Goal: Information Seeking & Learning: Learn about a topic

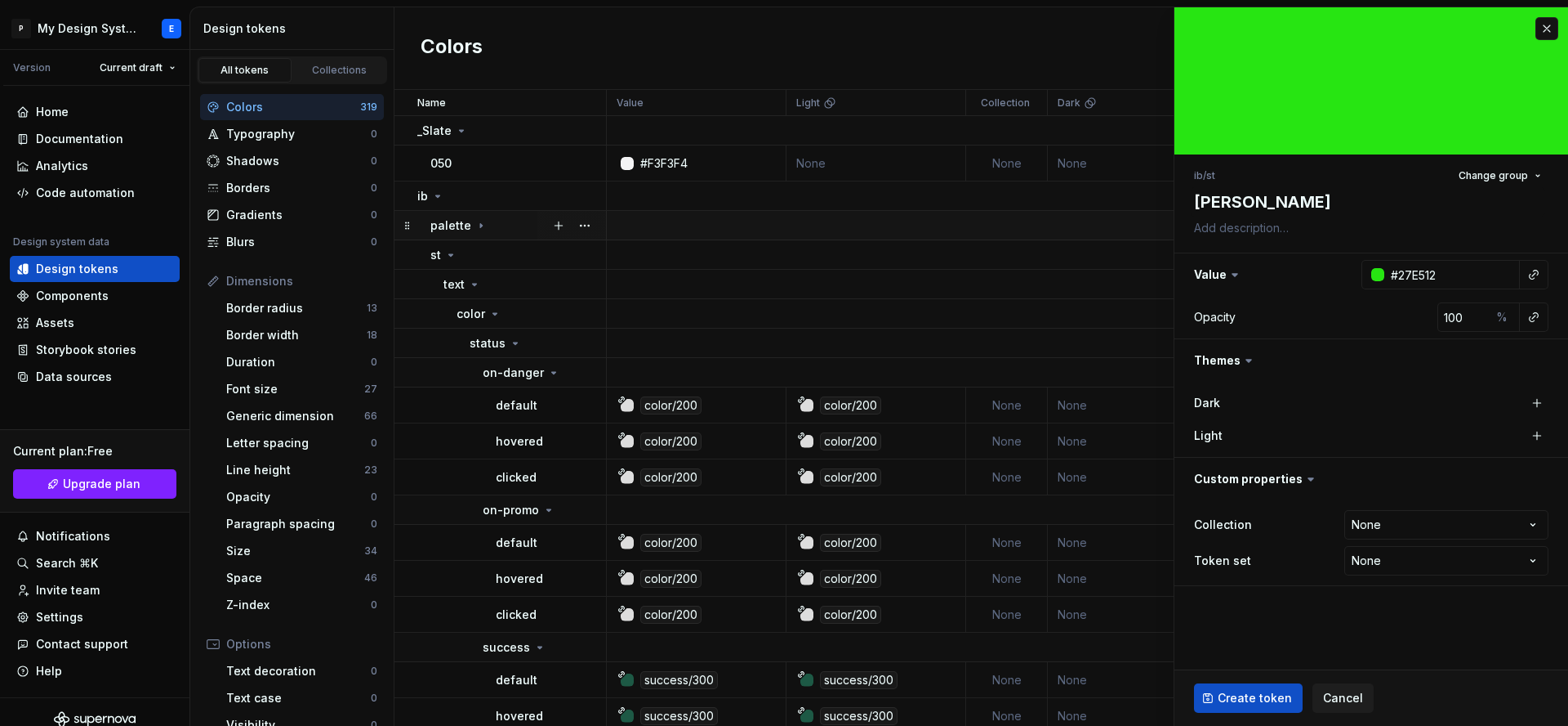
click at [464, 227] on p "palette" at bounding box center [451, 225] width 40 height 16
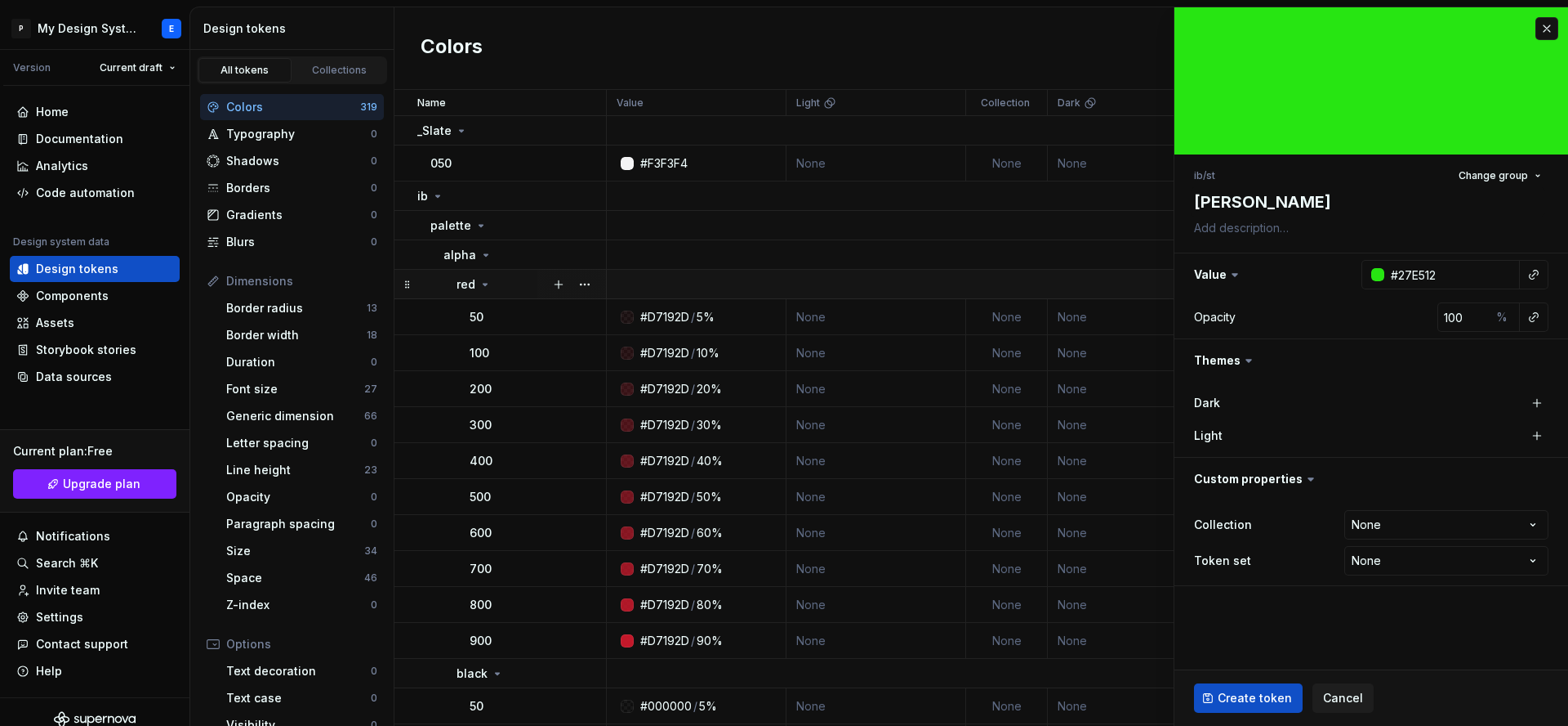
click at [489, 285] on icon at bounding box center [486, 284] width 13 height 13
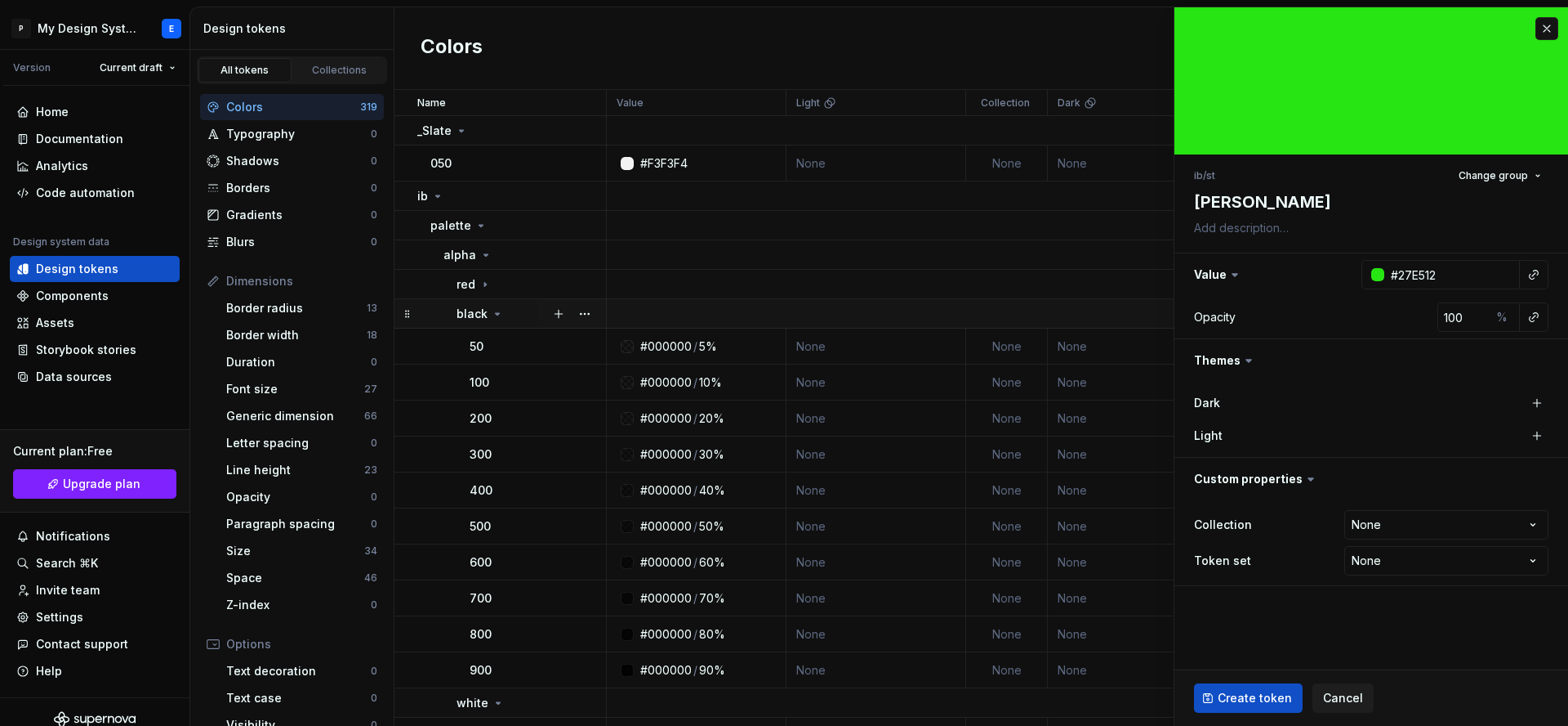
click at [491, 318] on icon at bounding box center [497, 314] width 13 height 13
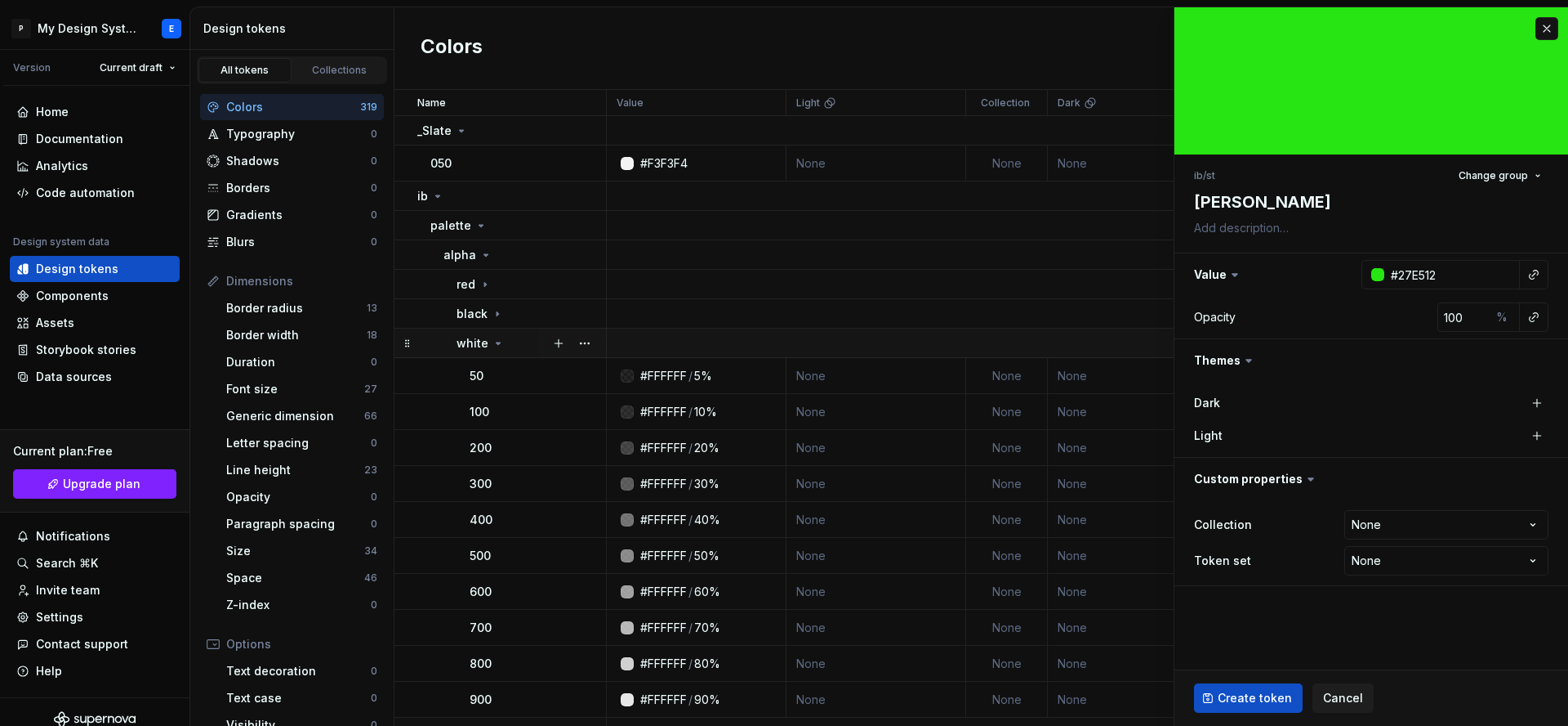
click at [492, 335] on div "white" at bounding box center [481, 342] width 48 height 16
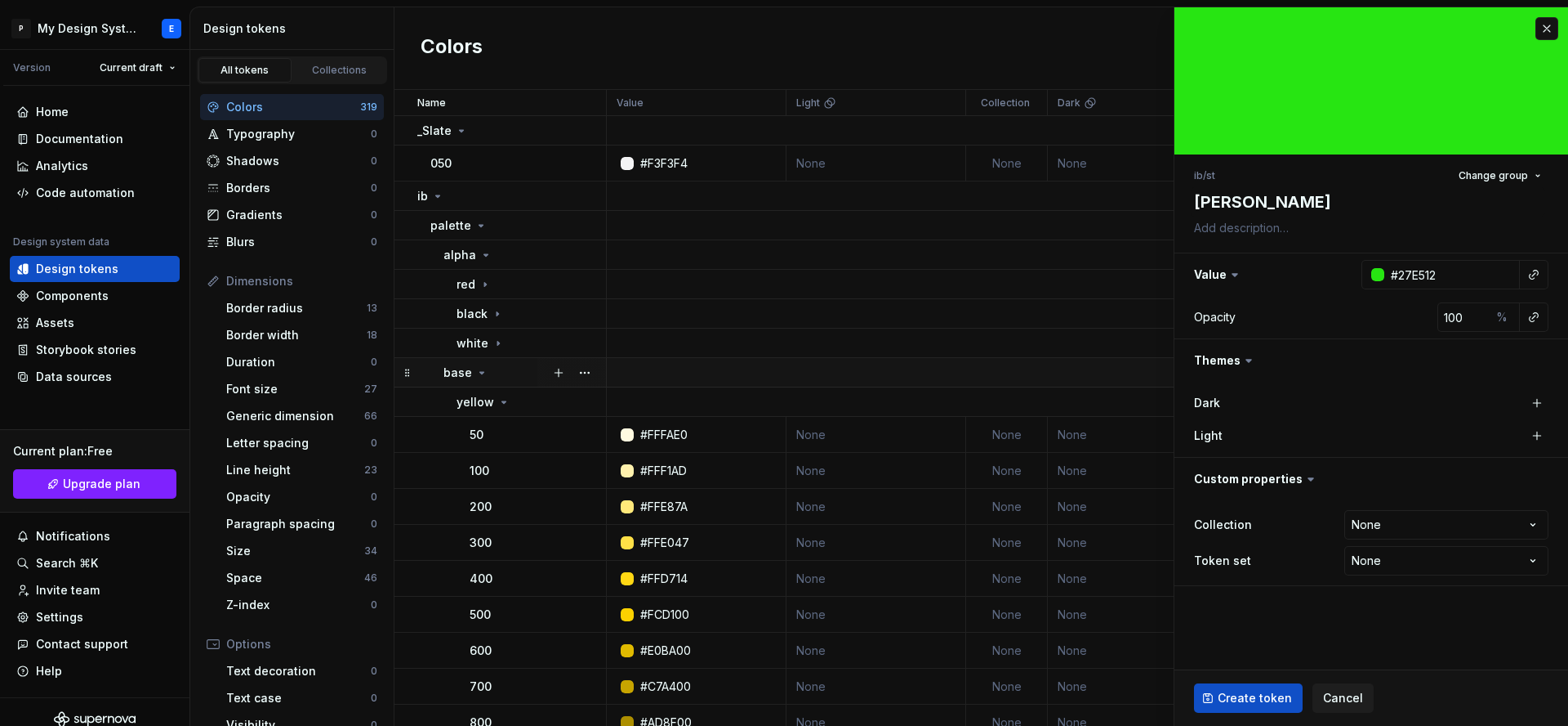
click at [493, 372] on div "base" at bounding box center [524, 372] width 162 height 16
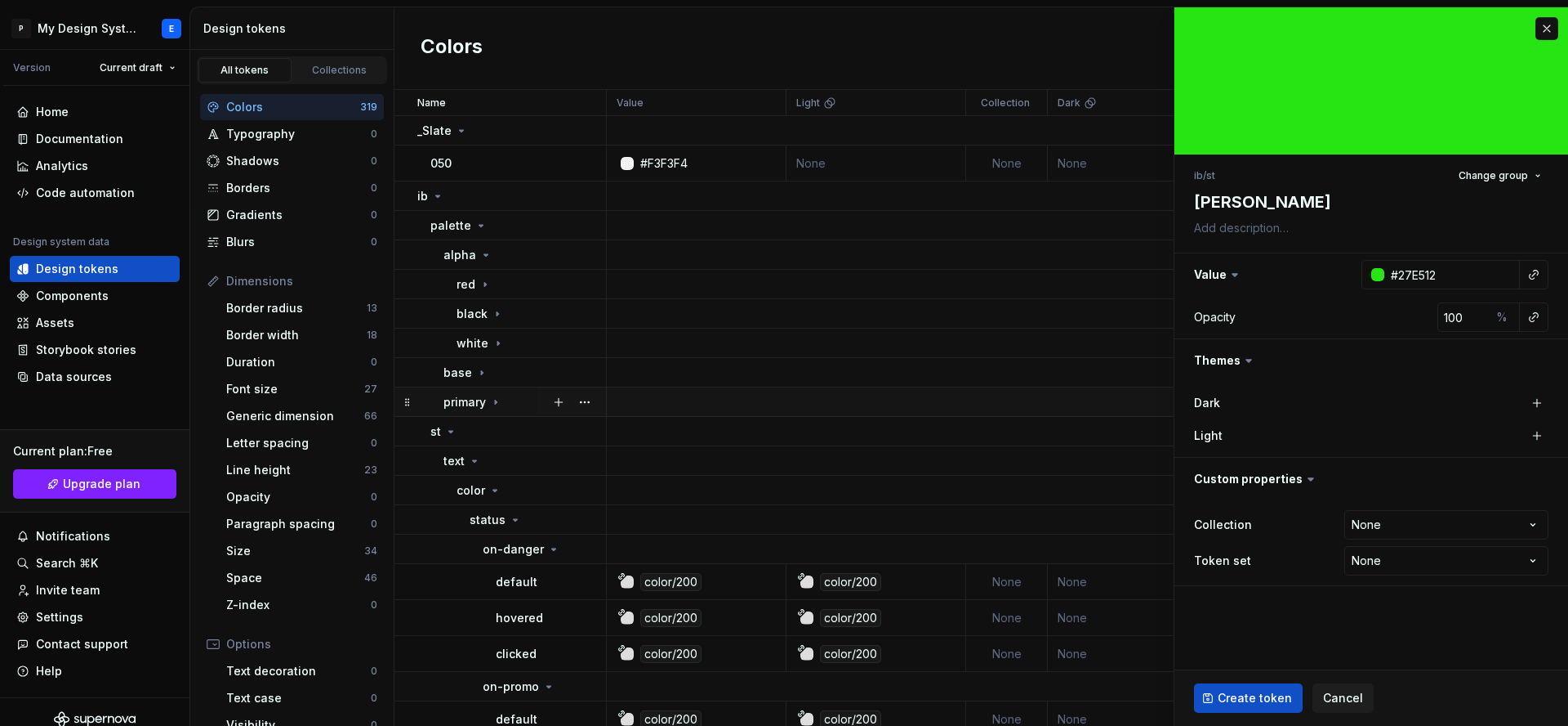
drag, startPoint x: 475, startPoint y: 400, endPoint x: 488, endPoint y: 401, distance: 13.0
click at [476, 400] on p "primary" at bounding box center [465, 401] width 42 height 16
click at [496, 401] on icon at bounding box center [496, 402] width 4 height 2
click at [471, 403] on p "primary" at bounding box center [465, 401] width 42 height 16
click at [1546, 29] on button "button" at bounding box center [1547, 29] width 23 height 23
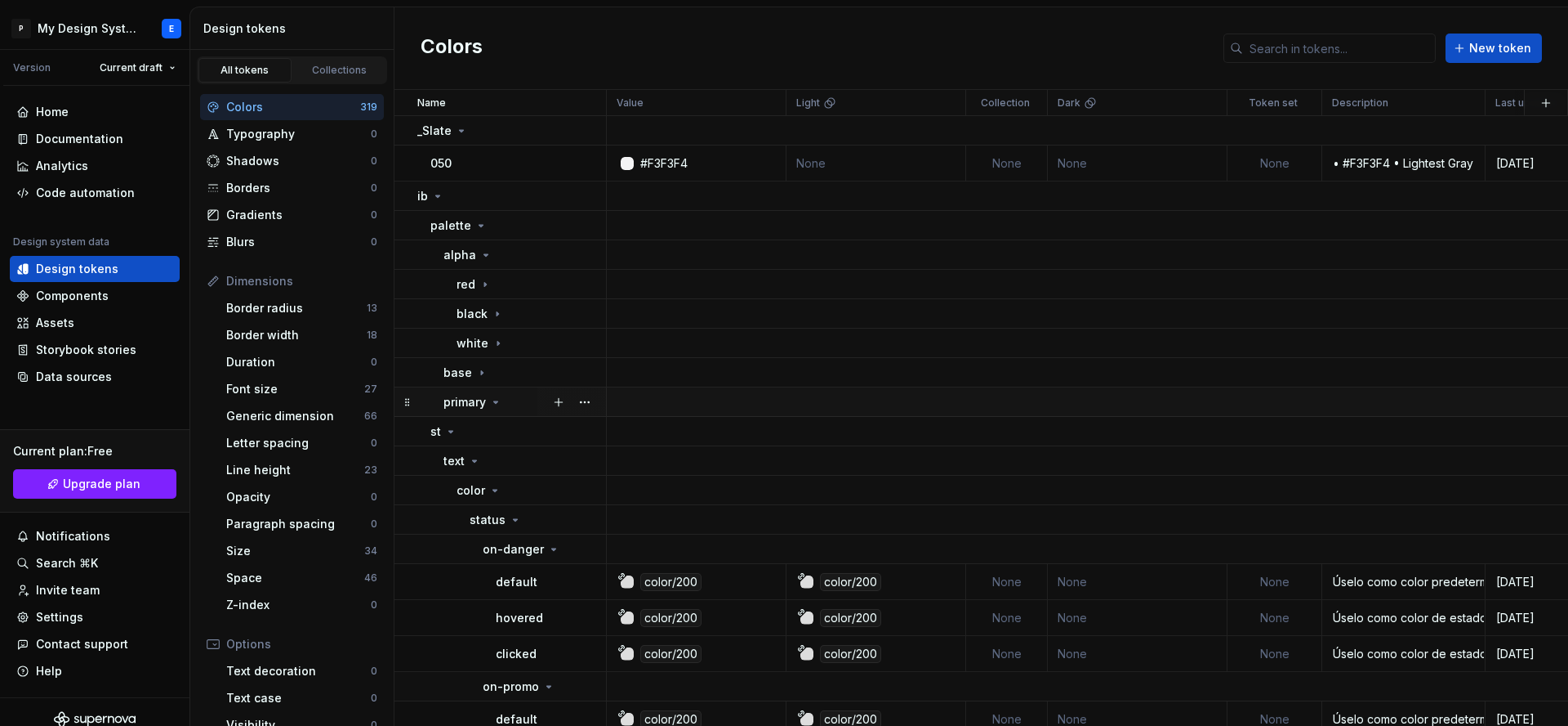
click at [485, 401] on p "primary" at bounding box center [465, 401] width 42 height 16
click at [492, 401] on icon at bounding box center [496, 402] width 13 height 13
click at [494, 401] on icon at bounding box center [496, 402] width 4 height 2
click at [494, 401] on icon at bounding box center [496, 402] width 13 height 13
click at [448, 431] on icon at bounding box center [451, 432] width 13 height 13
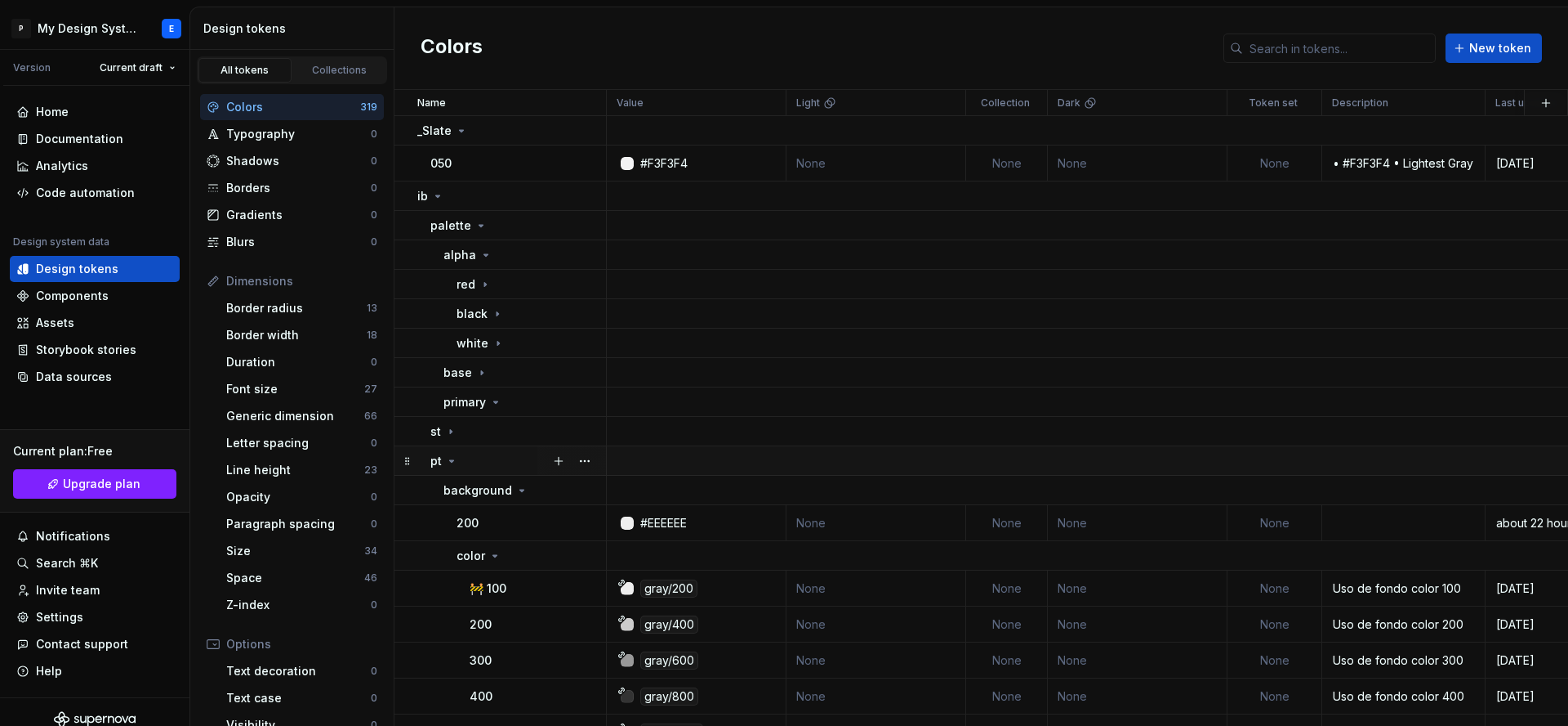
click at [445, 458] on icon at bounding box center [452, 461] width 13 height 13
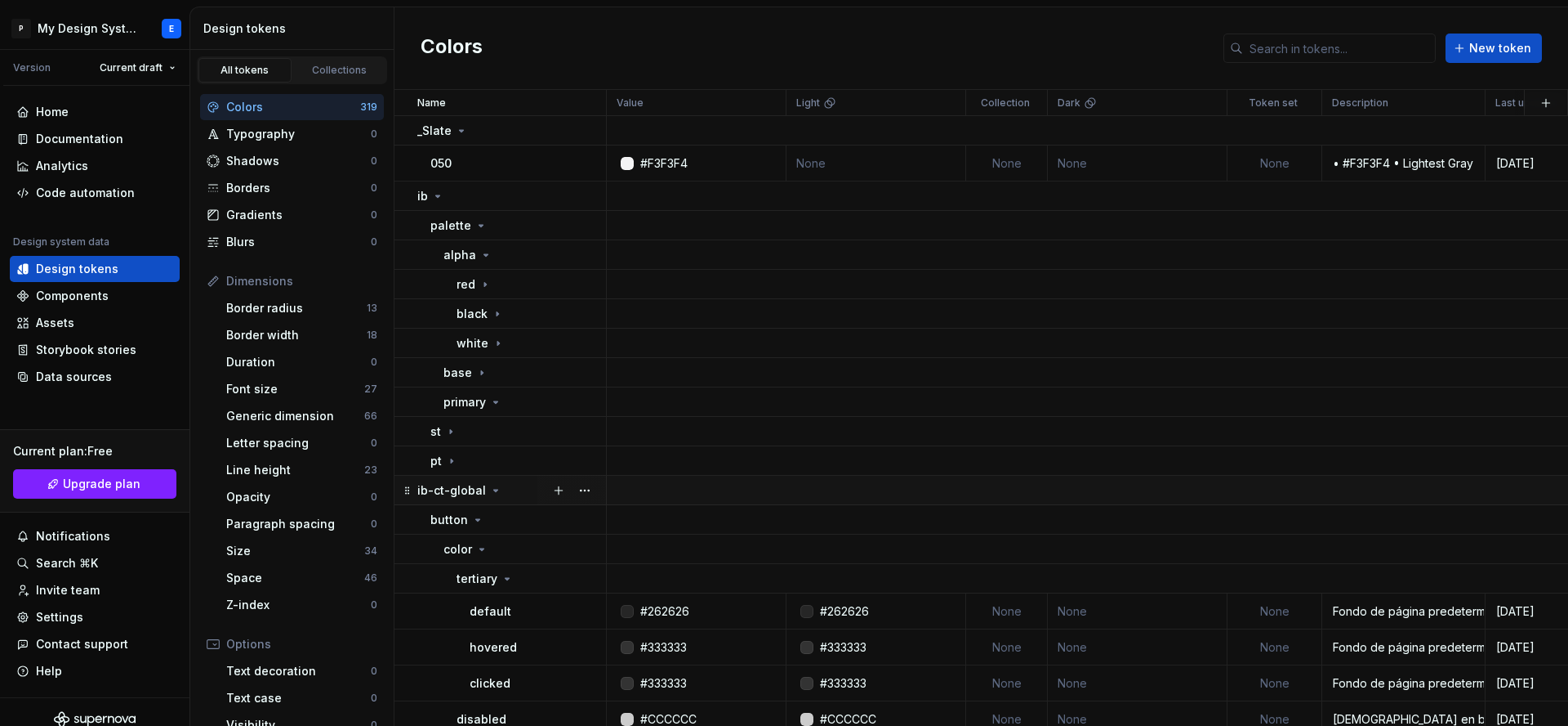
click at [490, 492] on icon at bounding box center [496, 491] width 13 height 13
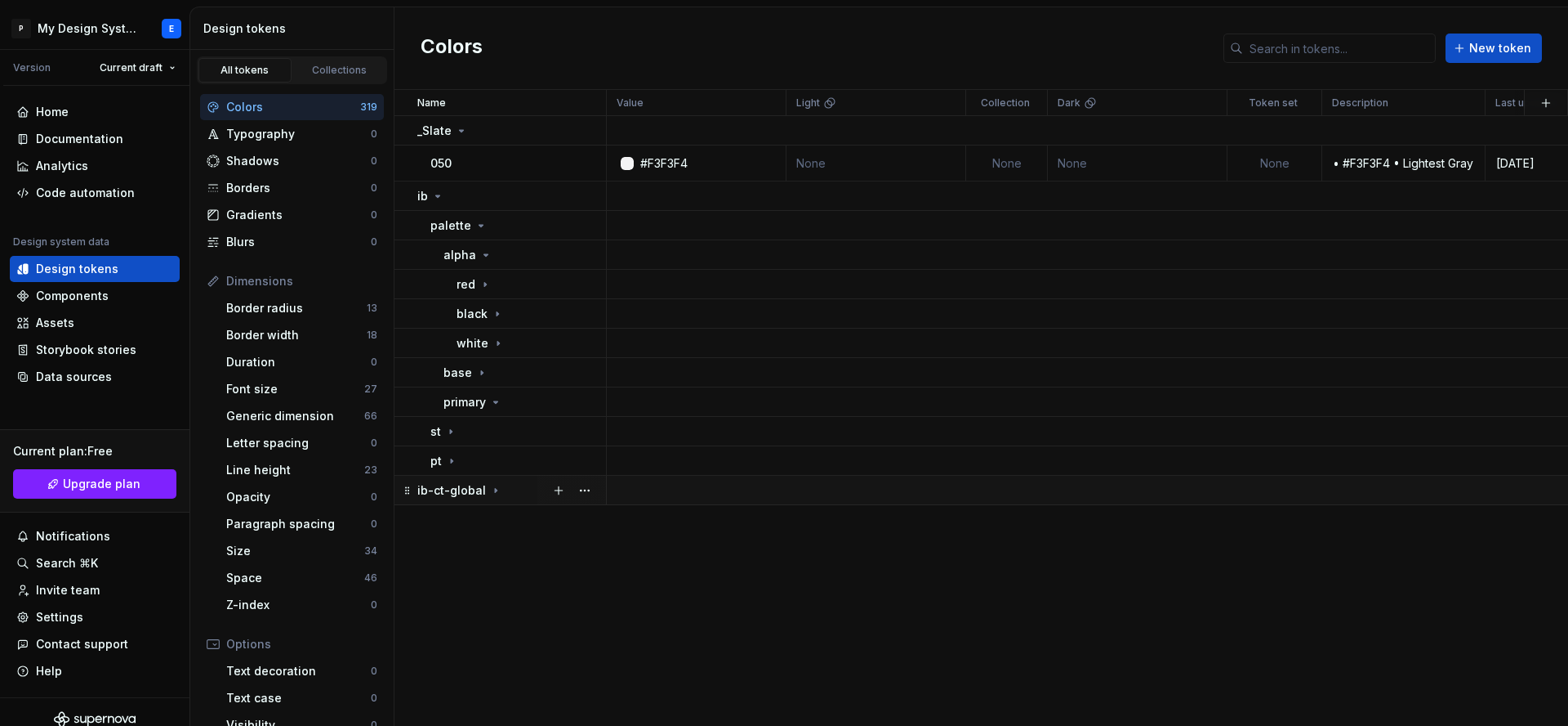
click at [495, 492] on icon at bounding box center [496, 490] width 2 height 4
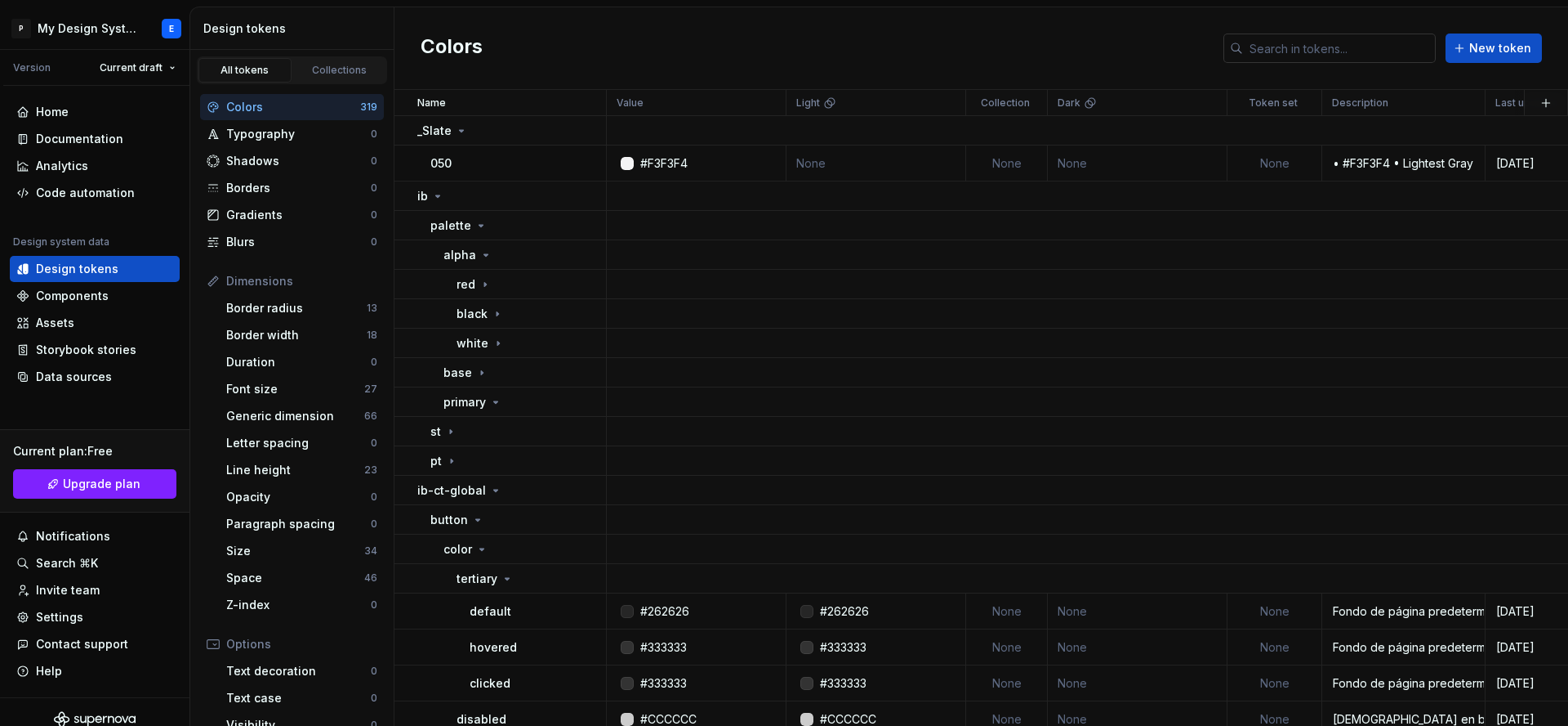
click at [1382, 45] on input "text" at bounding box center [1340, 48] width 193 height 30
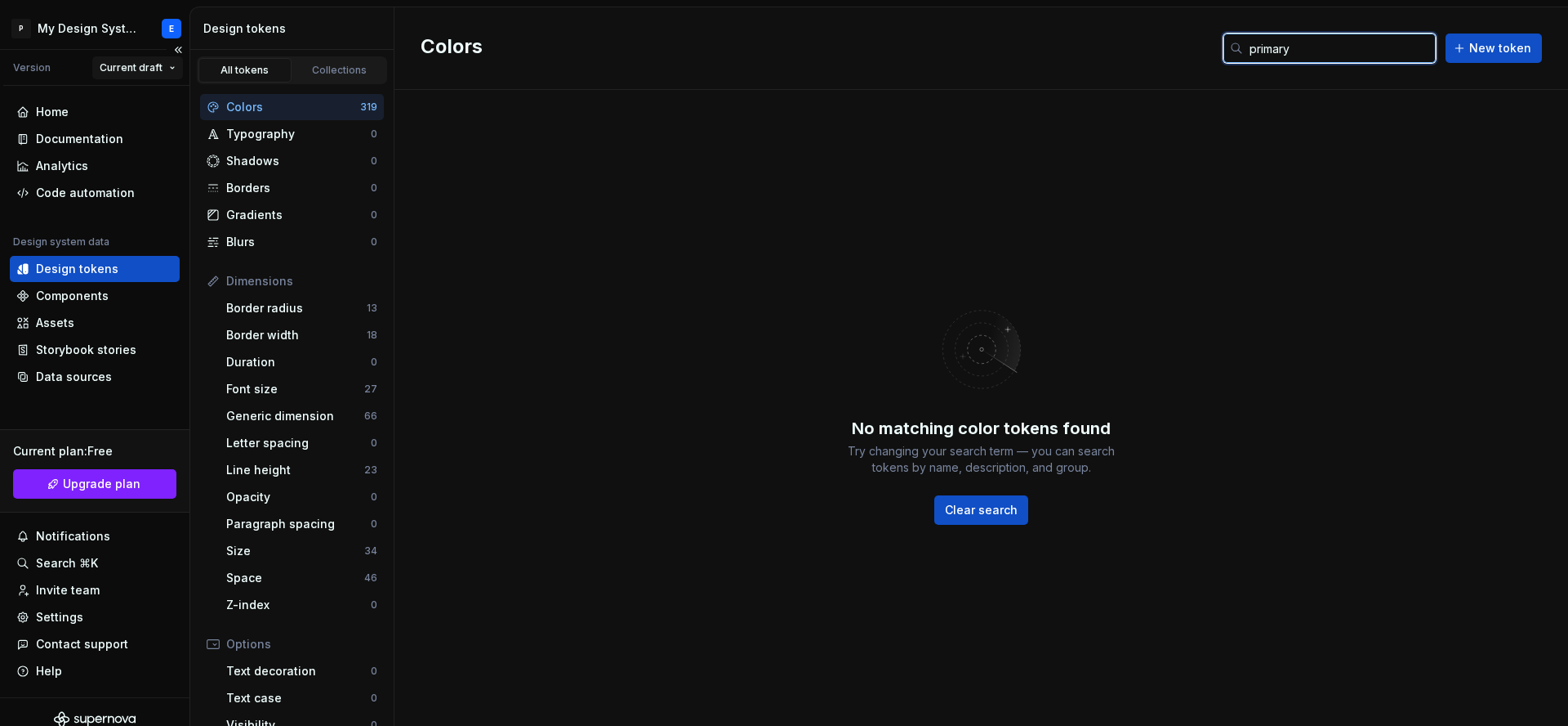
type input "primary"
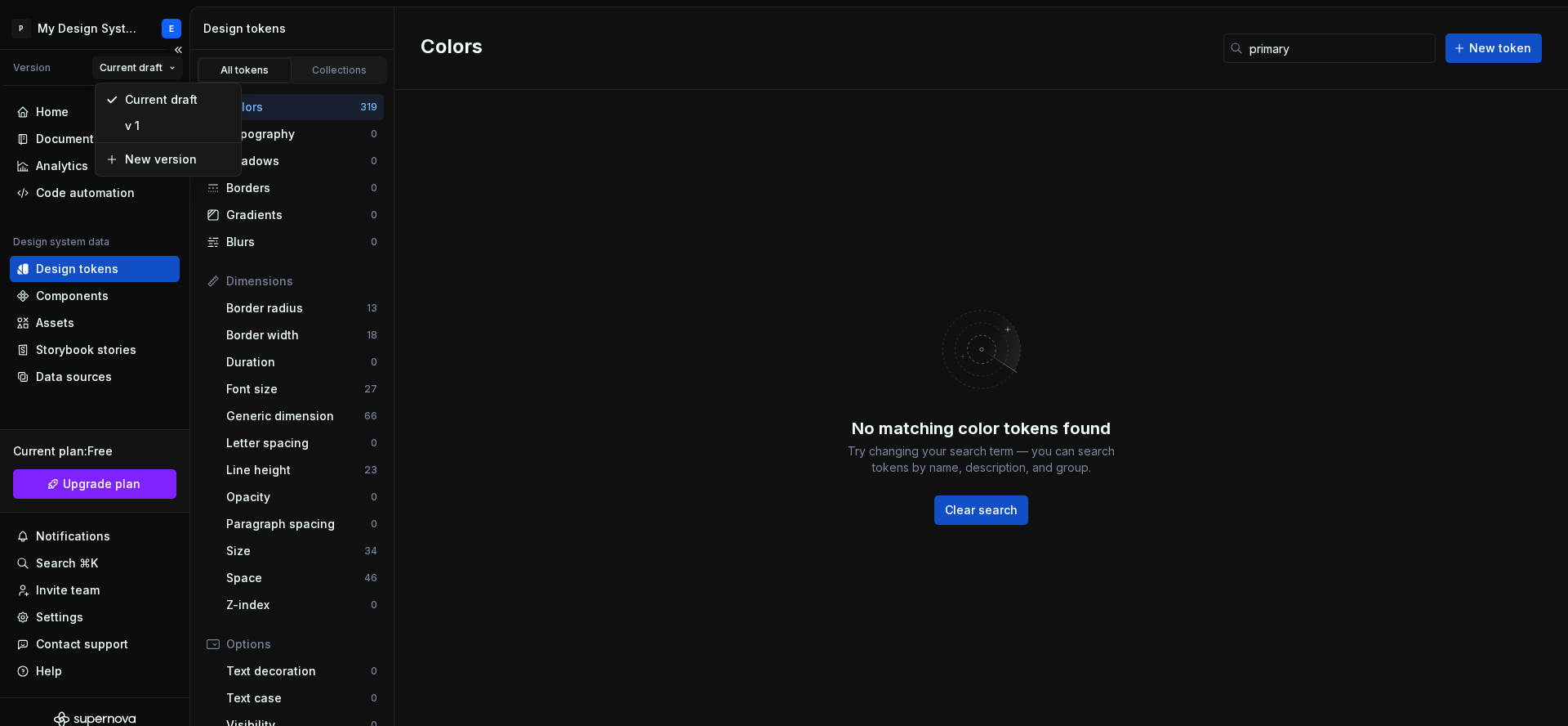
click at [155, 67] on html "P My Design System E Version Current draft Home Documentation Analytics Code au…" at bounding box center [784, 363] width 1568 height 726
drag, startPoint x: 149, startPoint y: 106, endPoint x: 142, endPoint y: 115, distance: 11.4
click at [146, 109] on div "Current draft" at bounding box center [169, 99] width 139 height 26
click at [163, 78] on html "P My Design System E Version Current draft Home Documentation Analytics Code au…" at bounding box center [784, 363] width 1568 height 726
click at [155, 119] on div "v 1" at bounding box center [178, 125] width 106 height 16
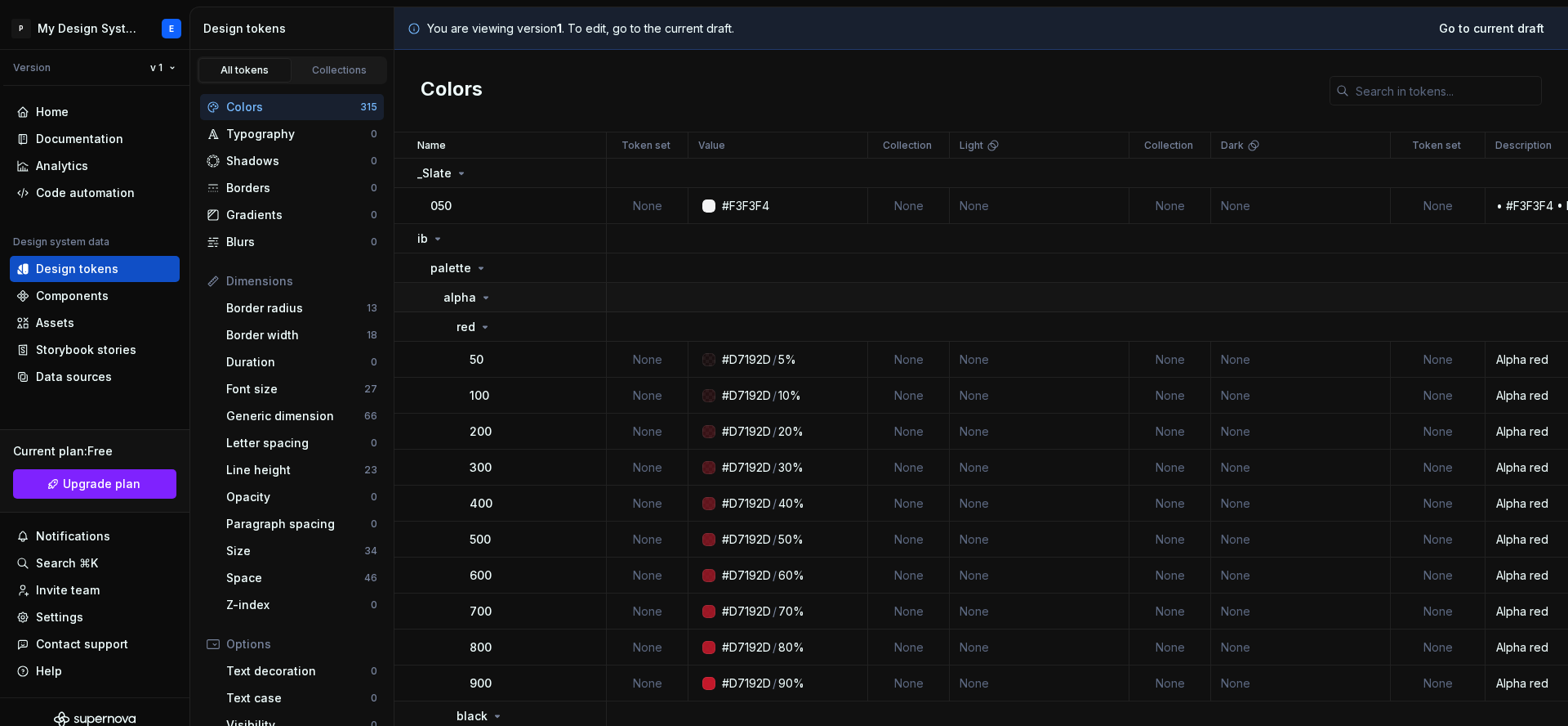
click at [470, 303] on p "alpha" at bounding box center [460, 297] width 33 height 16
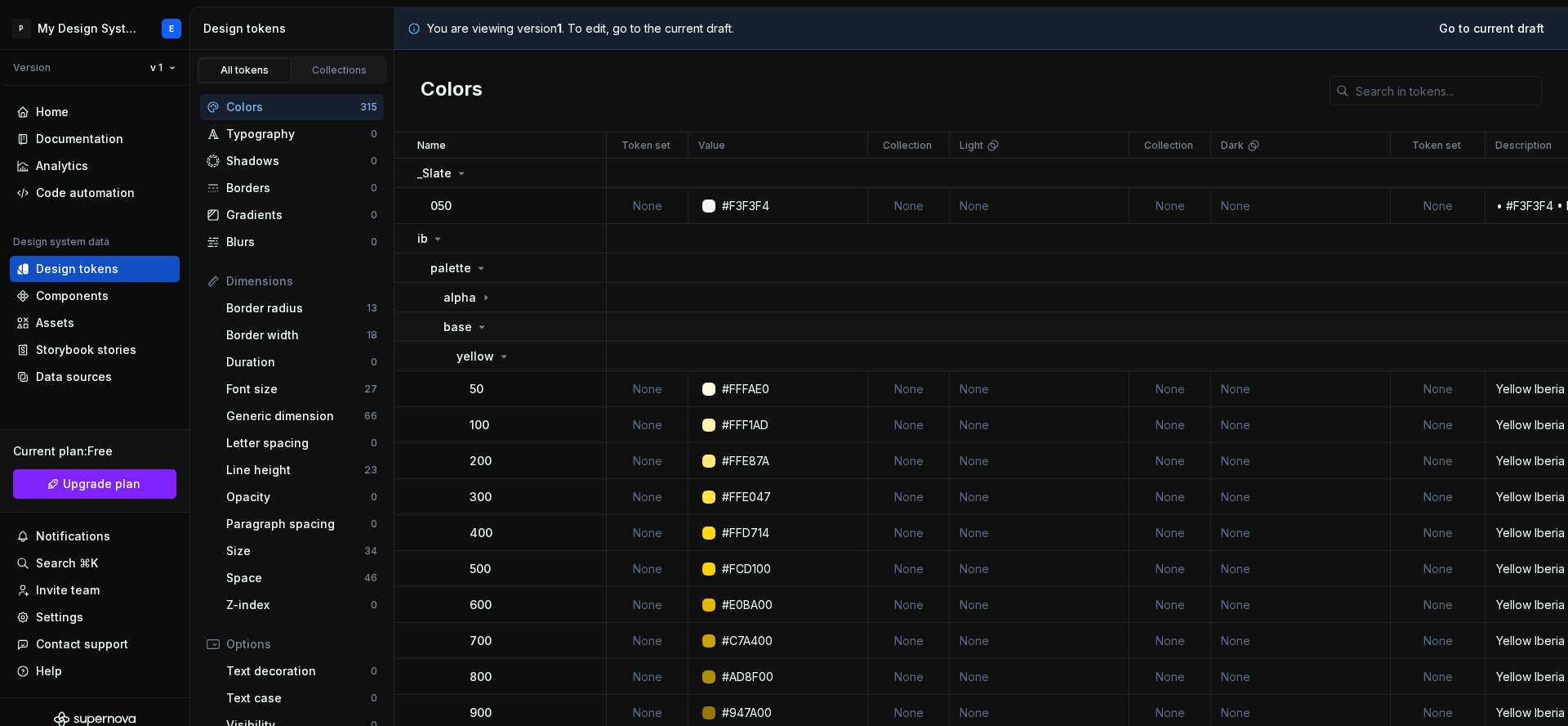
click at [486, 319] on div "base" at bounding box center [465, 327] width 45 height 16
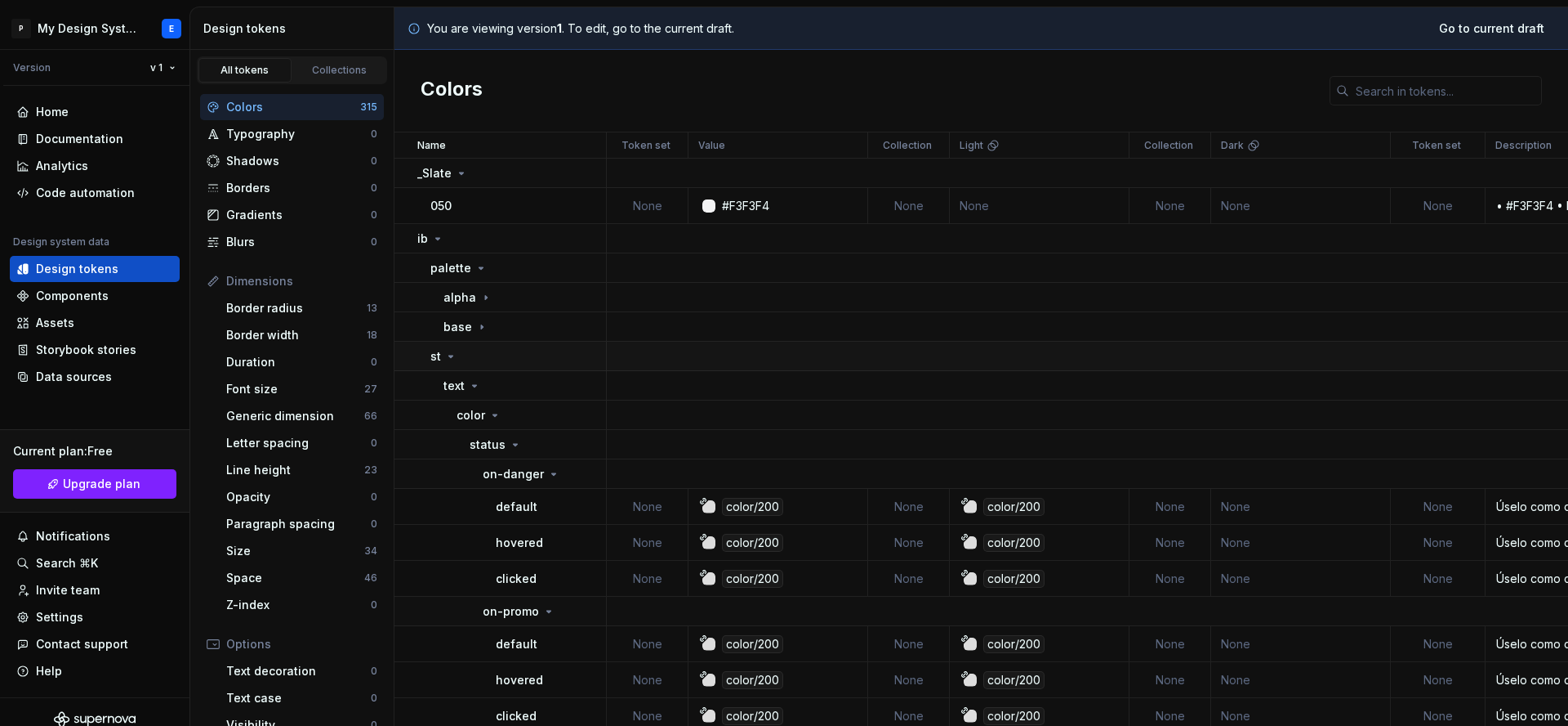
click at [455, 359] on icon at bounding box center [451, 357] width 13 height 13
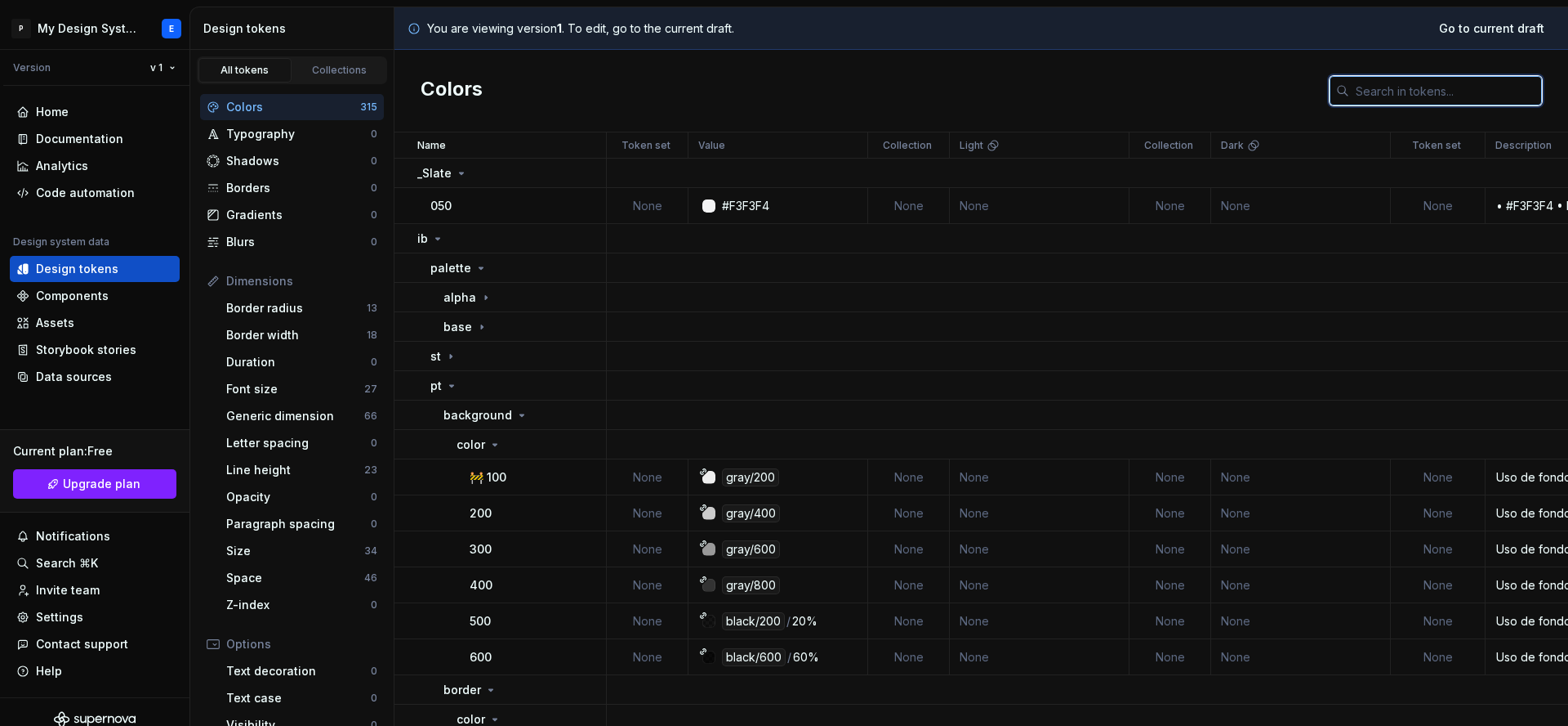
click at [1423, 94] on input "text" at bounding box center [1446, 91] width 193 height 30
type input "primary"
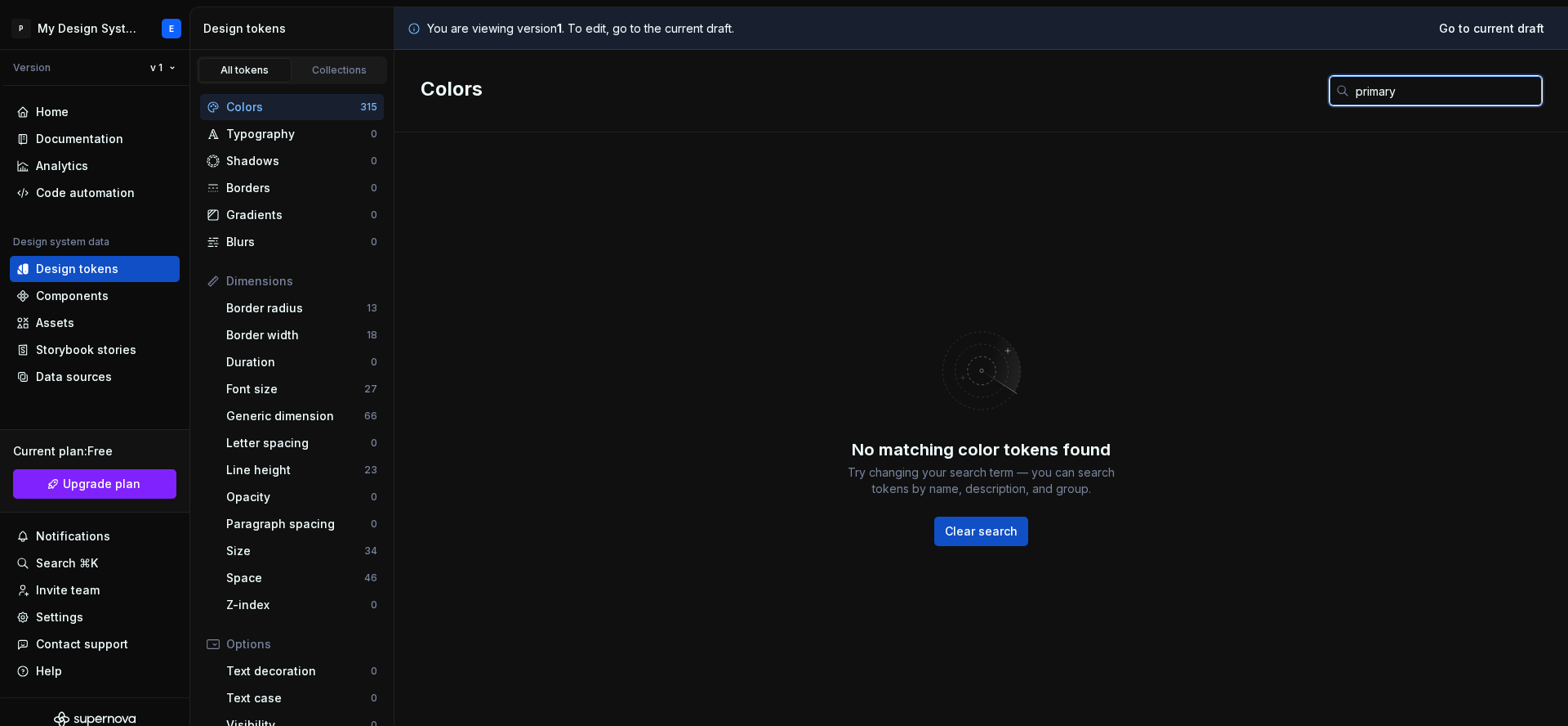
drag, startPoint x: 1435, startPoint y: 89, endPoint x: 1206, endPoint y: 90, distance: 229.0
click at [1204, 90] on div "Colors primary" at bounding box center [981, 92] width 1174 height 83
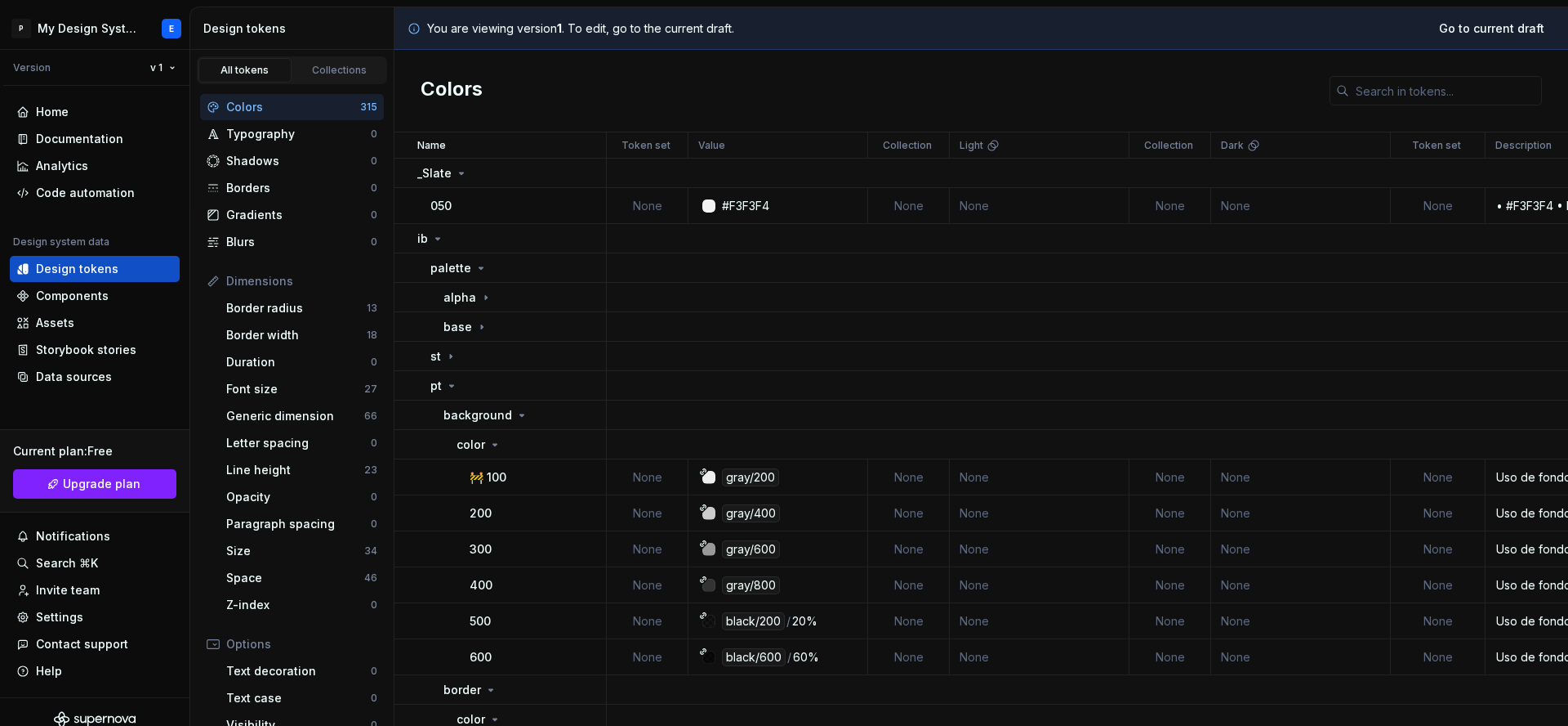
click at [1191, 94] on div "Colors" at bounding box center [981, 92] width 1174 height 83
click at [522, 416] on icon at bounding box center [522, 416] width 13 height 13
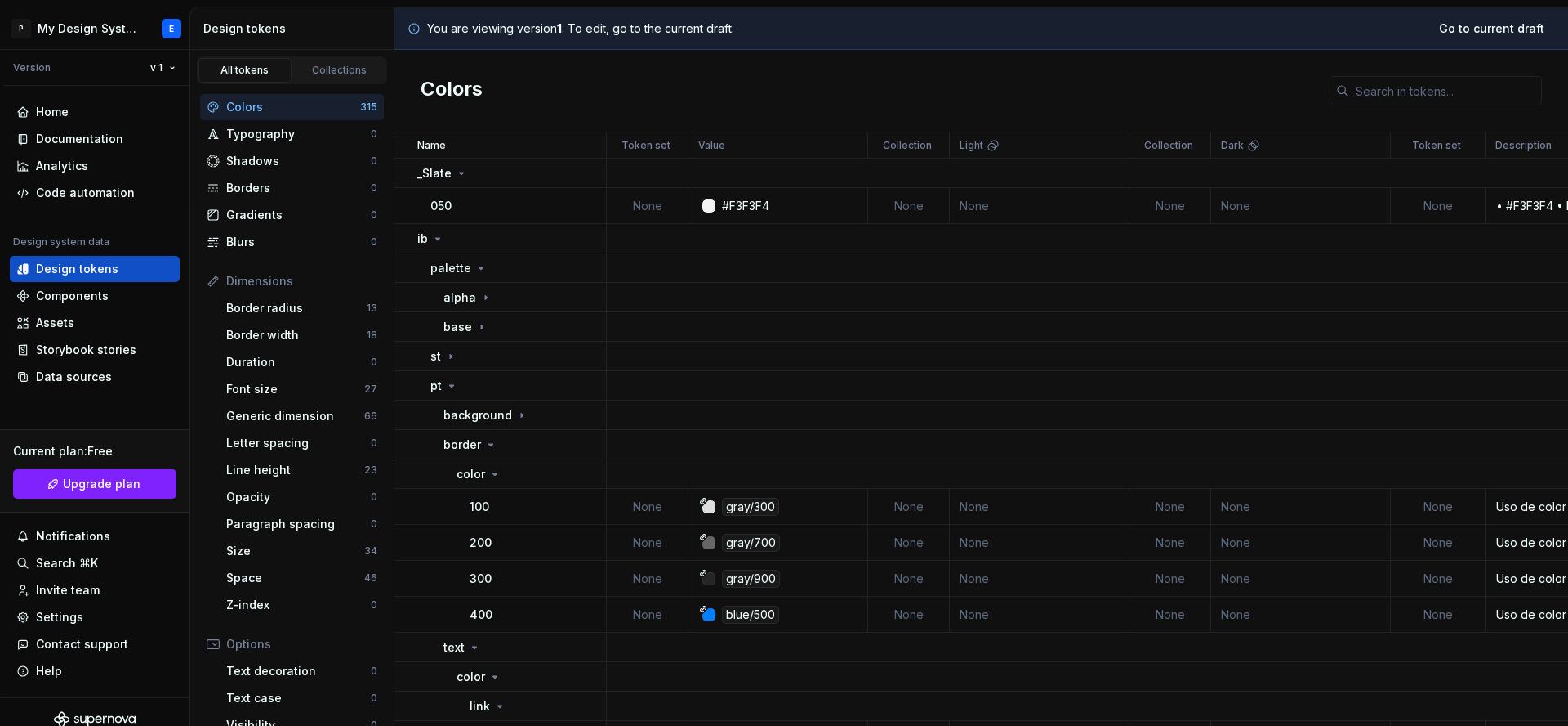
click at [475, 26] on p "You are viewing version 1 . To edit, go to the current draft." at bounding box center [580, 28] width 307 height 16
click at [162, 63] on html "P My Design System E Version v 1 Home Documentation Analytics Code automation D…" at bounding box center [784, 363] width 1568 height 726
click at [174, 94] on div "Current draft" at bounding box center [226, 99] width 106 height 16
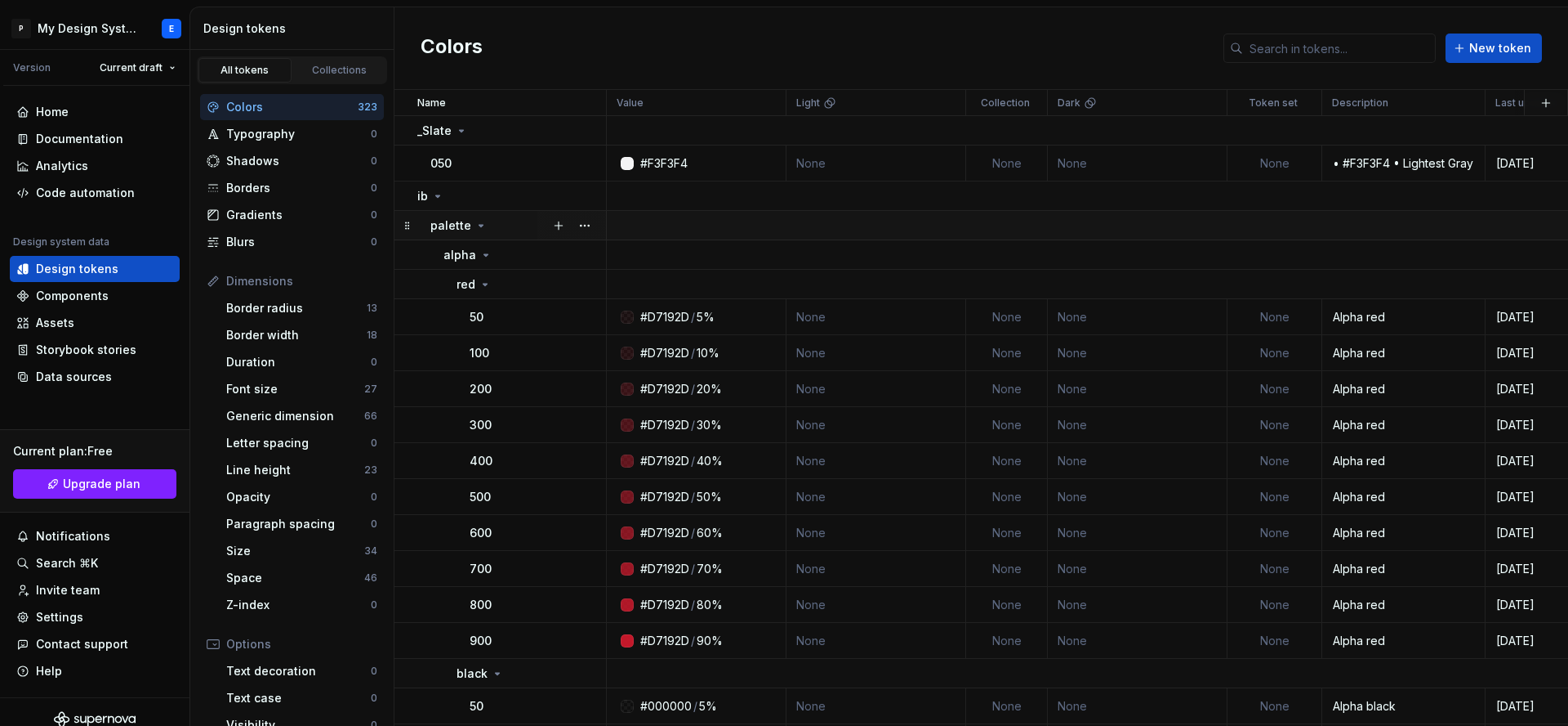
click at [474, 223] on icon at bounding box center [481, 226] width 13 height 13
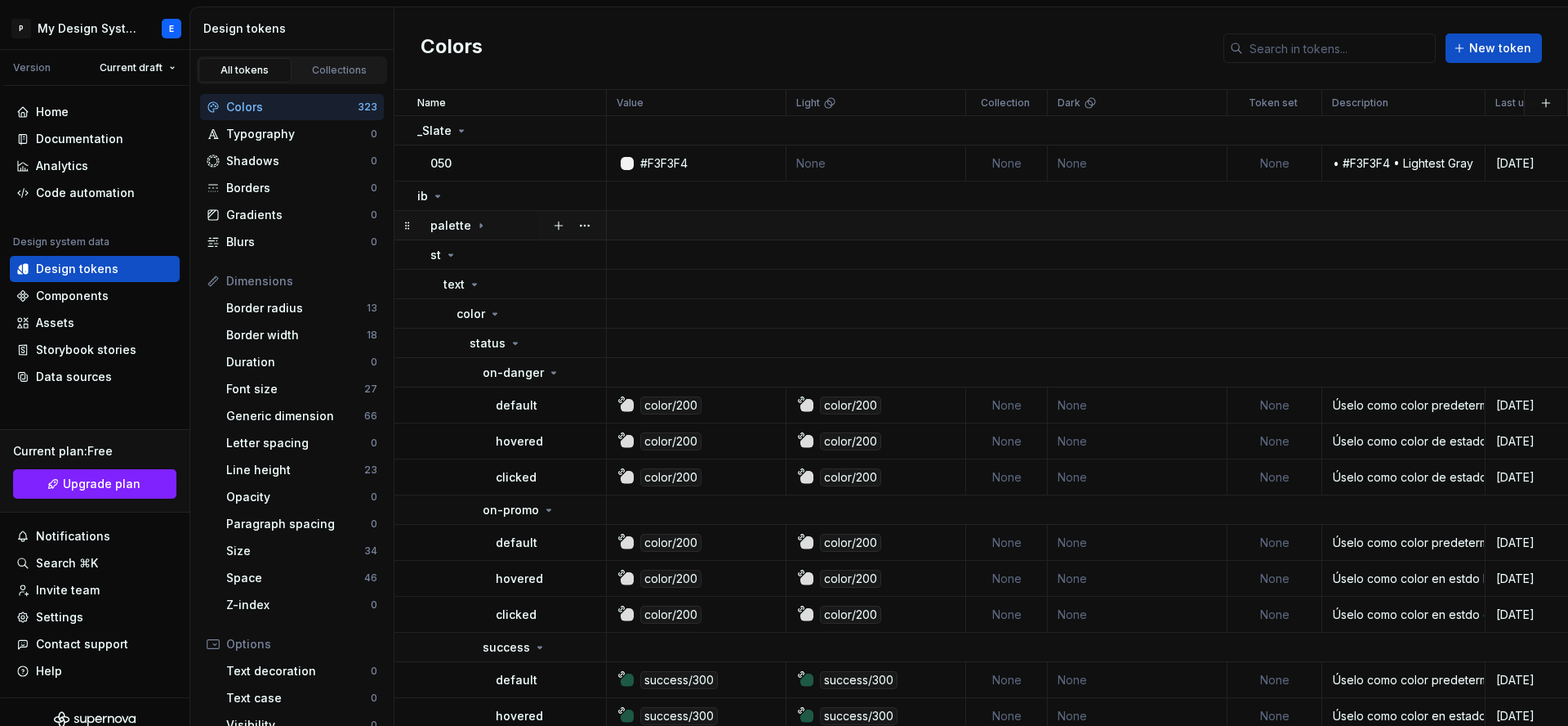
click at [475, 225] on icon at bounding box center [481, 226] width 13 height 13
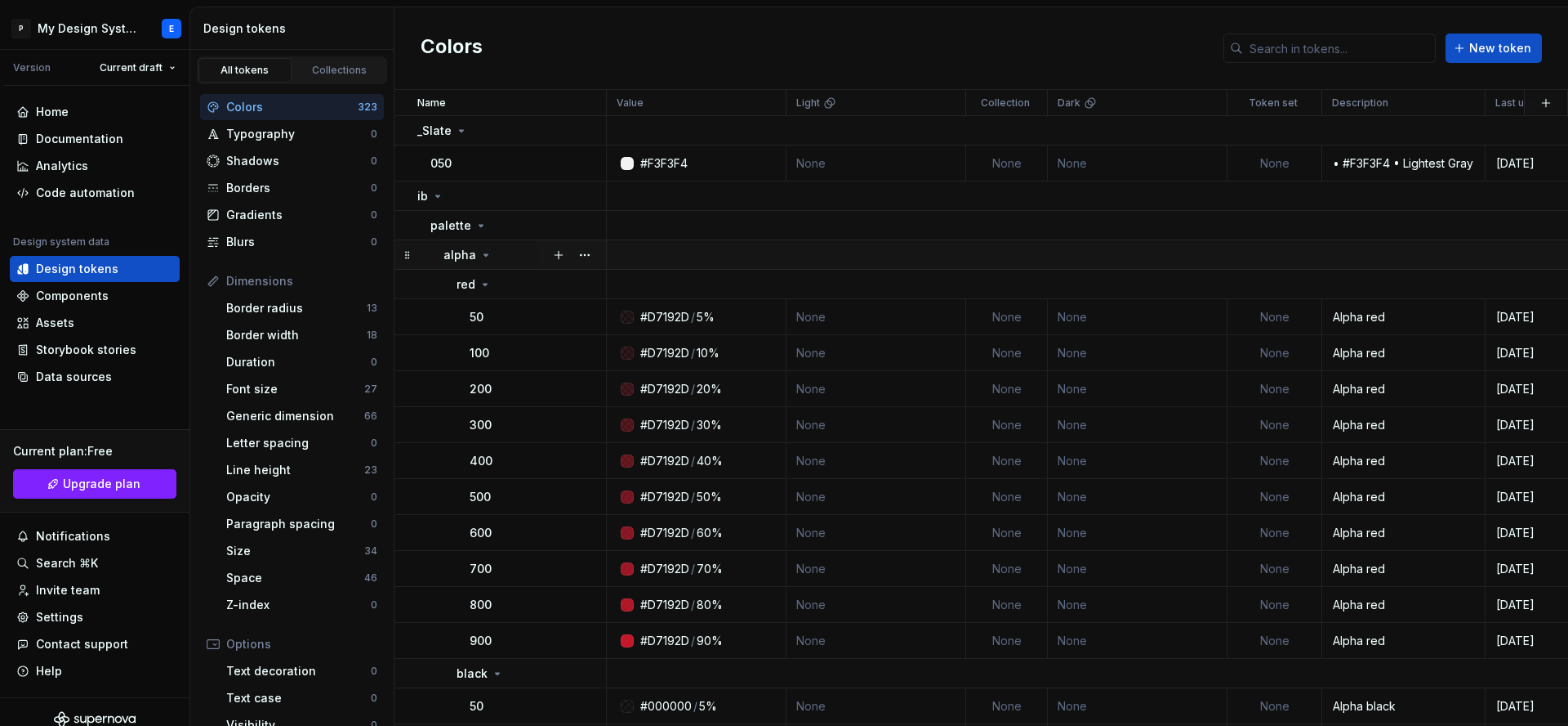
click at [479, 255] on icon at bounding box center [486, 255] width 13 height 13
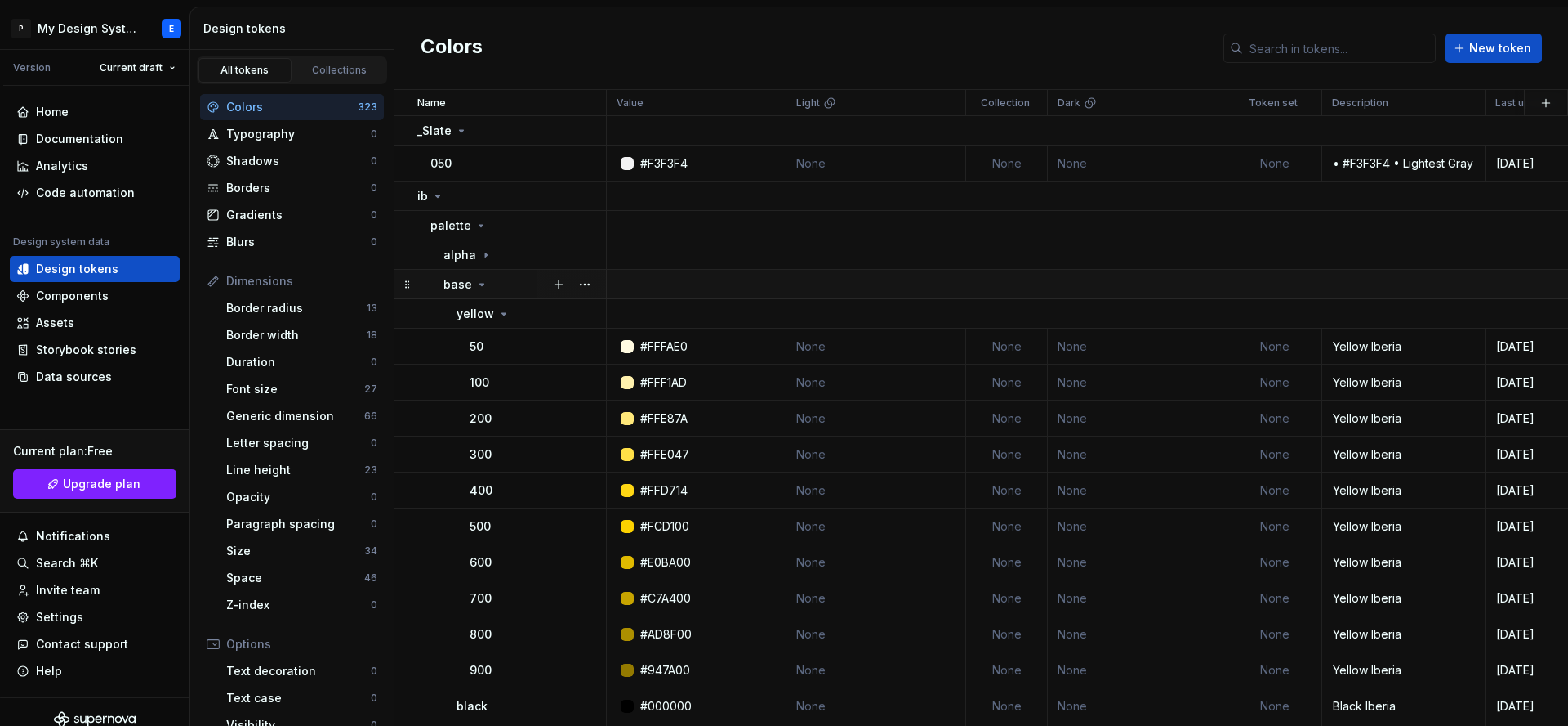
scroll to position [4, 0]
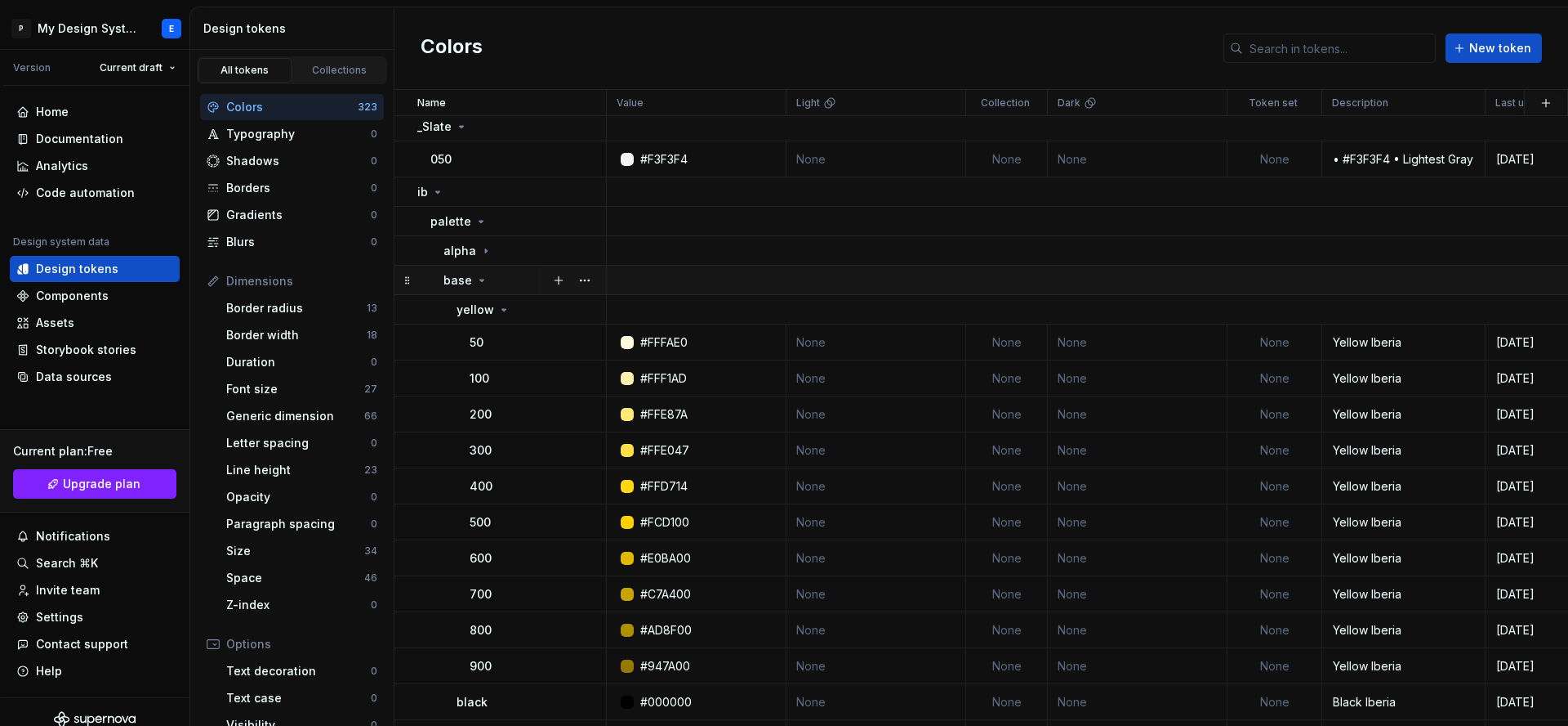
click at [480, 284] on icon at bounding box center [482, 281] width 13 height 13
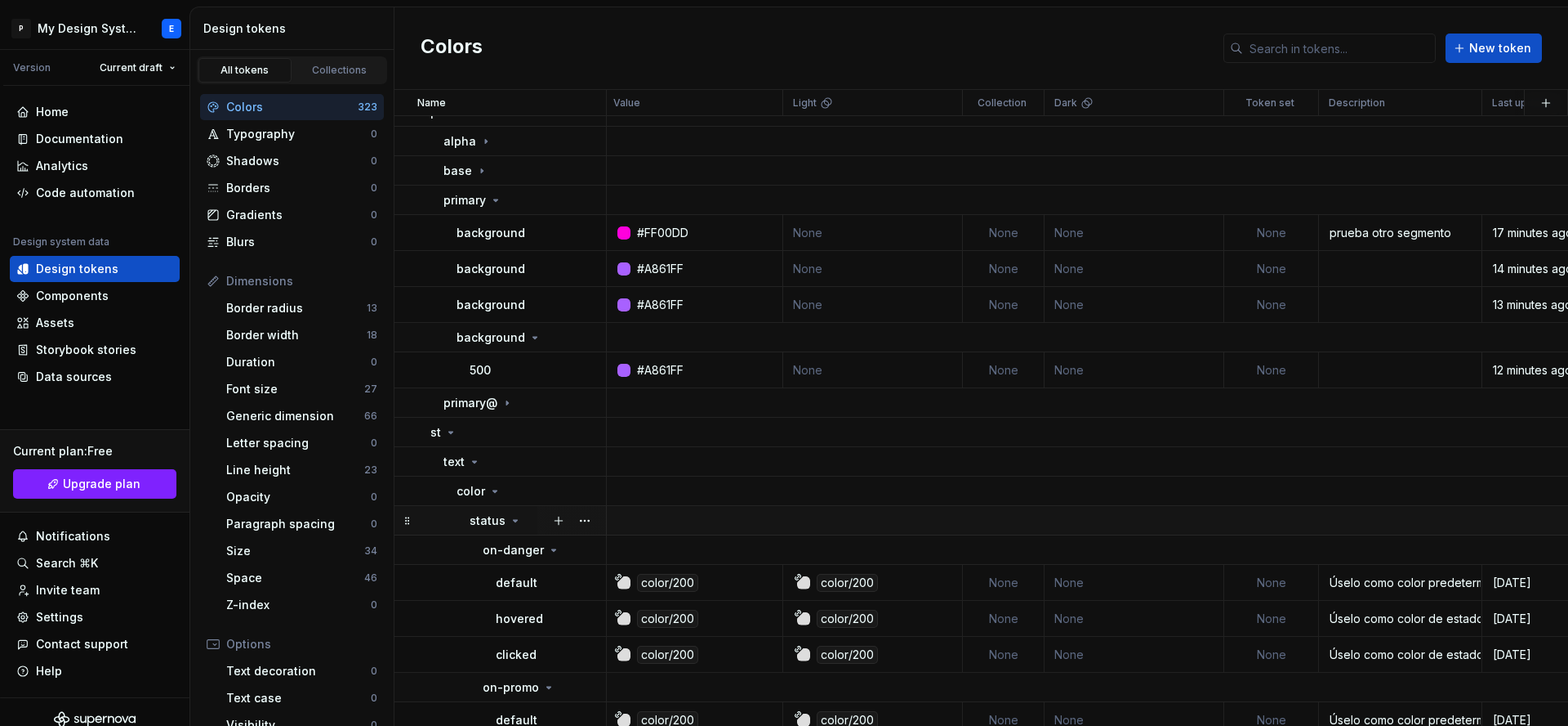
scroll to position [114, 0]
click at [509, 402] on icon at bounding box center [508, 403] width 13 height 13
click at [506, 405] on icon at bounding box center [508, 403] width 13 height 13
click at [455, 403] on p "primary@" at bounding box center [470, 402] width 54 height 16
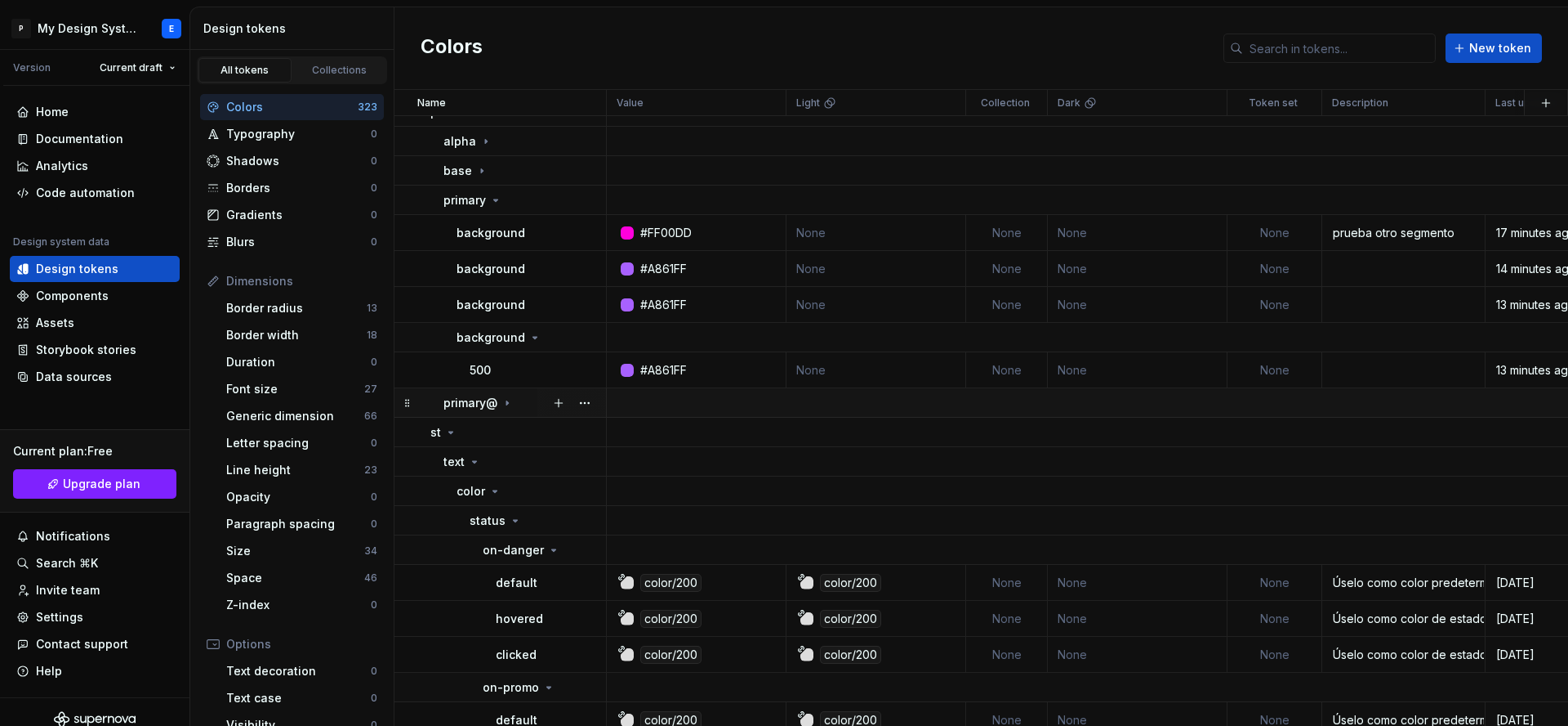
click at [498, 400] on div "primary@" at bounding box center [478, 402] width 70 height 16
click at [495, 401] on p "primary@" at bounding box center [470, 402] width 54 height 16
click at [502, 402] on icon at bounding box center [508, 403] width 13 height 13
click at [515, 405] on div "primary@" at bounding box center [524, 402] width 162 height 16
click at [507, 406] on icon at bounding box center [508, 403] width 13 height 13
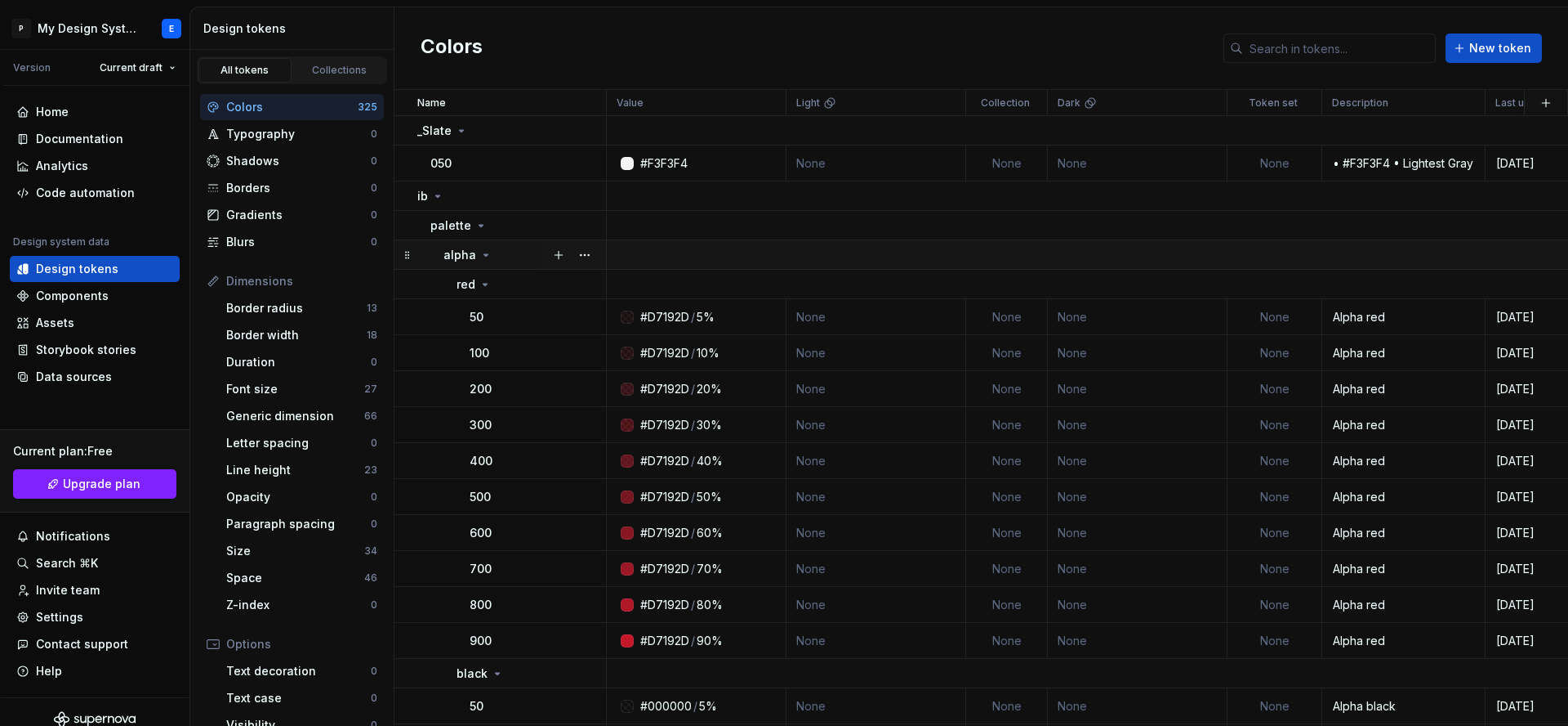
drag, startPoint x: 481, startPoint y: 251, endPoint x: 495, endPoint y: 267, distance: 21.3
click at [482, 252] on icon at bounding box center [486, 255] width 13 height 13
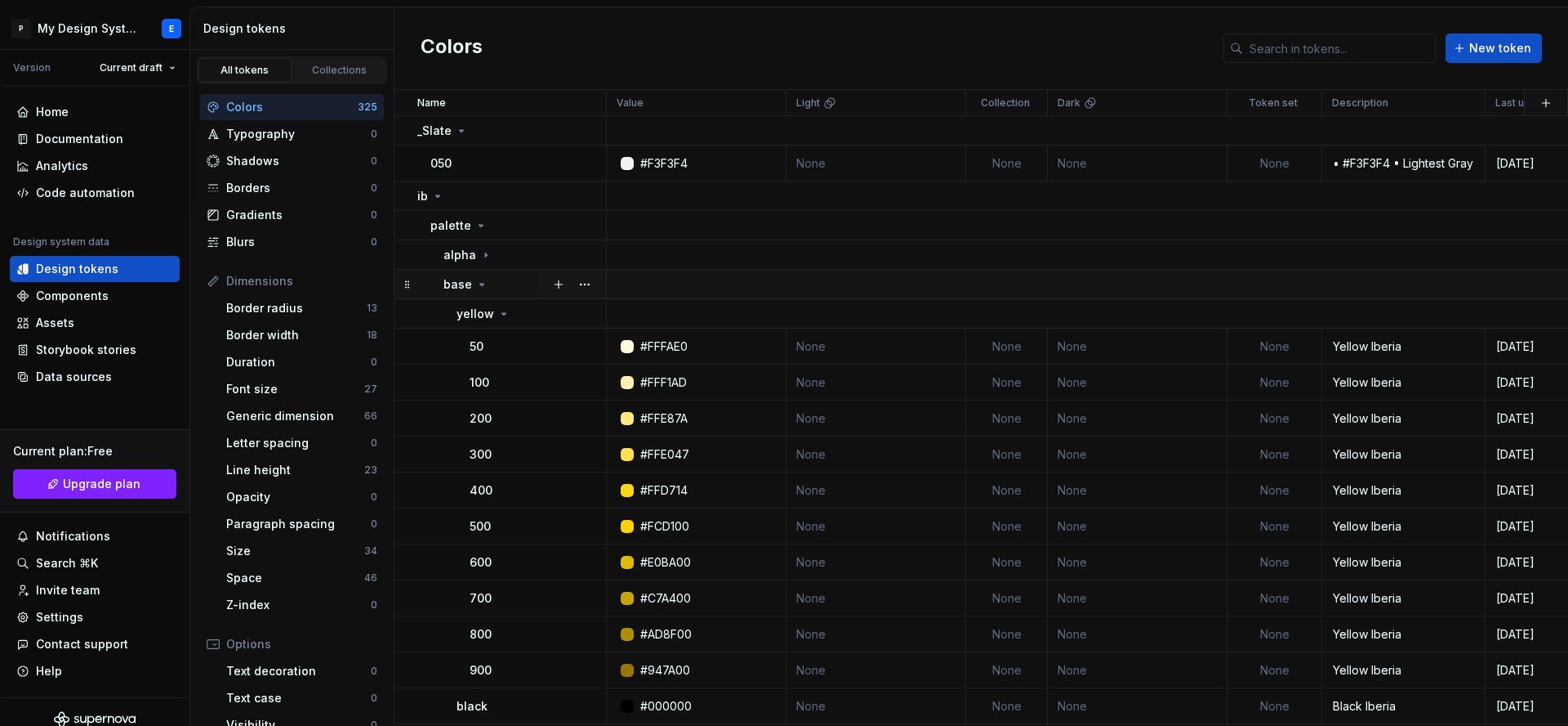
click at [480, 282] on icon at bounding box center [482, 284] width 13 height 13
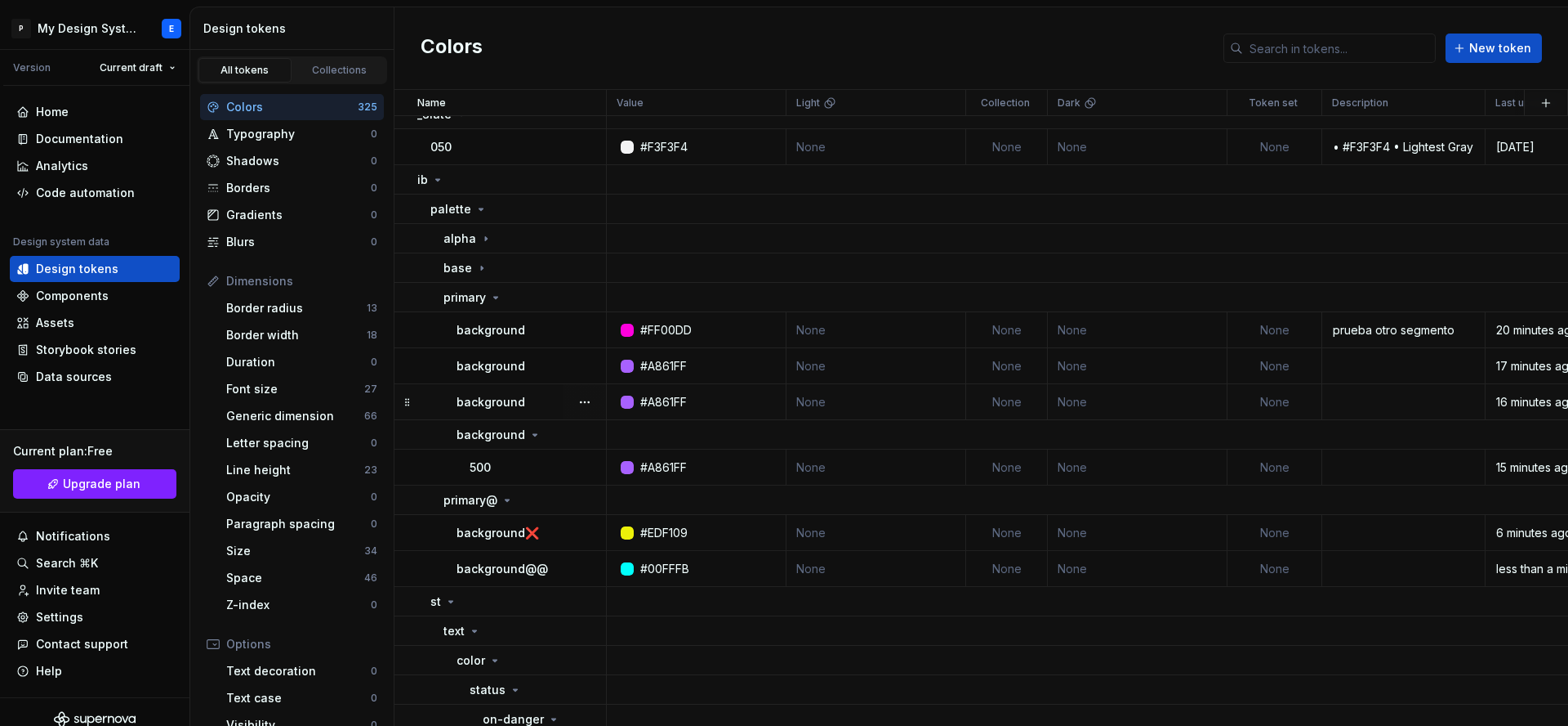
scroll to position [24, 0]
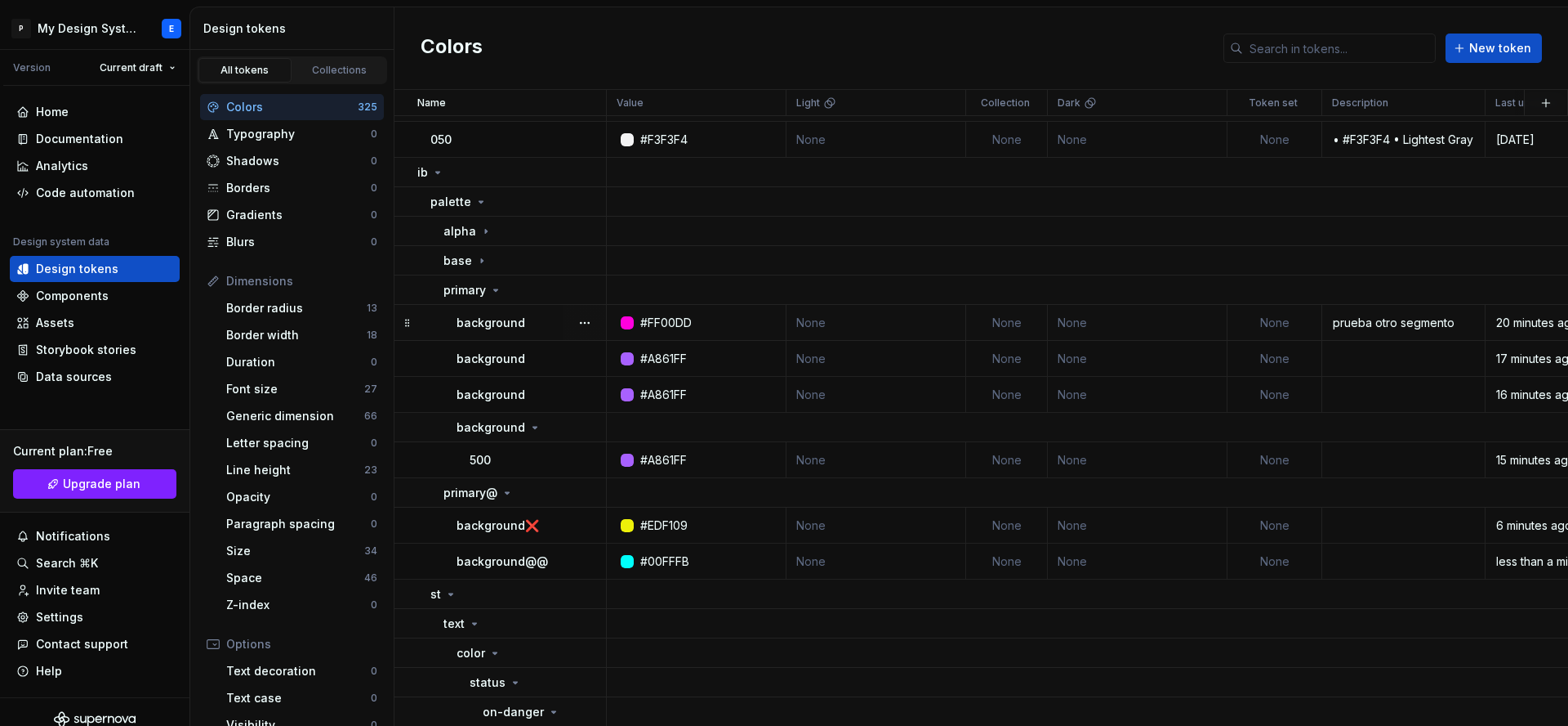
click at [630, 323] on div at bounding box center [627, 323] width 13 height 13
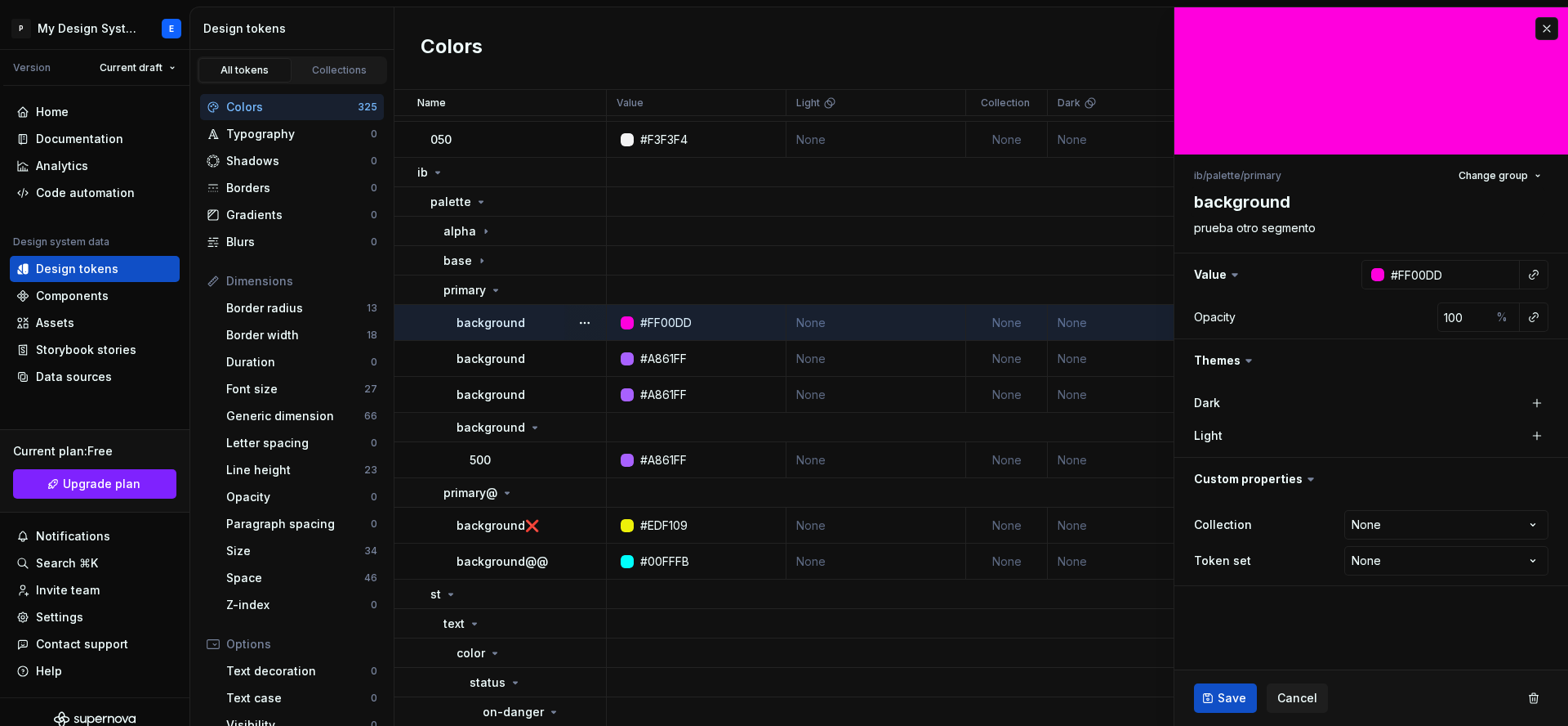
type textarea "*"
click at [1555, 24] on button "button" at bounding box center [1547, 29] width 23 height 23
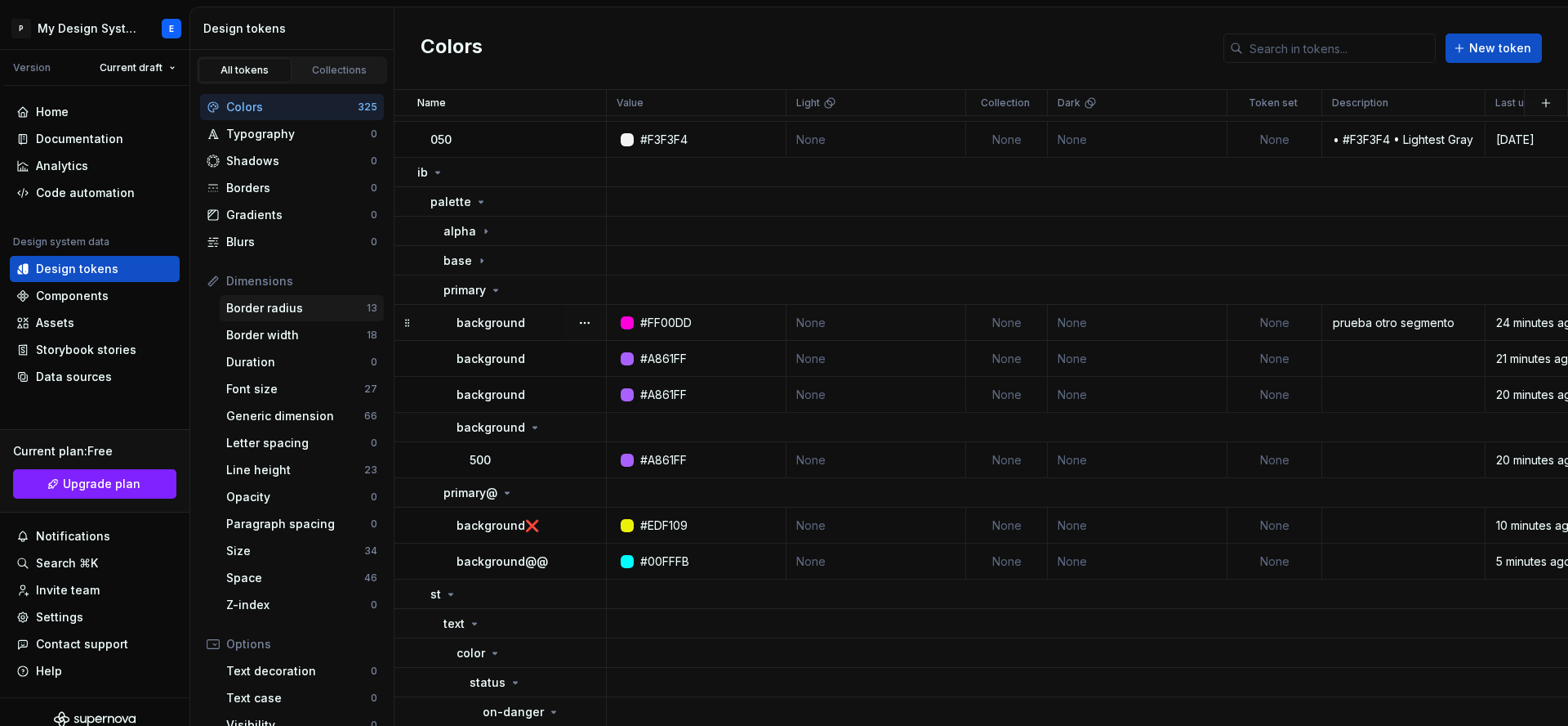
click at [311, 306] on div "Border radius" at bounding box center [297, 308] width 141 height 16
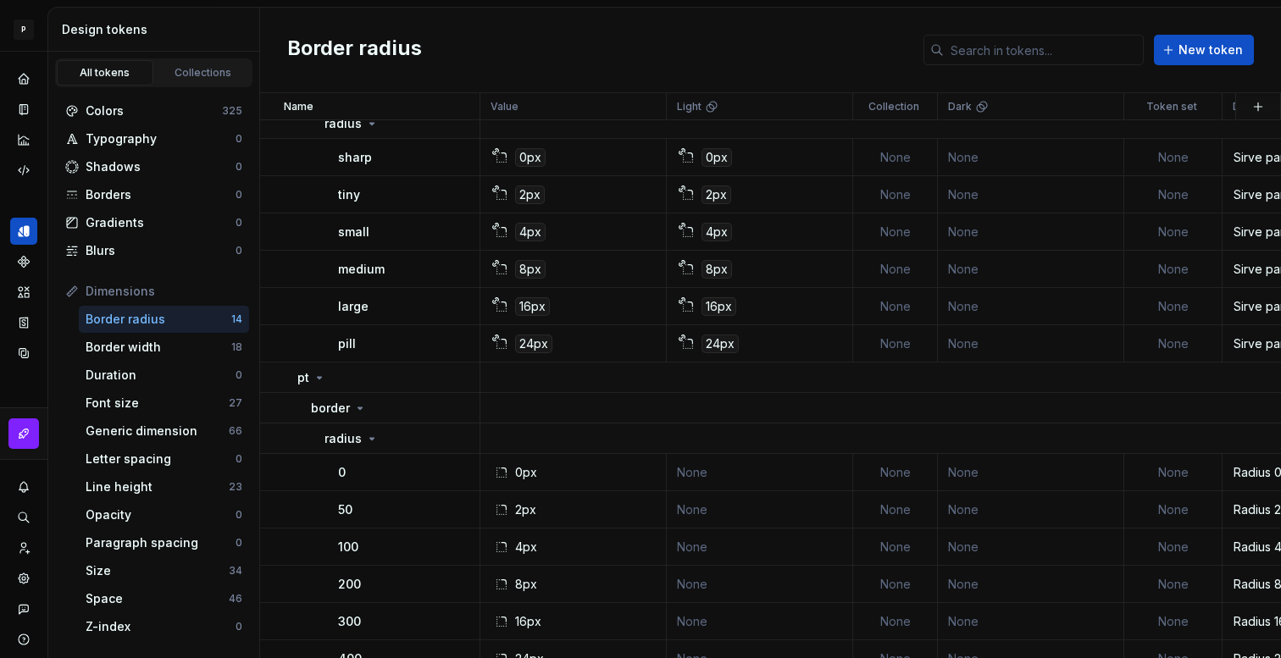
scroll to position [103, 0]
click at [319, 378] on icon at bounding box center [320, 378] width 4 height 2
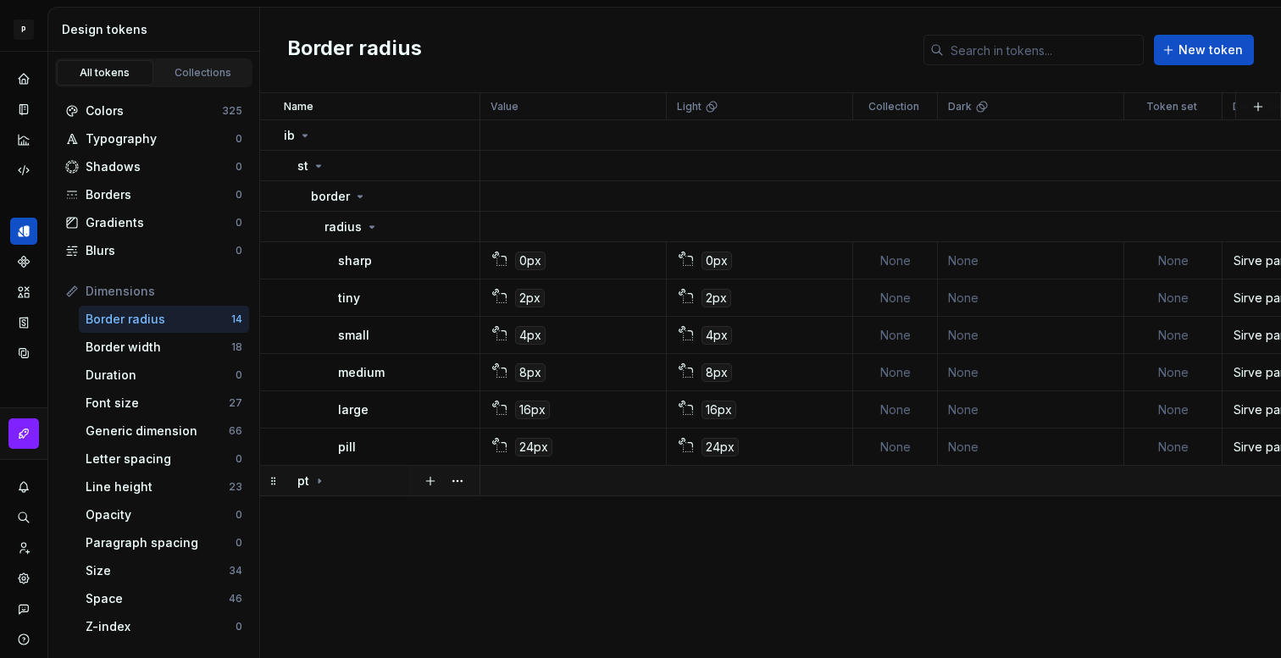
scroll to position [0, 0]
click at [358, 194] on icon at bounding box center [360, 197] width 14 height 14
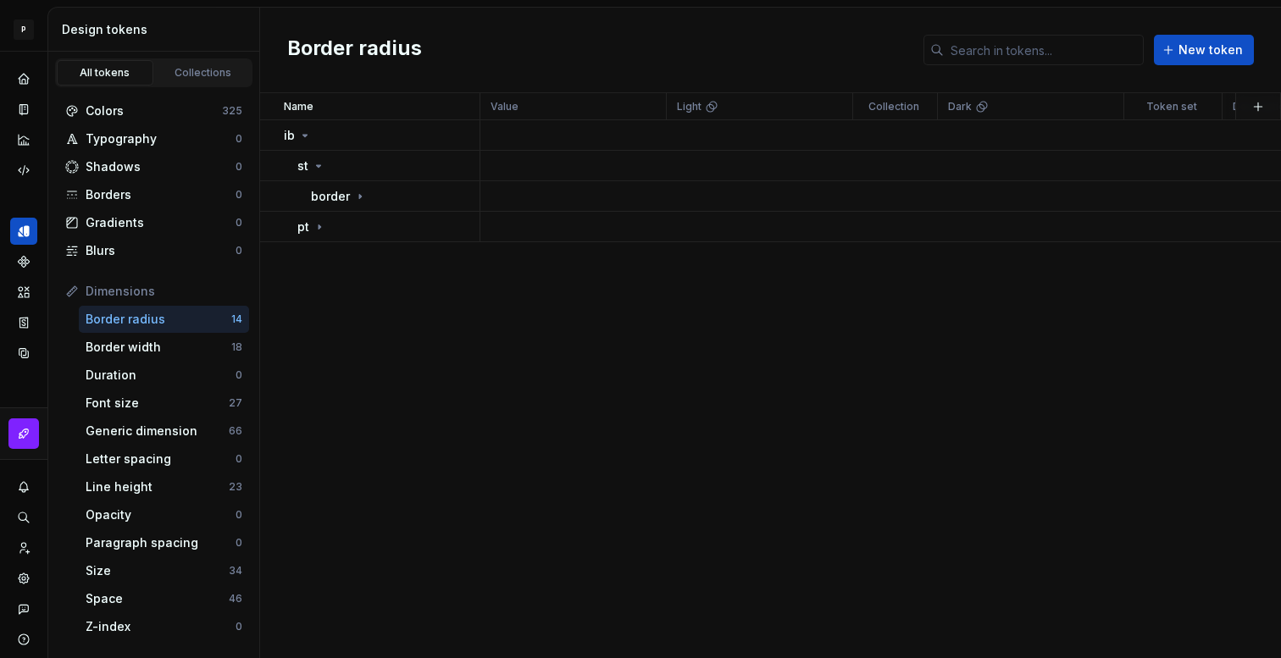
click at [132, 286] on div "Dimensions" at bounding box center [164, 291] width 157 height 17
click at [132, 297] on div "Dimensions" at bounding box center [164, 291] width 157 height 17
click at [382, 331] on div "Name Value Light Collection Dark Token set Description Last updated ib st borde…" at bounding box center [770, 375] width 1021 height 565
click at [120, 601] on div "Space" at bounding box center [157, 599] width 143 height 17
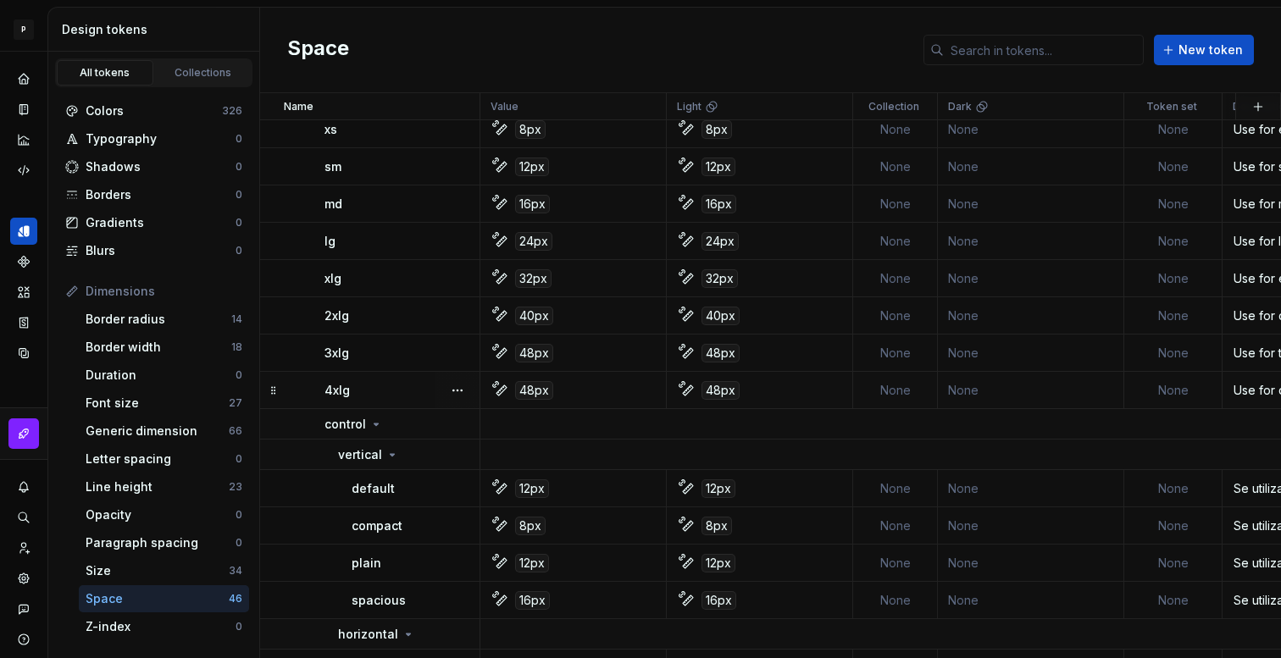
scroll to position [112, 0]
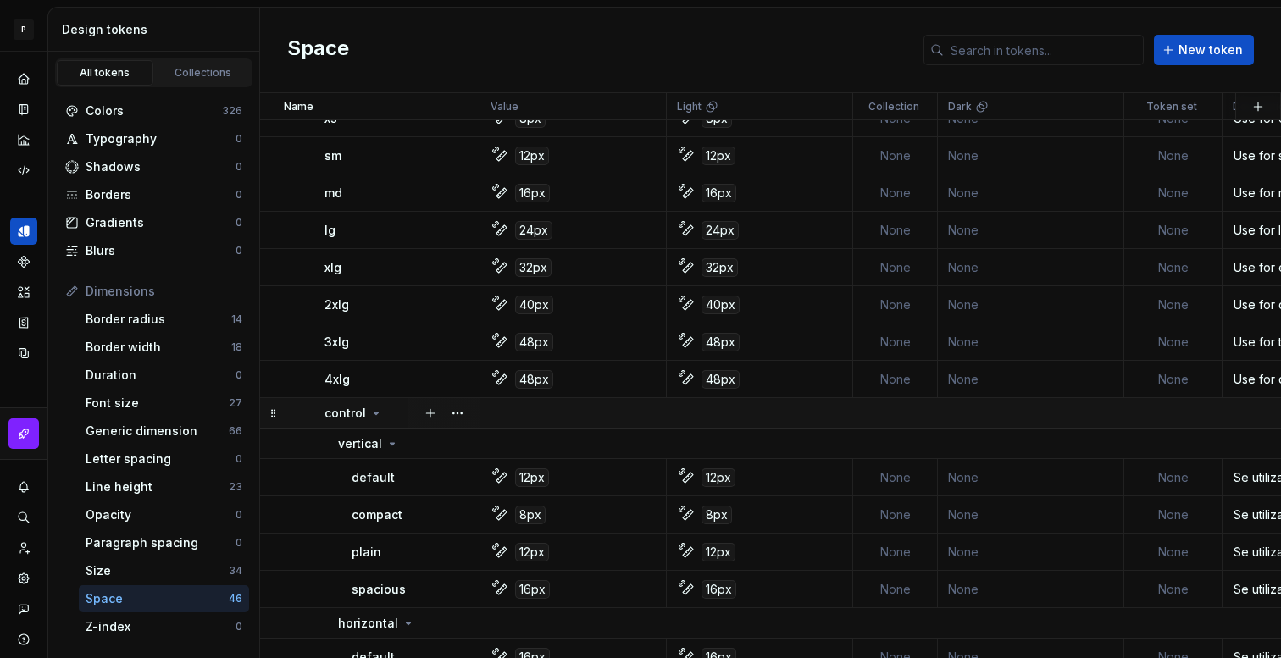
click at [376, 416] on icon at bounding box center [377, 414] width 14 height 14
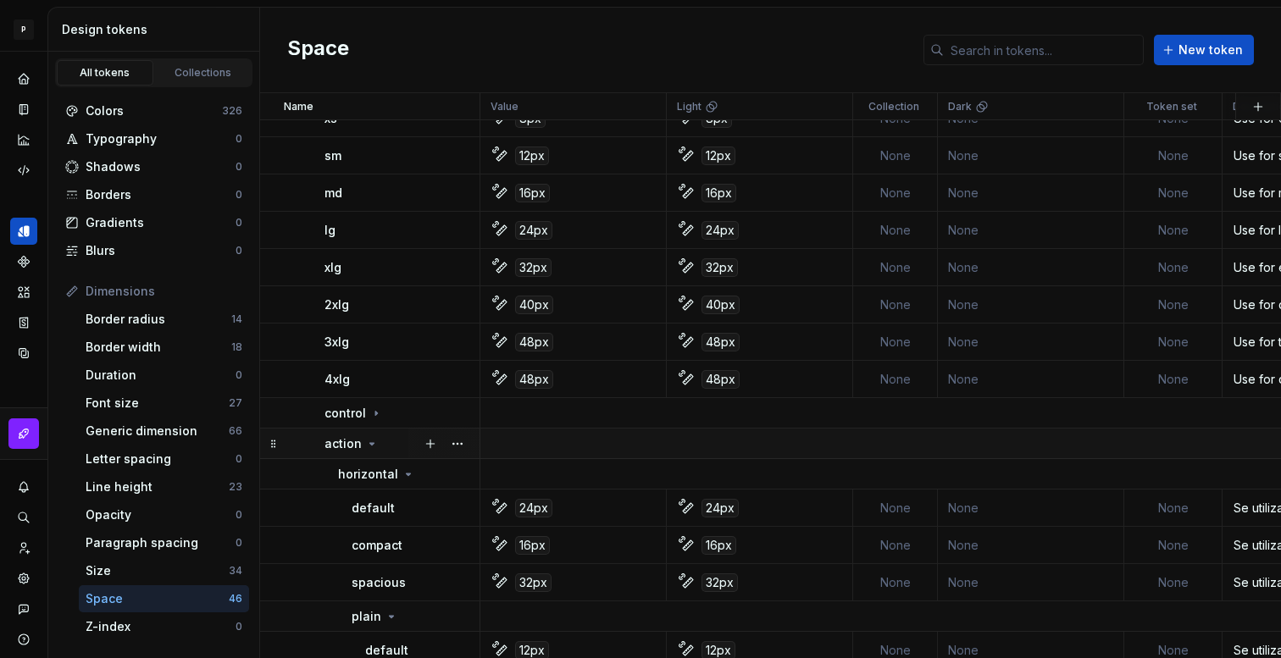
click at [371, 442] on icon at bounding box center [372, 444] width 14 height 14
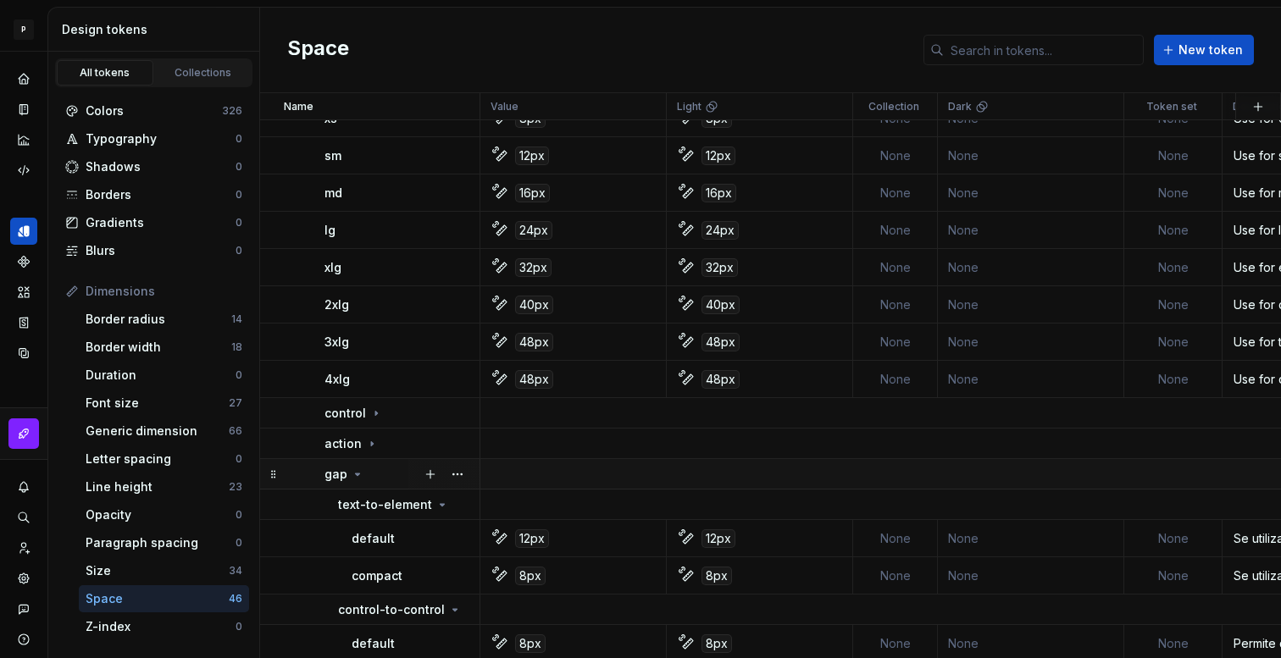
click at [358, 472] on icon at bounding box center [358, 475] width 14 height 14
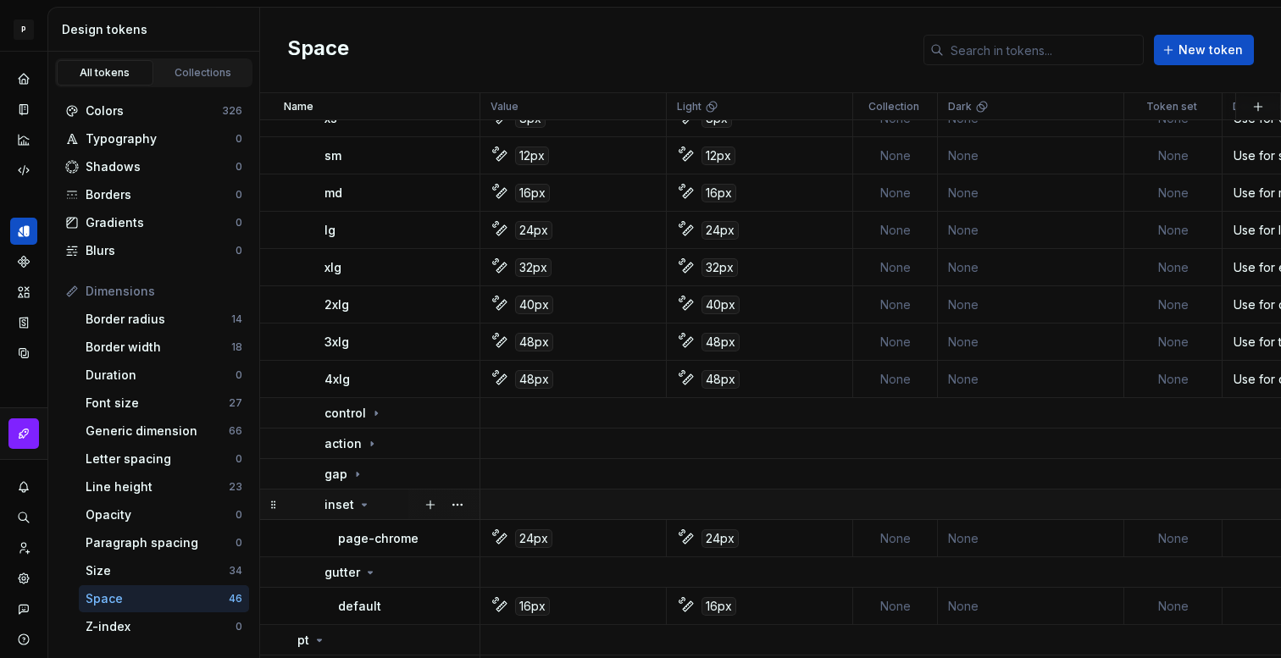
click at [358, 508] on icon at bounding box center [365, 505] width 14 height 14
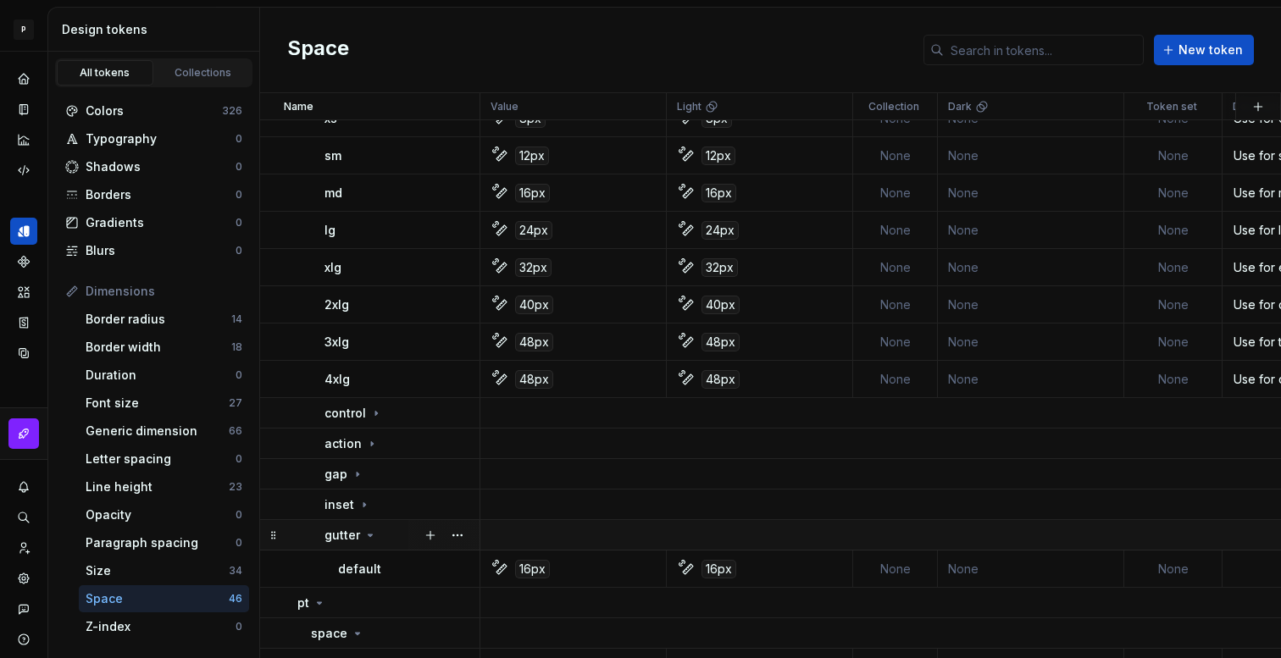
click at [373, 534] on icon at bounding box center [371, 536] width 14 height 14
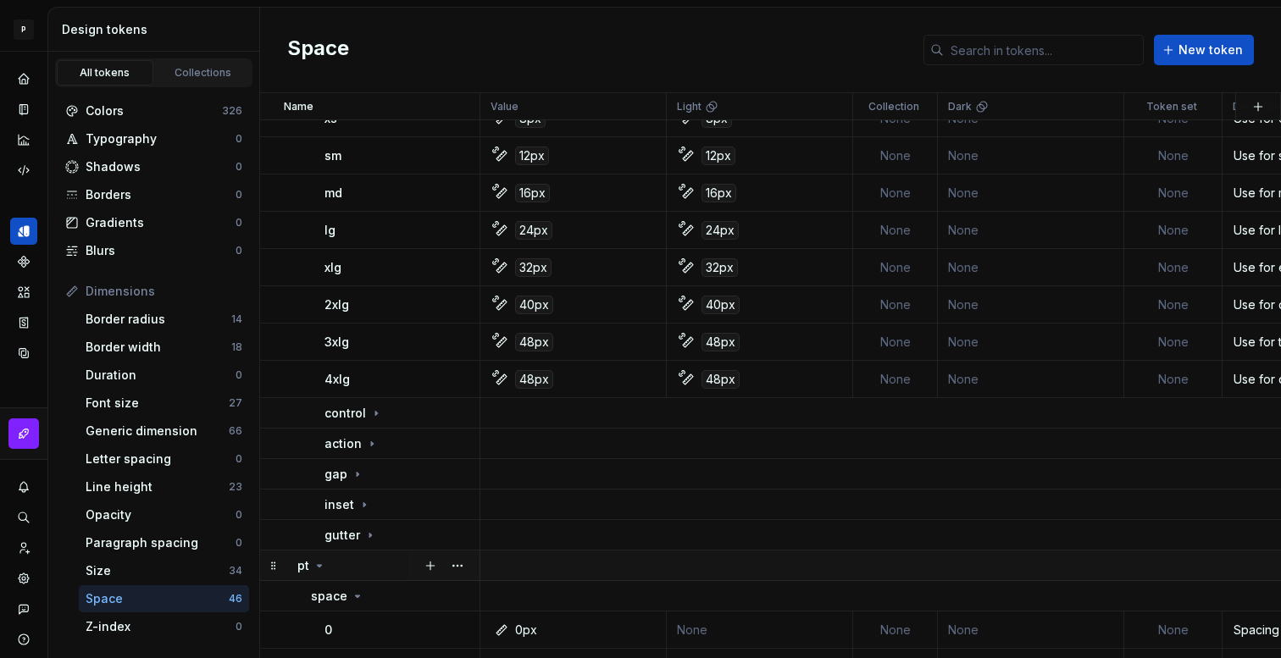
click at [319, 566] on icon at bounding box center [320, 566] width 4 height 2
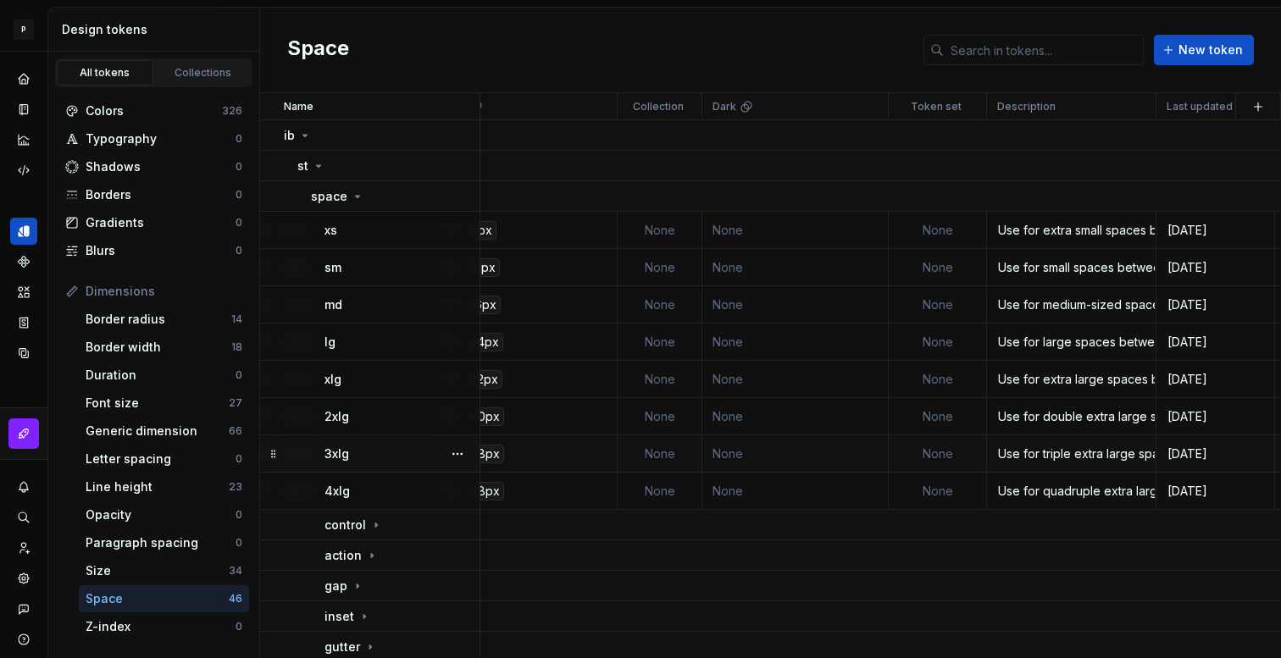
scroll to position [0, 0]
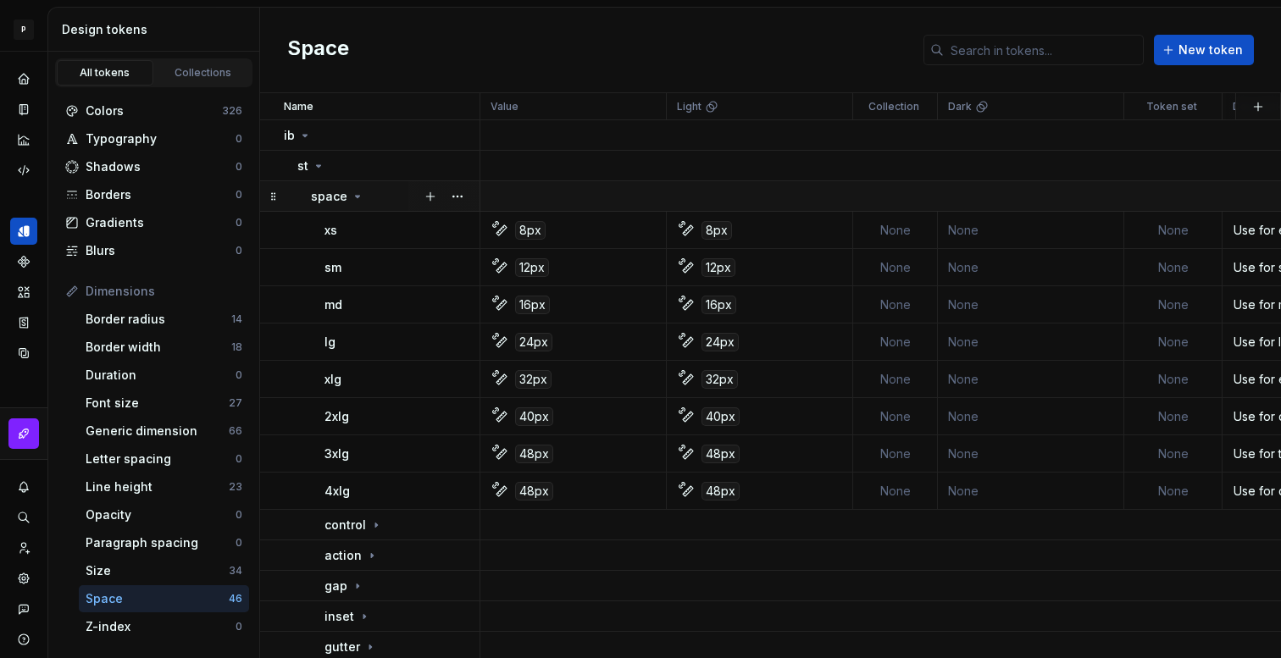
click at [352, 198] on icon at bounding box center [358, 197] width 14 height 14
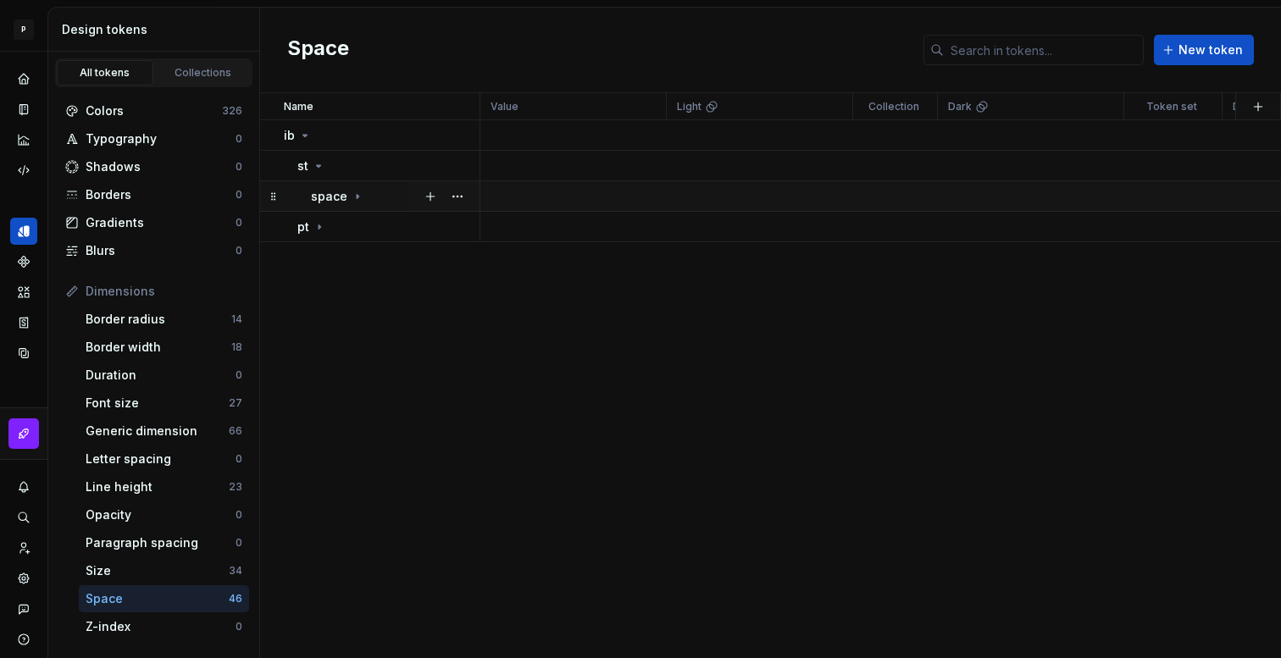
click at [352, 198] on icon at bounding box center [358, 197] width 14 height 14
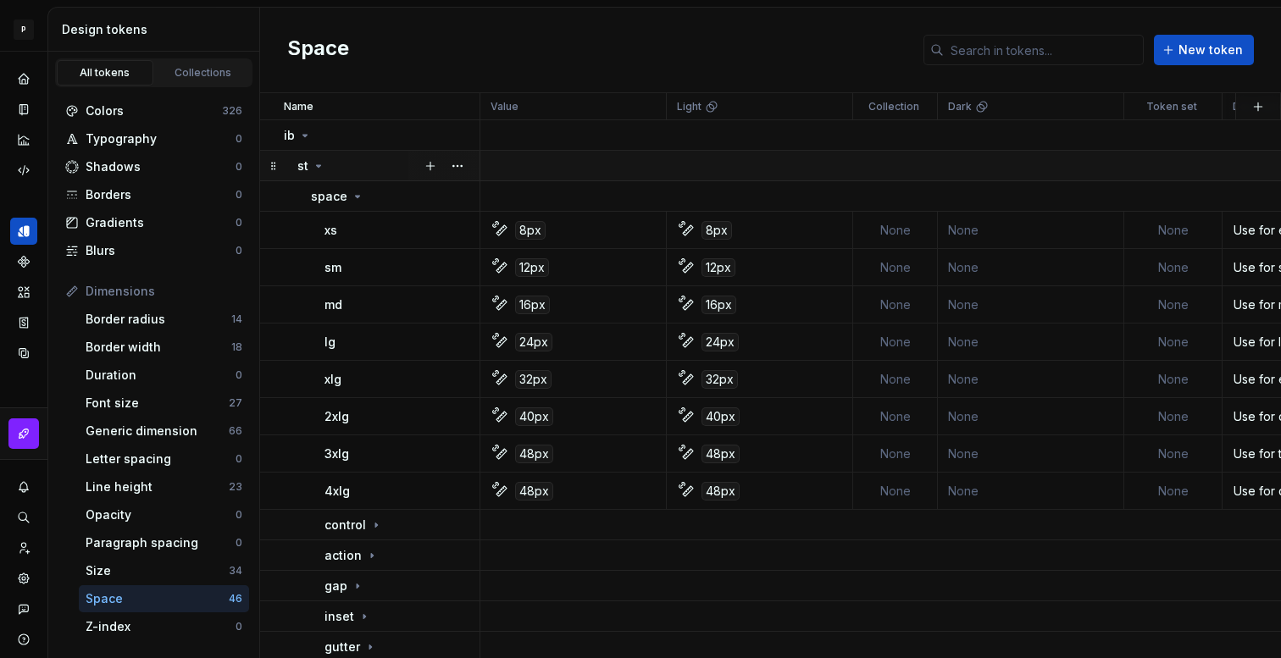
click at [323, 171] on icon at bounding box center [319, 166] width 14 height 14
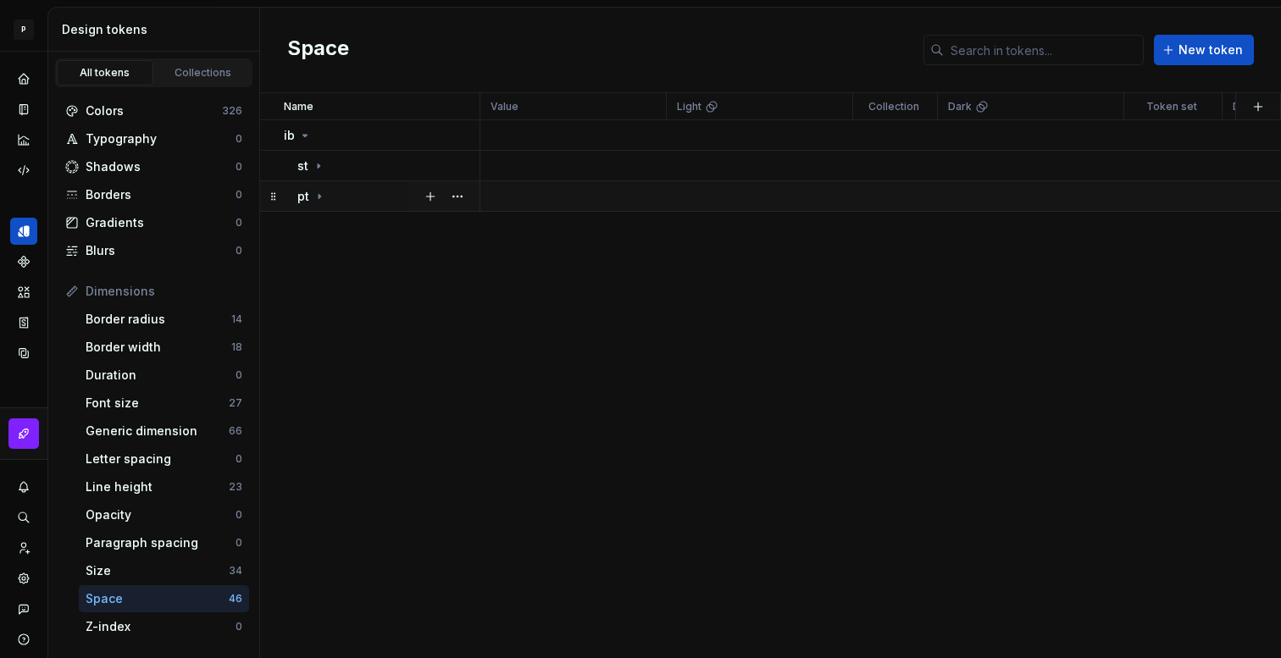
click at [325, 194] on div "pt" at bounding box center [387, 196] width 181 height 17
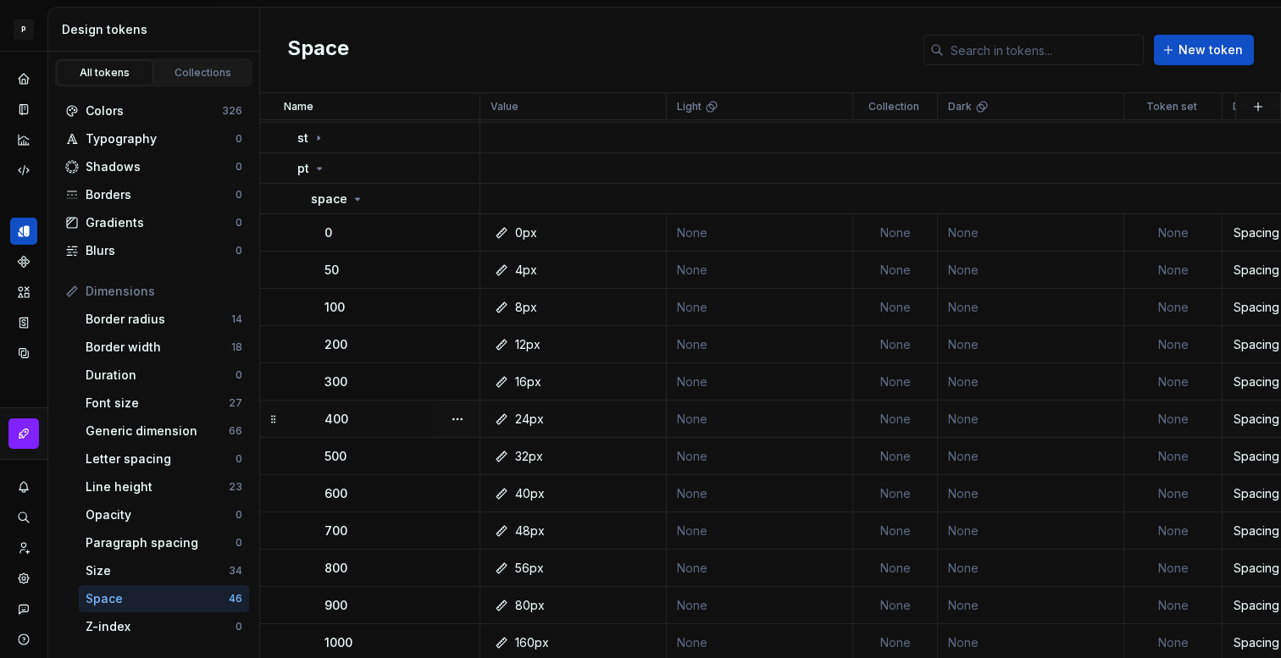
scroll to position [31, 0]
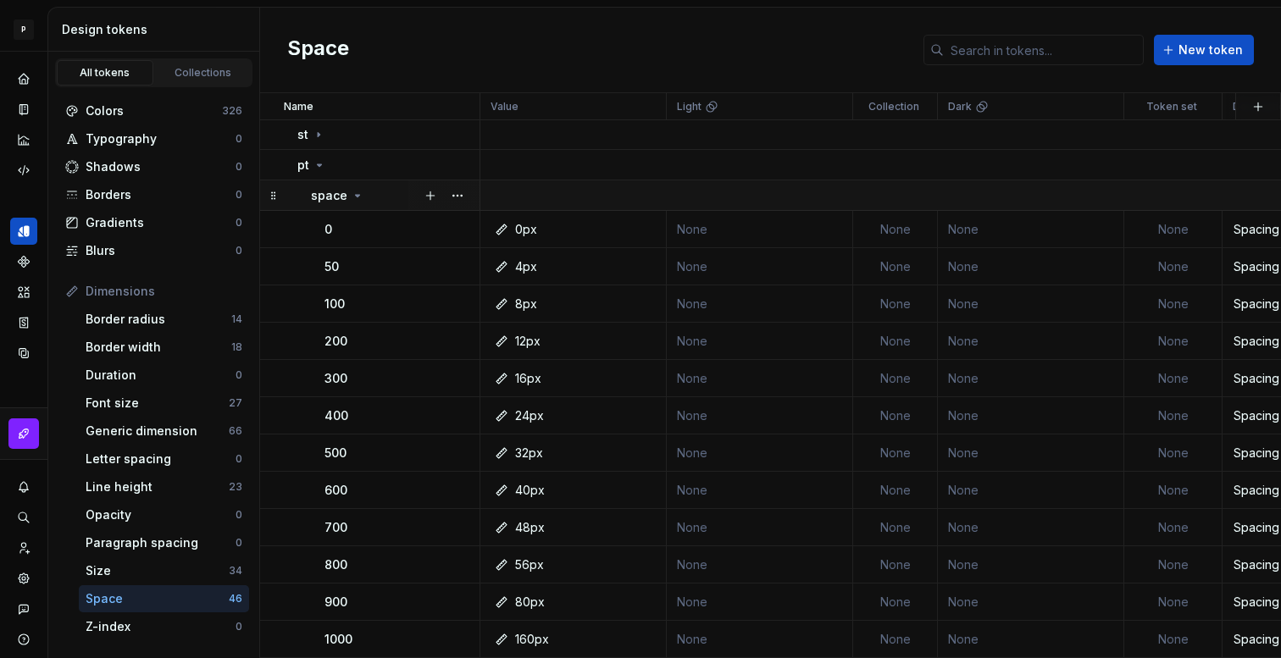
click at [355, 199] on icon at bounding box center [358, 196] width 14 height 14
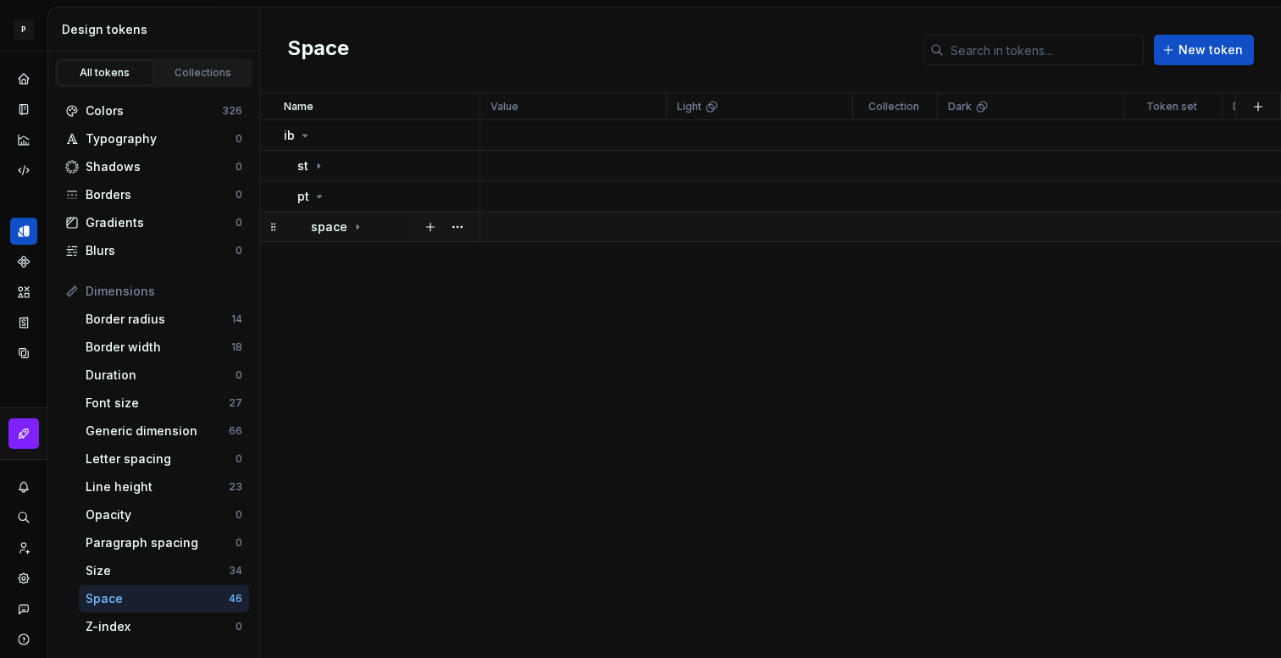
click at [358, 225] on icon at bounding box center [358, 227] width 14 height 14
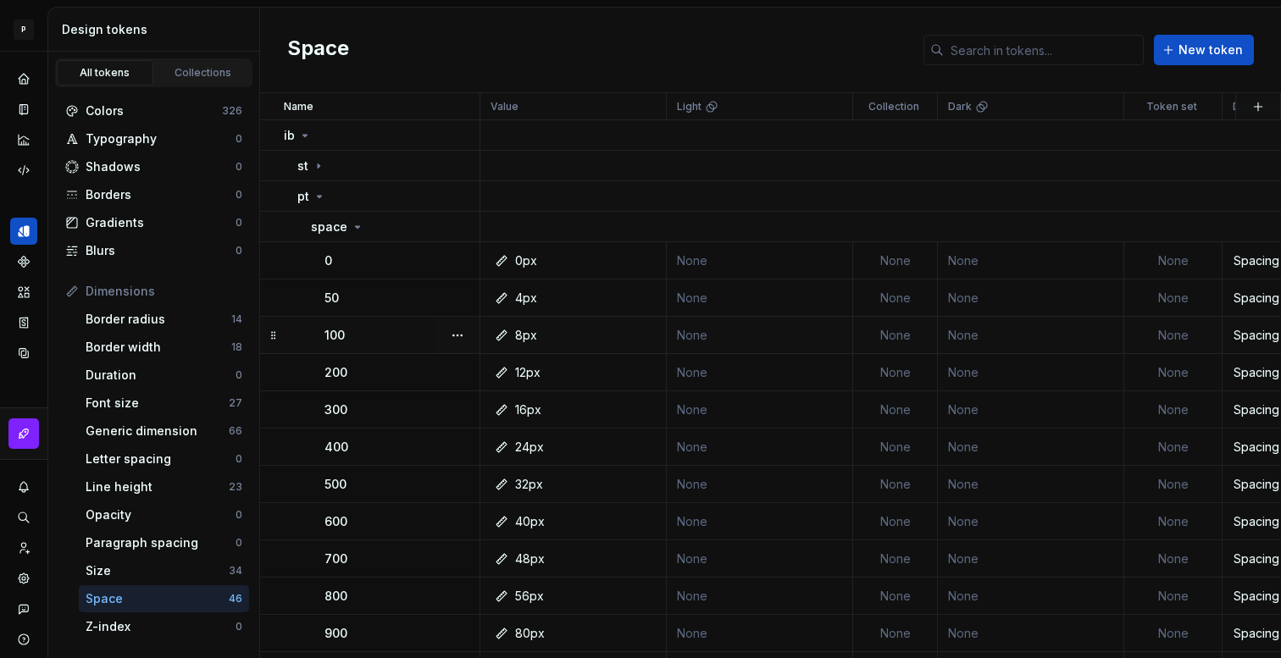
scroll to position [31, 0]
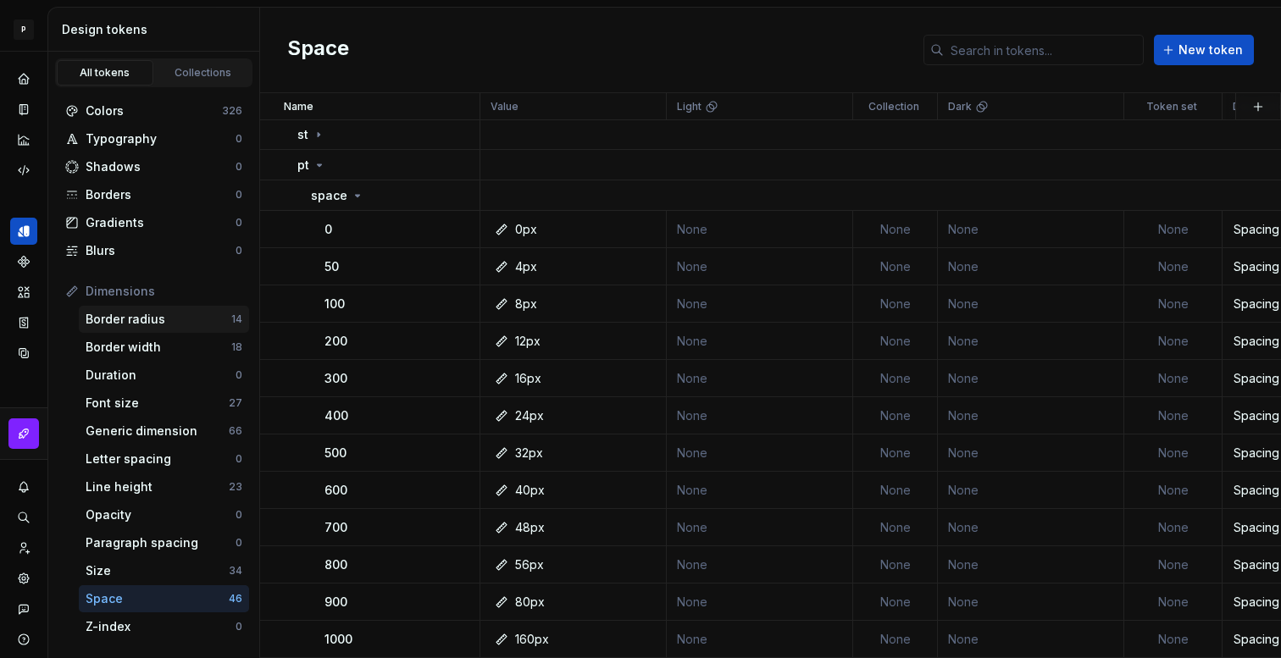
click at [148, 316] on div "Border radius" at bounding box center [159, 319] width 146 height 17
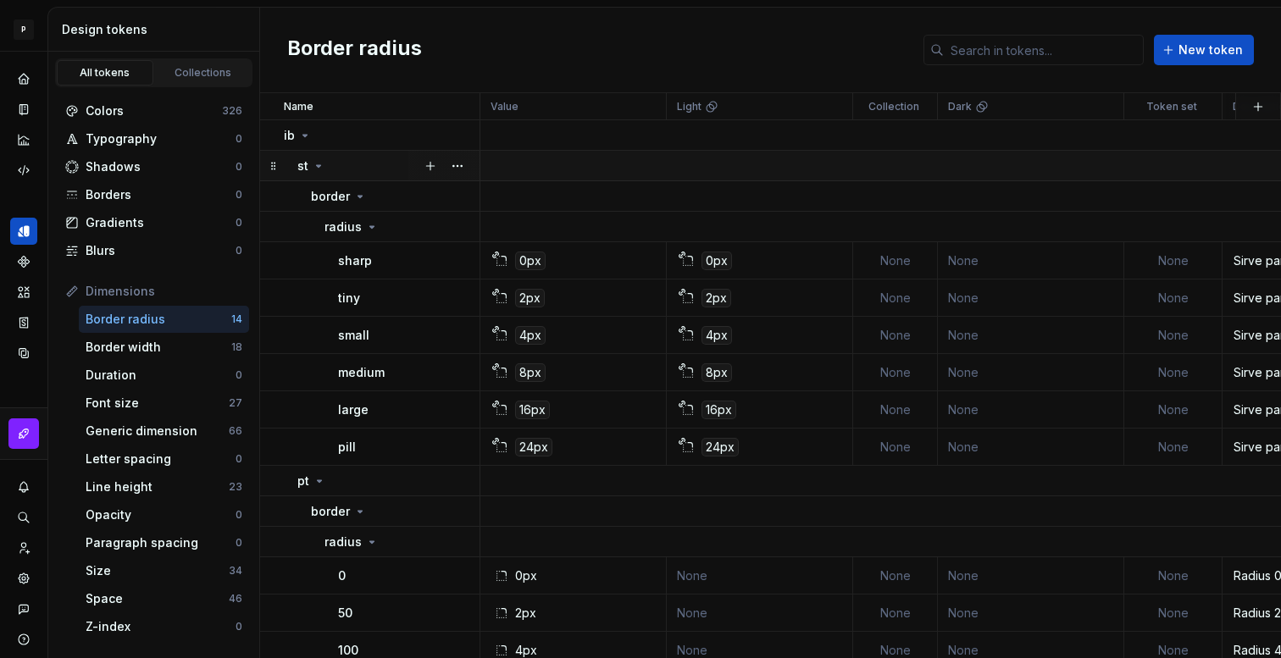
click at [314, 164] on icon at bounding box center [319, 166] width 14 height 14
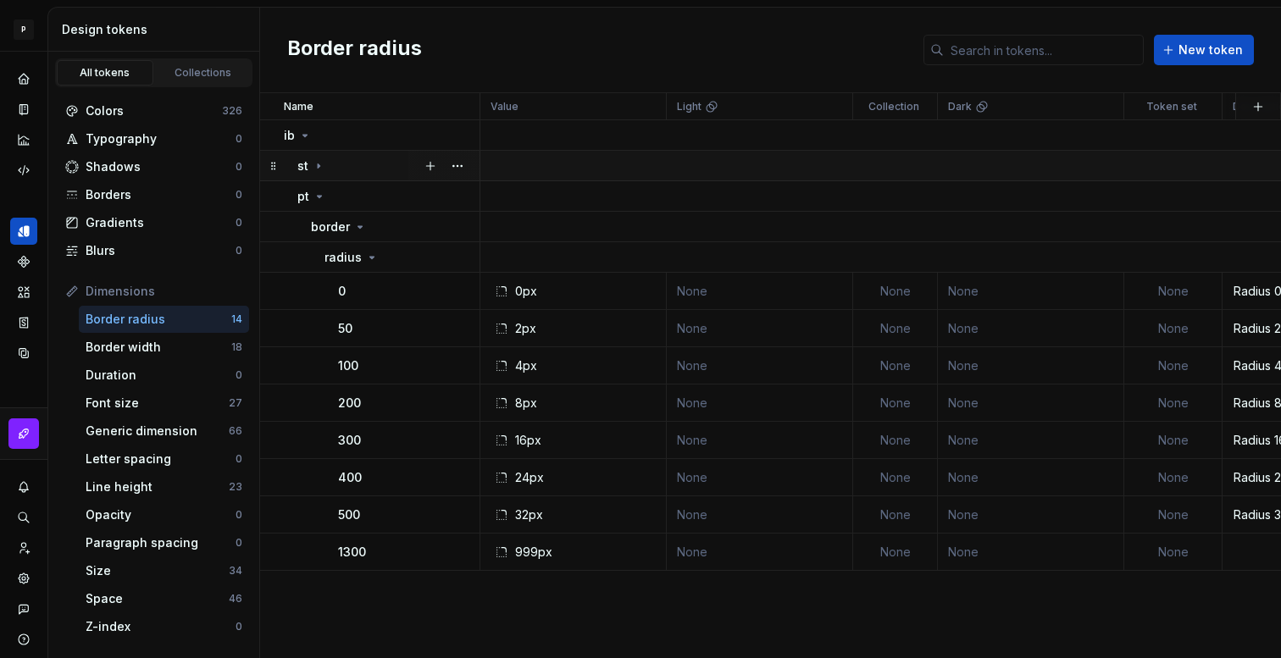
click at [319, 170] on icon at bounding box center [319, 166] width 14 height 14
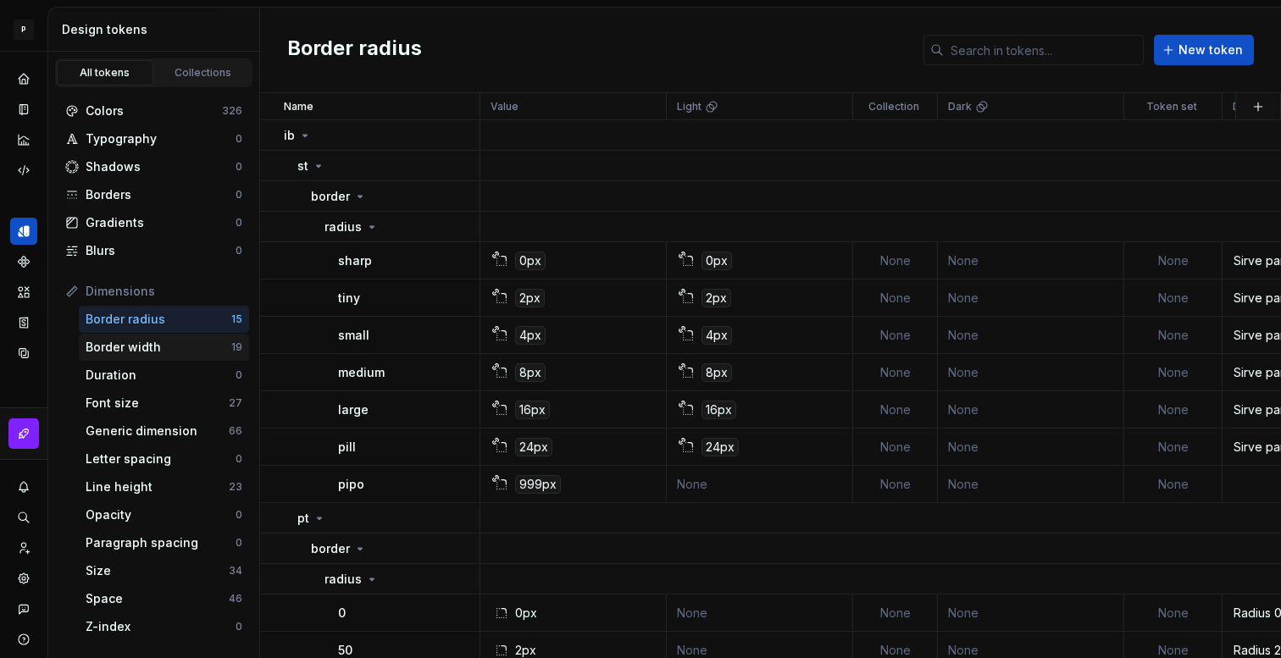
click at [123, 343] on div "Border width" at bounding box center [159, 347] width 146 height 17
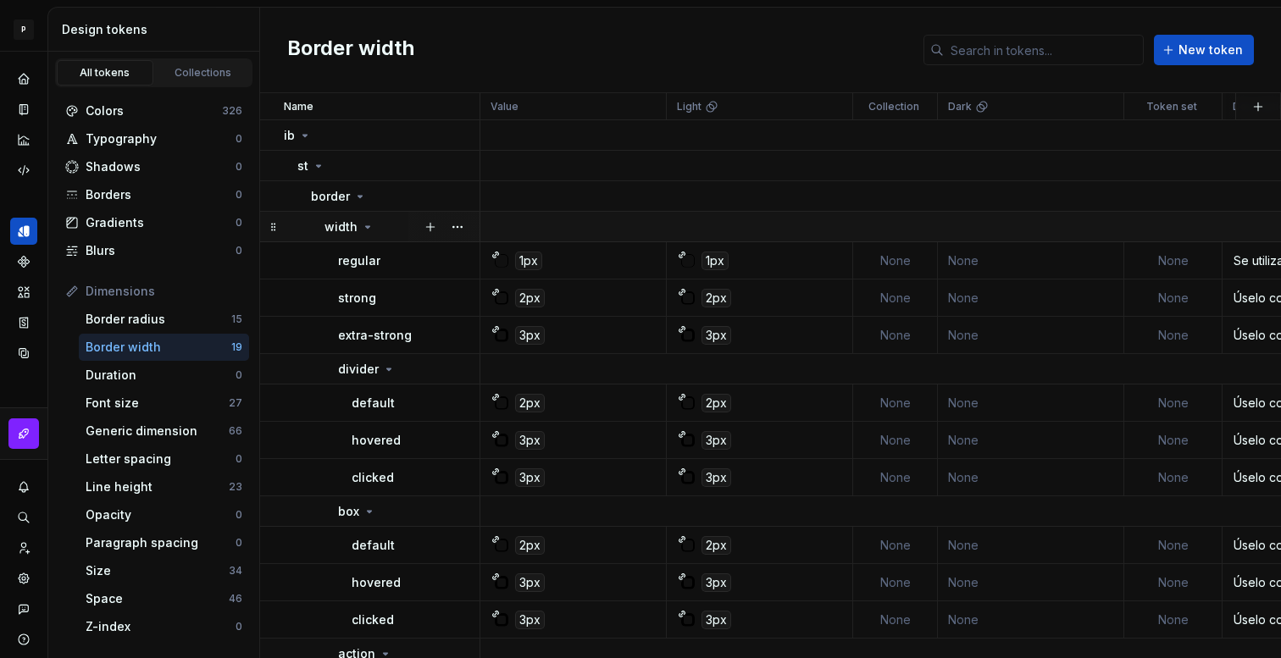
click at [361, 229] on icon at bounding box center [368, 227] width 14 height 14
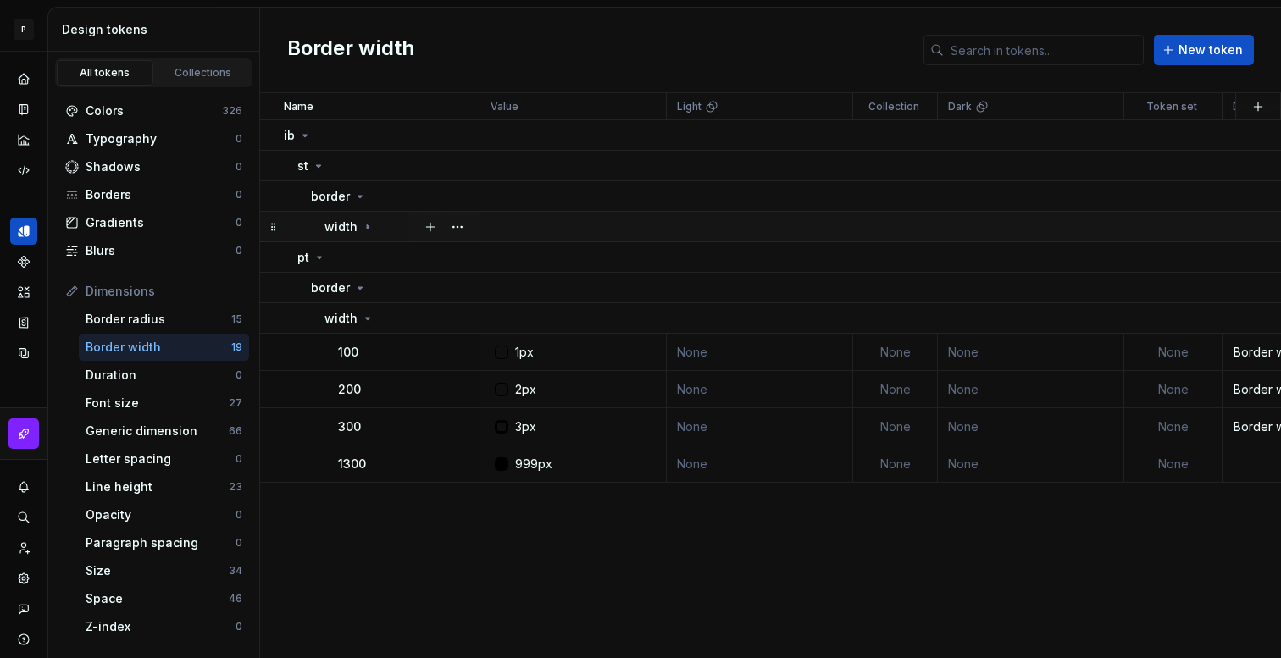
click at [361, 229] on icon at bounding box center [368, 227] width 14 height 14
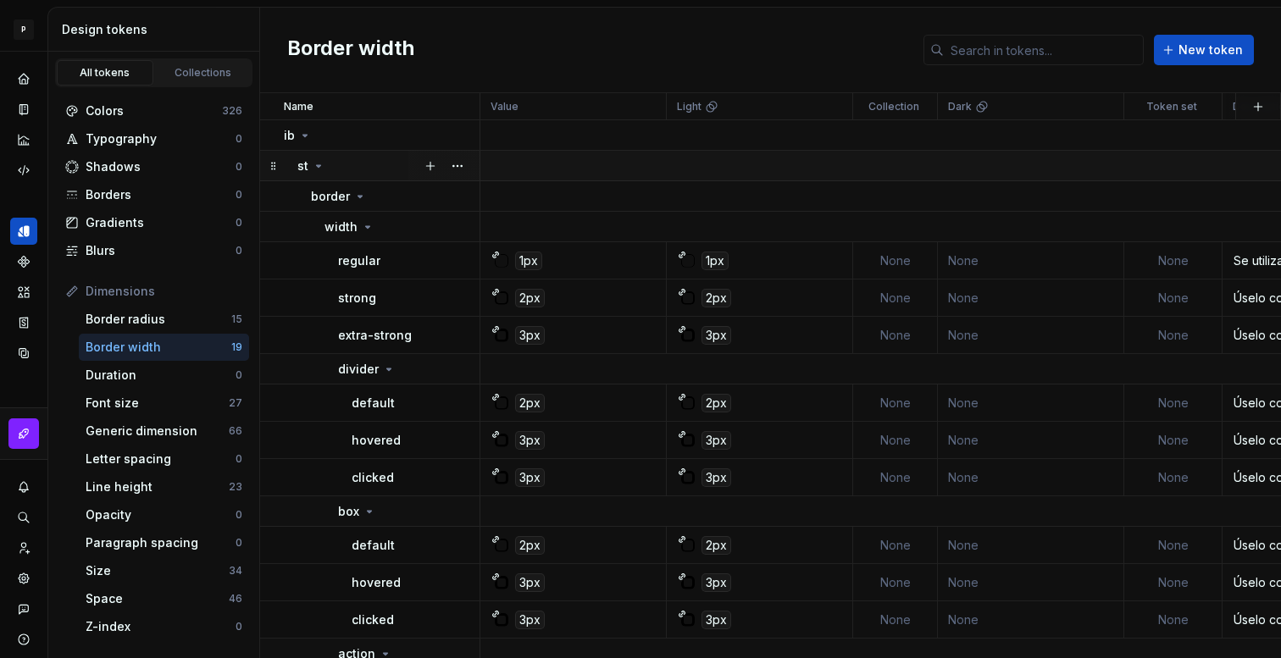
click at [317, 161] on icon at bounding box center [319, 166] width 14 height 14
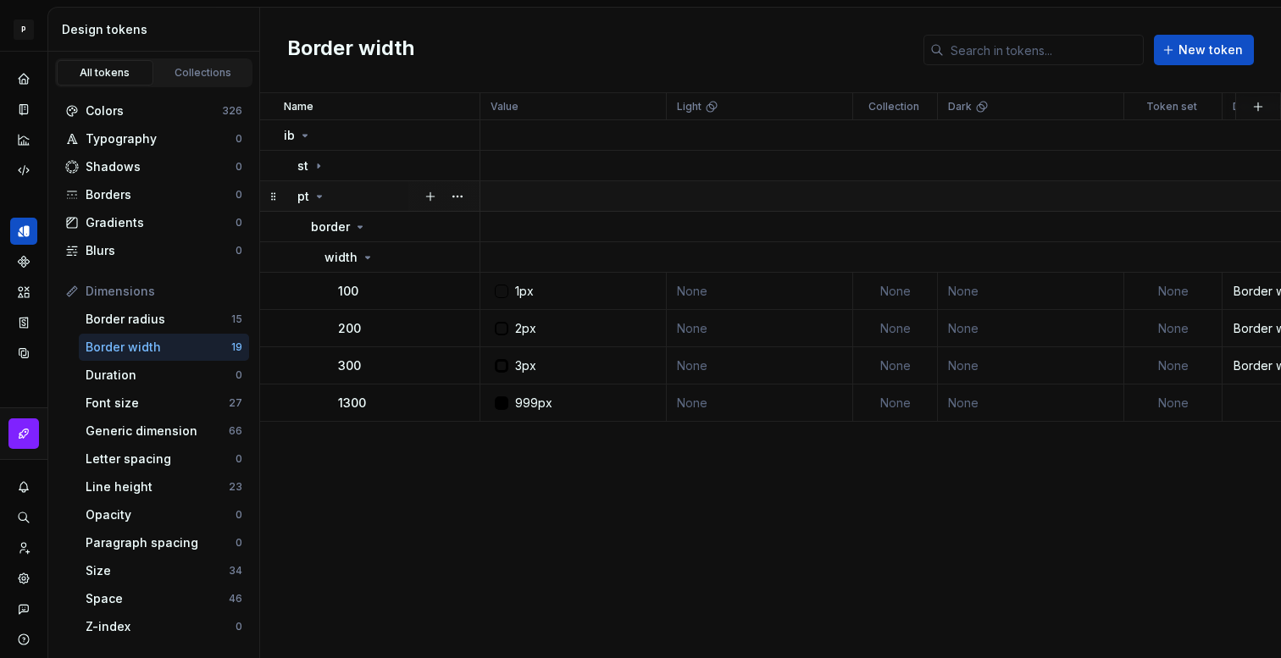
click at [319, 197] on icon at bounding box center [320, 197] width 14 height 14
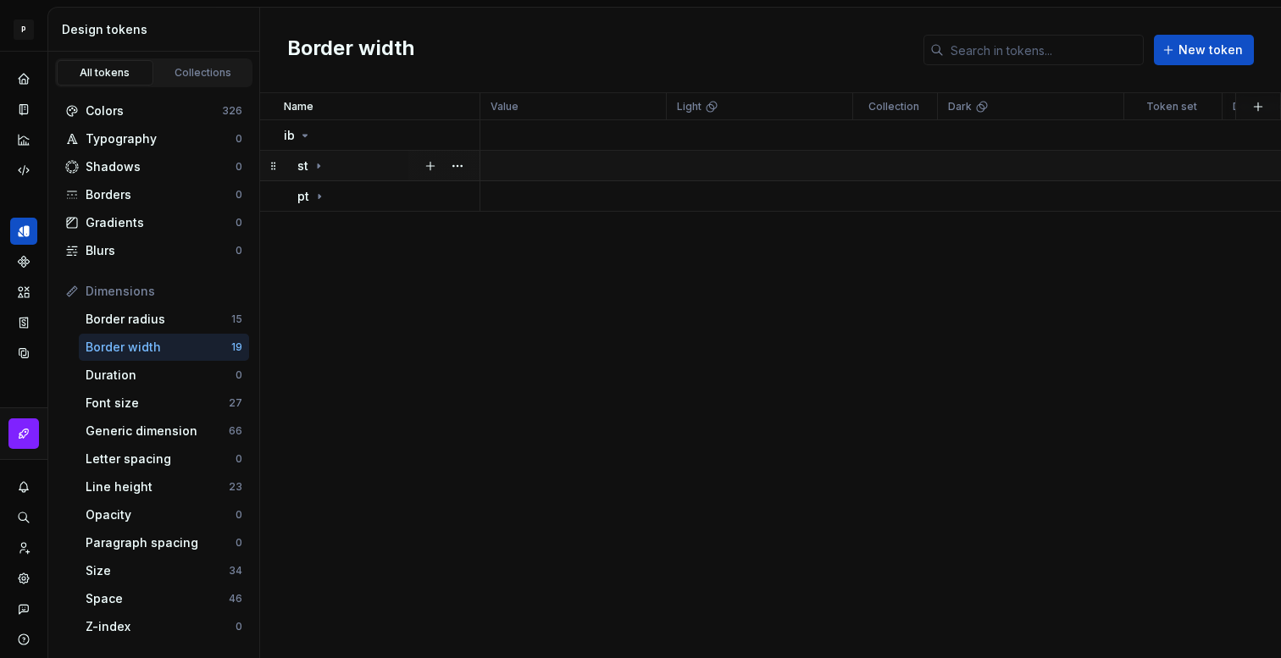
click at [319, 159] on icon at bounding box center [319, 166] width 14 height 14
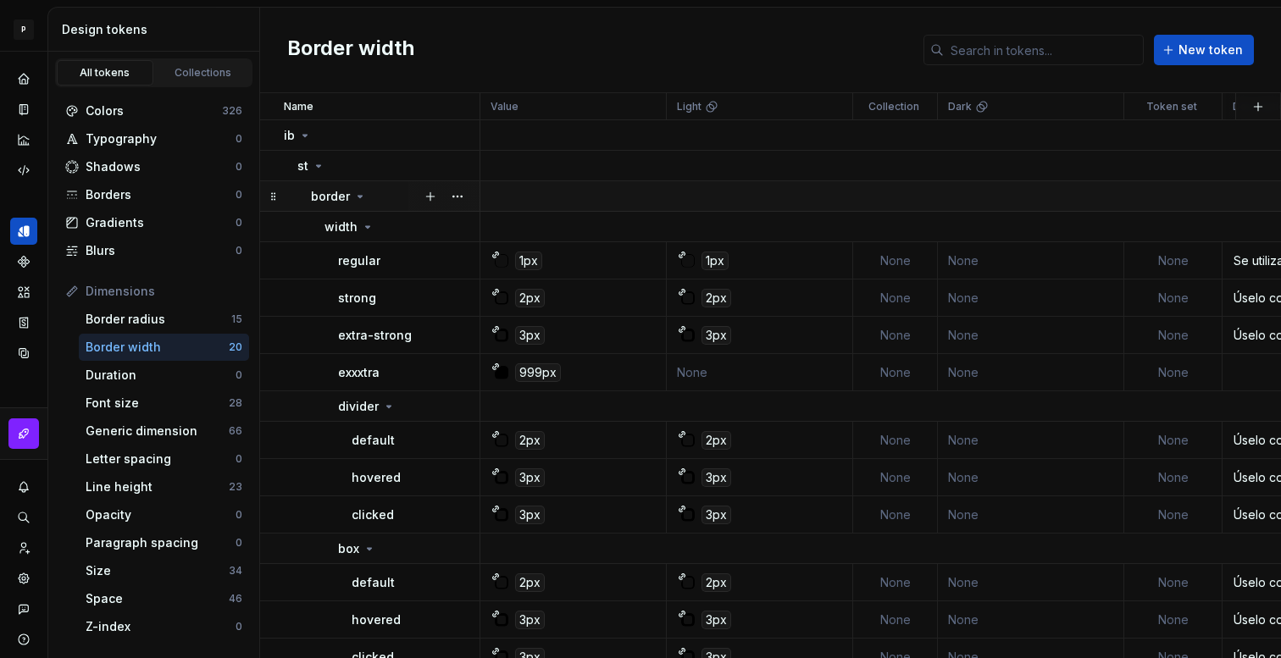
click at [362, 194] on icon at bounding box center [360, 197] width 14 height 14
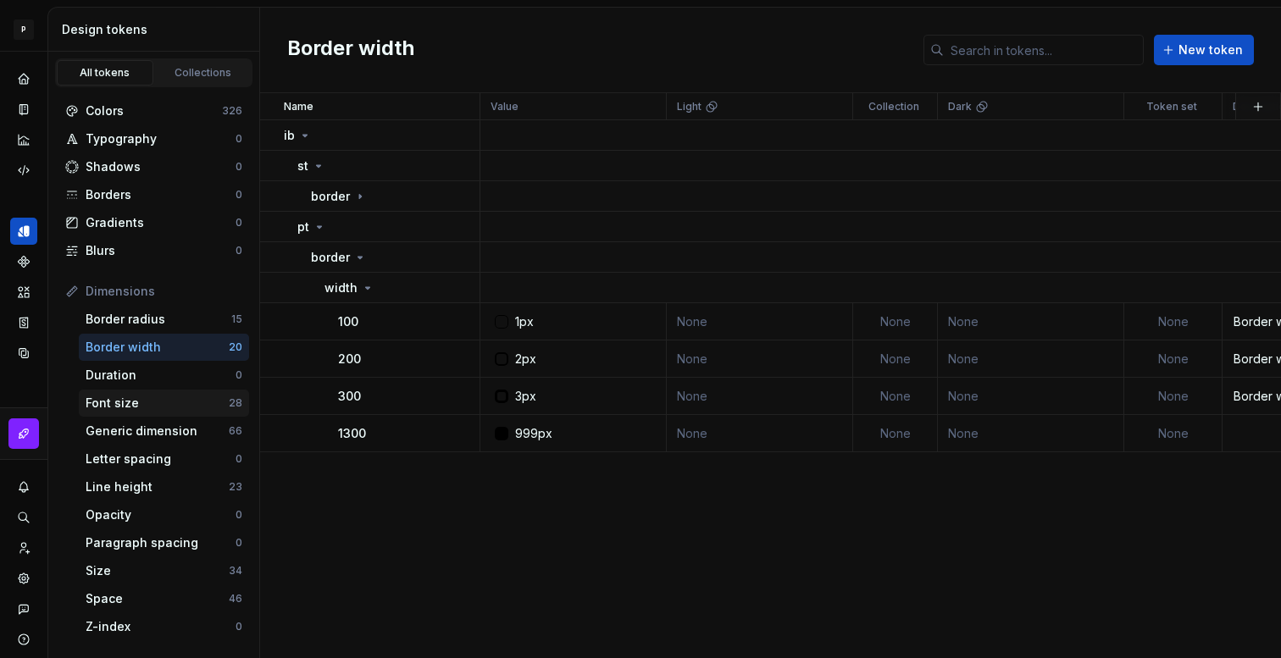
click at [103, 399] on div "Font size" at bounding box center [157, 403] width 143 height 17
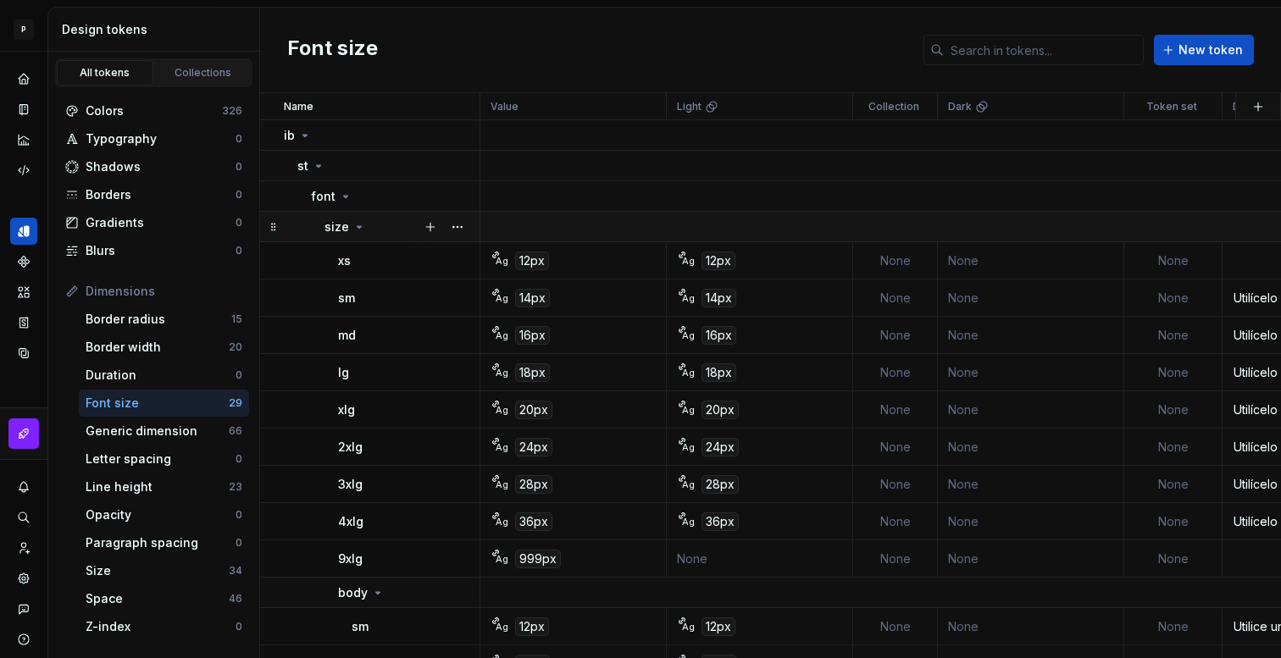
click at [359, 230] on icon at bounding box center [360, 227] width 14 height 14
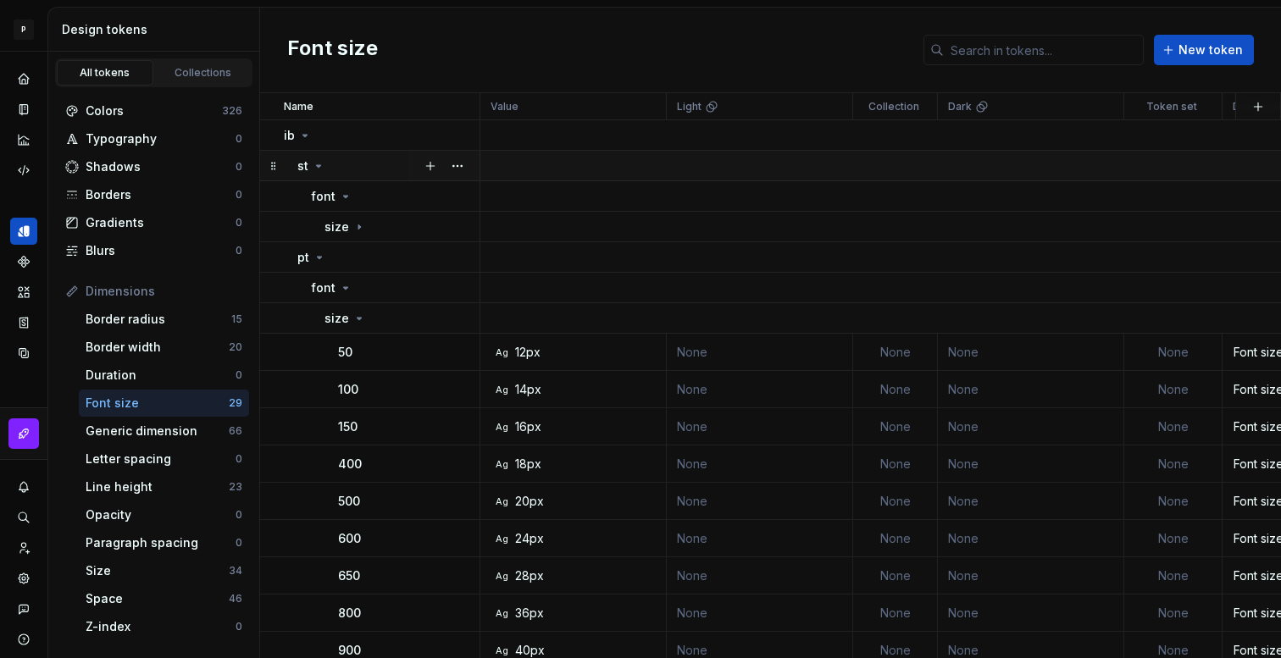
click at [323, 166] on icon at bounding box center [319, 166] width 14 height 14
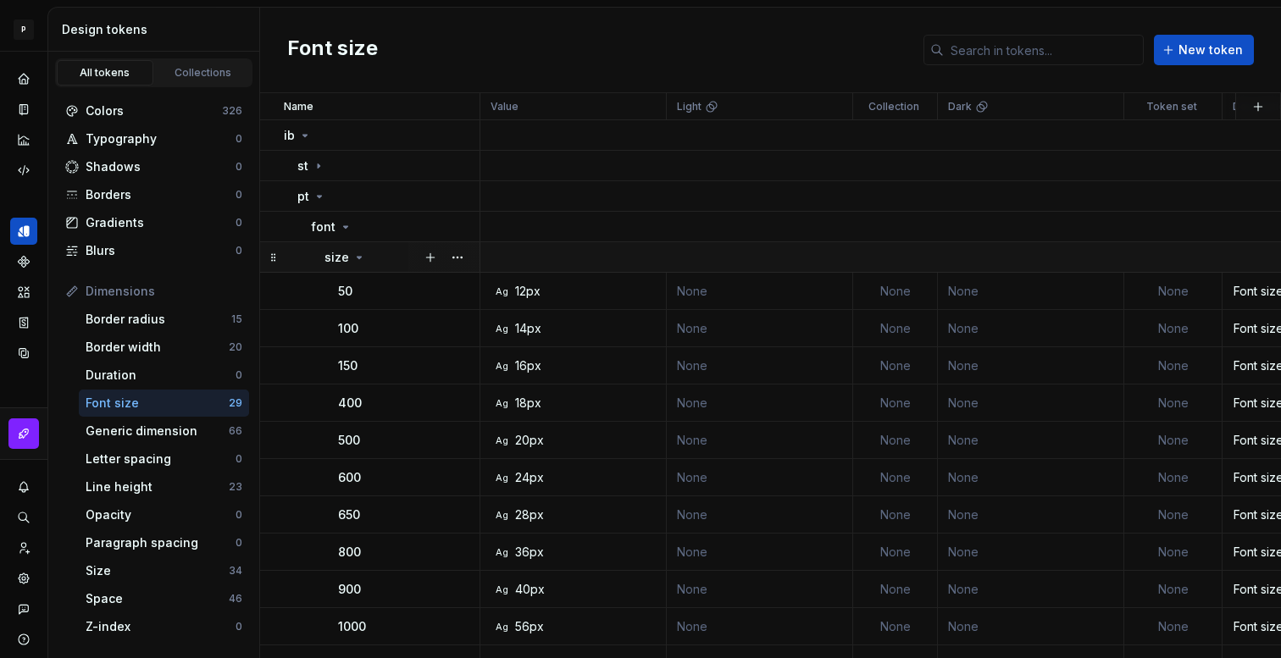
scroll to position [25, 0]
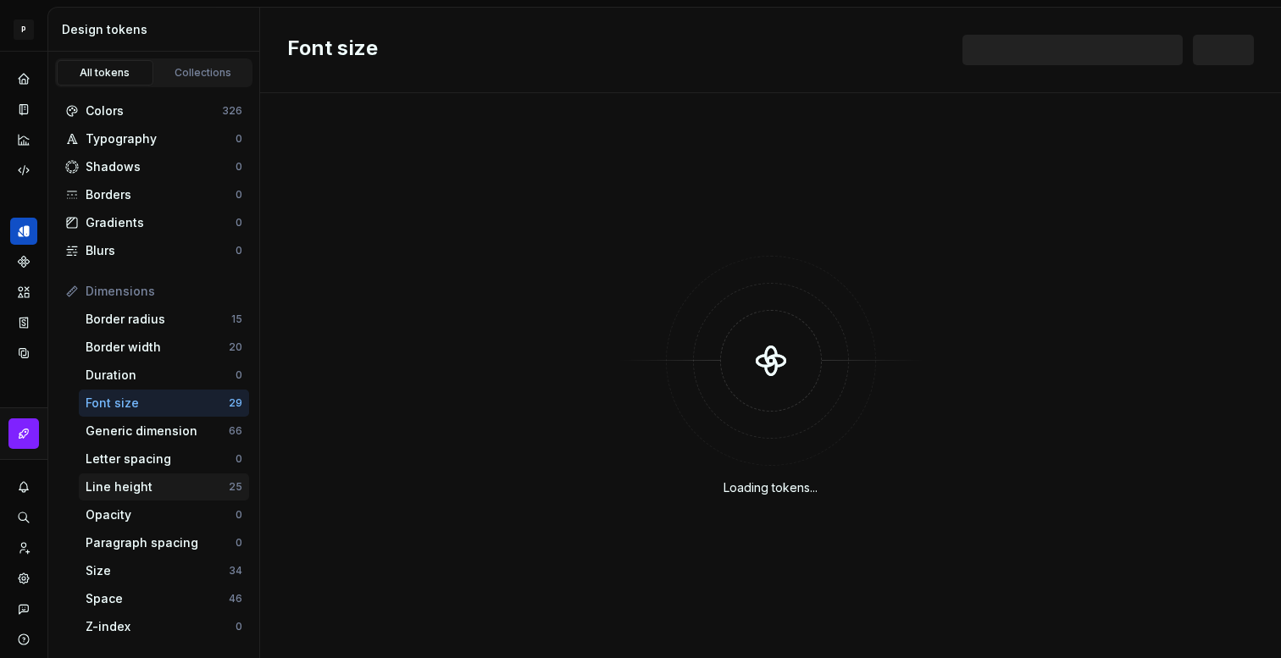
click at [175, 492] on div "Line height" at bounding box center [157, 487] width 143 height 17
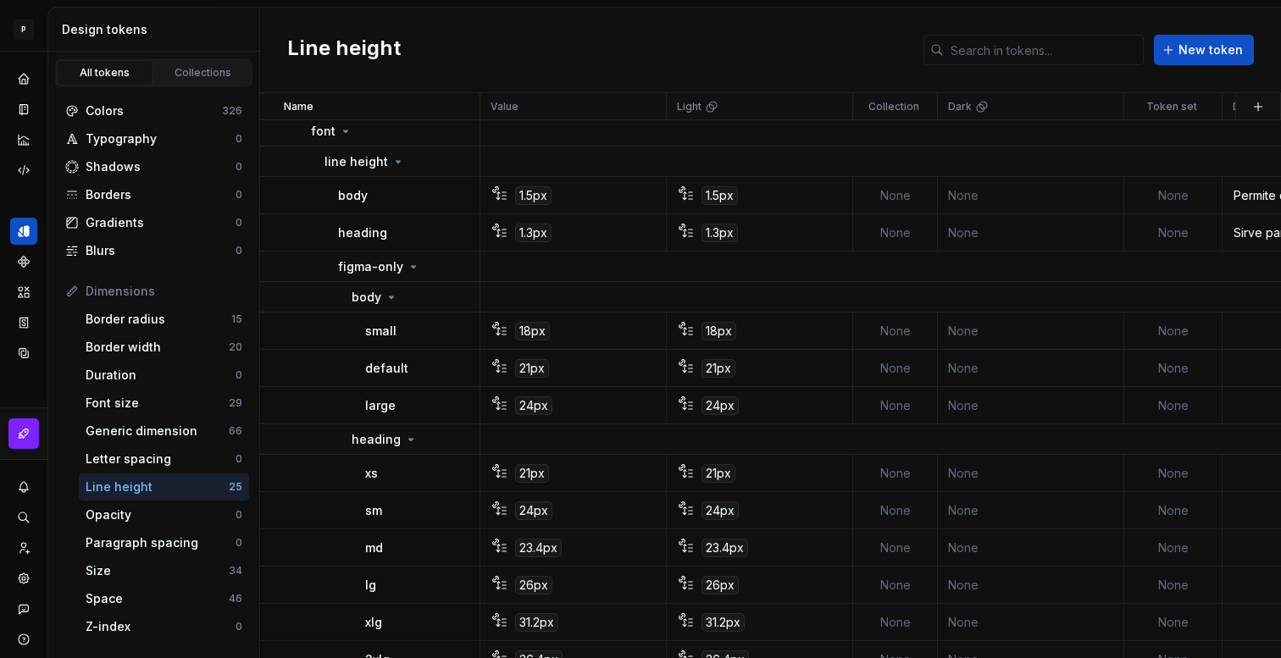
scroll to position [38, 0]
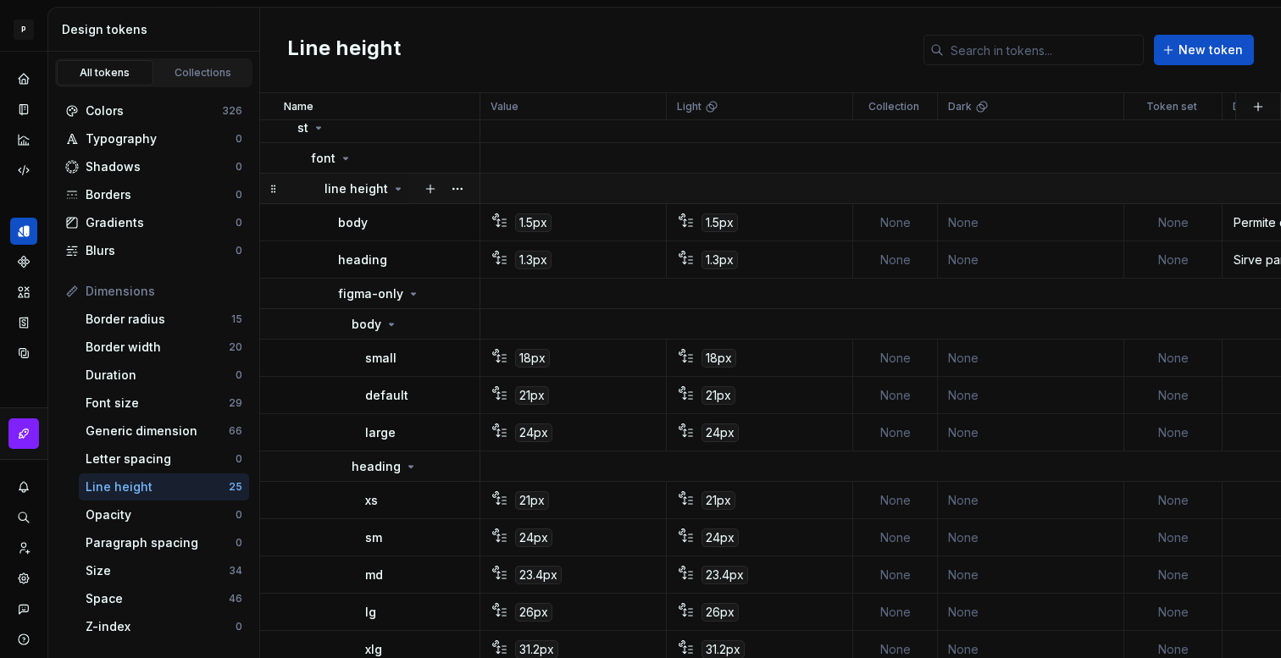
click at [395, 189] on icon at bounding box center [399, 189] width 14 height 14
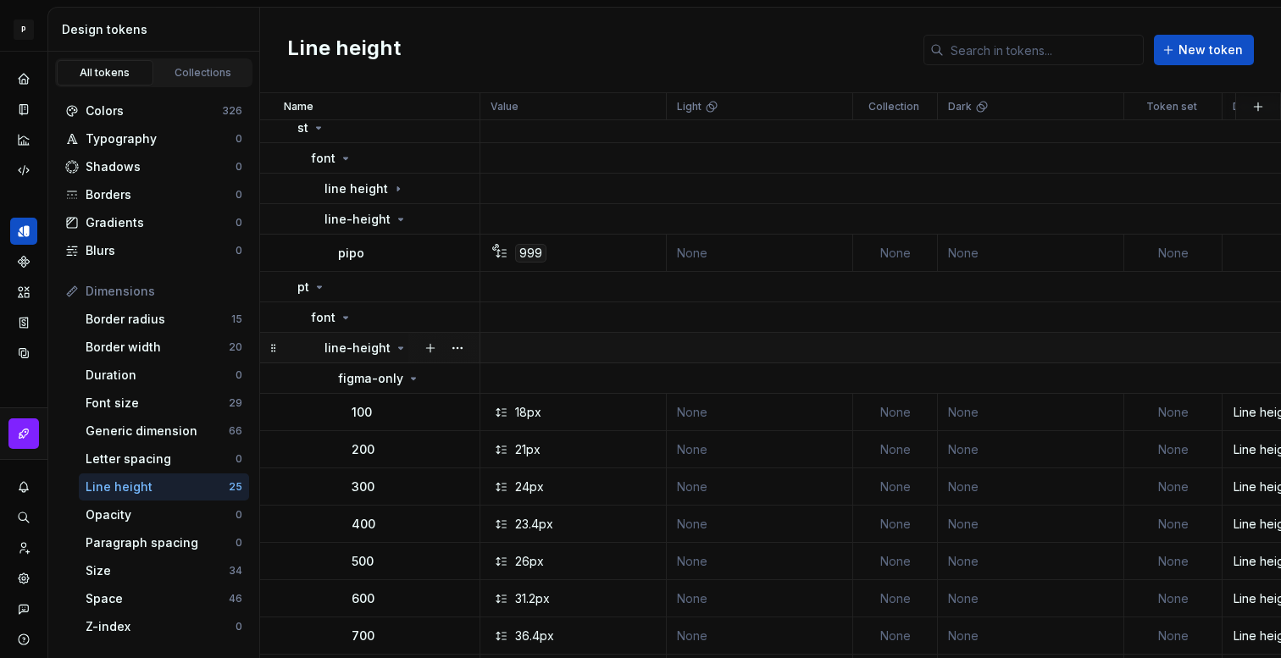
click at [399, 347] on icon at bounding box center [401, 348] width 4 height 2
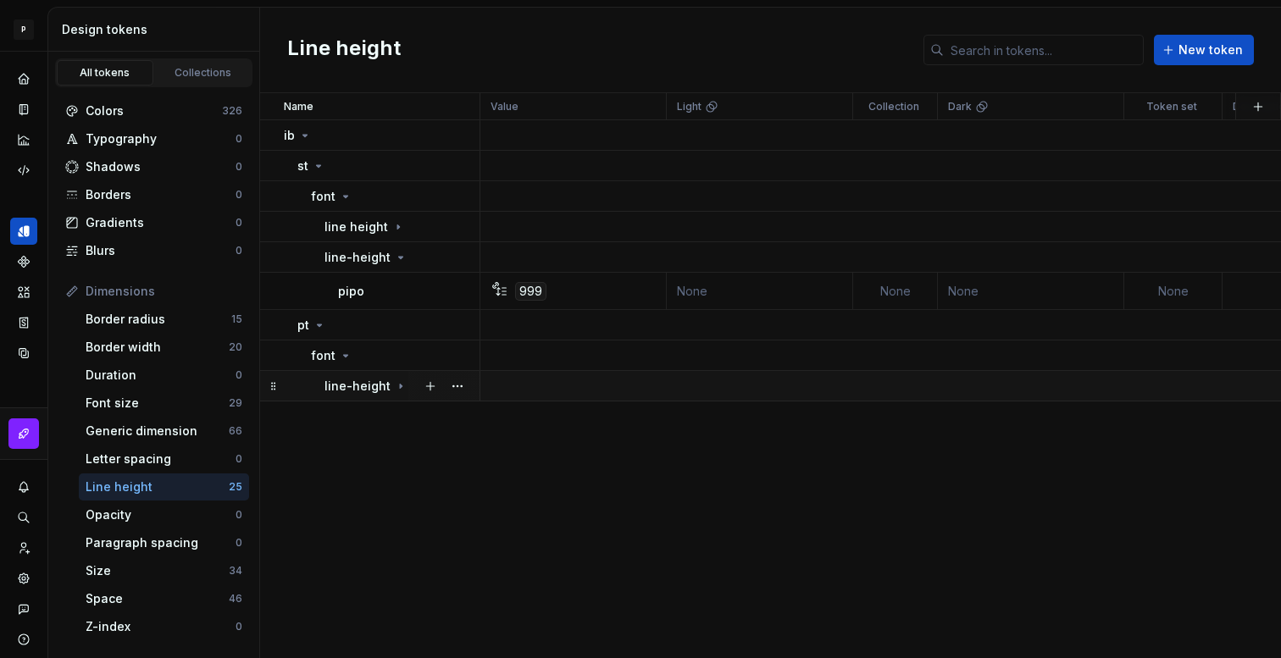
click at [394, 391] on icon at bounding box center [401, 387] width 14 height 14
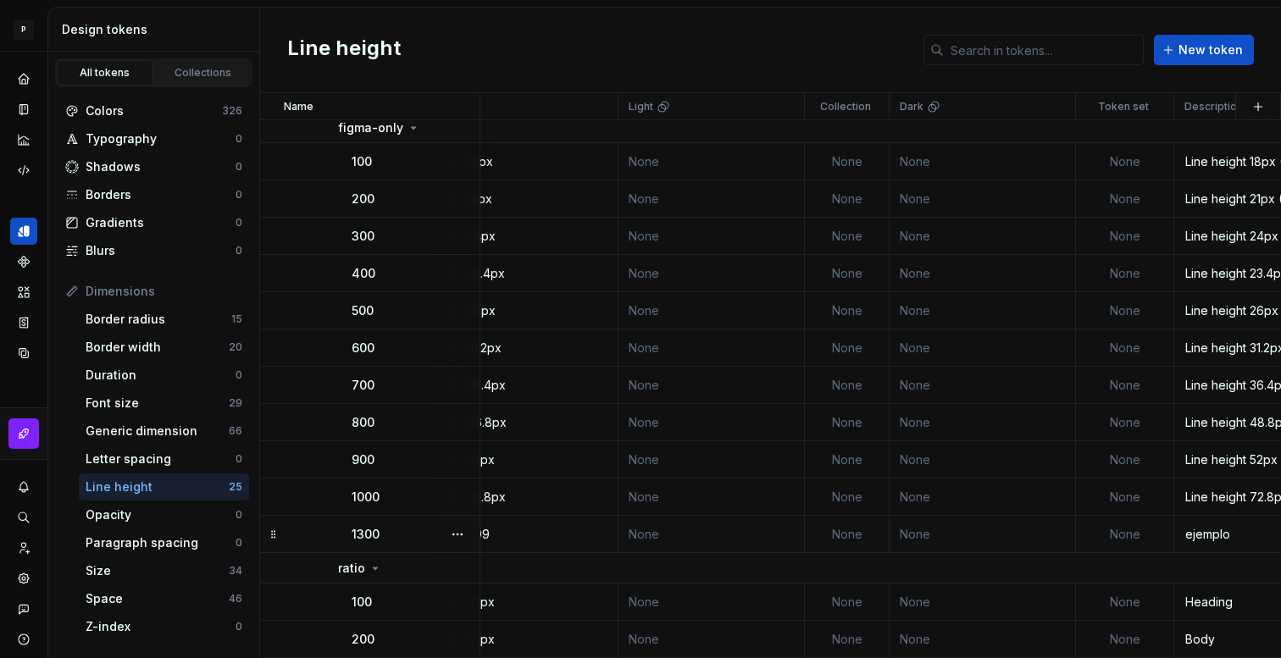
scroll to position [289, 0]
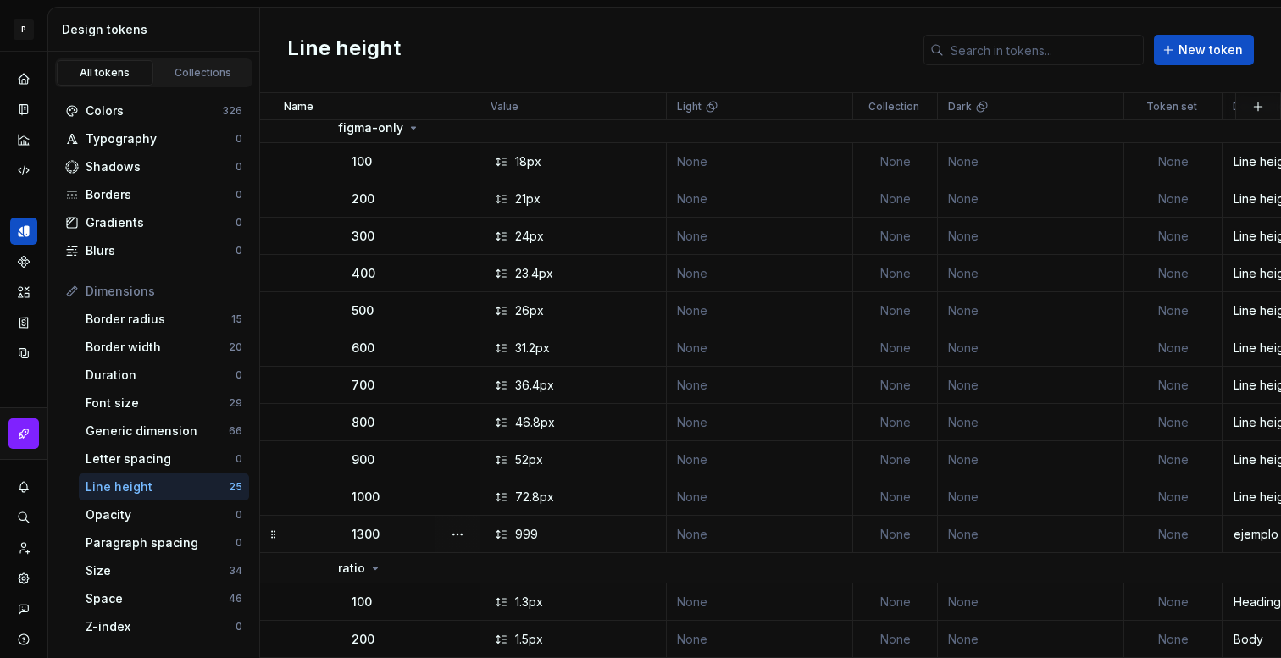
click at [500, 526] on div "999" at bounding box center [579, 534] width 174 height 17
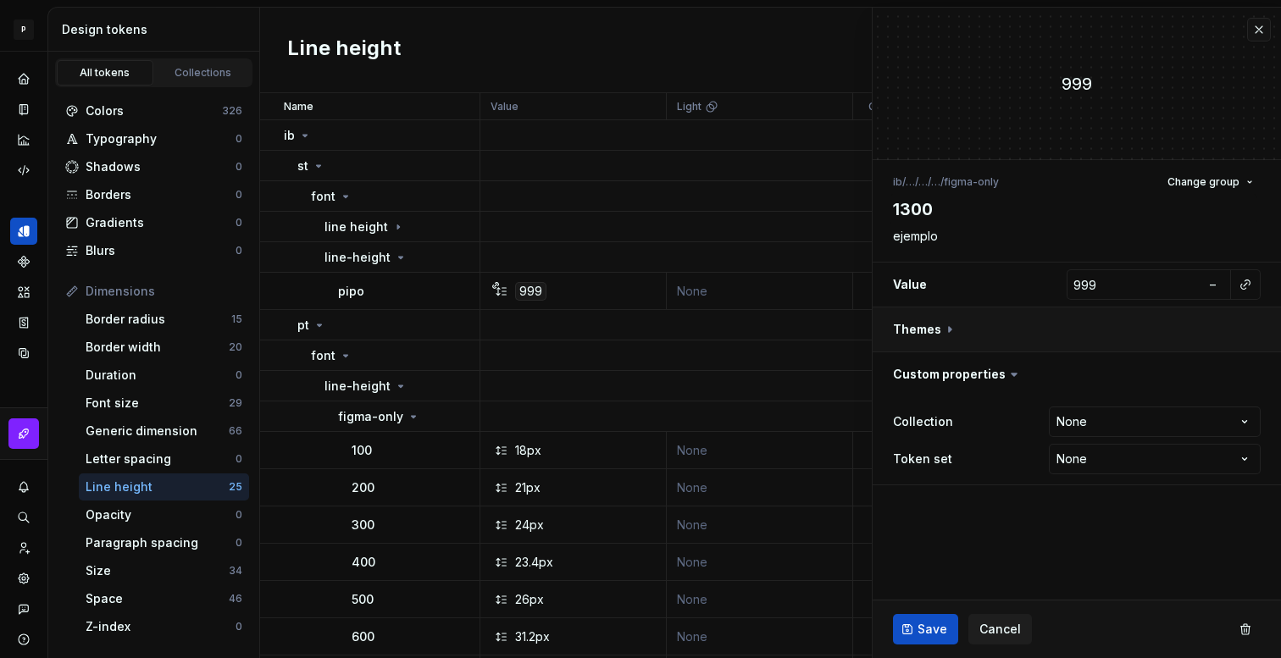
click at [940, 332] on button "button" at bounding box center [1077, 330] width 408 height 44
type textarea "*"
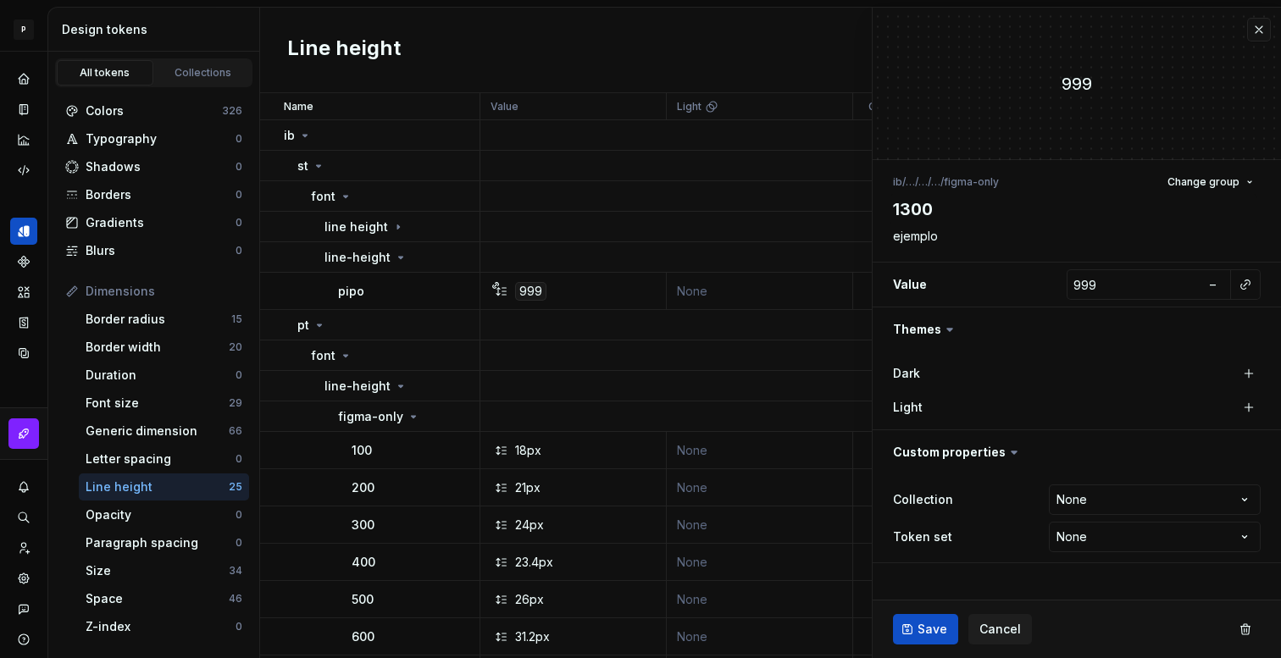
click at [947, 330] on icon at bounding box center [949, 330] width 5 height 3
click at [989, 236] on textarea "ejemplo" at bounding box center [1074, 237] width 368 height 24
click at [1263, 31] on button "button" at bounding box center [1259, 30] width 24 height 24
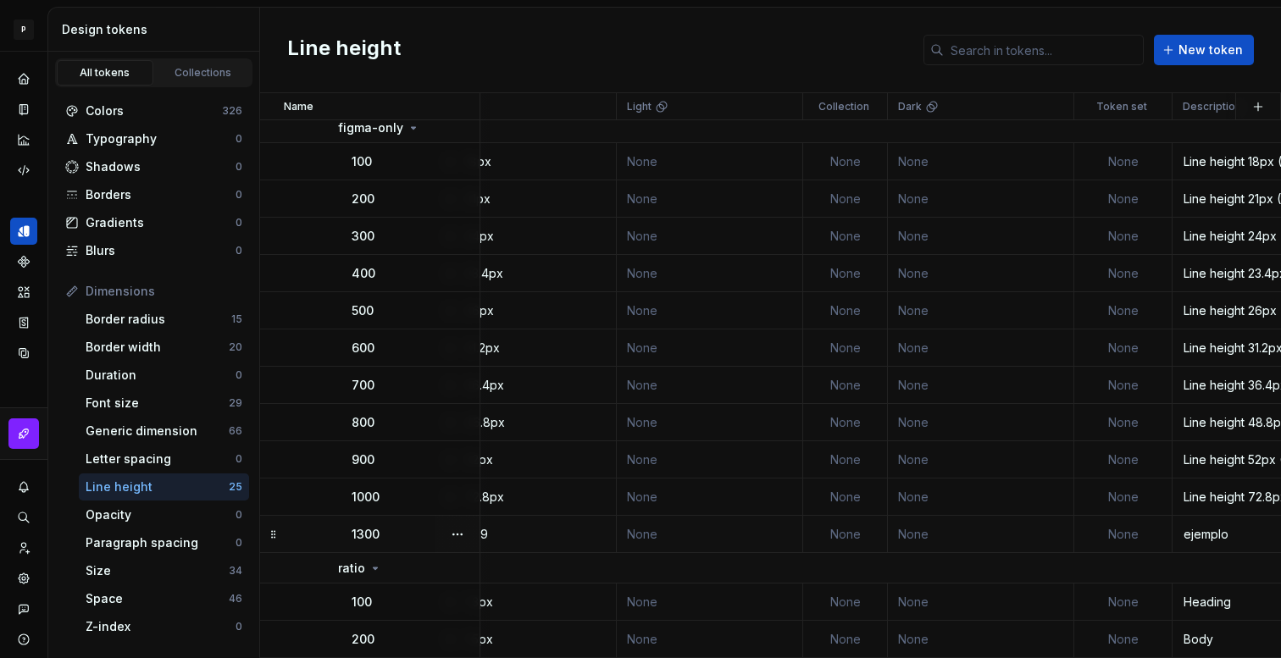
scroll to position [289, 0]
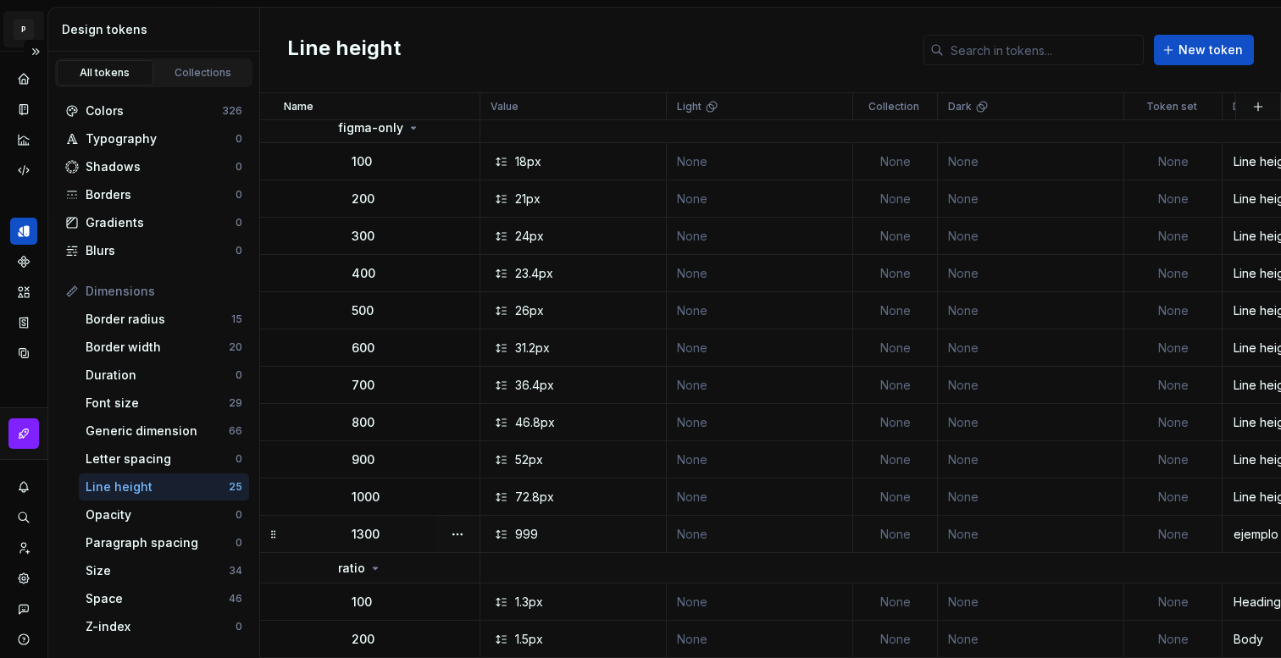
click at [23, 21] on html "P My Design System E Design system data Design tokens All tokens Collections Co…" at bounding box center [640, 329] width 1281 height 658
click at [26, 24] on html "P My Design System E Design system data Design tokens All tokens Collections Co…" at bounding box center [640, 329] width 1281 height 658
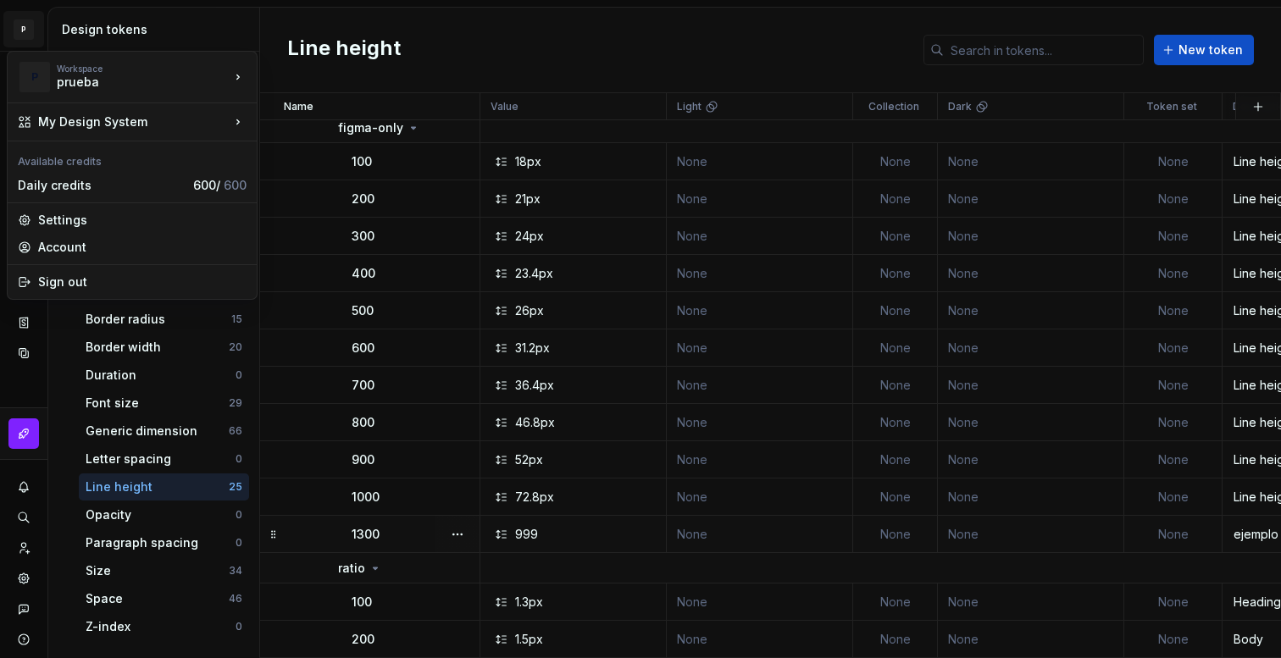
click at [288, 26] on html "P My Design System E Design system data Design tokens All tokens Collections Co…" at bounding box center [640, 329] width 1281 height 658
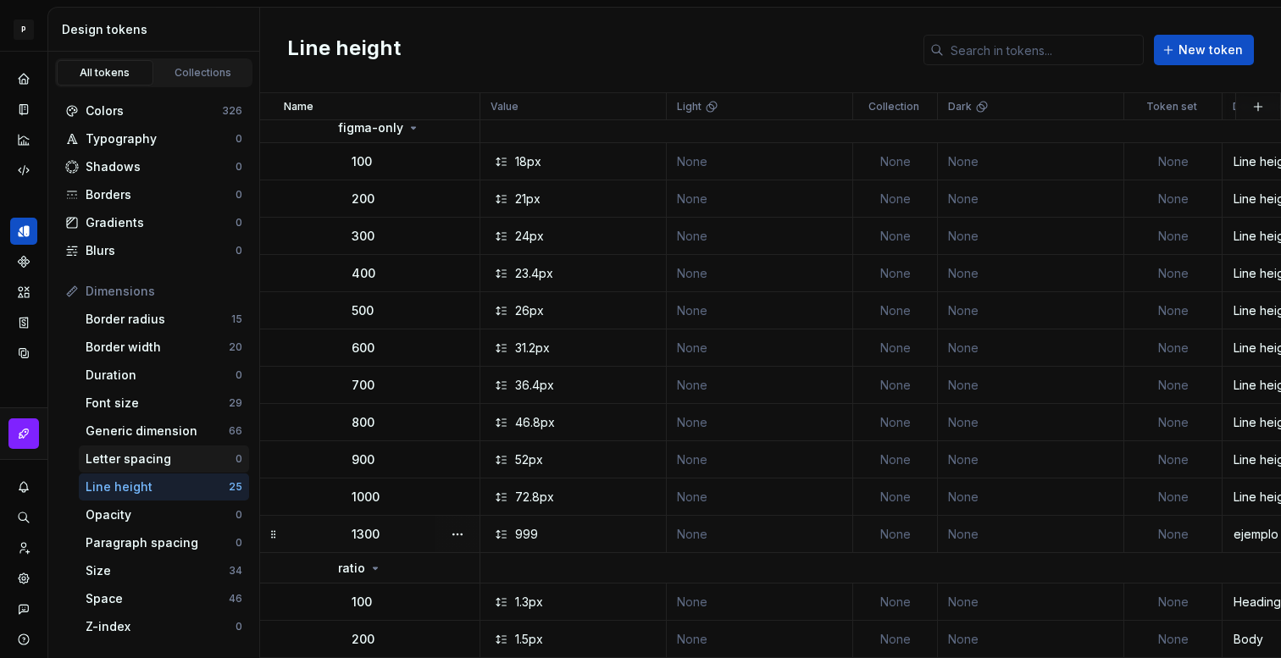
scroll to position [35, 0]
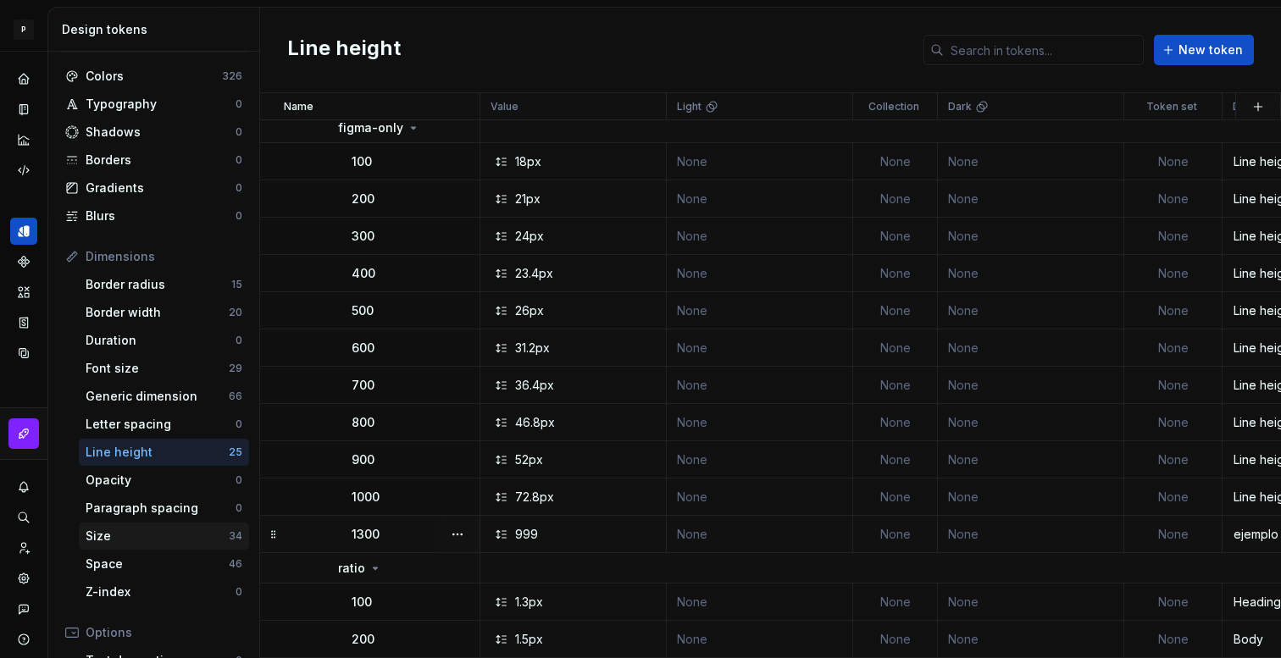
click at [152, 528] on div "Size" at bounding box center [157, 536] width 143 height 17
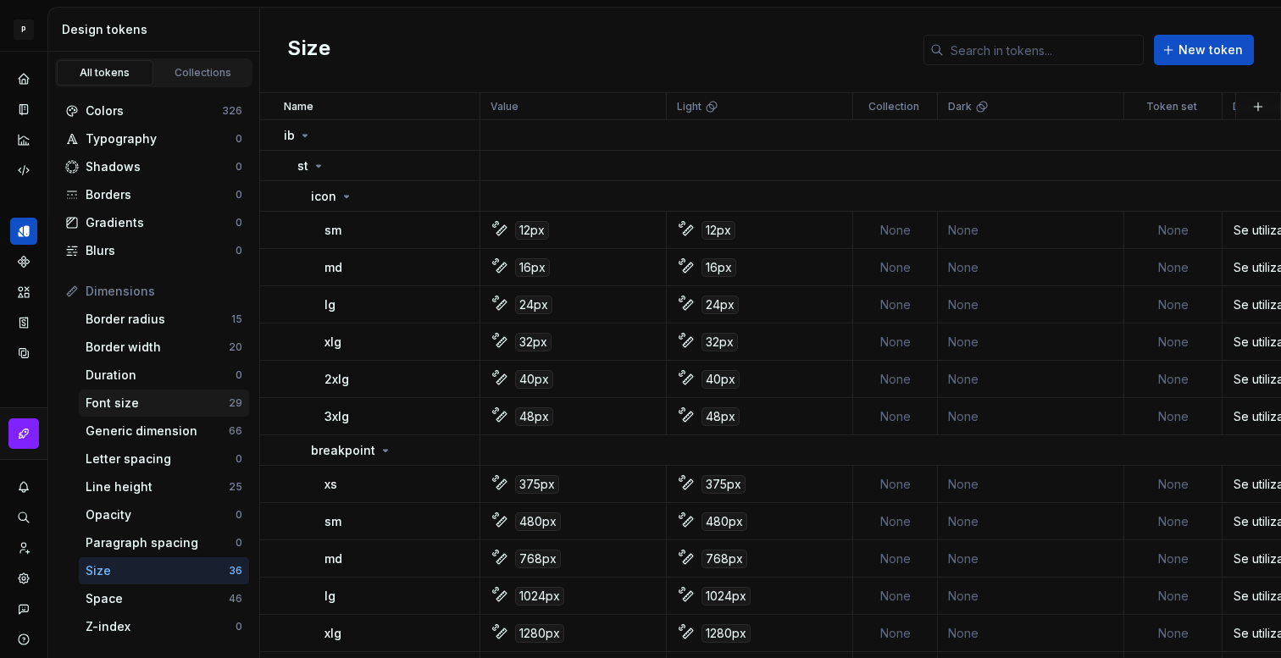
click at [176, 398] on div "Font size" at bounding box center [157, 403] width 143 height 17
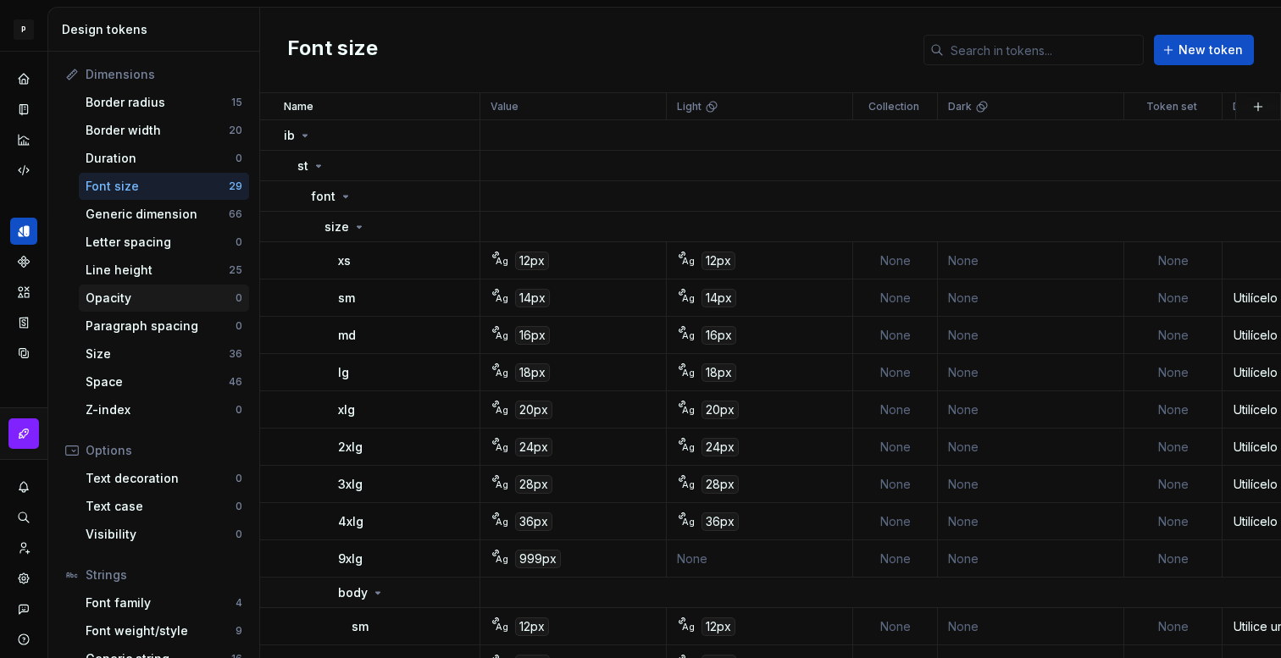
scroll to position [269, 0]
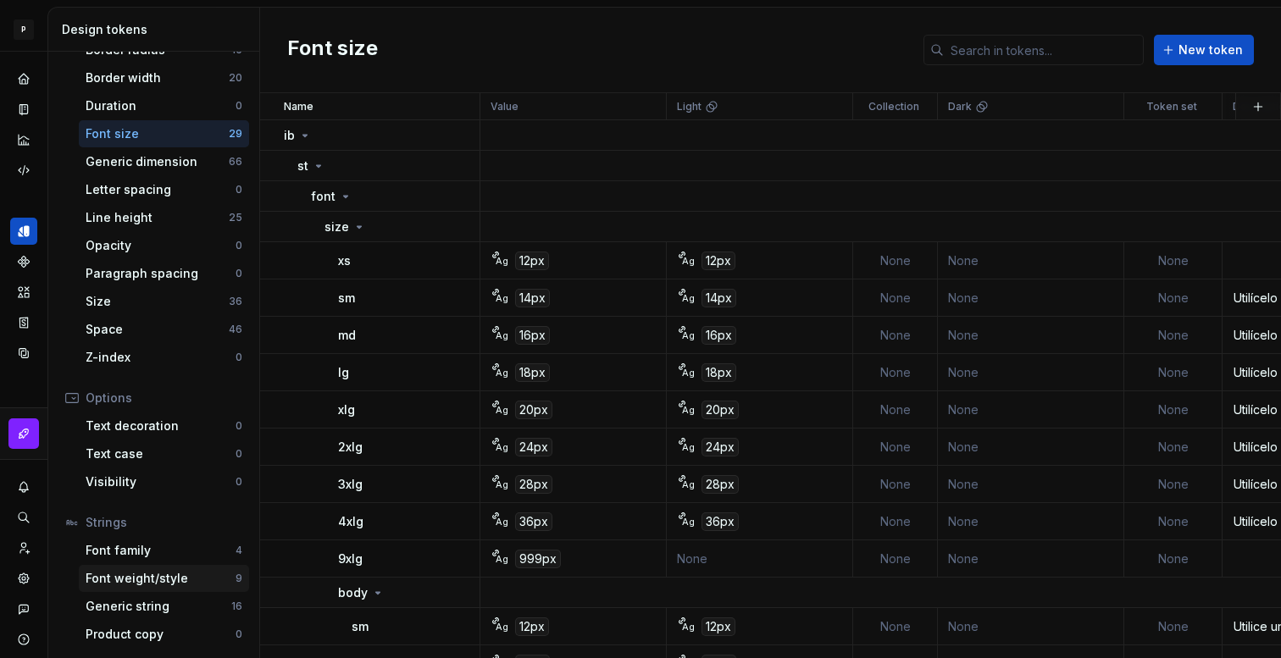
click at [181, 577] on div "Font weight/style" at bounding box center [161, 578] width 150 height 17
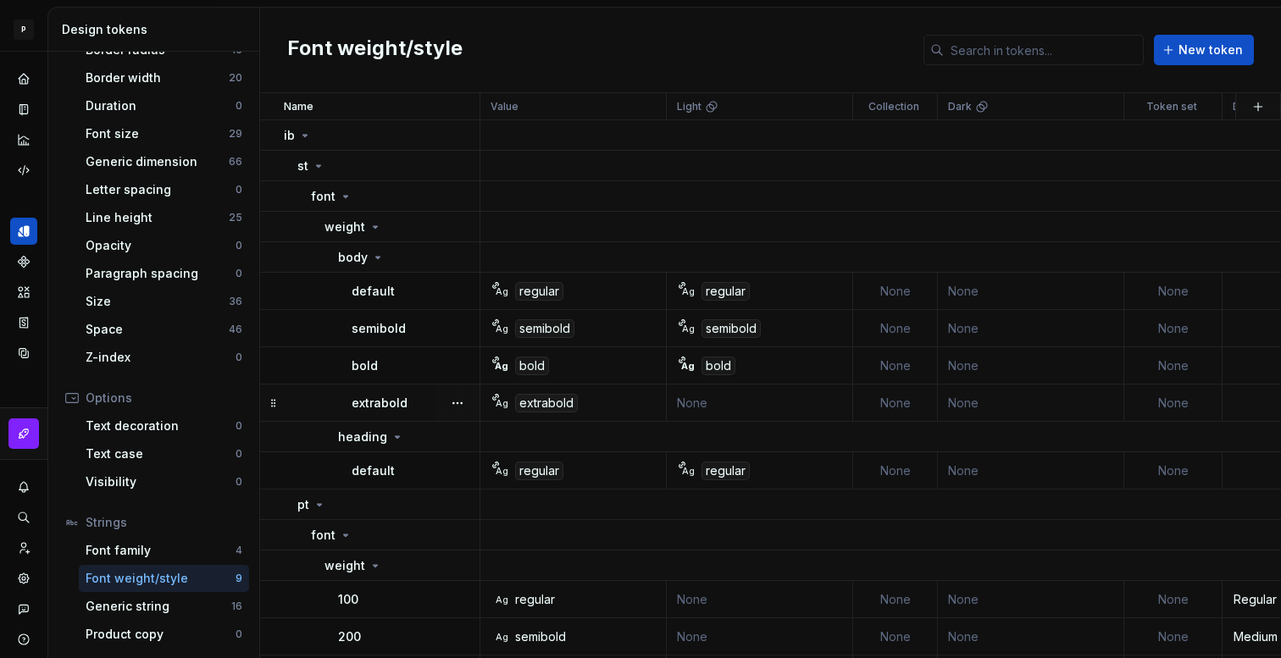
click at [536, 403] on div "extrabold" at bounding box center [546, 403] width 63 height 19
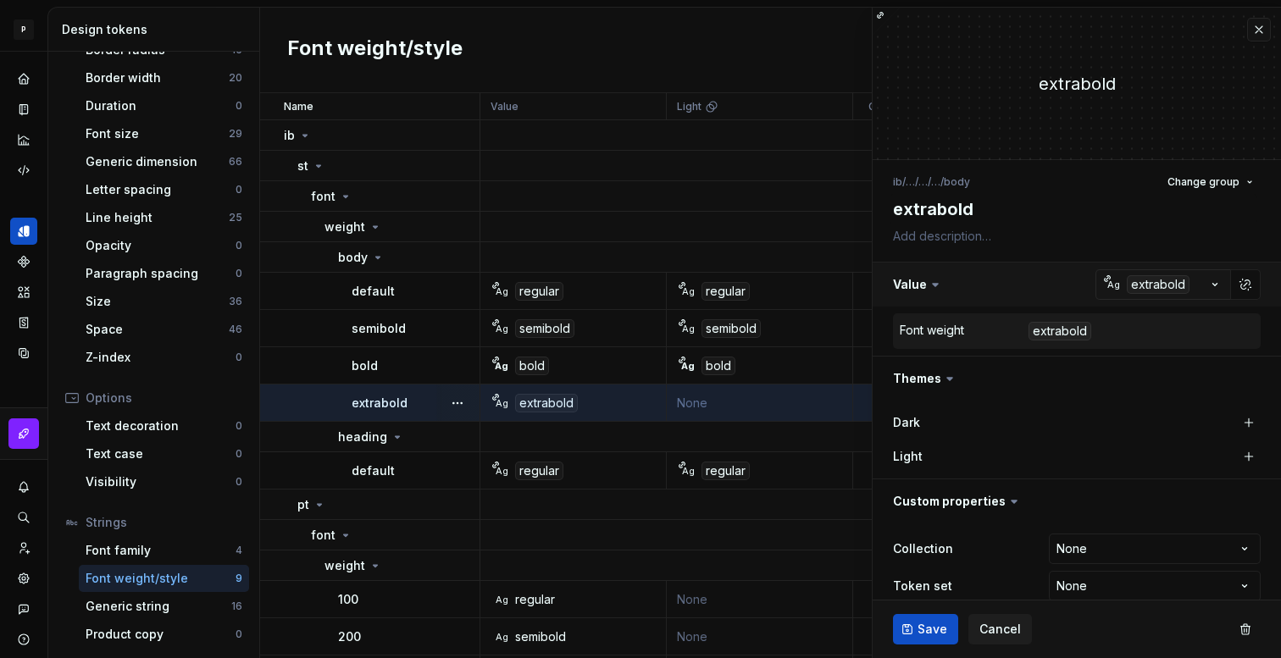
click at [1215, 286] on button "button" at bounding box center [1077, 285] width 408 height 44
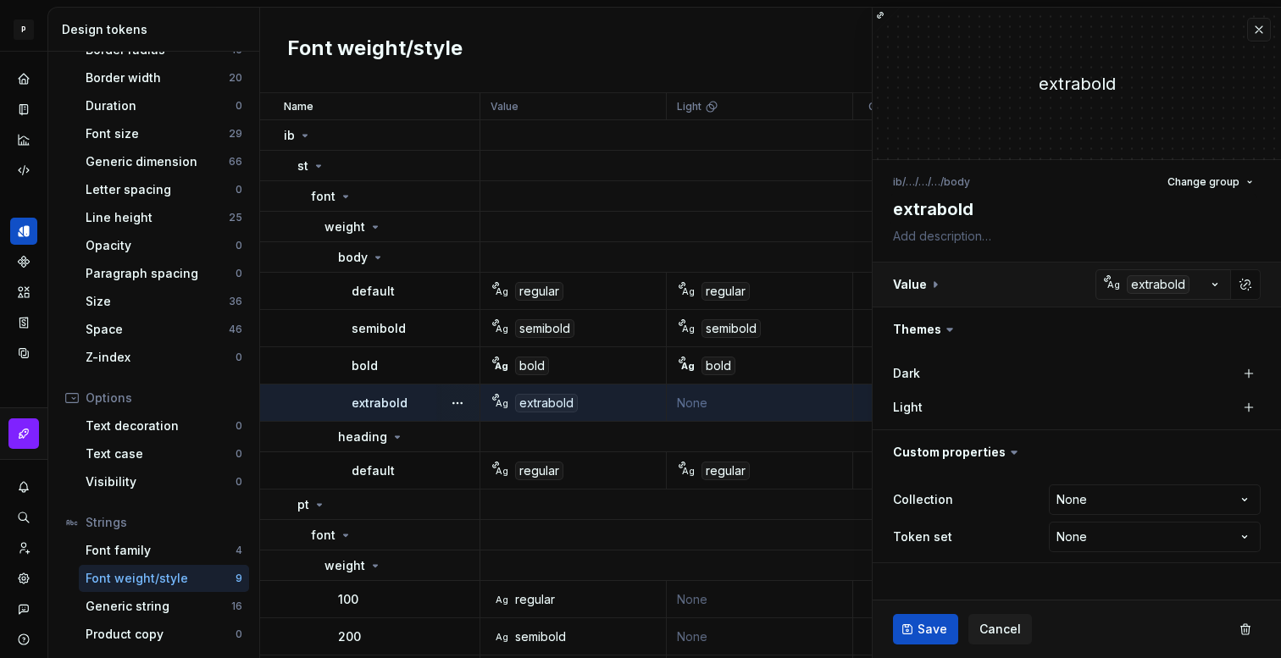
click at [1215, 286] on button "button" at bounding box center [1077, 285] width 408 height 44
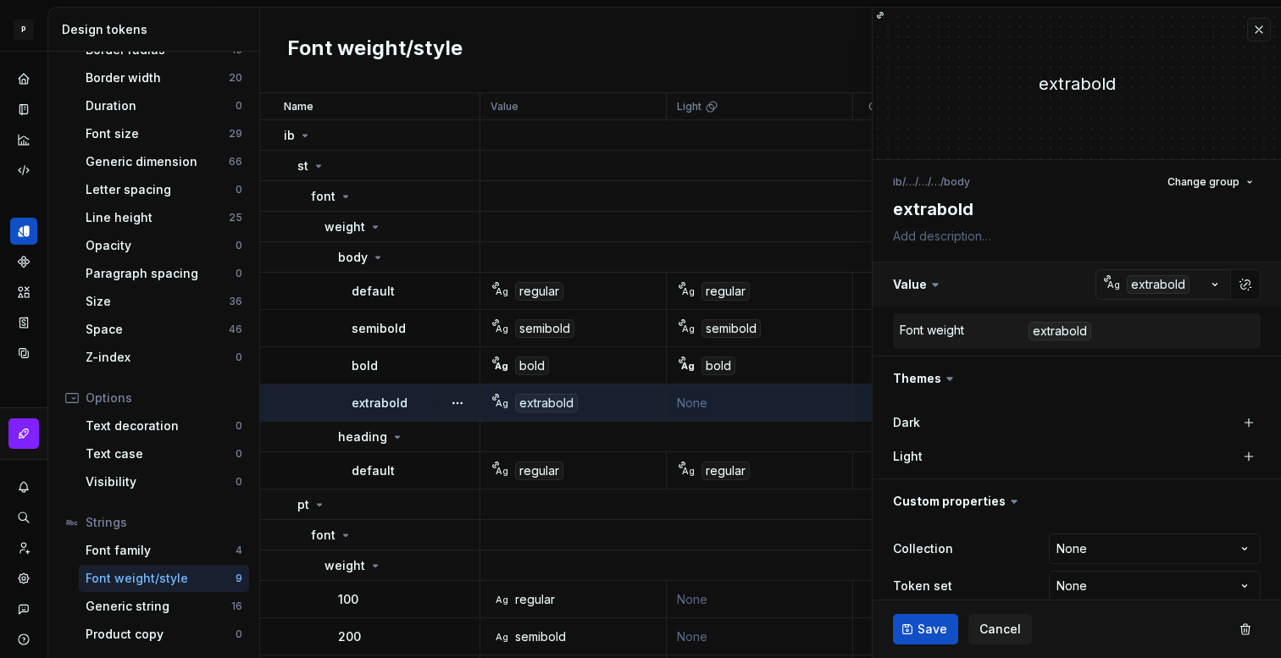
click at [1215, 285] on button "button" at bounding box center [1077, 285] width 408 height 44
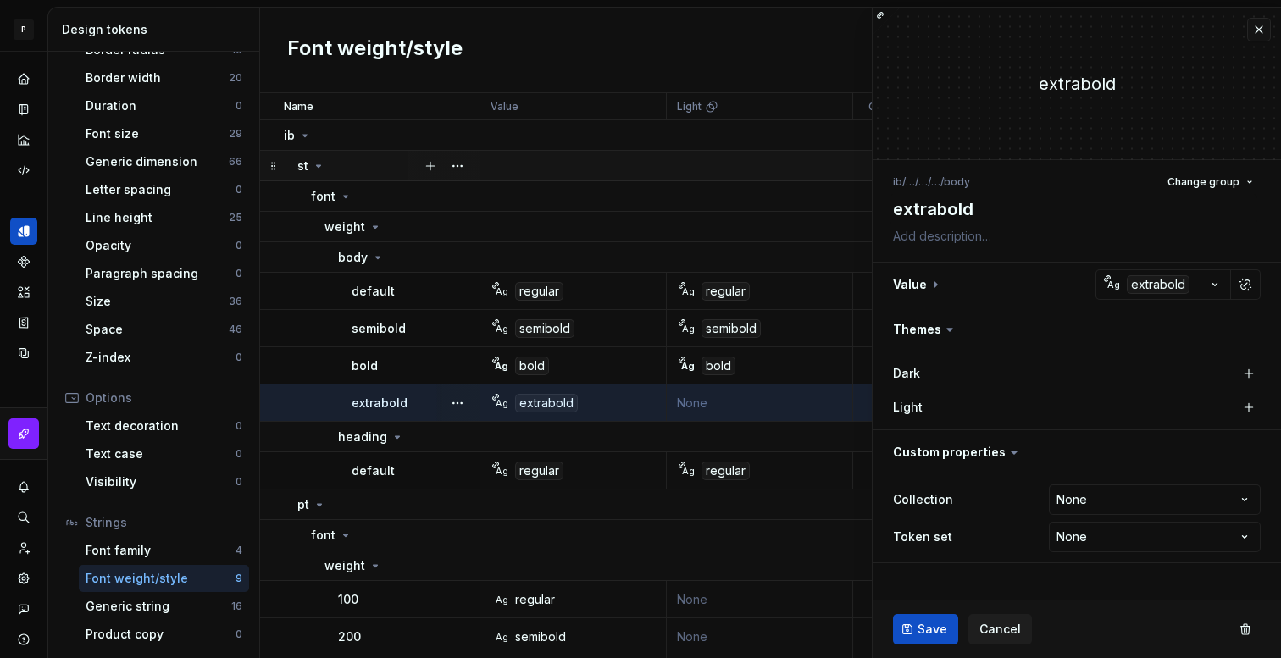
click at [322, 166] on icon at bounding box center [319, 166] width 14 height 14
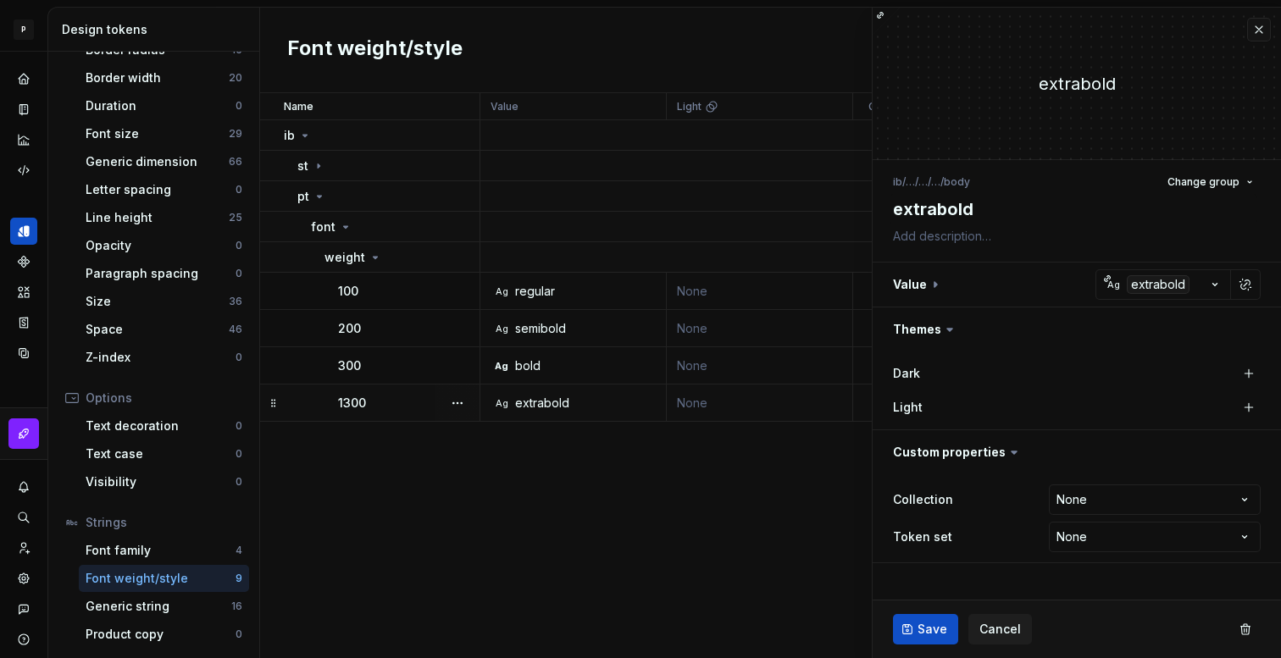
click at [386, 408] on div "1300" at bounding box center [408, 403] width 141 height 17
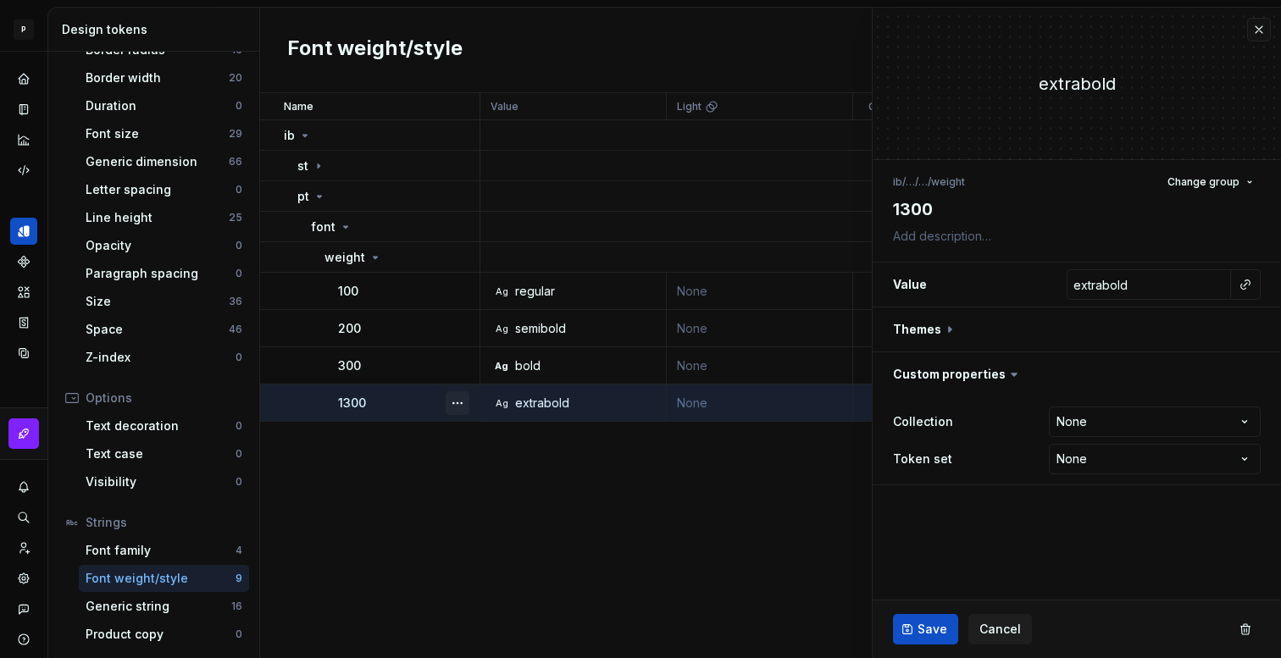
click at [458, 403] on button "button" at bounding box center [458, 404] width 24 height 24
click at [419, 453] on html "P My Design System E Design system data Design tokens All tokens Collections Co…" at bounding box center [640, 329] width 1281 height 658
click at [933, 331] on button "button" at bounding box center [1077, 330] width 408 height 44
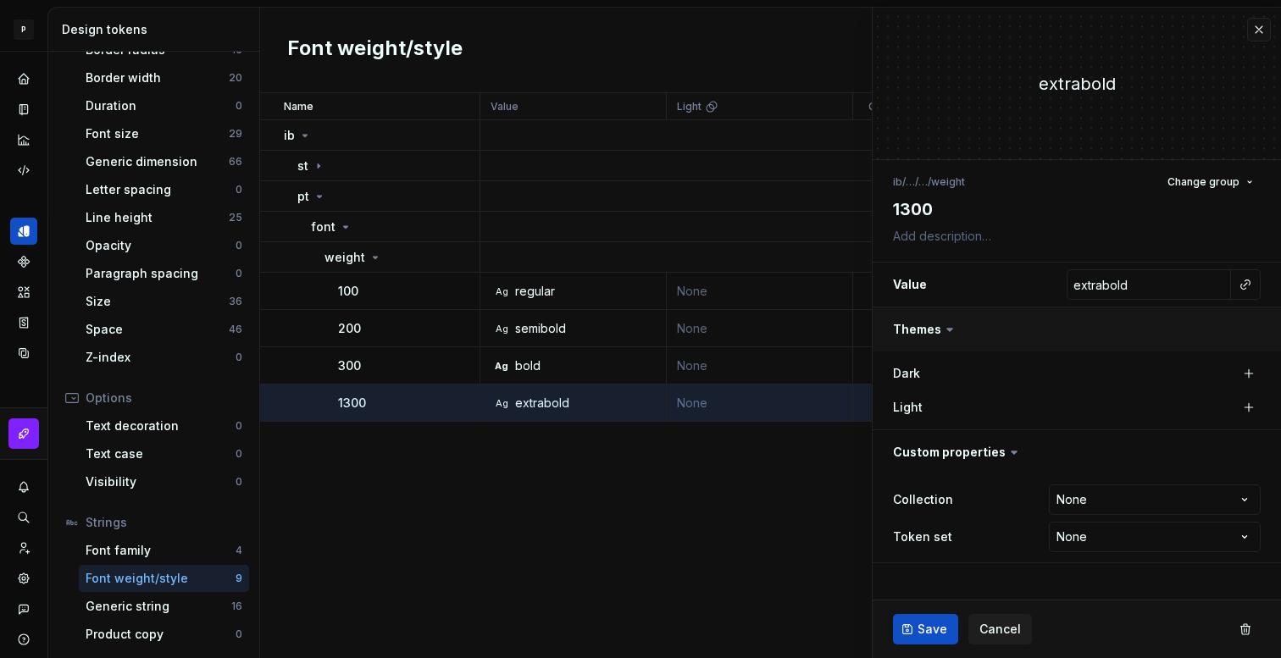
click at [933, 331] on button "button" at bounding box center [1077, 330] width 408 height 44
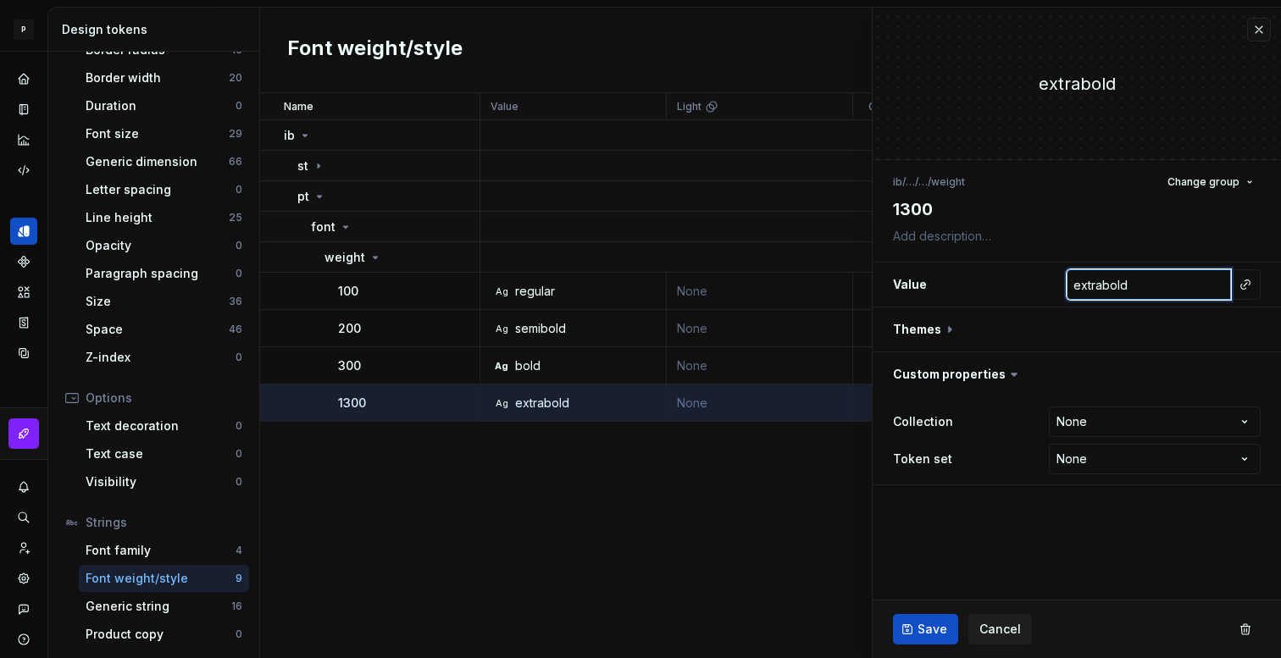
click at [1101, 294] on input "extrabold" at bounding box center [1149, 284] width 164 height 31
click at [1020, 525] on fieldset "extrabold ib / … / … / weight Change group 1300 Value extrabold Themes Custom p…" at bounding box center [1077, 333] width 408 height 651
click at [751, 508] on div "Name Value Light Collection Dark Token set Description Last updated ib st pt fo…" at bounding box center [770, 375] width 1021 height 565
type textarea "*"
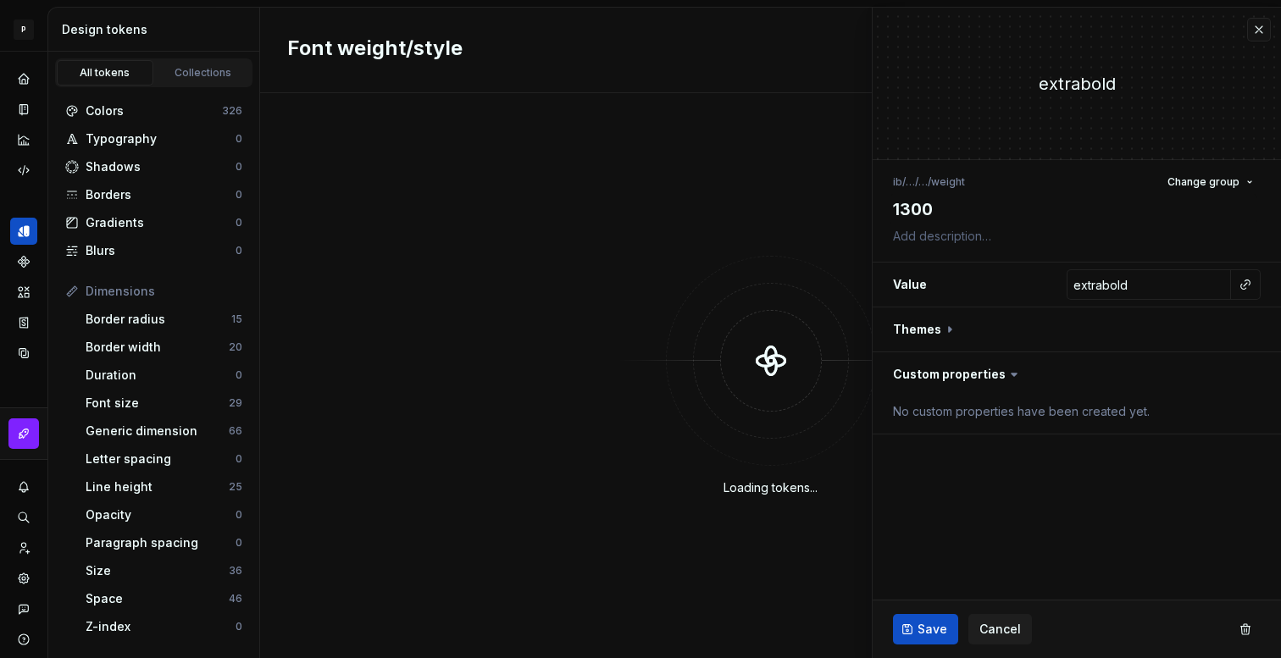
type textarea "*"
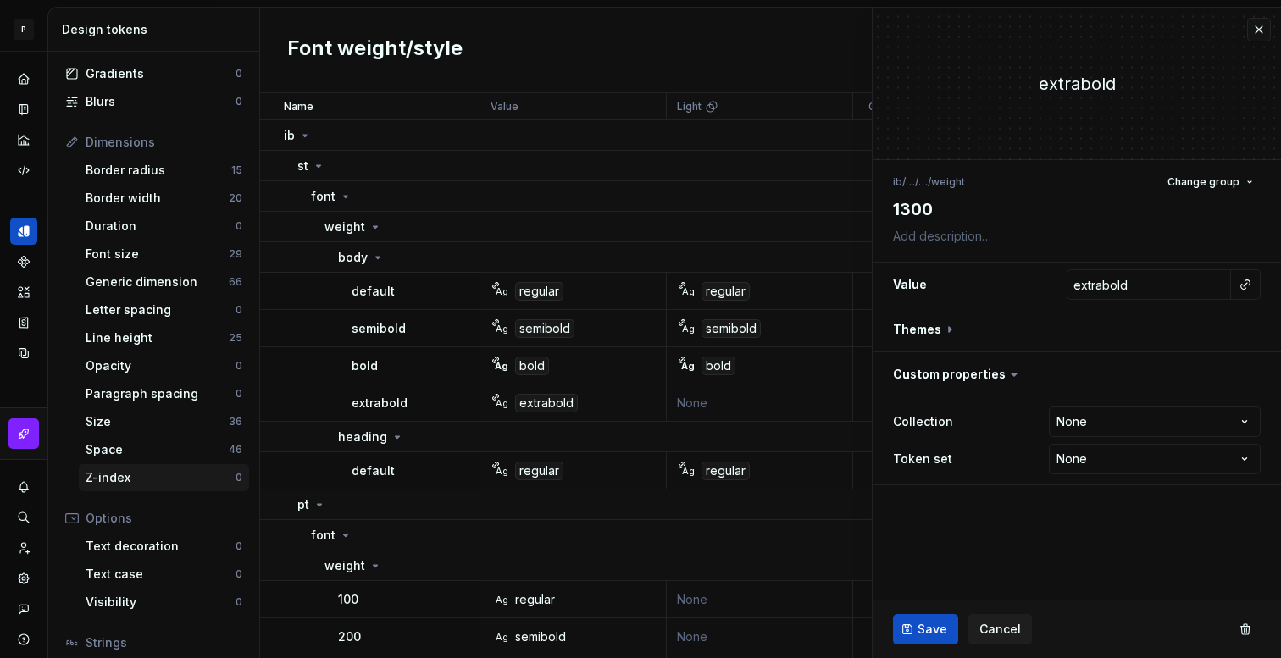
scroll to position [269, 0]
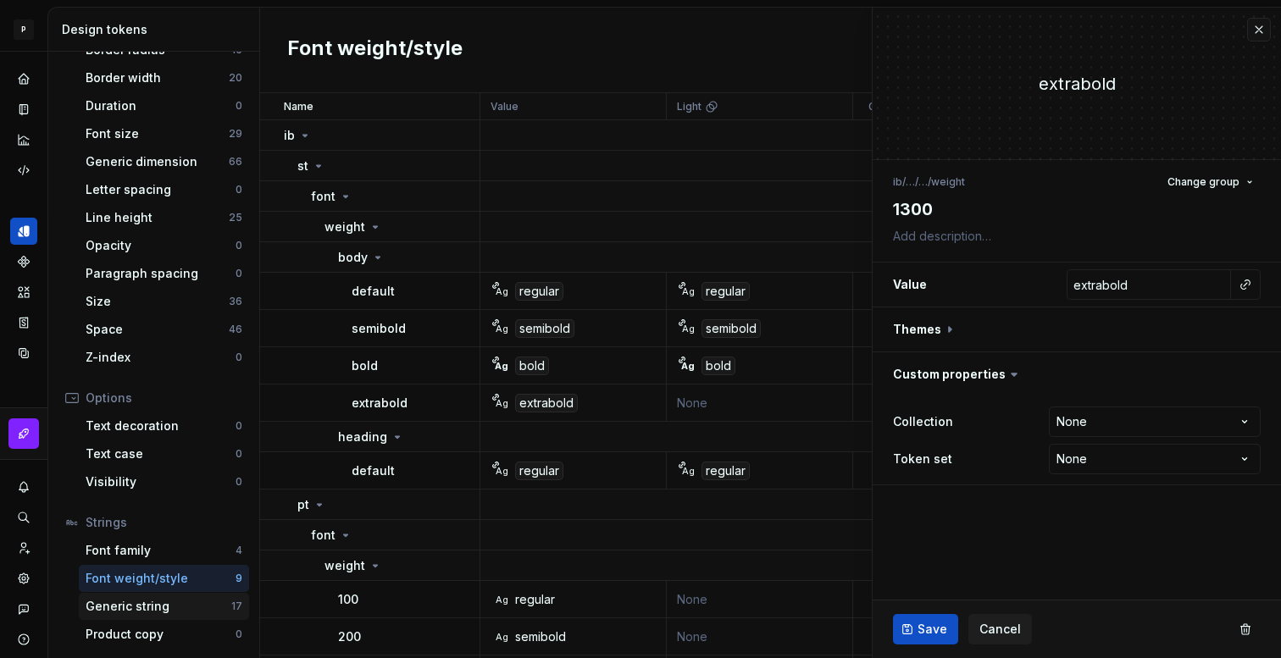
click at [181, 606] on div "Generic string" at bounding box center [159, 606] width 146 height 17
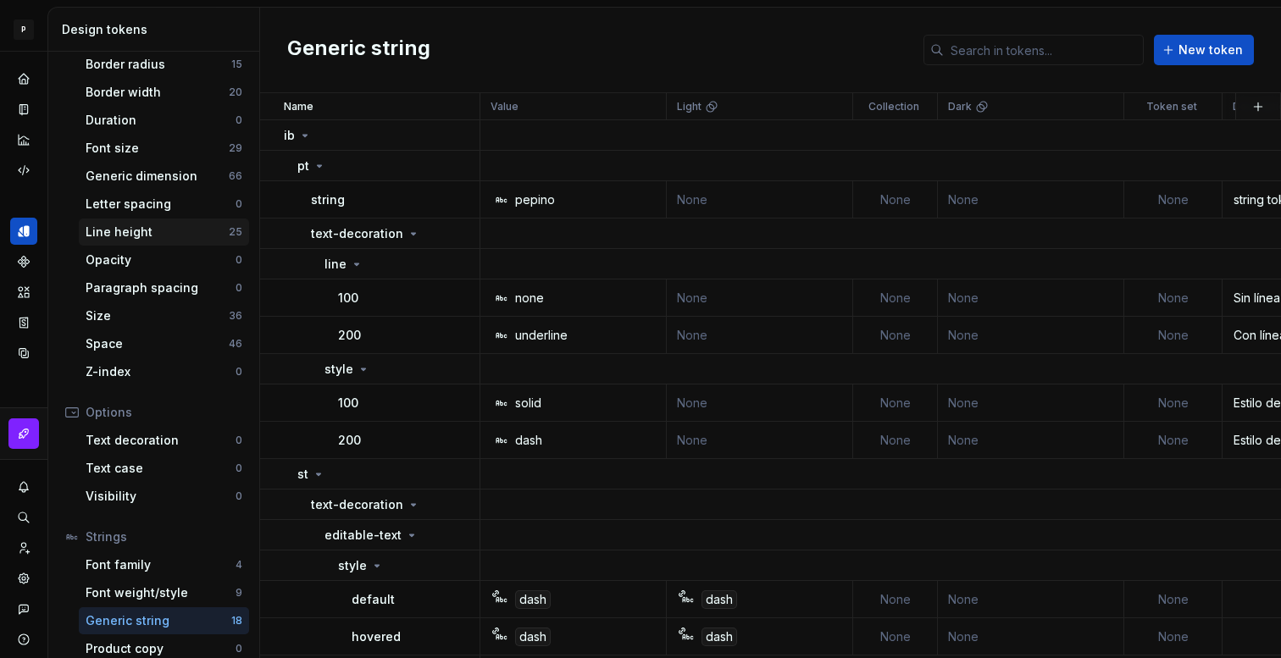
scroll to position [269, 0]
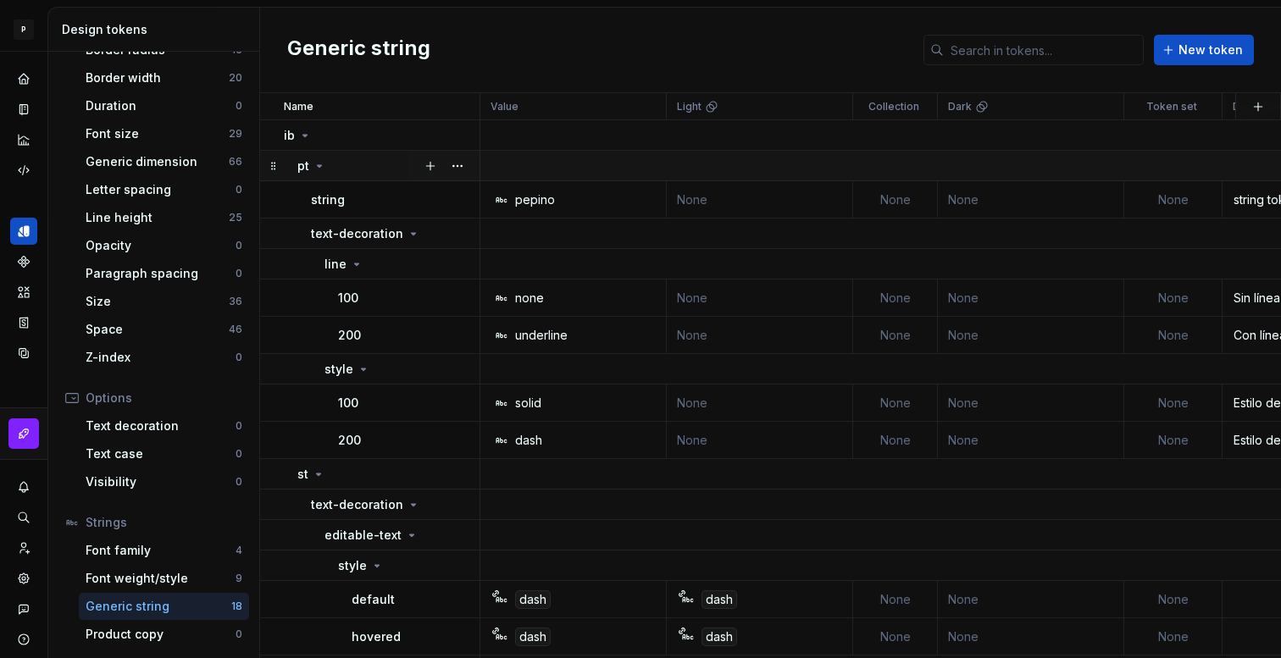
click at [318, 163] on icon at bounding box center [320, 166] width 14 height 14
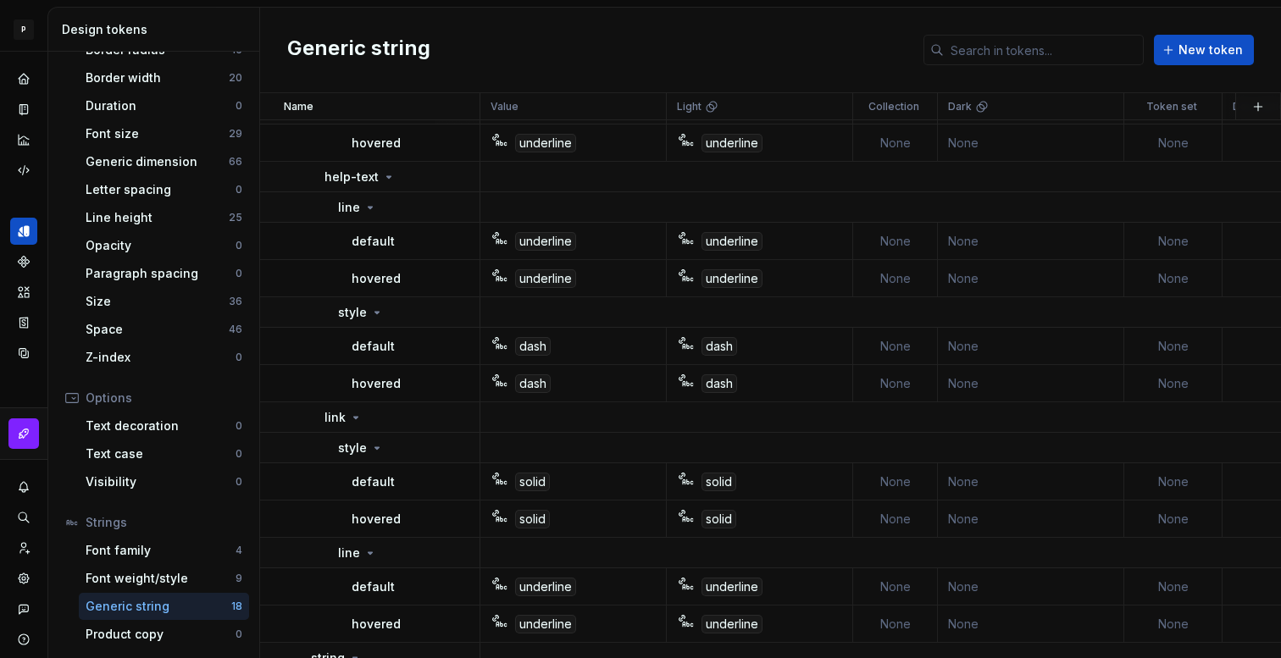
scroll to position [374, 0]
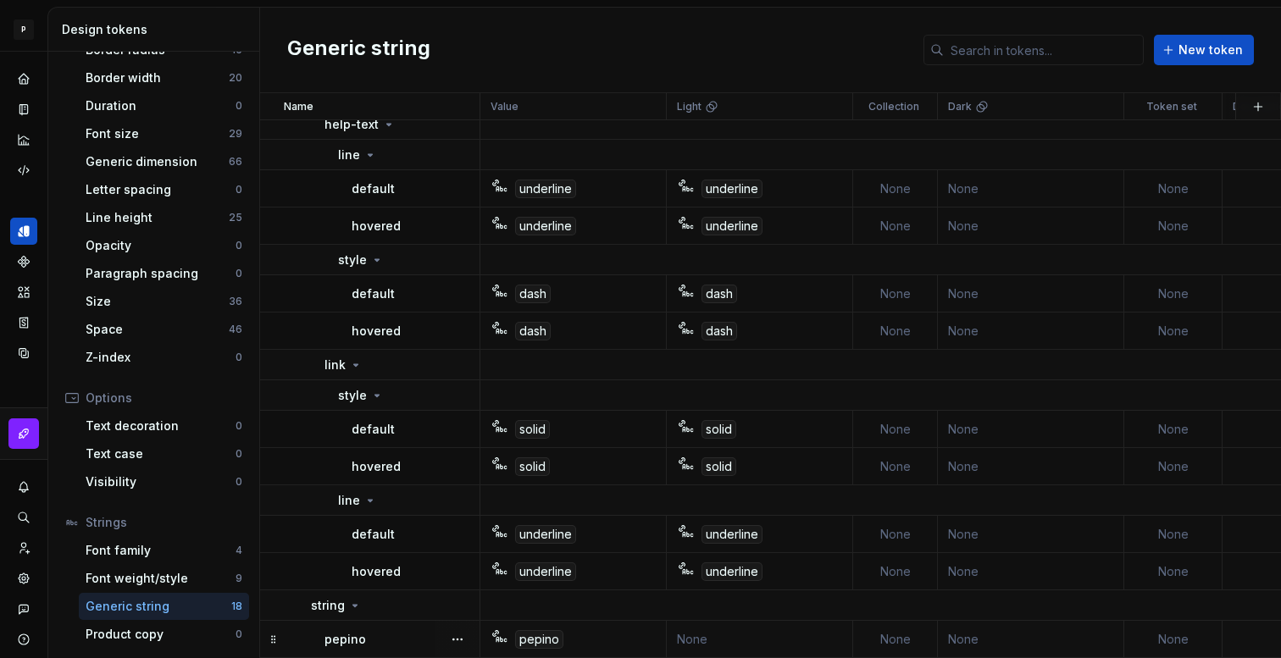
click at [386, 636] on div "pepino" at bounding box center [402, 639] width 154 height 17
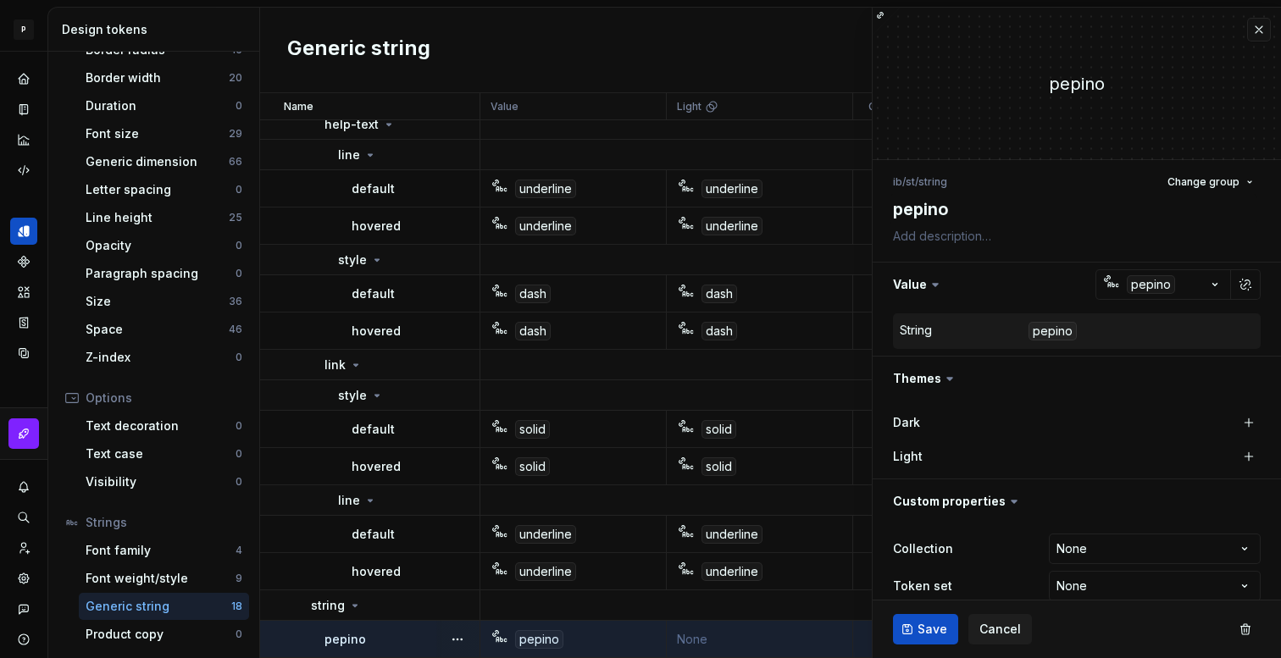
click at [546, 641] on div "pepino" at bounding box center [539, 640] width 48 height 19
type textarea "*"
click at [1253, 26] on button "button" at bounding box center [1259, 30] width 24 height 24
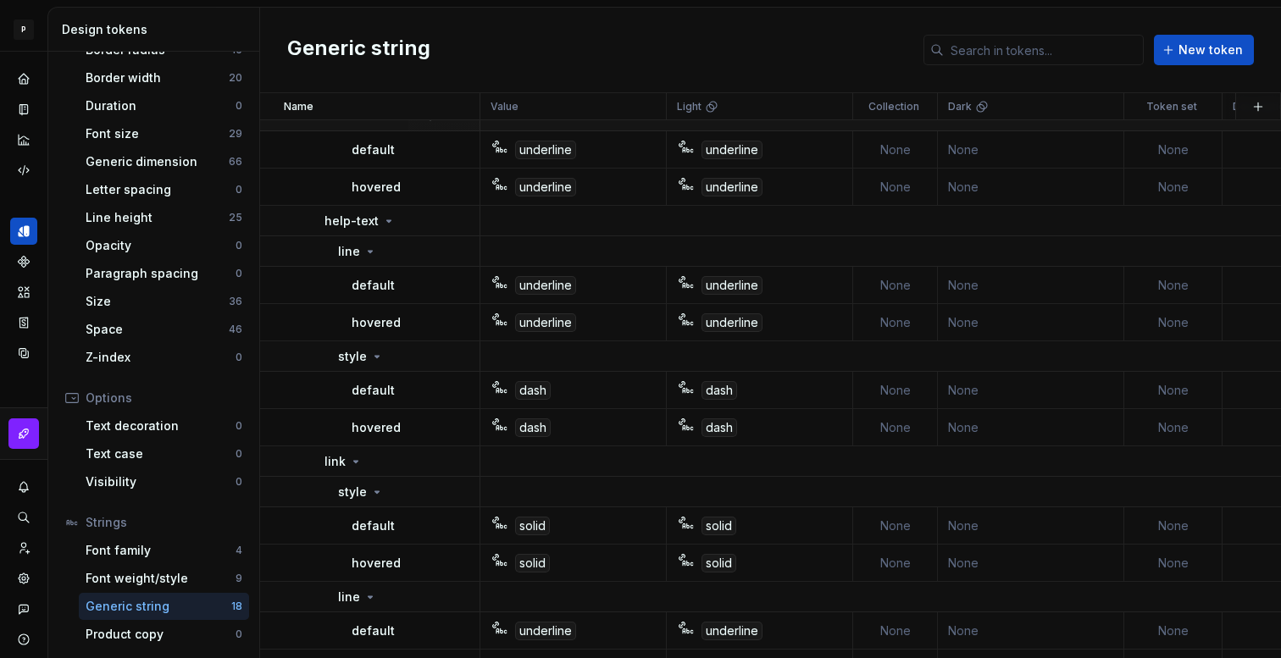
scroll to position [278, 0]
click at [366, 349] on div "style" at bounding box center [361, 355] width 46 height 17
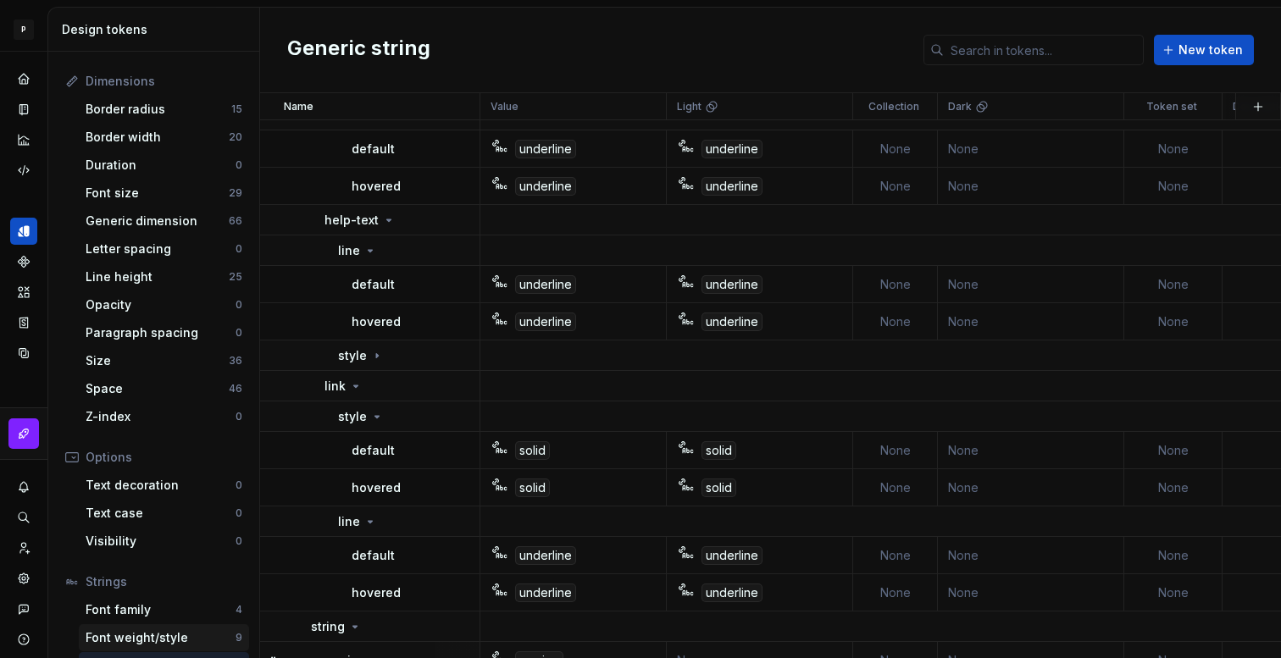
scroll to position [205, 0]
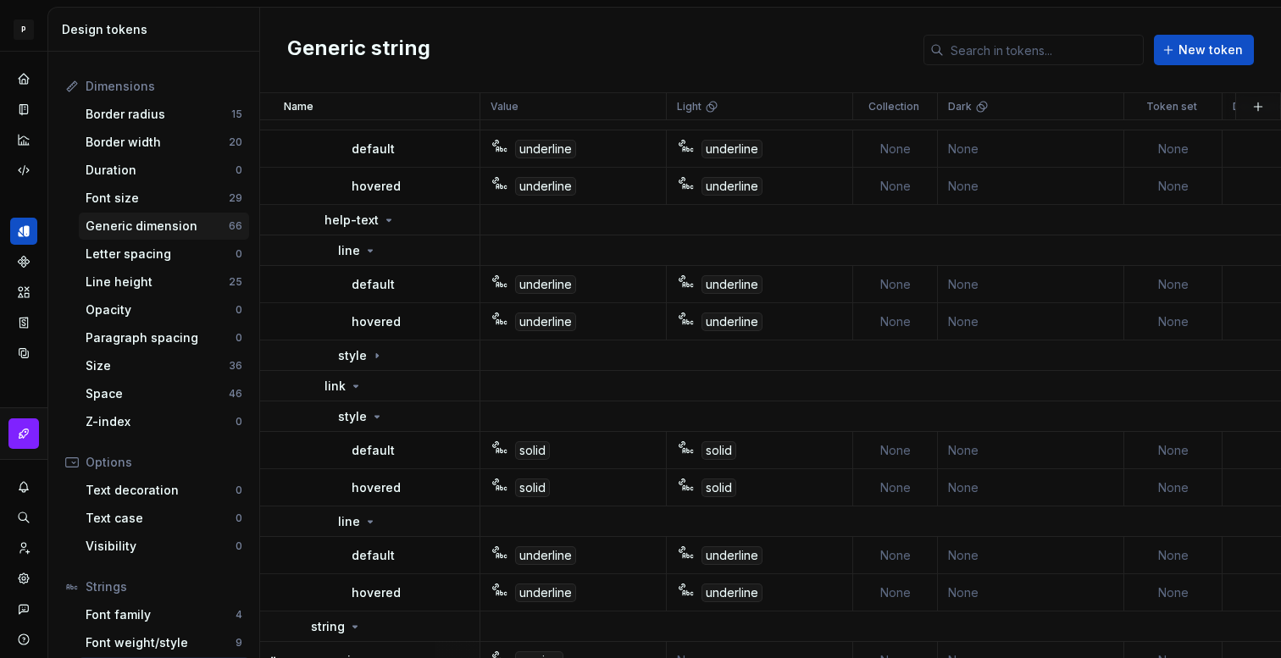
click at [151, 225] on div "Generic dimension" at bounding box center [157, 226] width 143 height 17
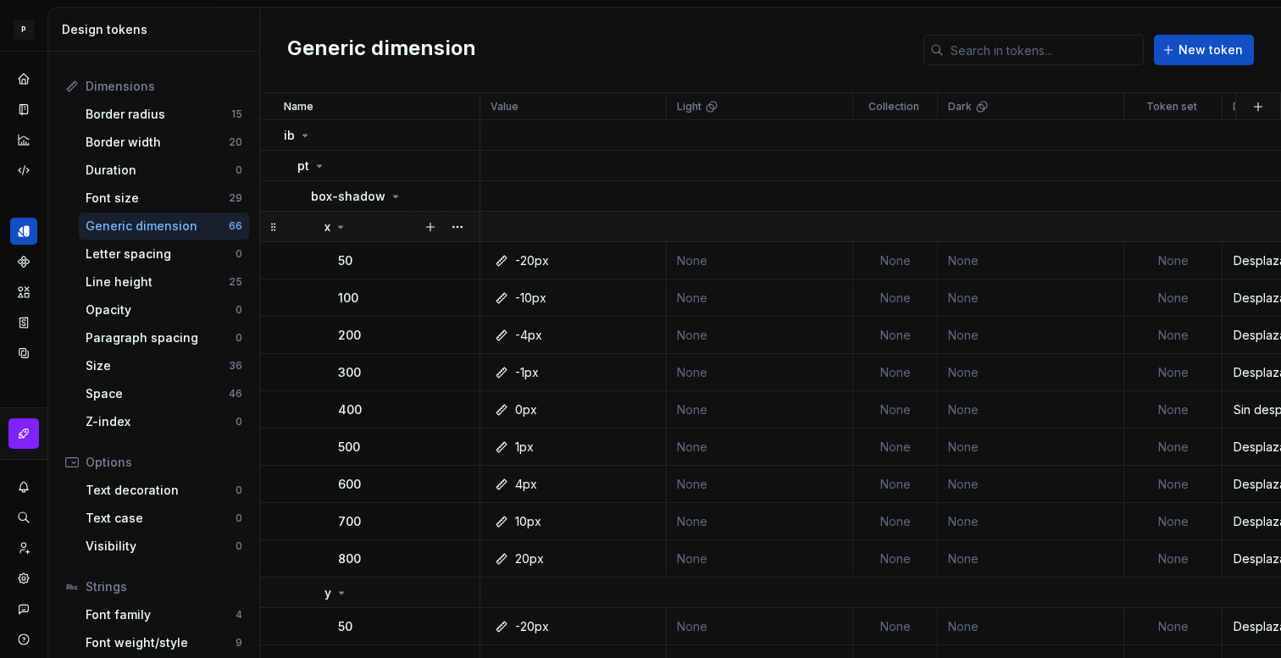
click at [340, 231] on icon at bounding box center [341, 227] width 14 height 14
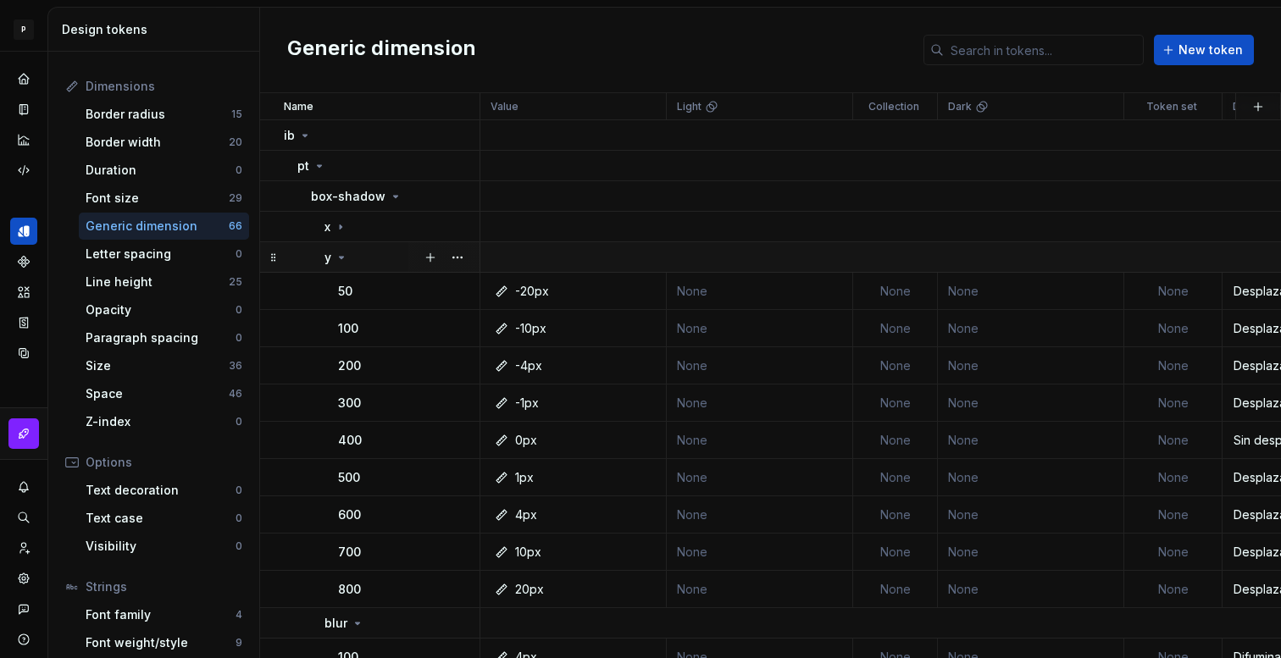
click at [341, 260] on icon at bounding box center [342, 258] width 14 height 14
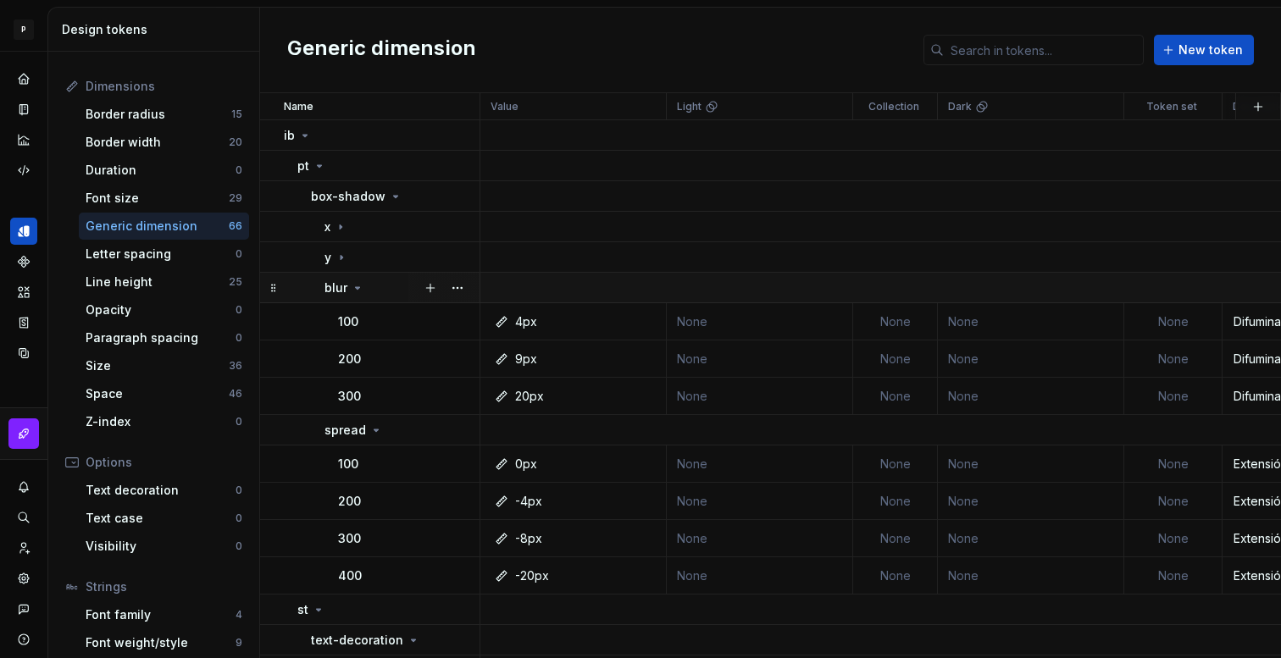
click at [347, 287] on div "blur" at bounding box center [345, 288] width 40 height 17
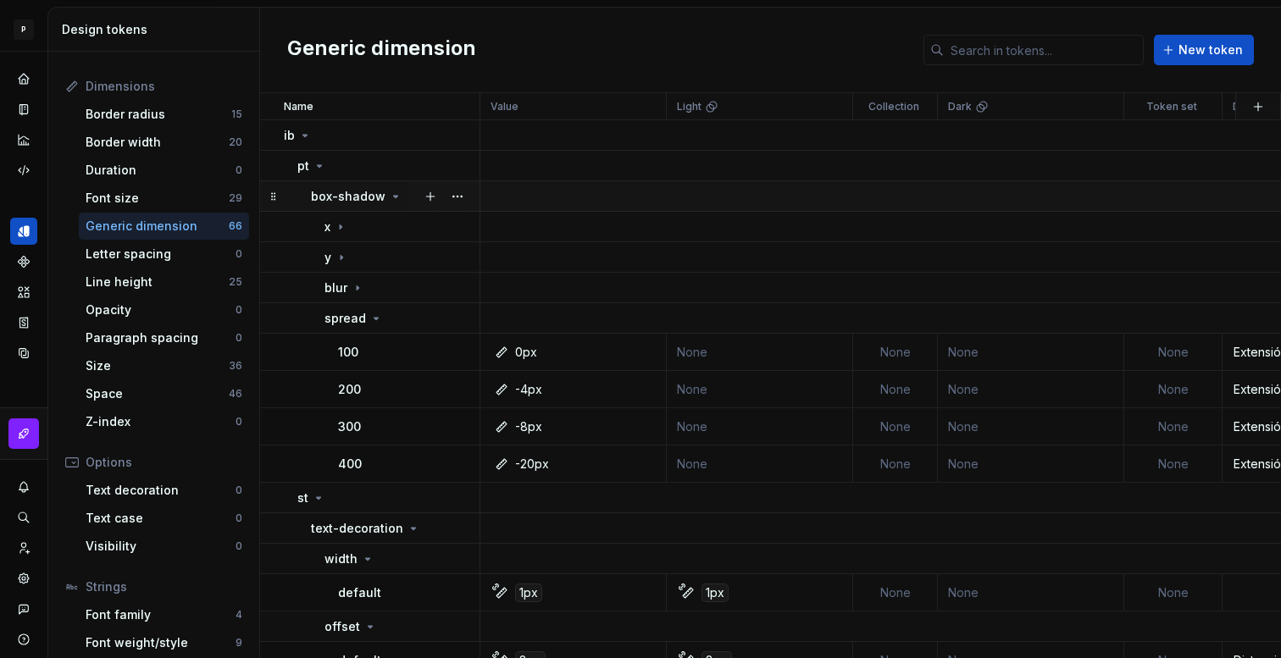
click at [392, 188] on div "box-shadow" at bounding box center [357, 196] width 92 height 17
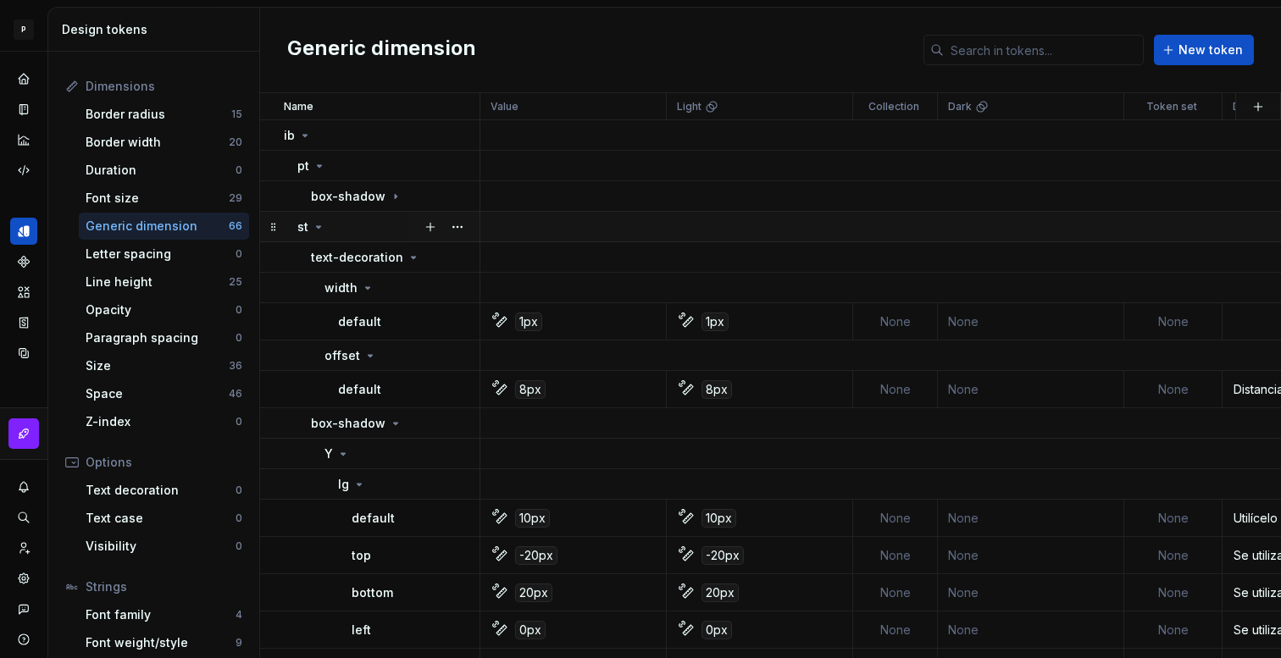
click at [314, 226] on icon at bounding box center [319, 227] width 14 height 14
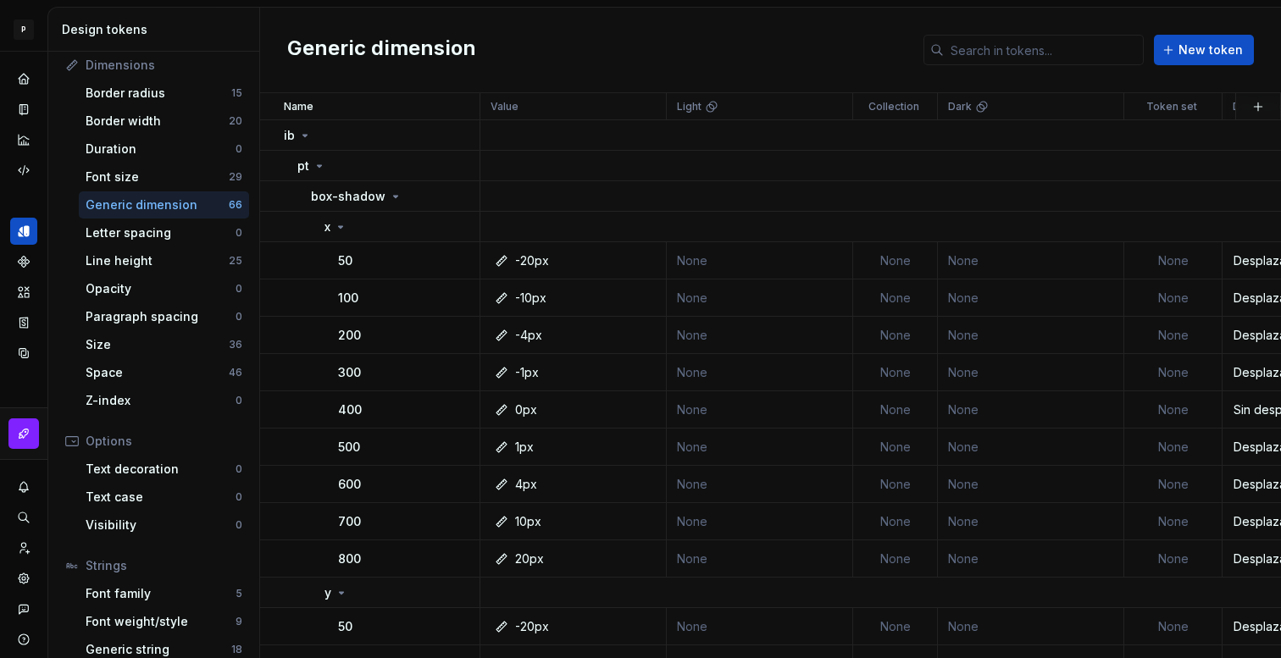
scroll to position [269, 0]
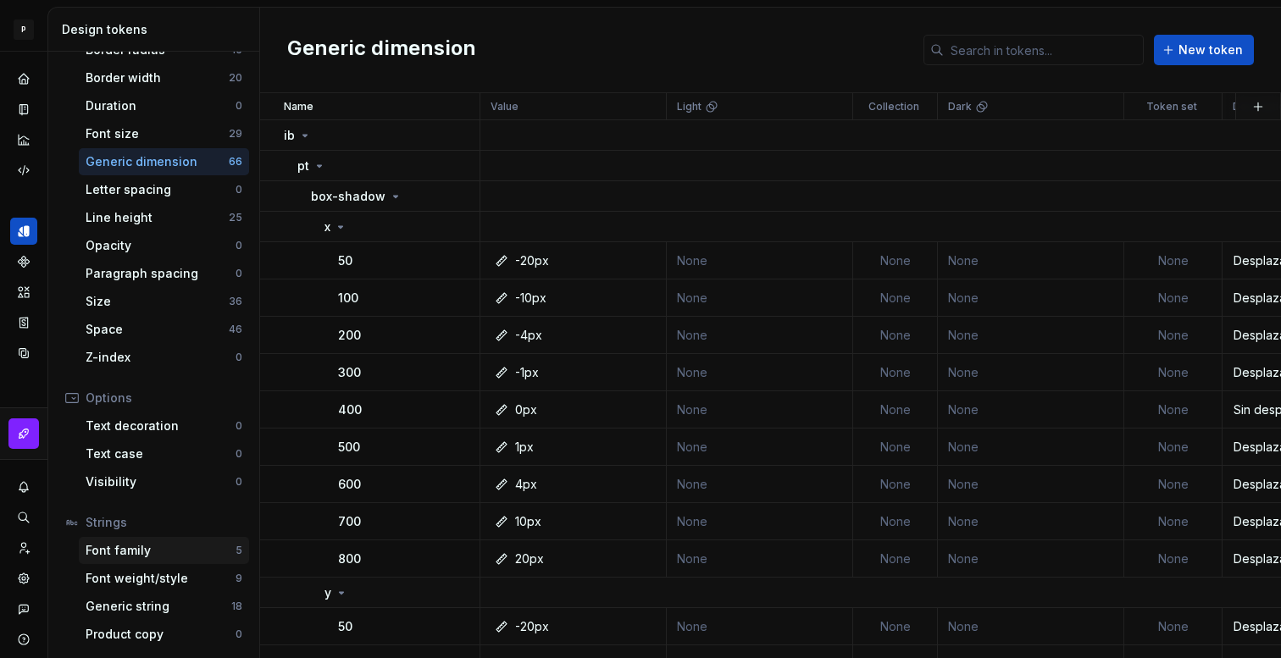
click at [162, 547] on div "Font family" at bounding box center [161, 550] width 150 height 17
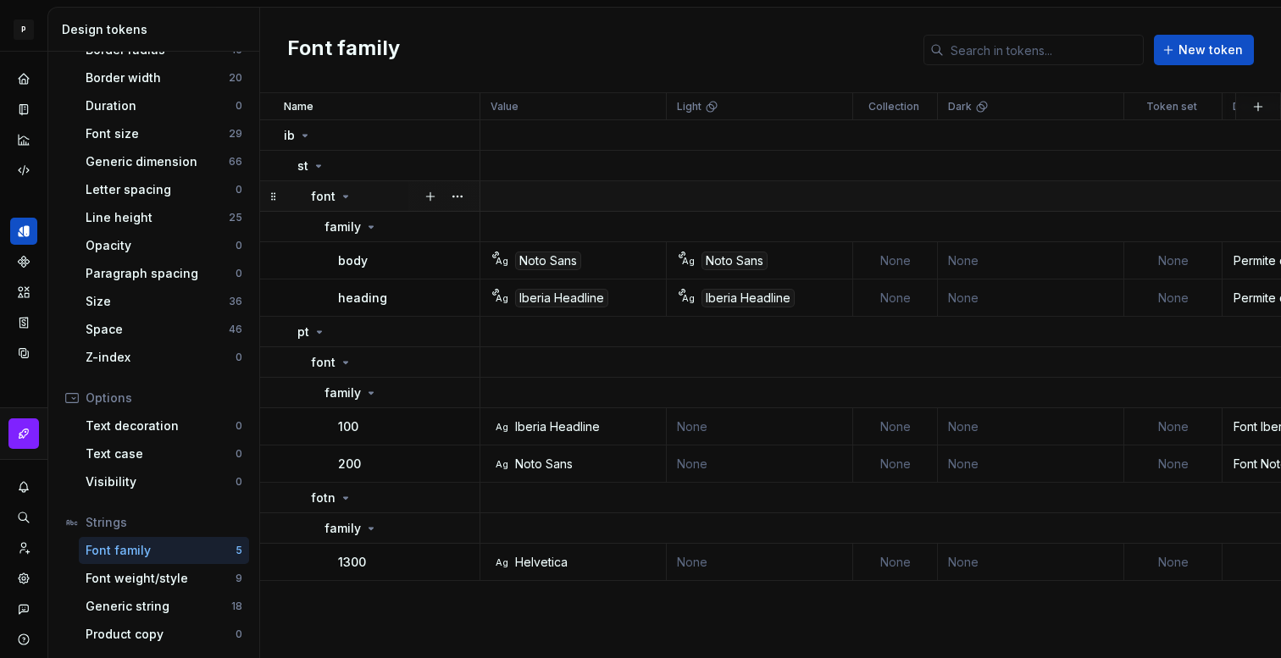
click at [339, 192] on icon at bounding box center [346, 197] width 14 height 14
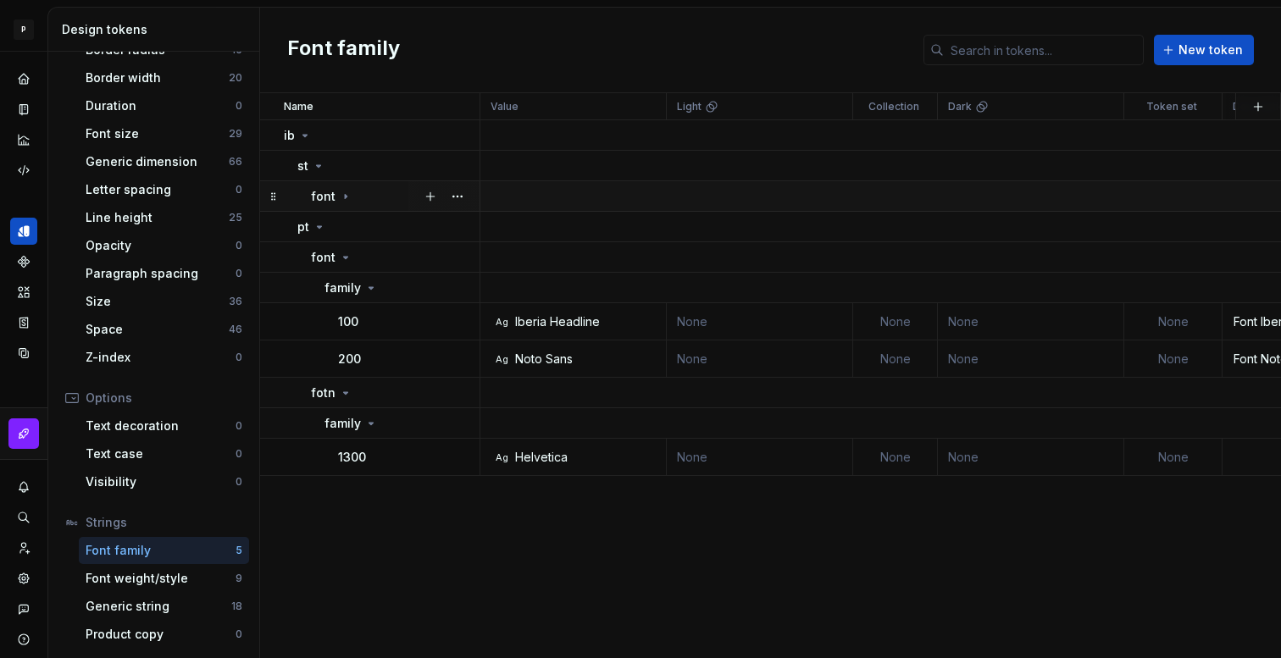
click at [339, 192] on icon at bounding box center [346, 197] width 14 height 14
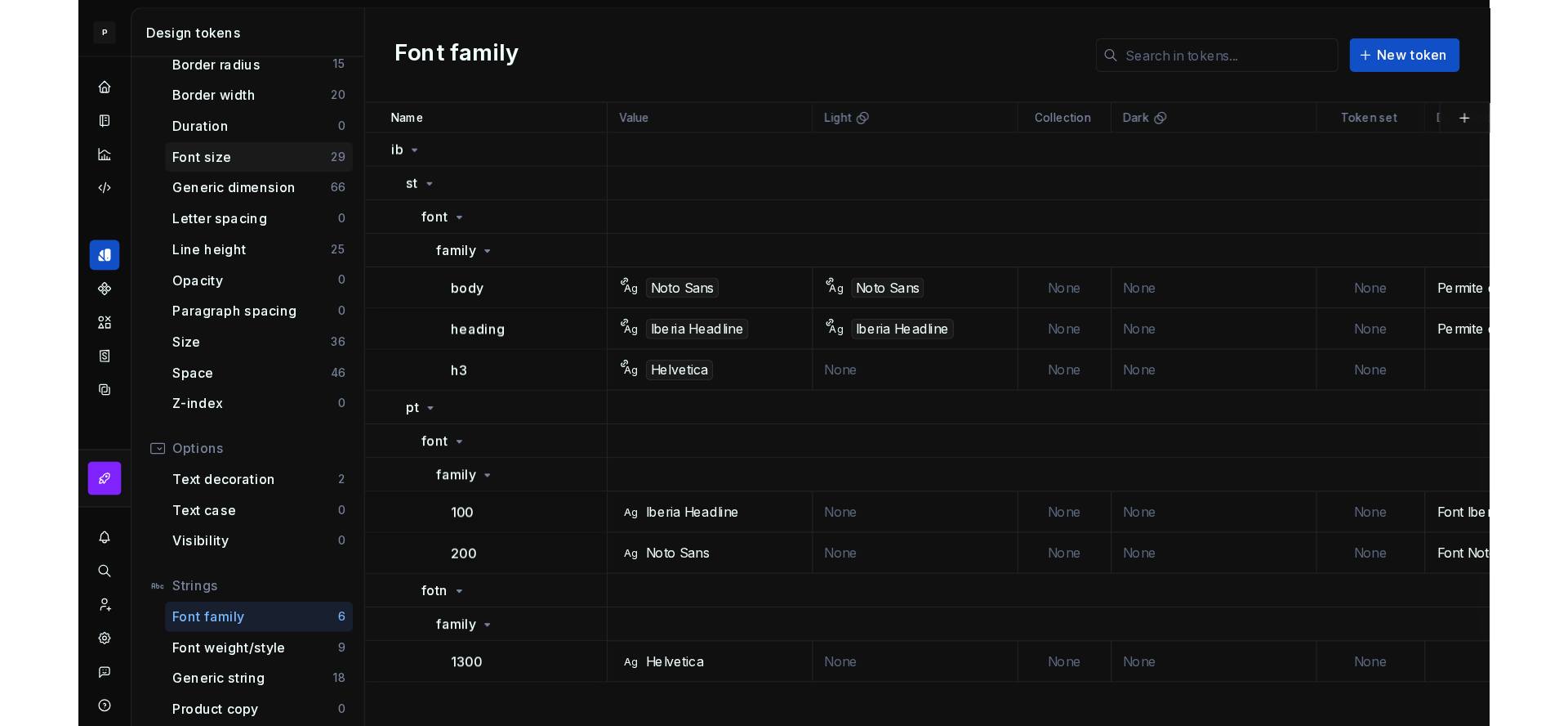
scroll to position [259, 0]
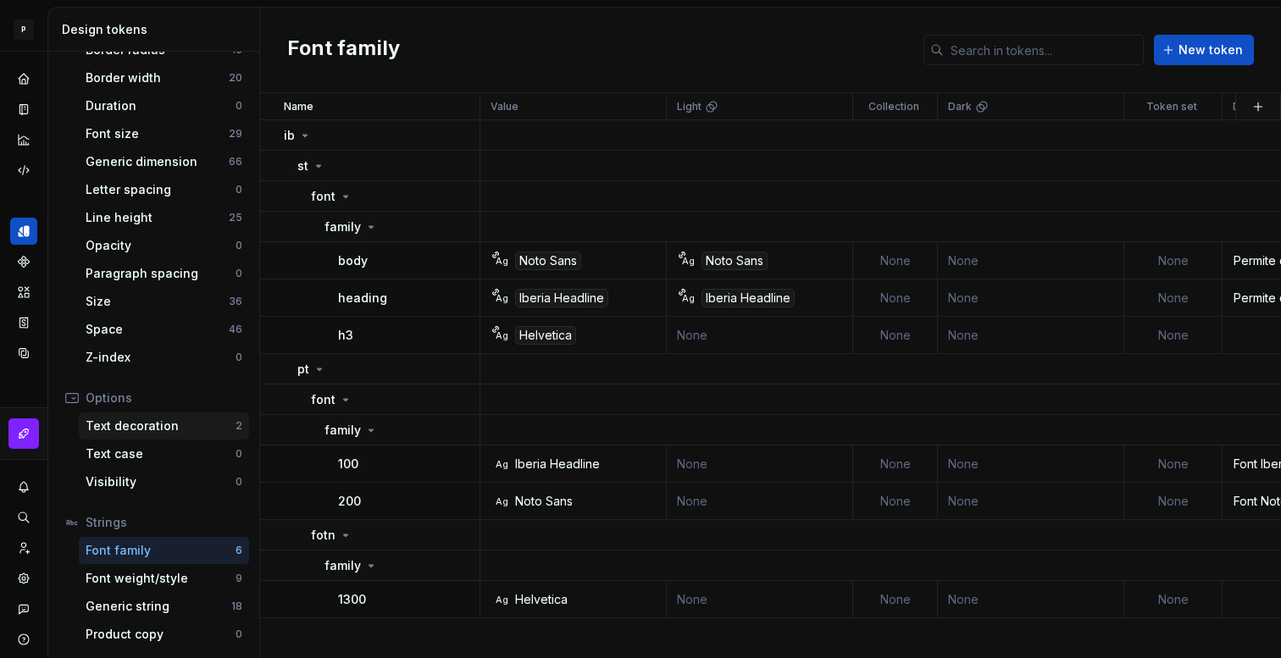
click at [186, 431] on div "Text decoration" at bounding box center [161, 426] width 150 height 17
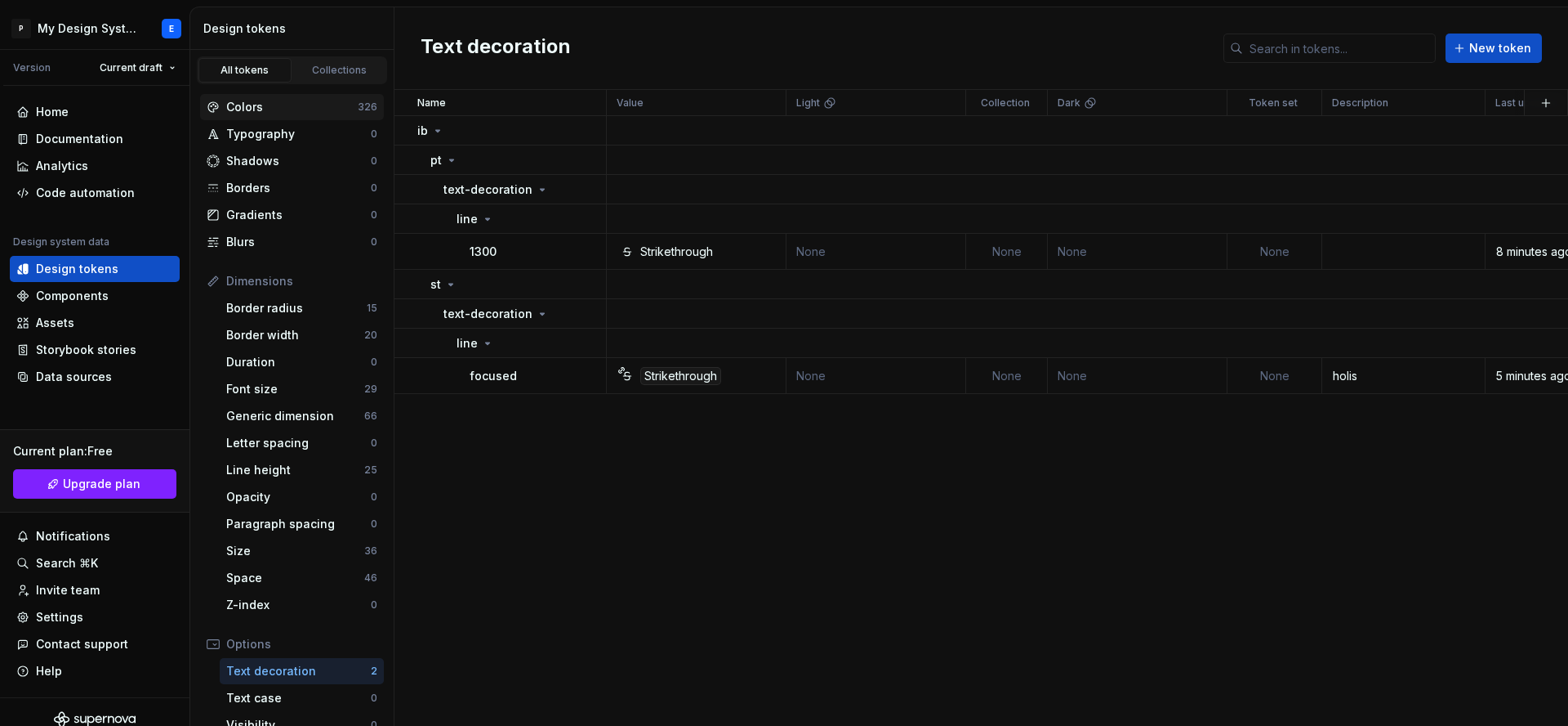
click at [291, 99] on div "Colors" at bounding box center [292, 107] width 131 height 16
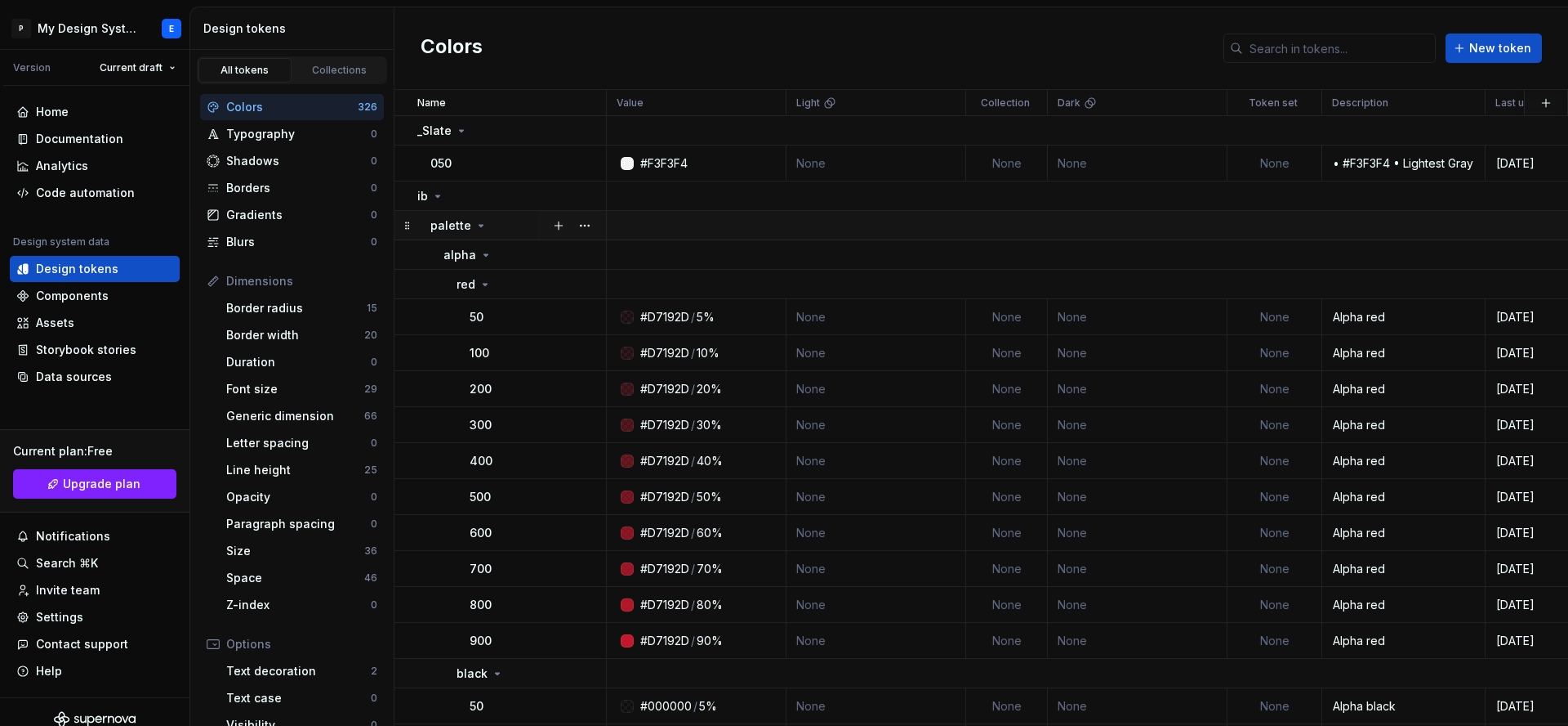
click at [474, 227] on icon at bounding box center [481, 226] width 13 height 13
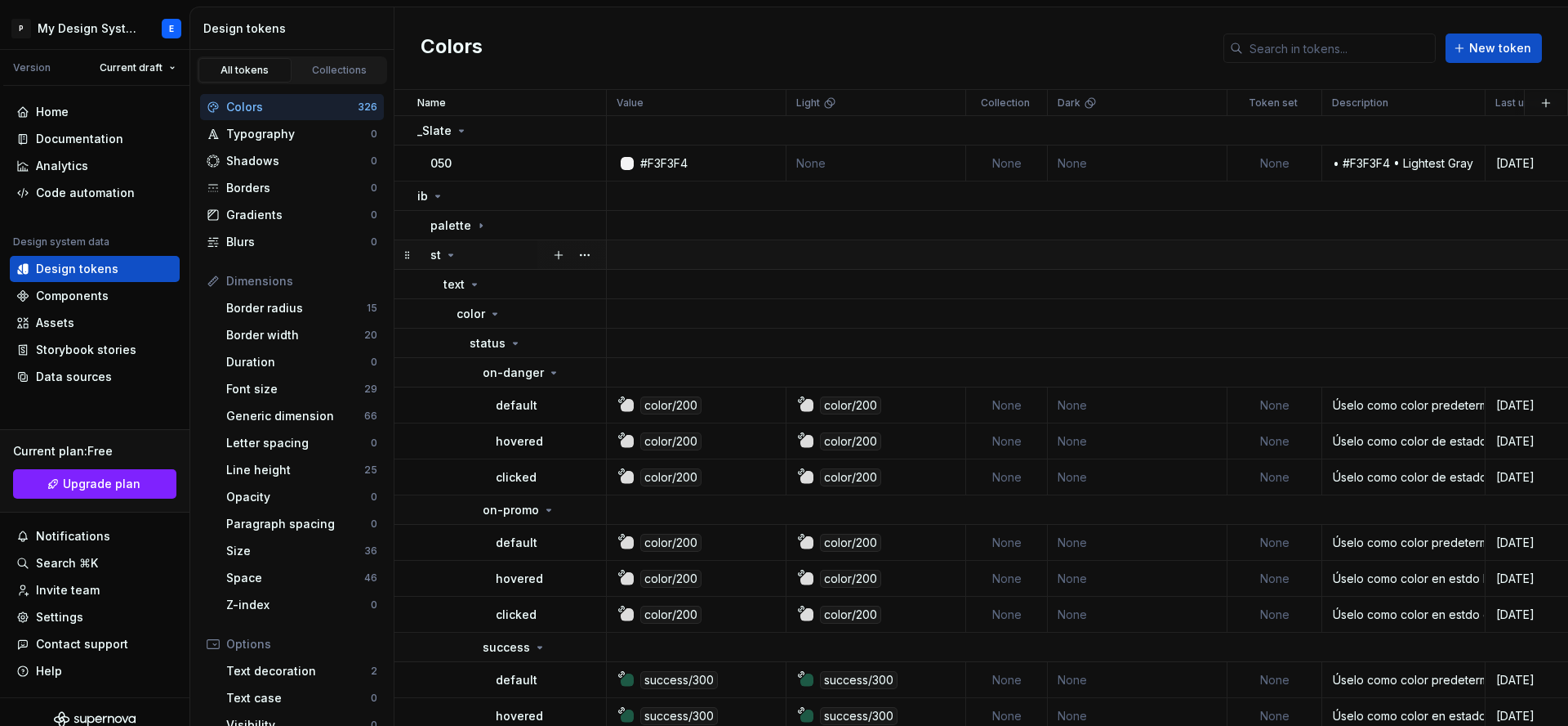
click at [453, 253] on icon at bounding box center [451, 255] width 13 height 13
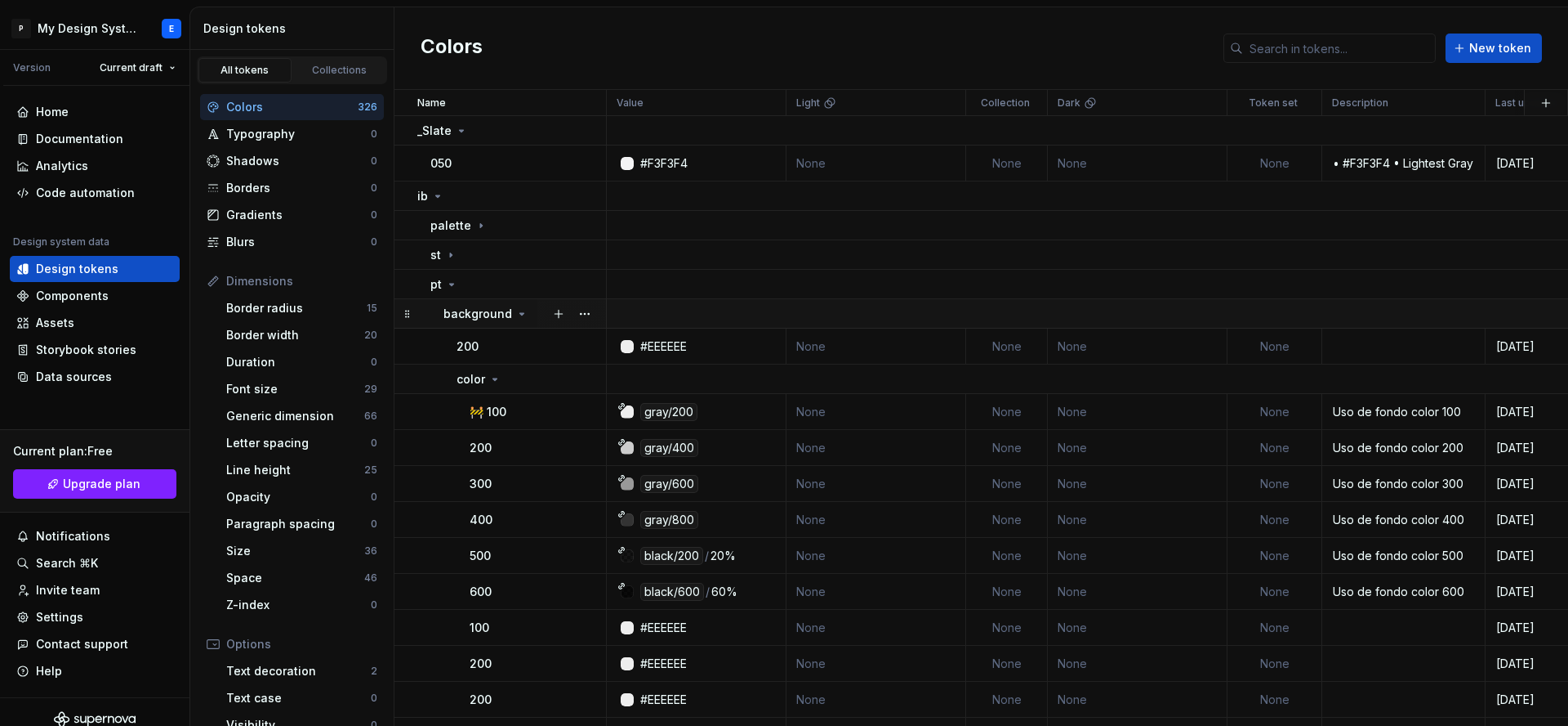
click at [518, 311] on icon at bounding box center [522, 314] width 13 height 13
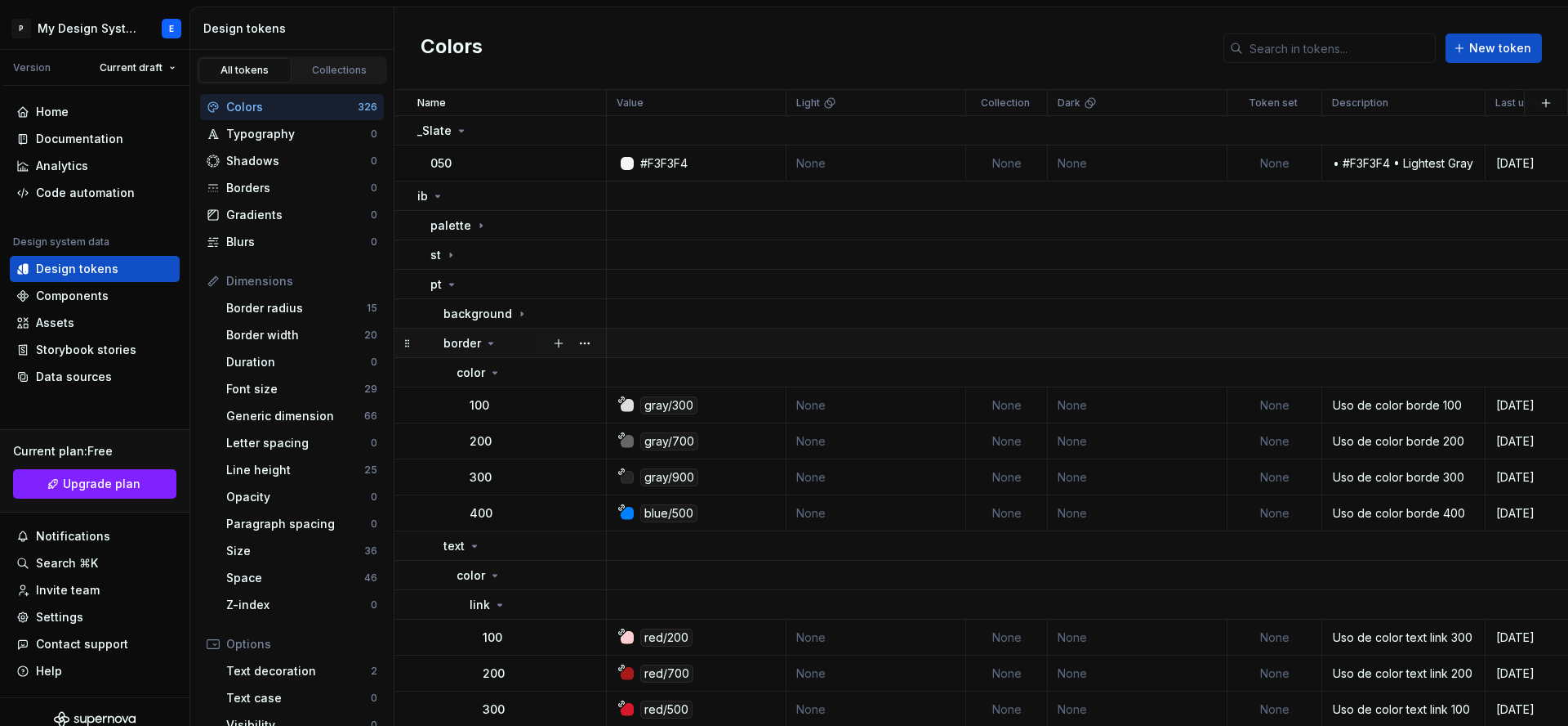
click at [490, 347] on icon at bounding box center [492, 343] width 13 height 13
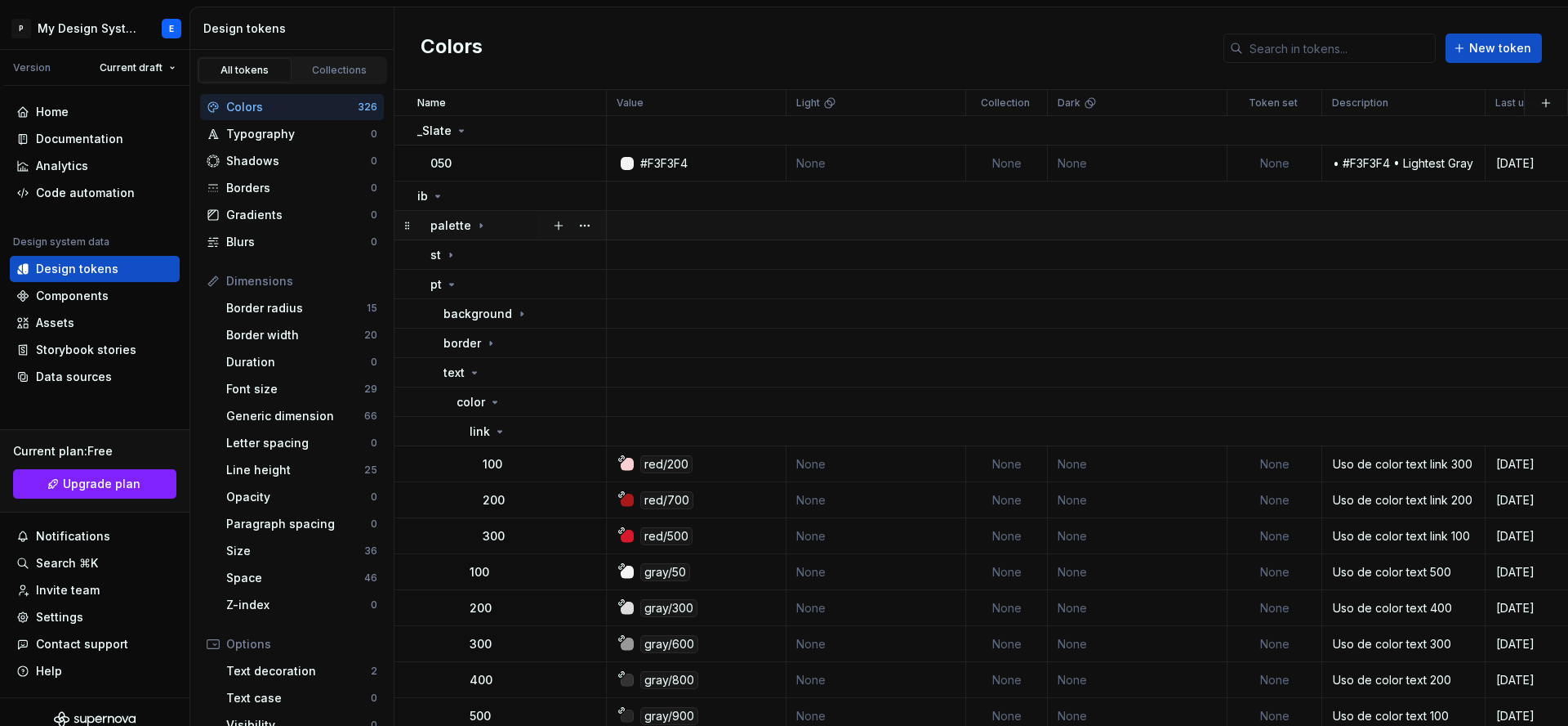
click at [474, 219] on icon at bounding box center [481, 226] width 13 height 13
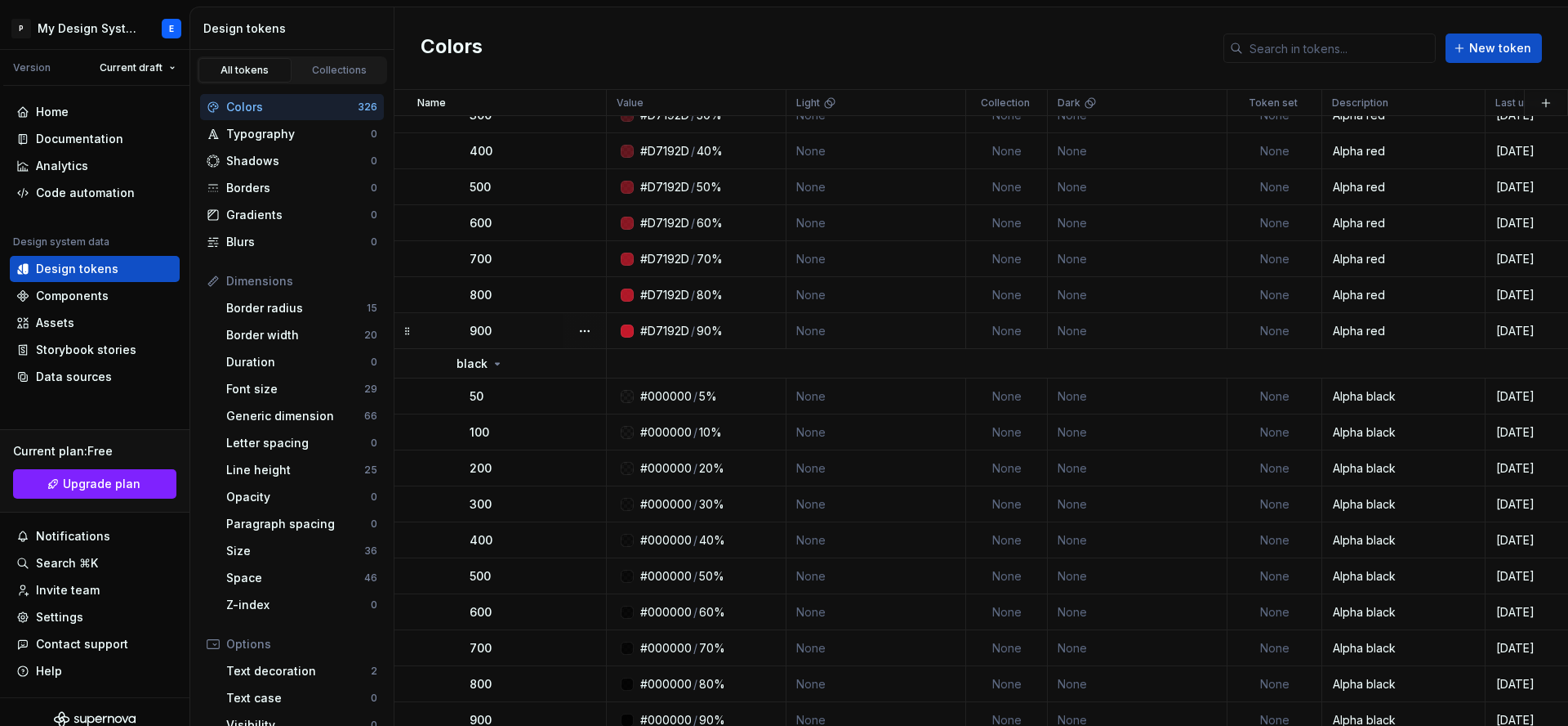
scroll to position [316, 0]
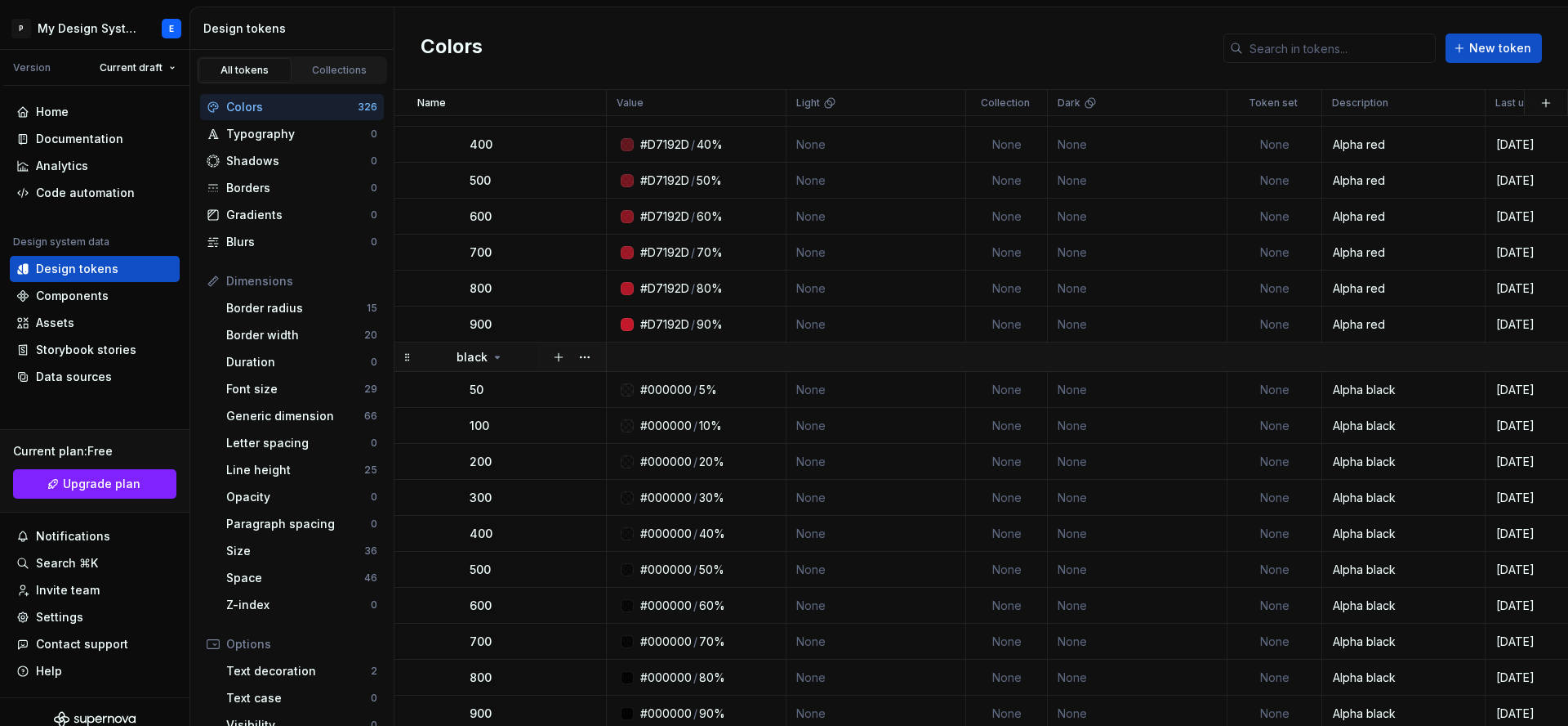
click at [491, 357] on icon at bounding box center [497, 358] width 13 height 13
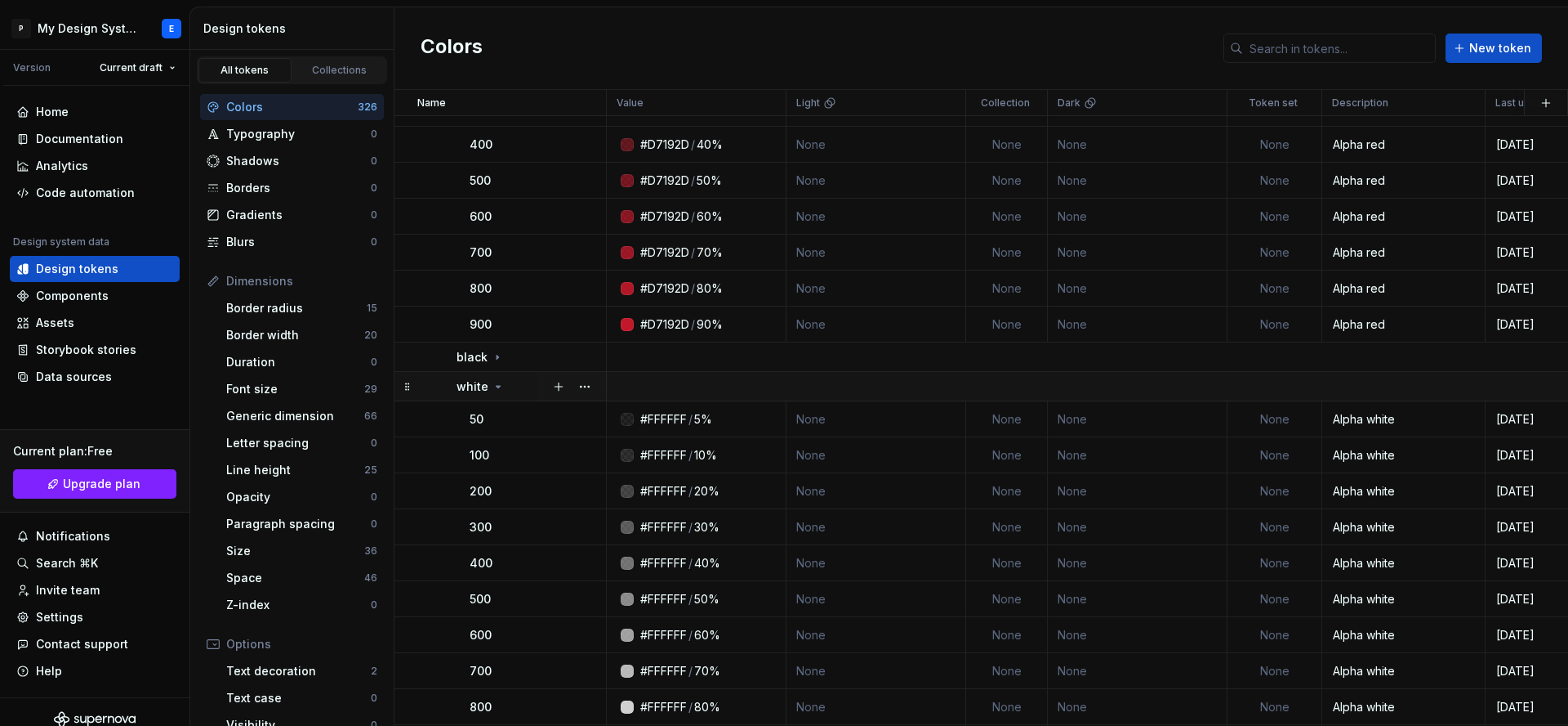
click at [498, 383] on icon at bounding box center [498, 387] width 13 height 13
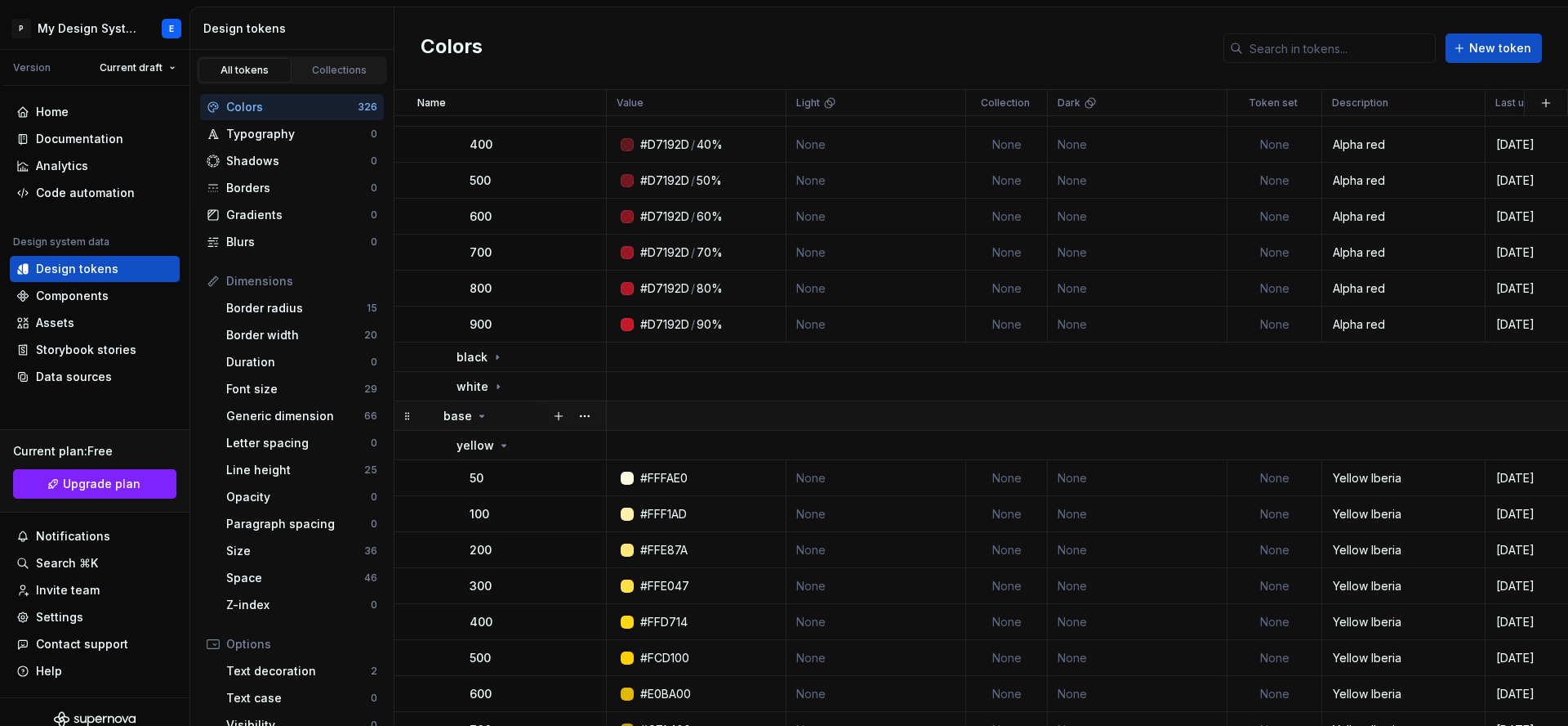
click at [486, 416] on div "base" at bounding box center [524, 416] width 162 height 16
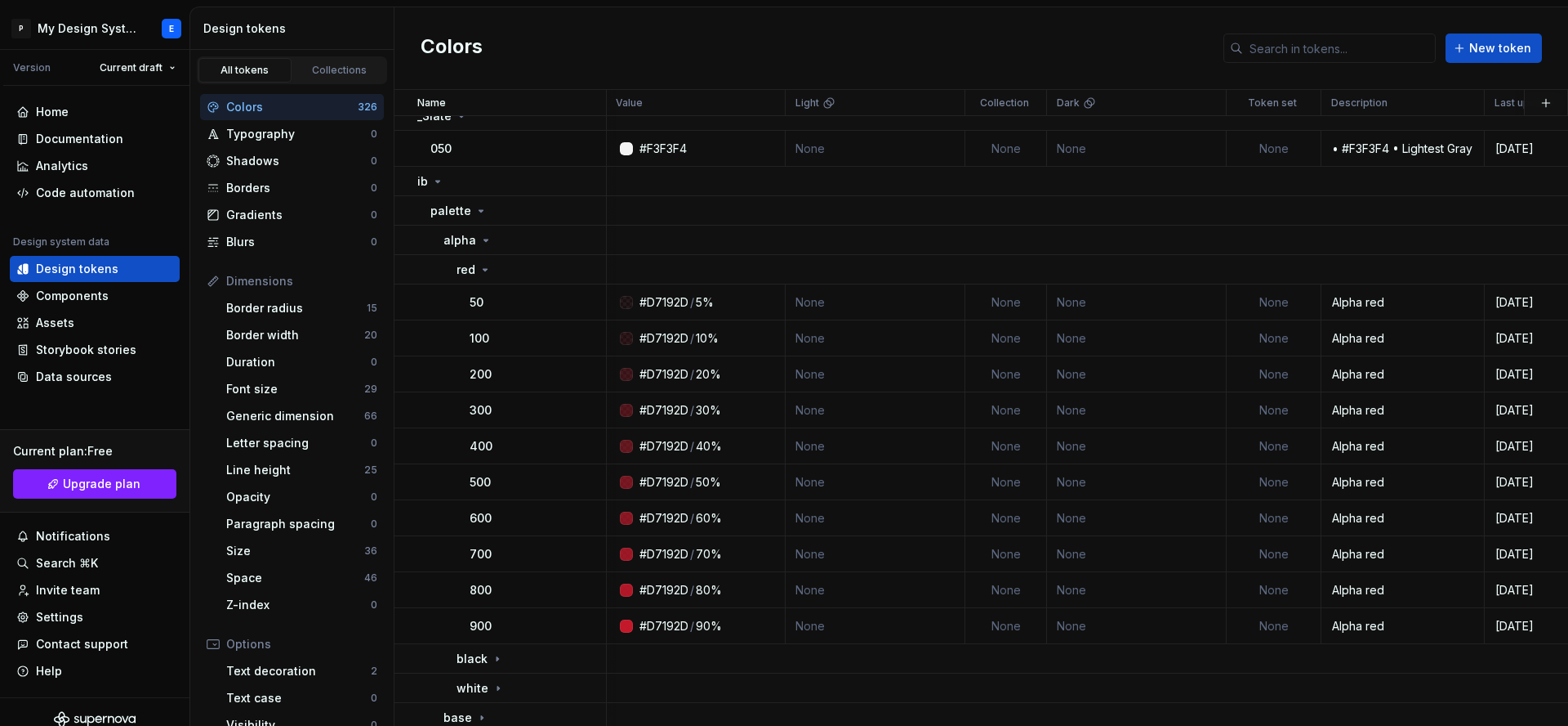
scroll to position [0, 1]
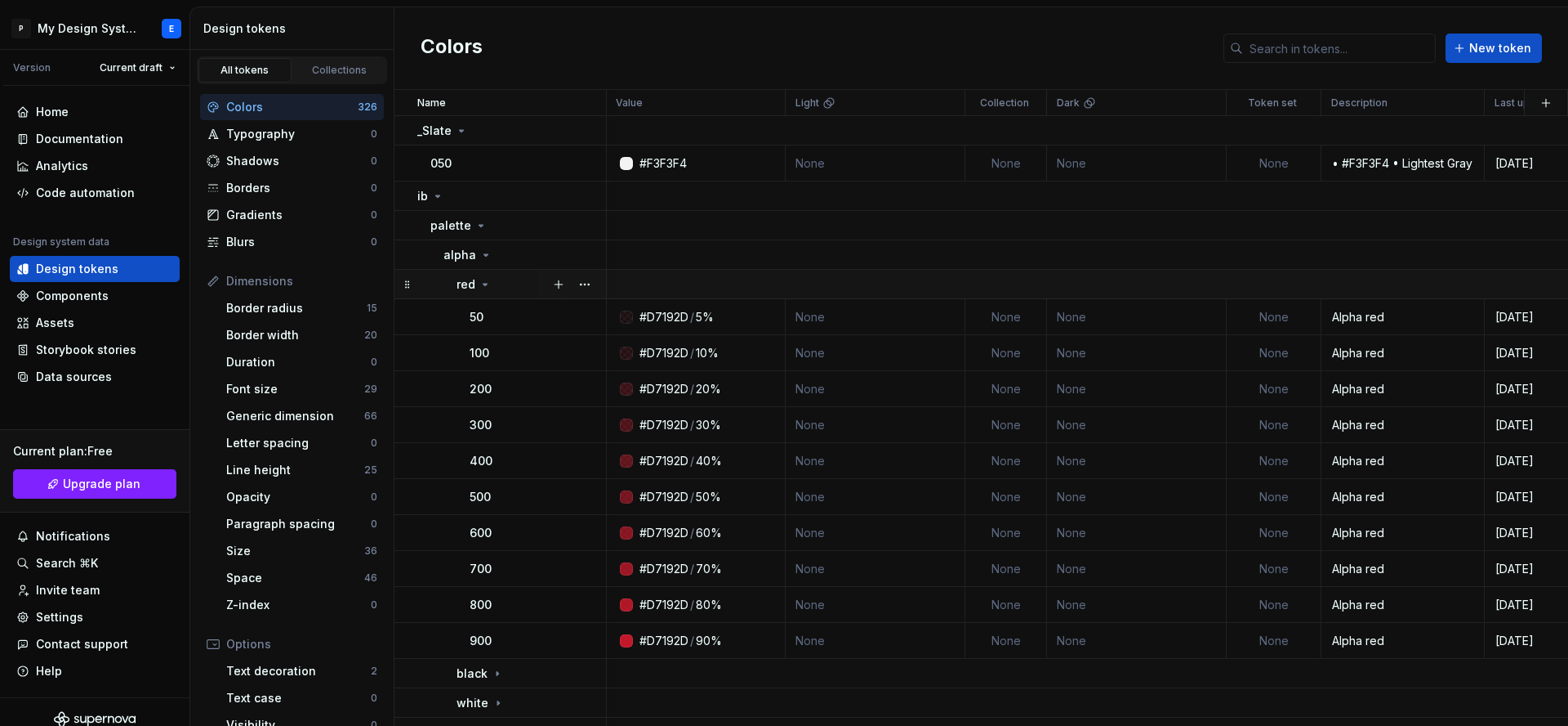
click at [482, 285] on icon at bounding box center [486, 284] width 13 height 13
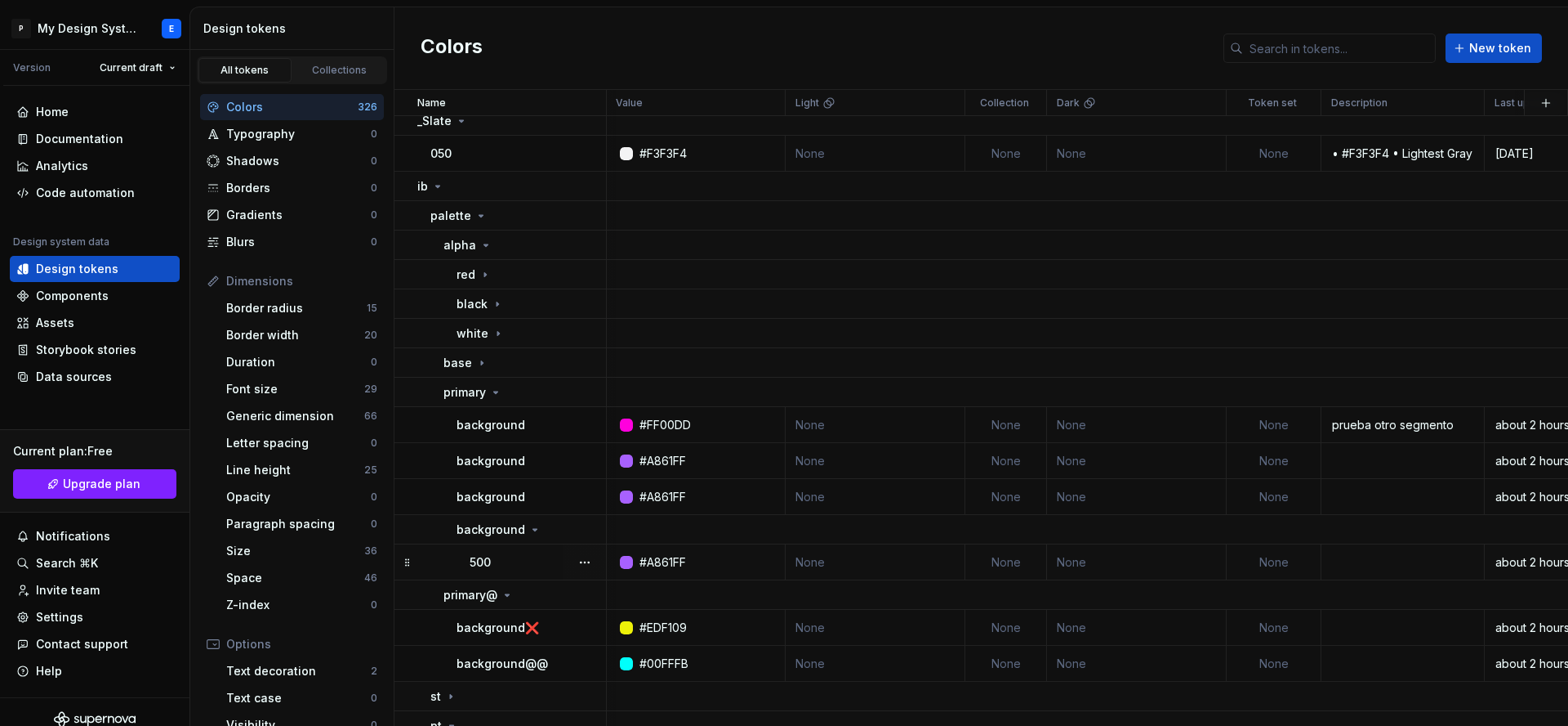
scroll to position [10, 0]
click at [528, 531] on icon at bounding box center [535, 529] width 13 height 13
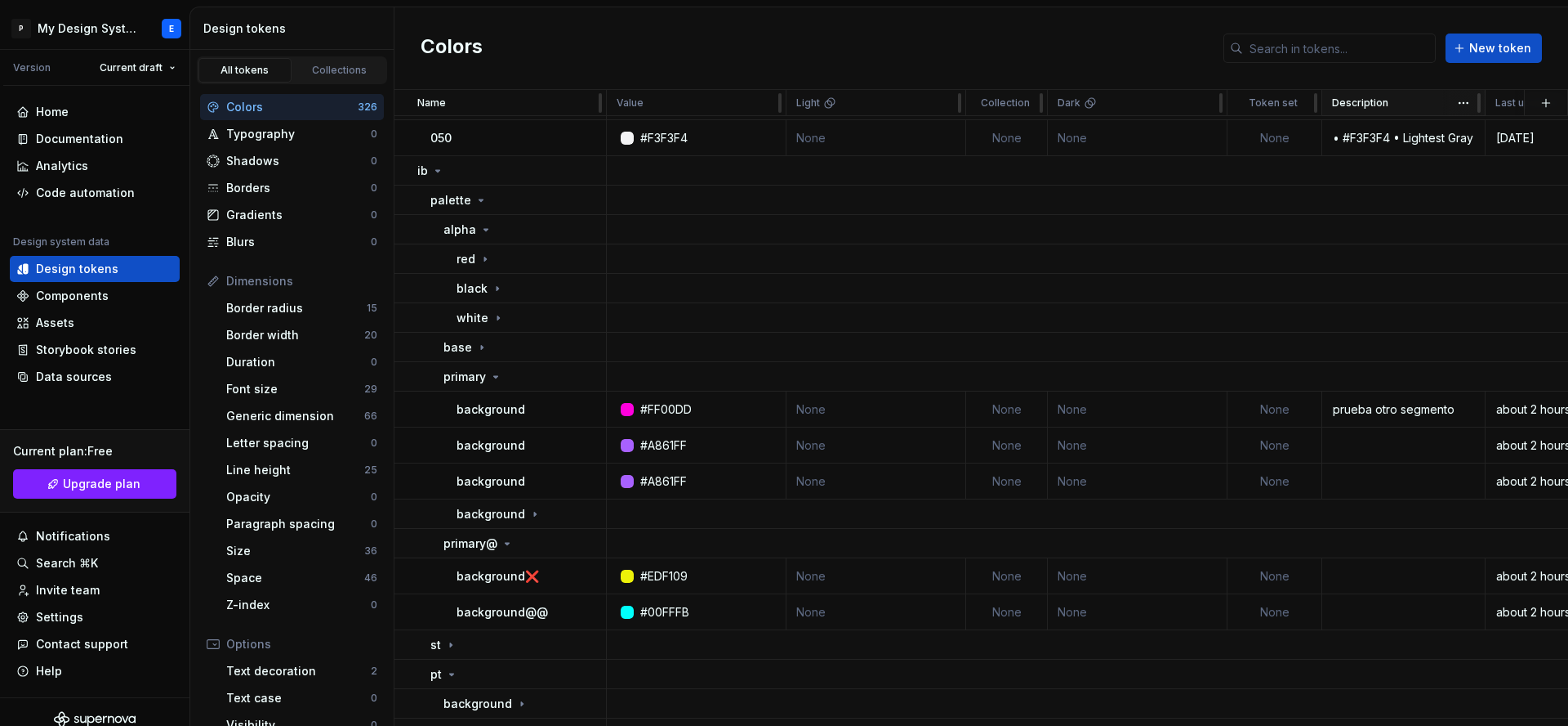
scroll to position [29, 0]
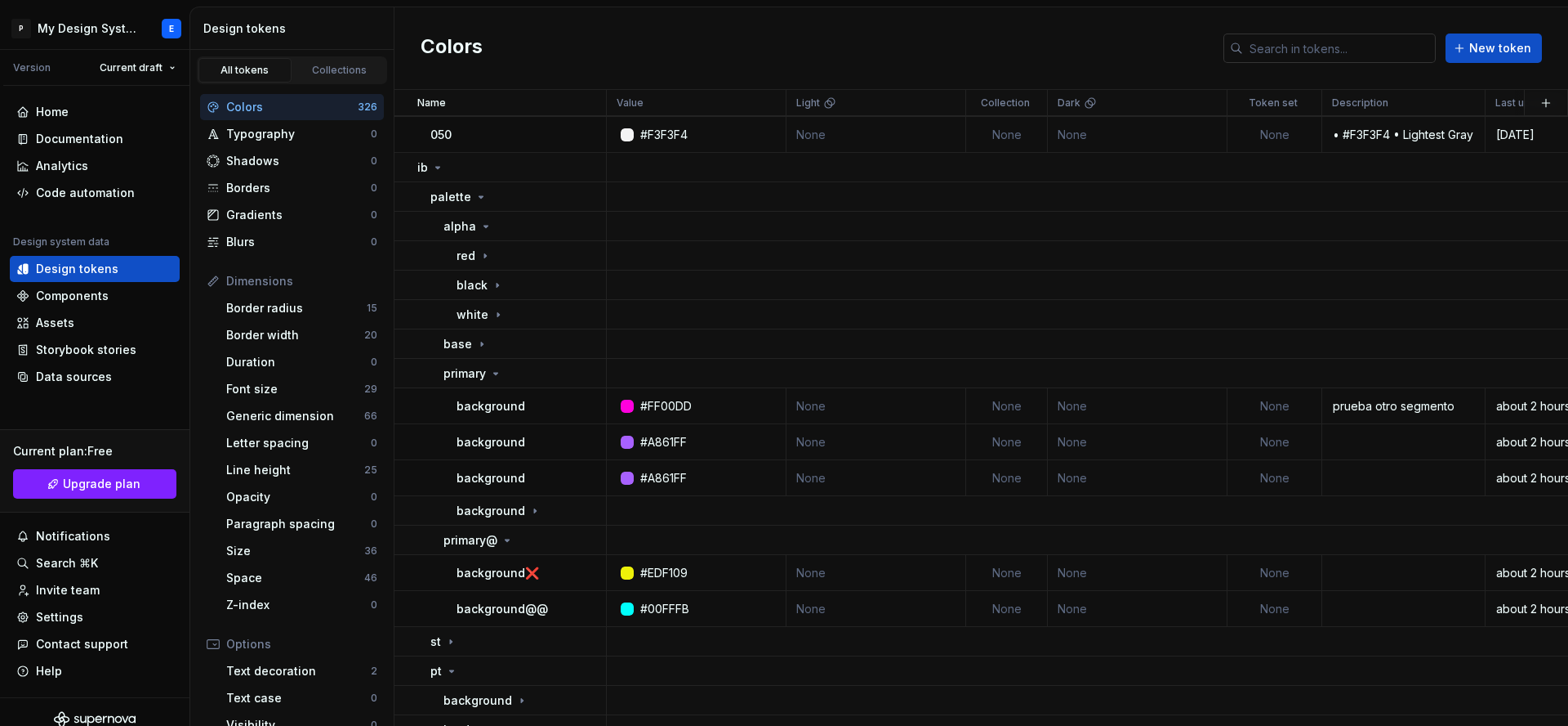
click at [1235, 51] on input "text" at bounding box center [1340, 48] width 193 height 30
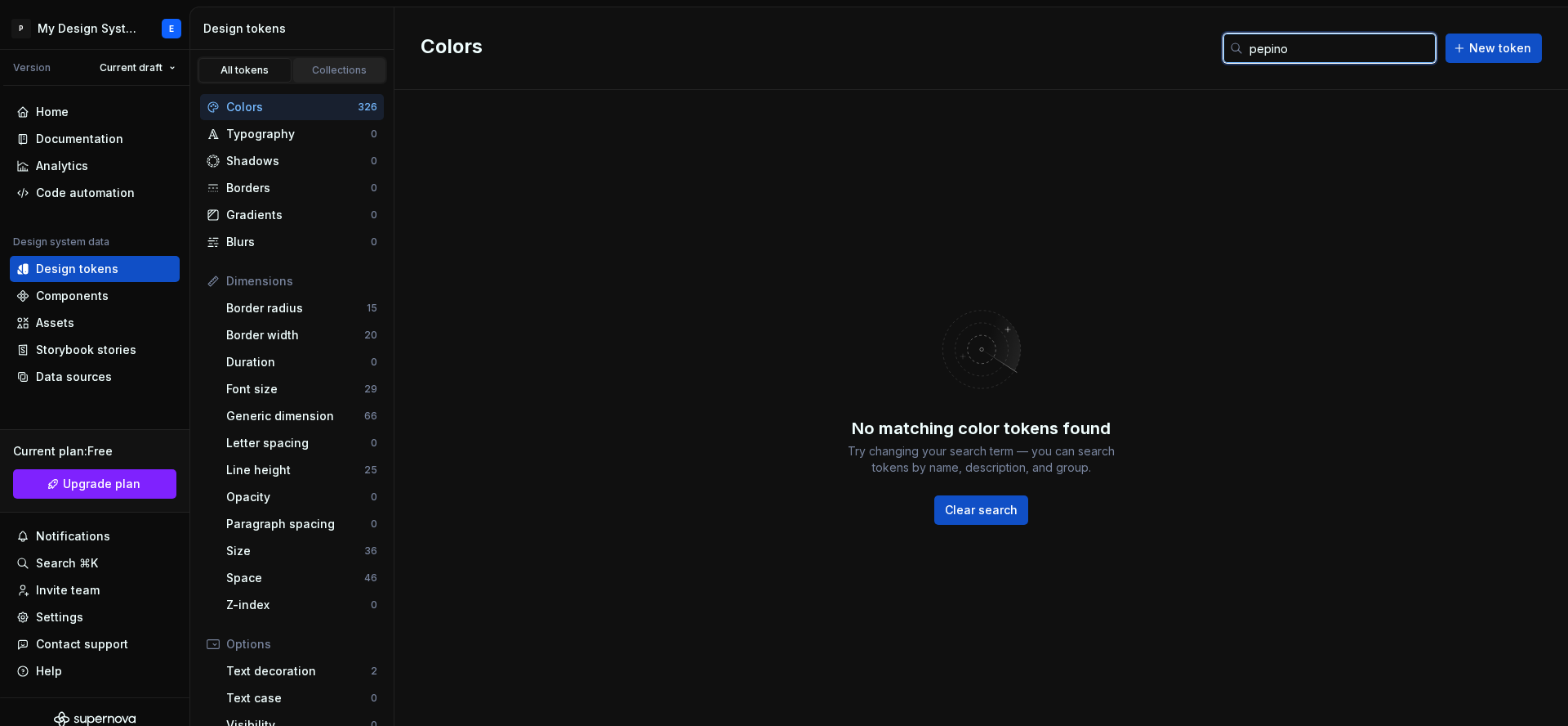
type input "pepino"
click at [328, 69] on div "Collections" at bounding box center [339, 70] width 82 height 13
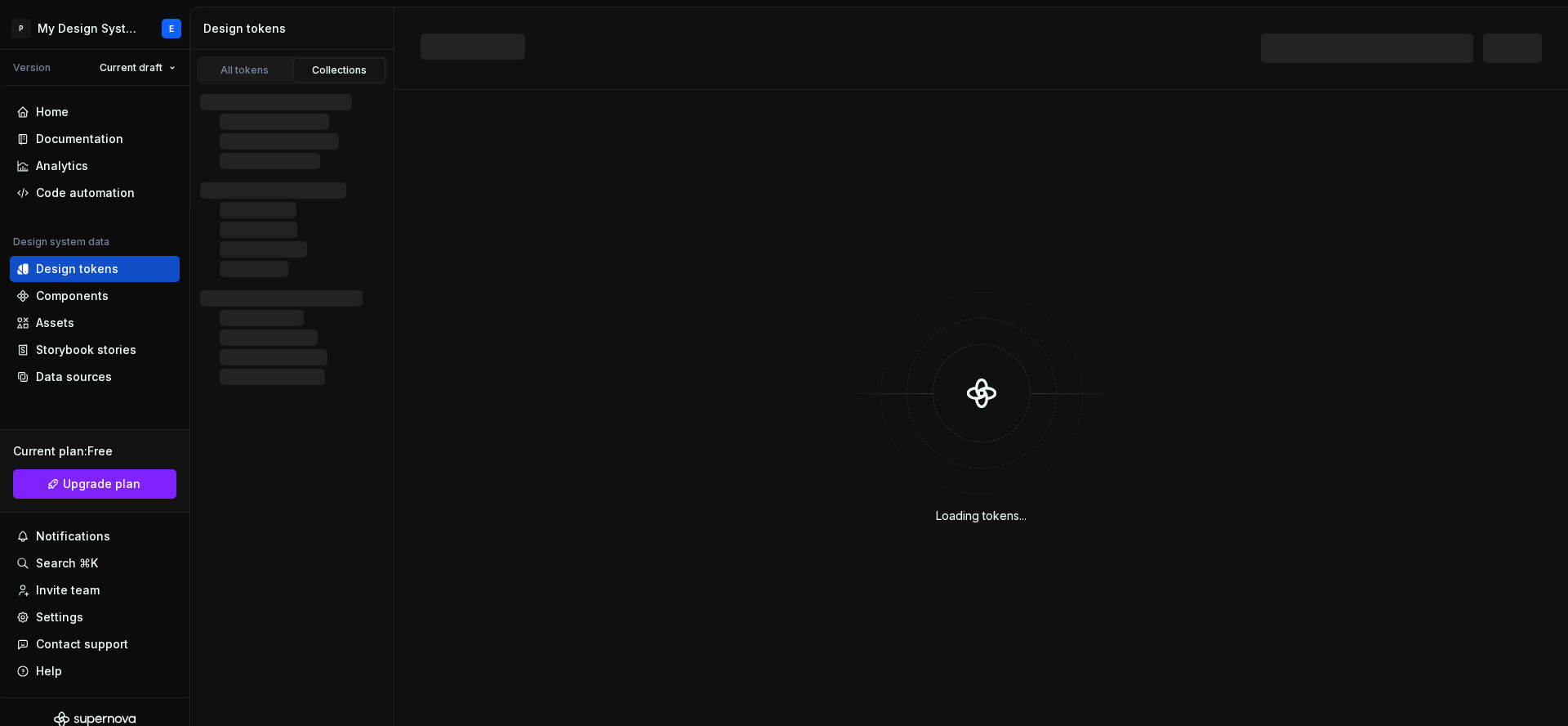
click at [340, 67] on div "Collections" at bounding box center [339, 70] width 82 height 13
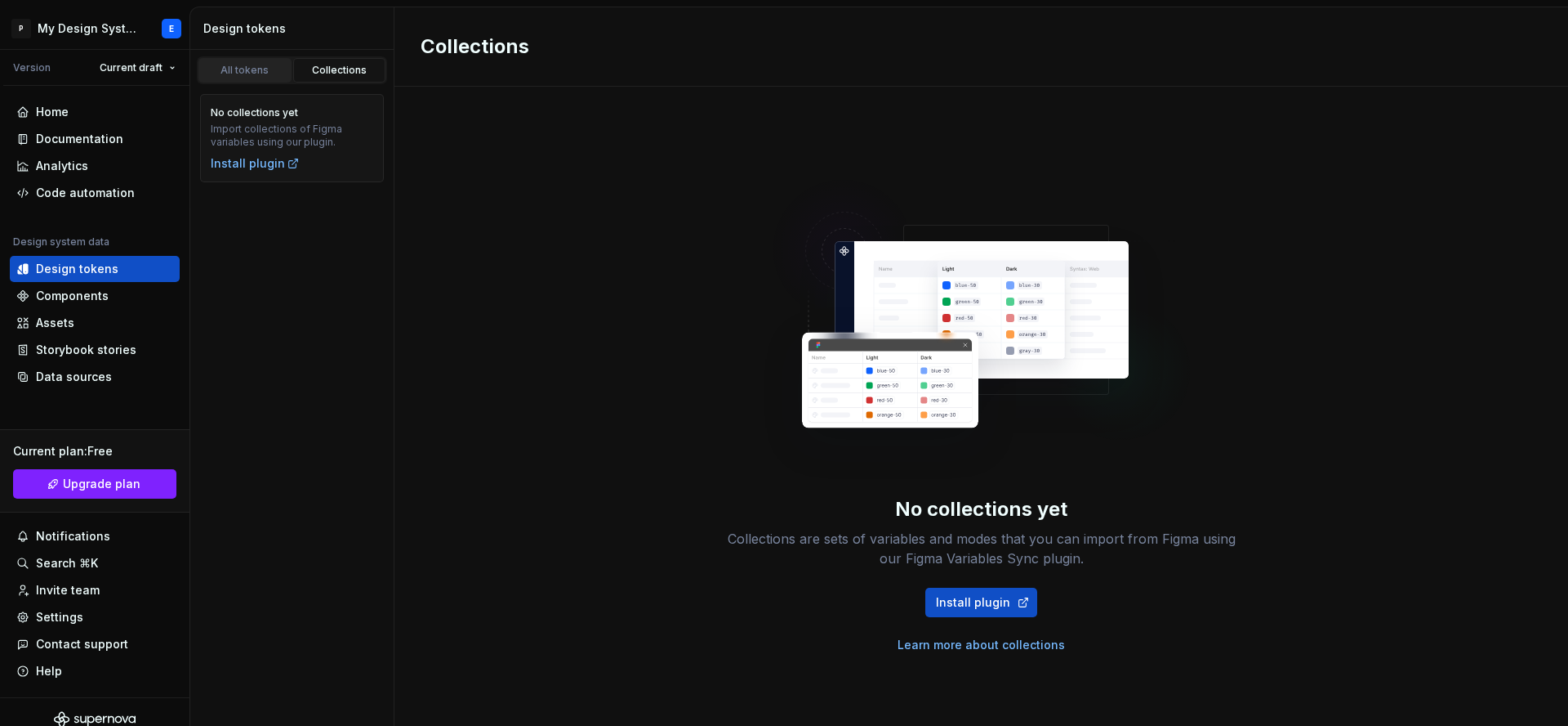
click at [220, 65] on div "All tokens" at bounding box center [245, 70] width 82 height 13
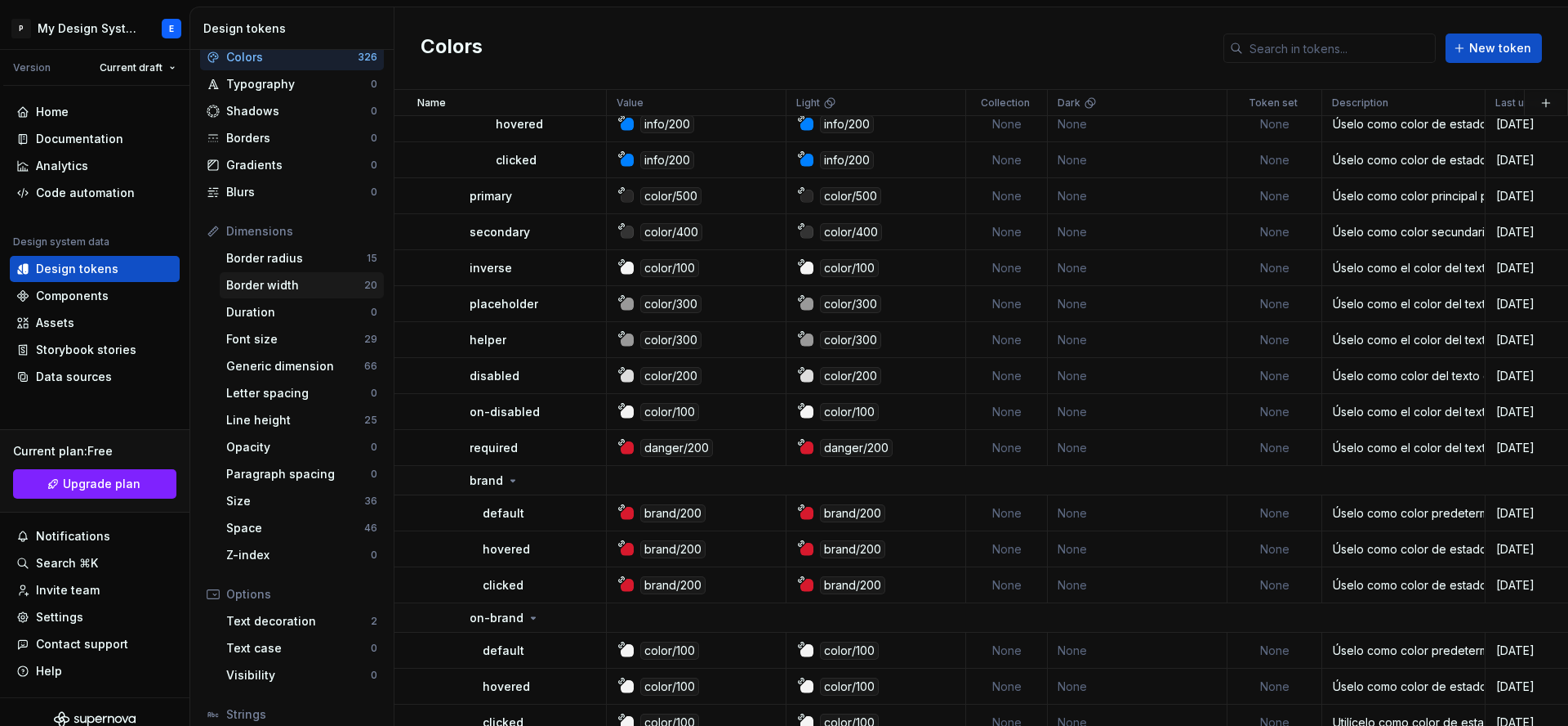
scroll to position [89, 0]
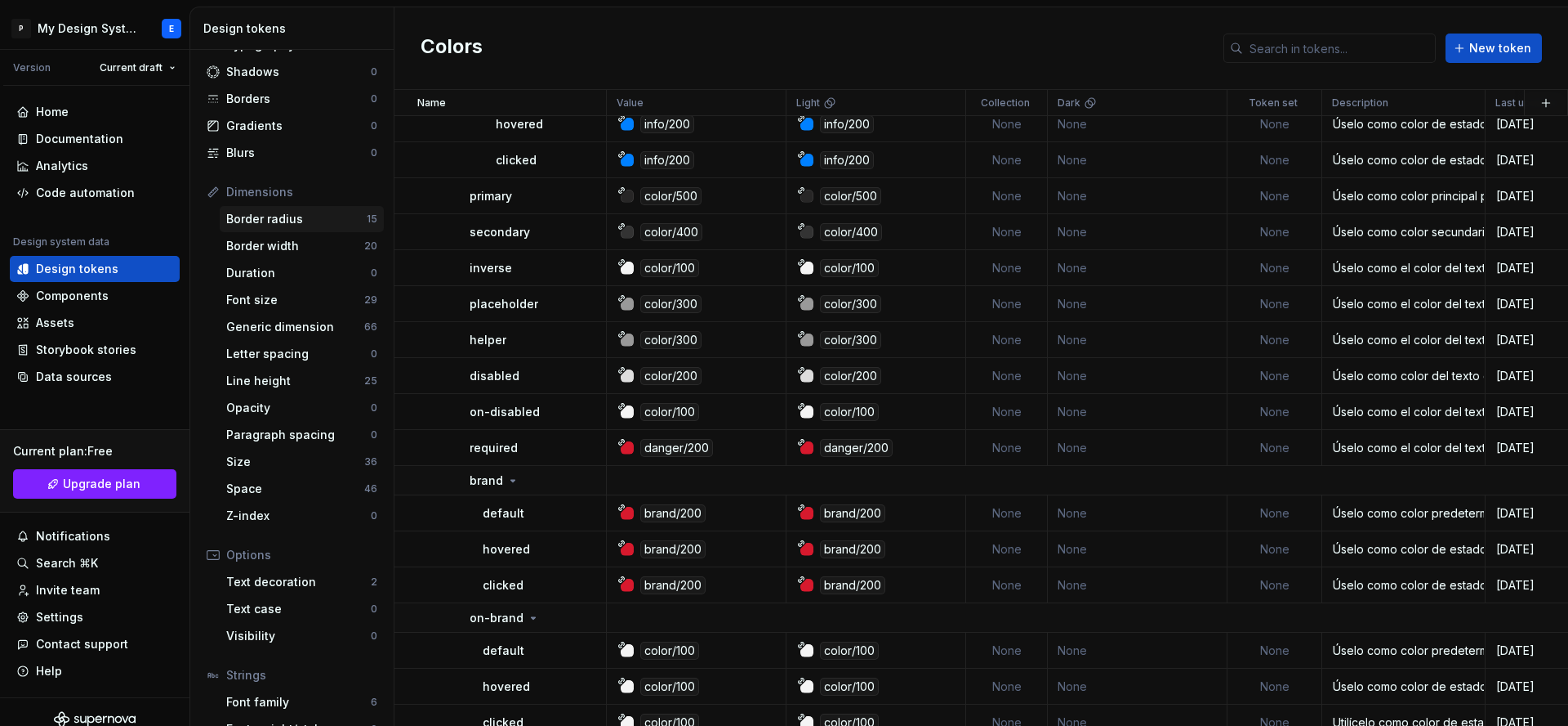
click at [277, 217] on div "Border radius" at bounding box center [297, 219] width 141 height 16
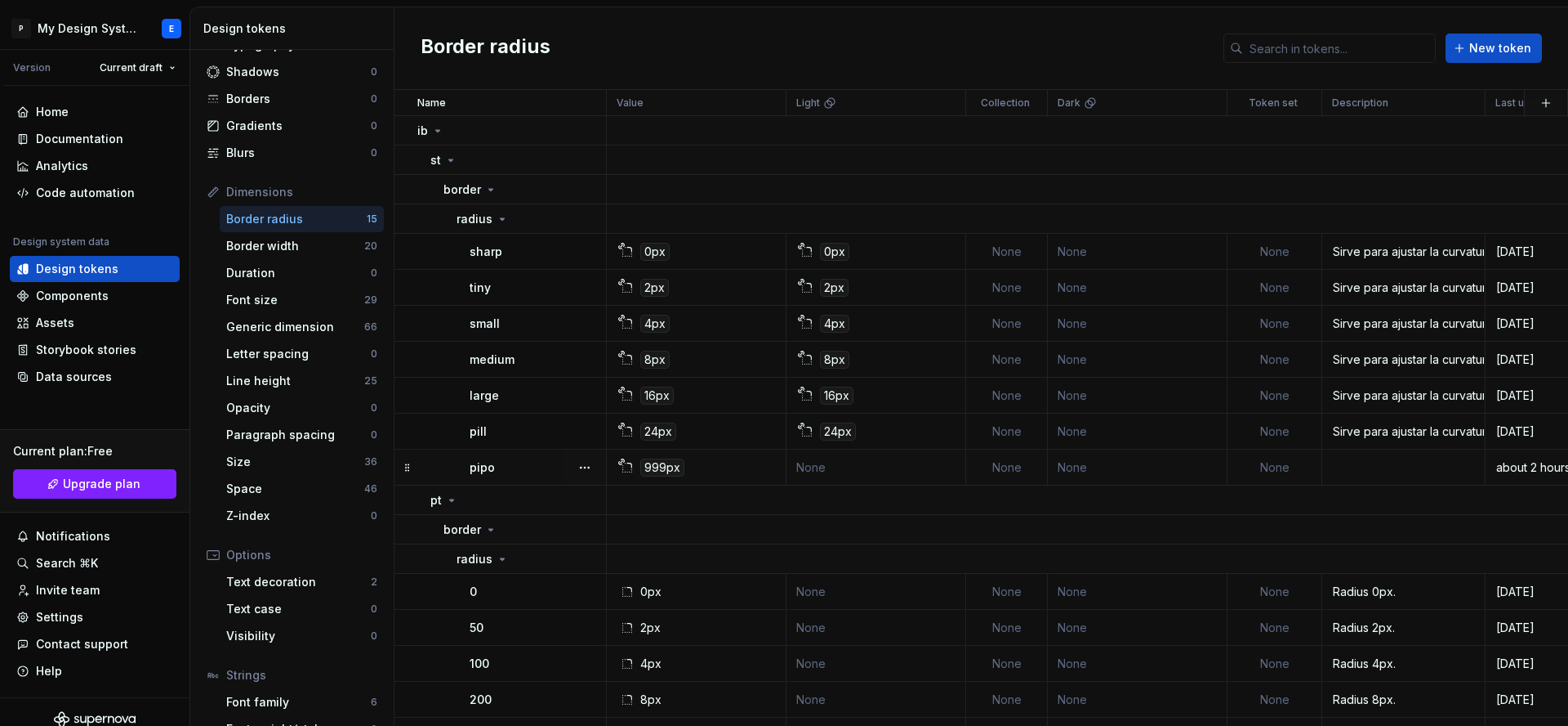
click at [651, 466] on div "999px" at bounding box center [662, 467] width 44 height 18
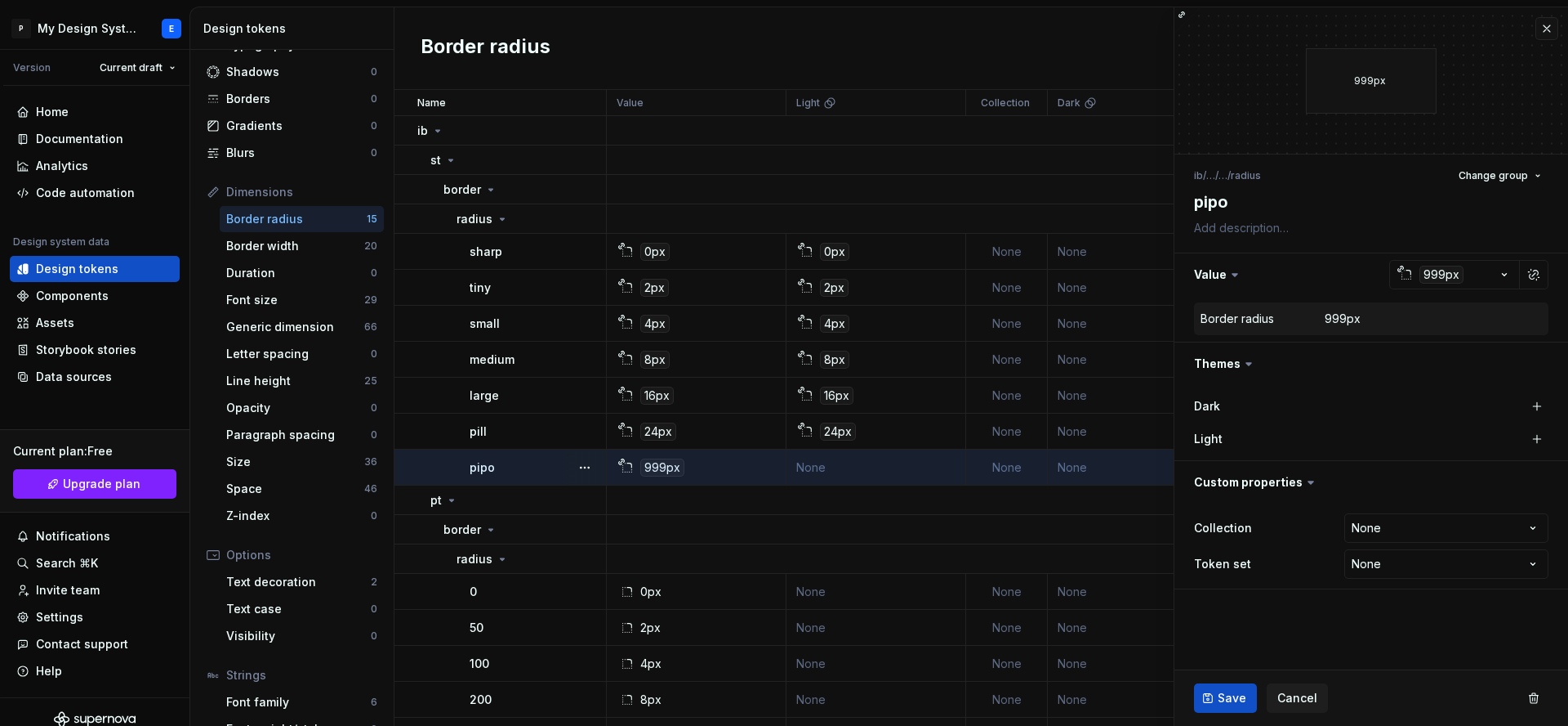
type textarea "*"
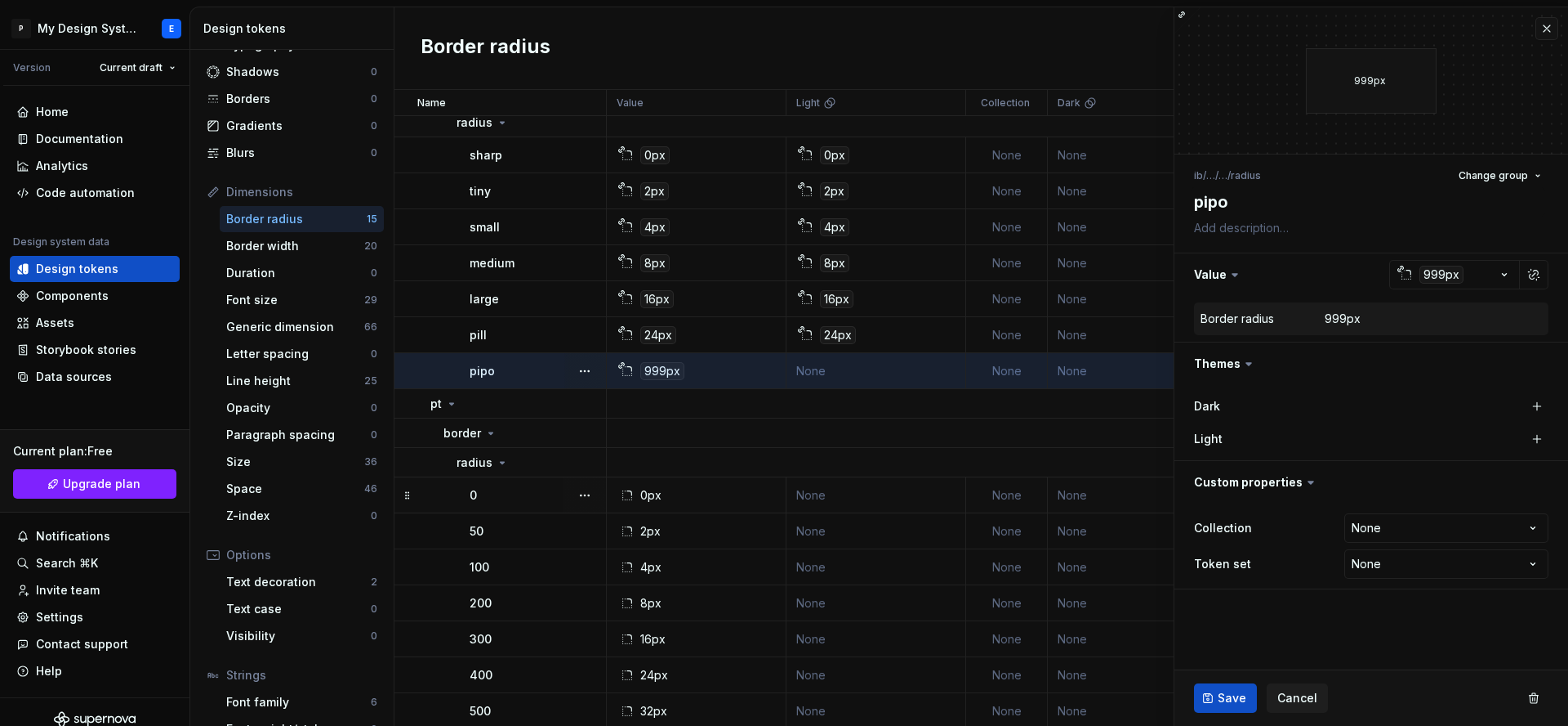
scroll to position [136, 0]
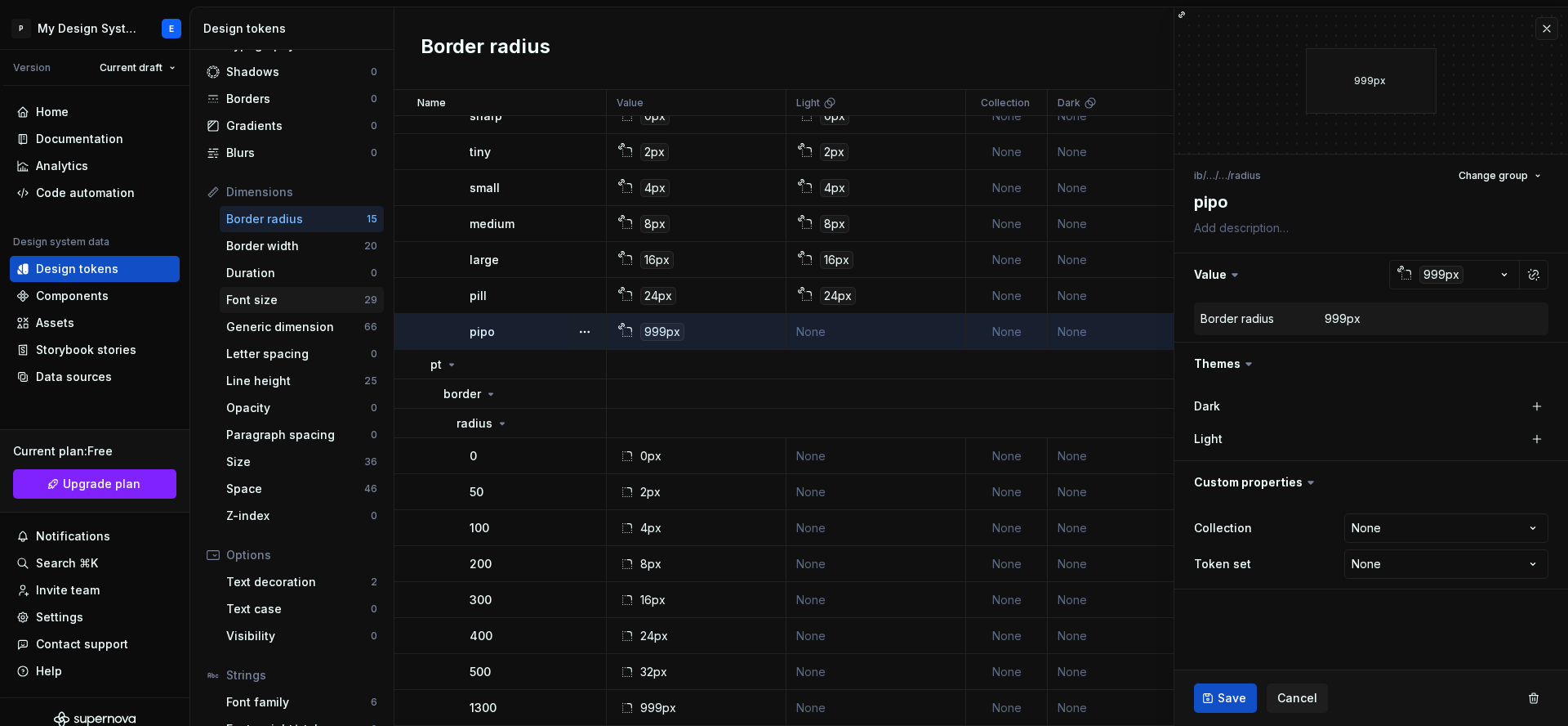
click at [293, 293] on div "Font size" at bounding box center [295, 300] width 138 height 16
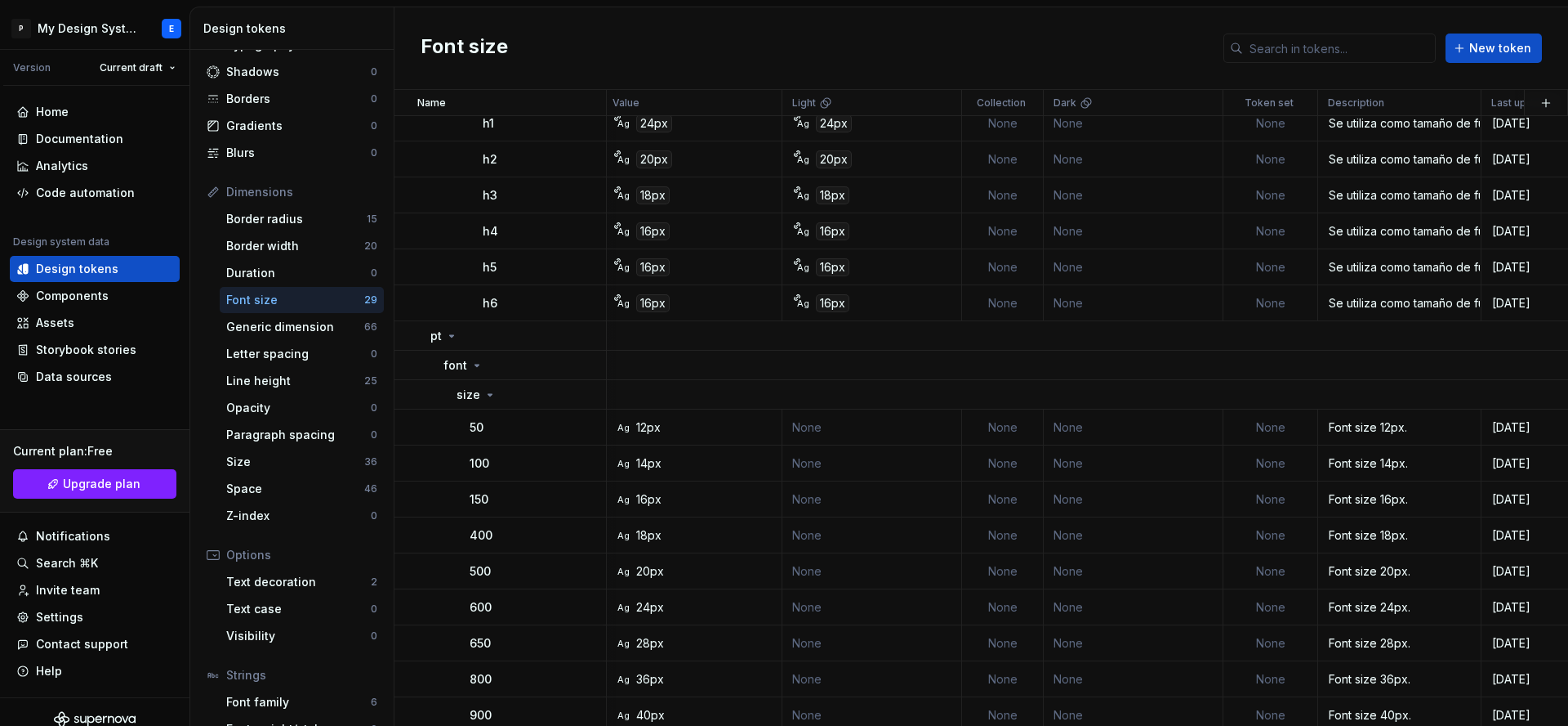
scroll to position [698, 4]
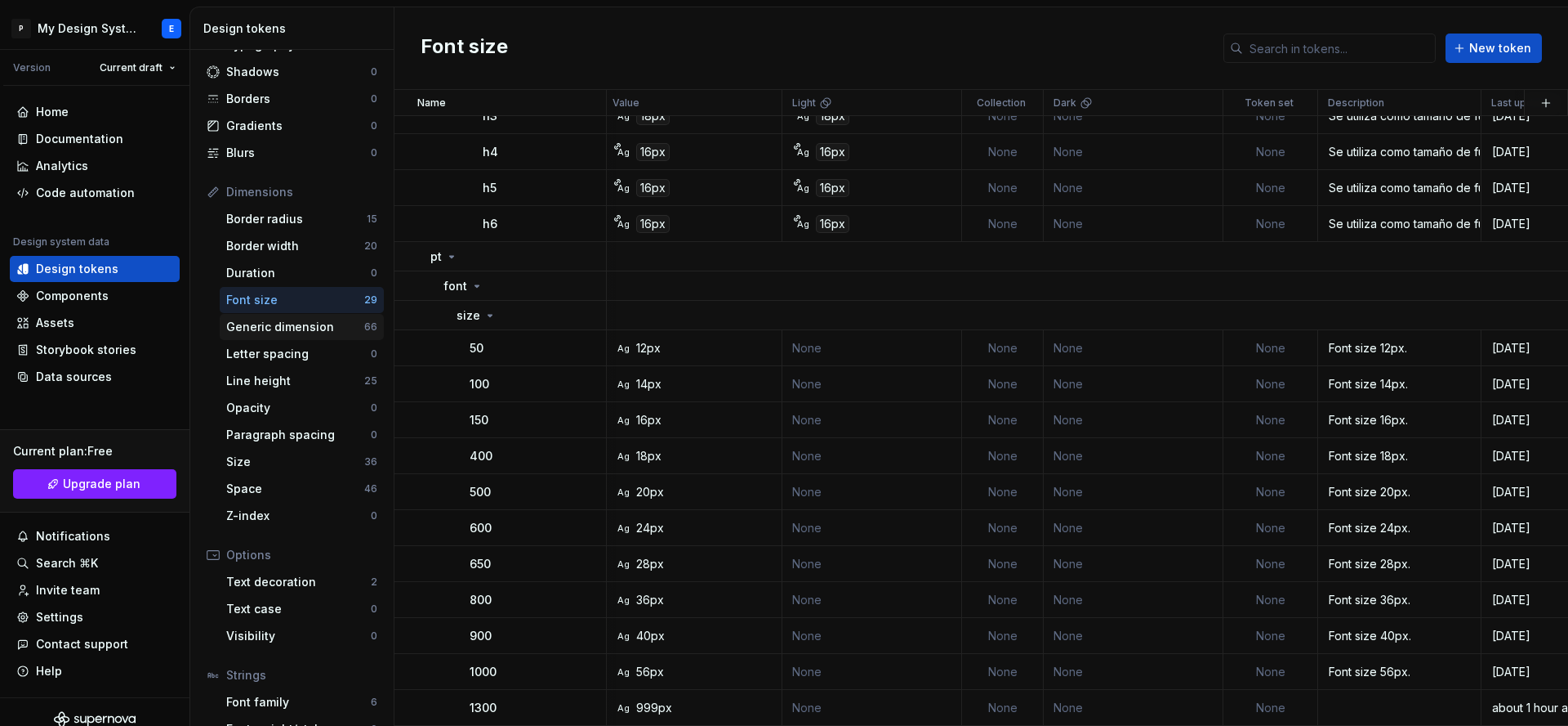
click at [301, 323] on div "Generic dimension" at bounding box center [295, 327] width 138 height 16
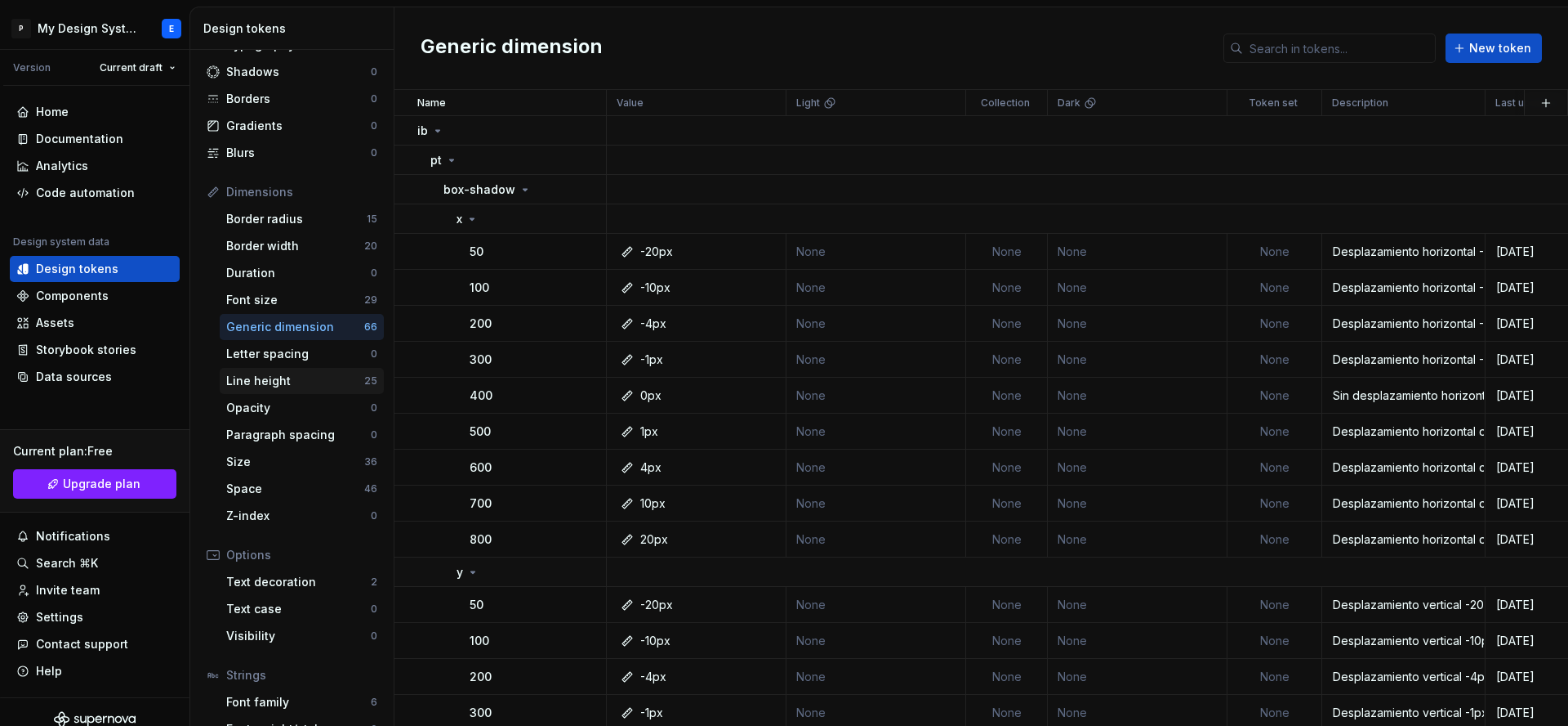
click at [289, 379] on div "Line height" at bounding box center [295, 380] width 138 height 16
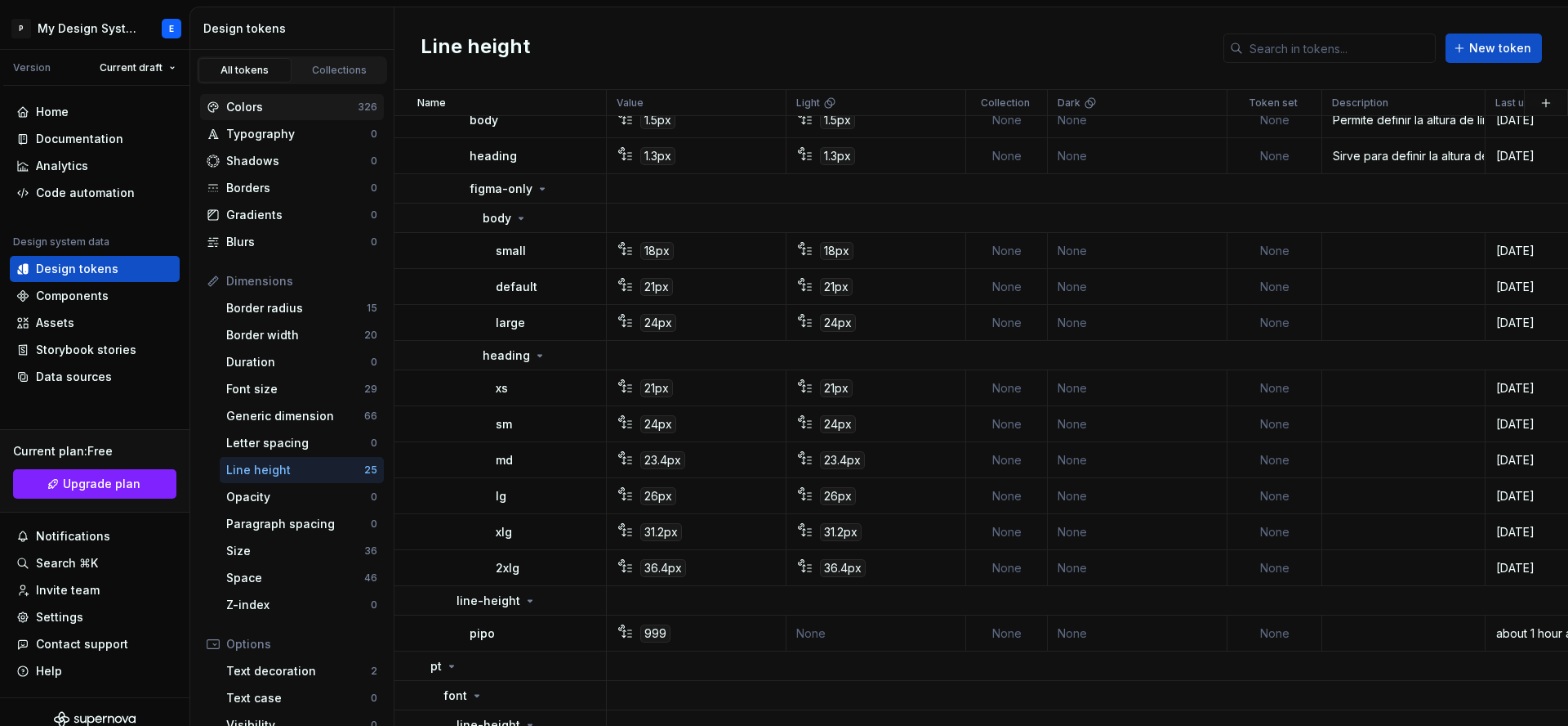
click at [286, 110] on div "Colors" at bounding box center [292, 107] width 131 height 16
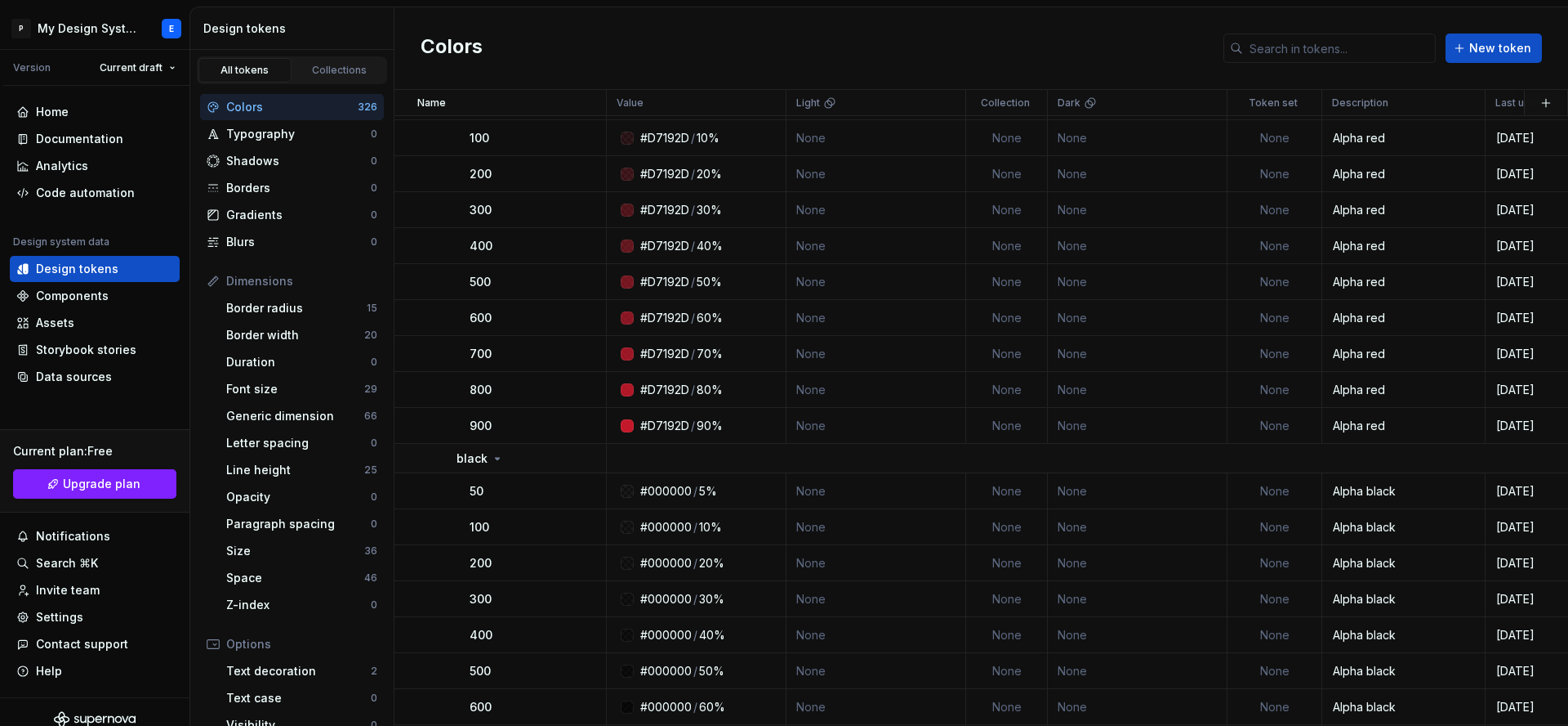
scroll to position [125, 0]
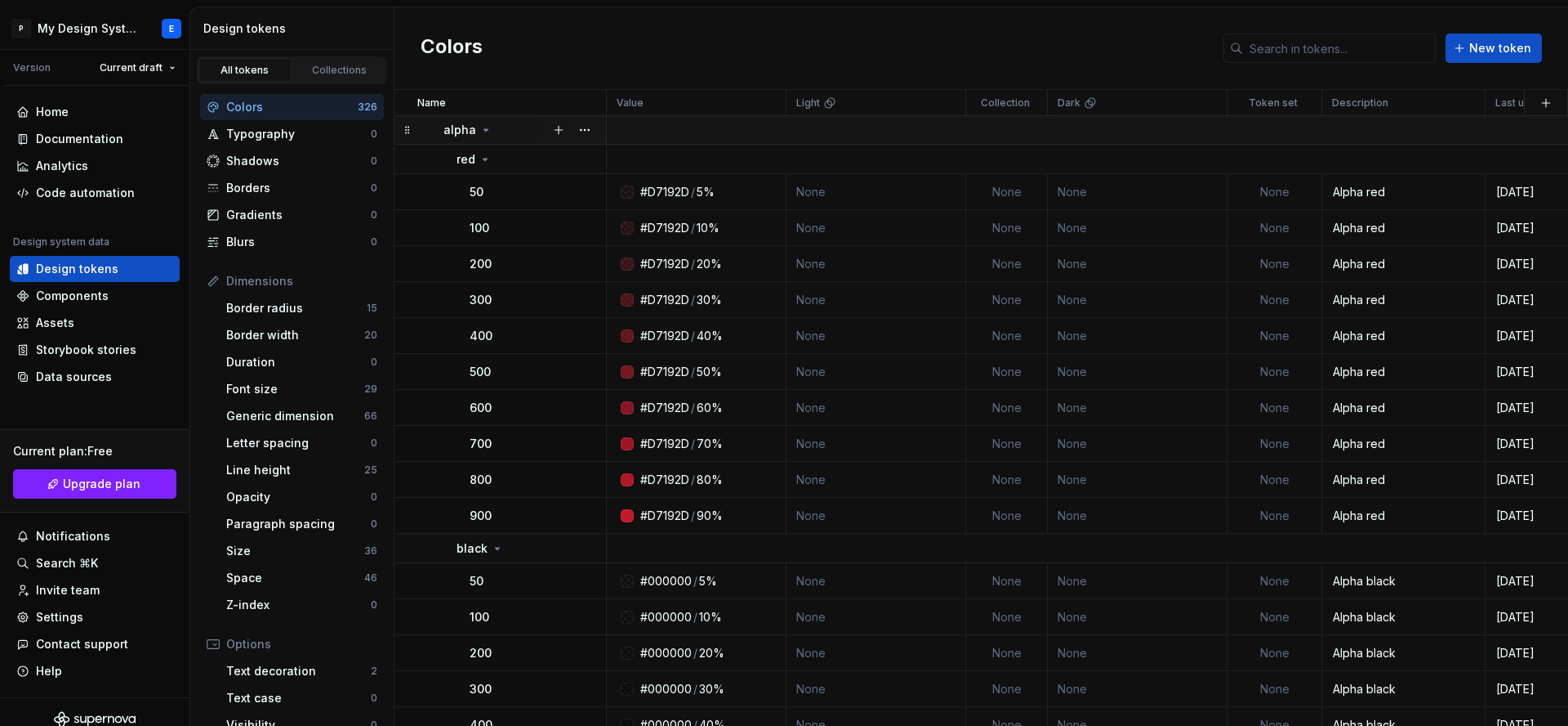
click at [485, 129] on icon at bounding box center [487, 130] width 4 height 2
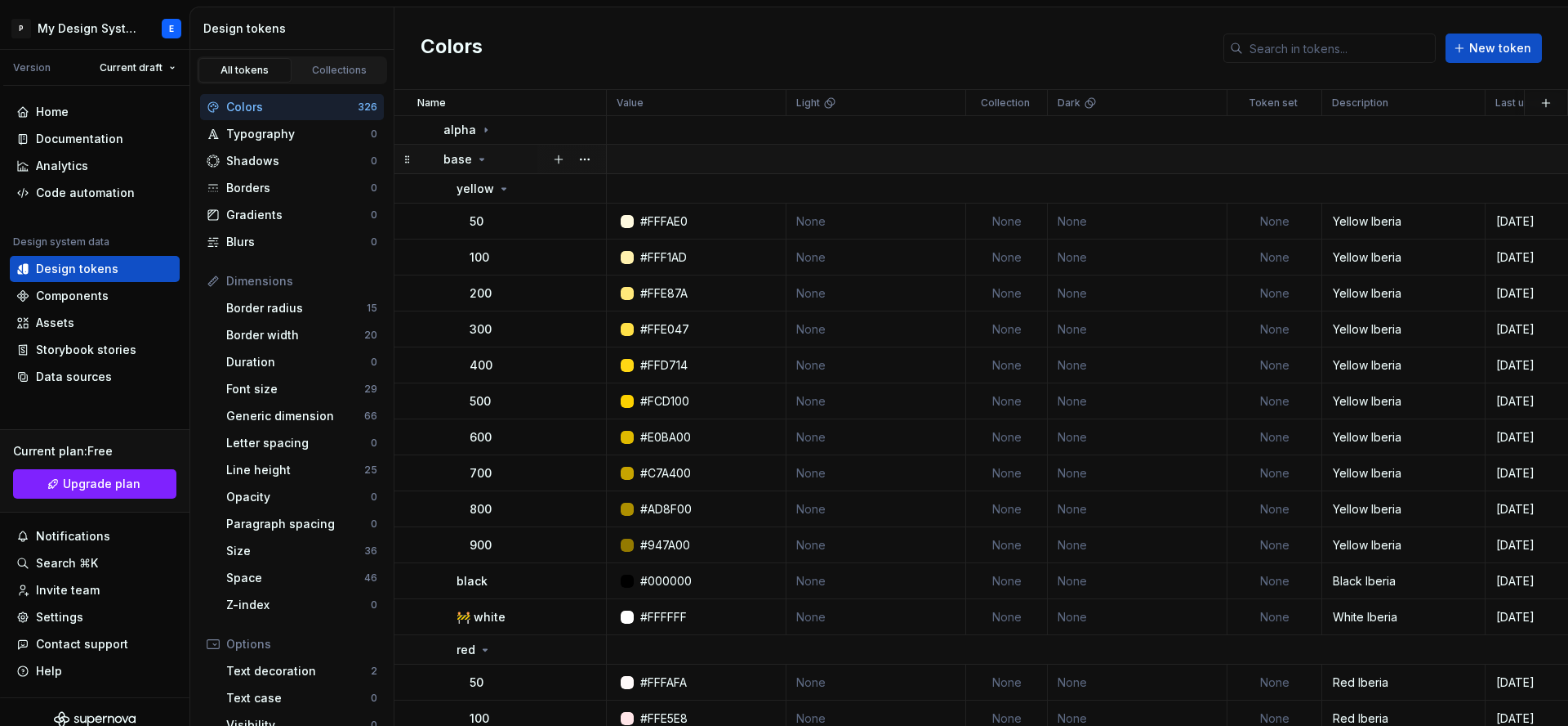
click at [480, 155] on icon at bounding box center [482, 159] width 13 height 13
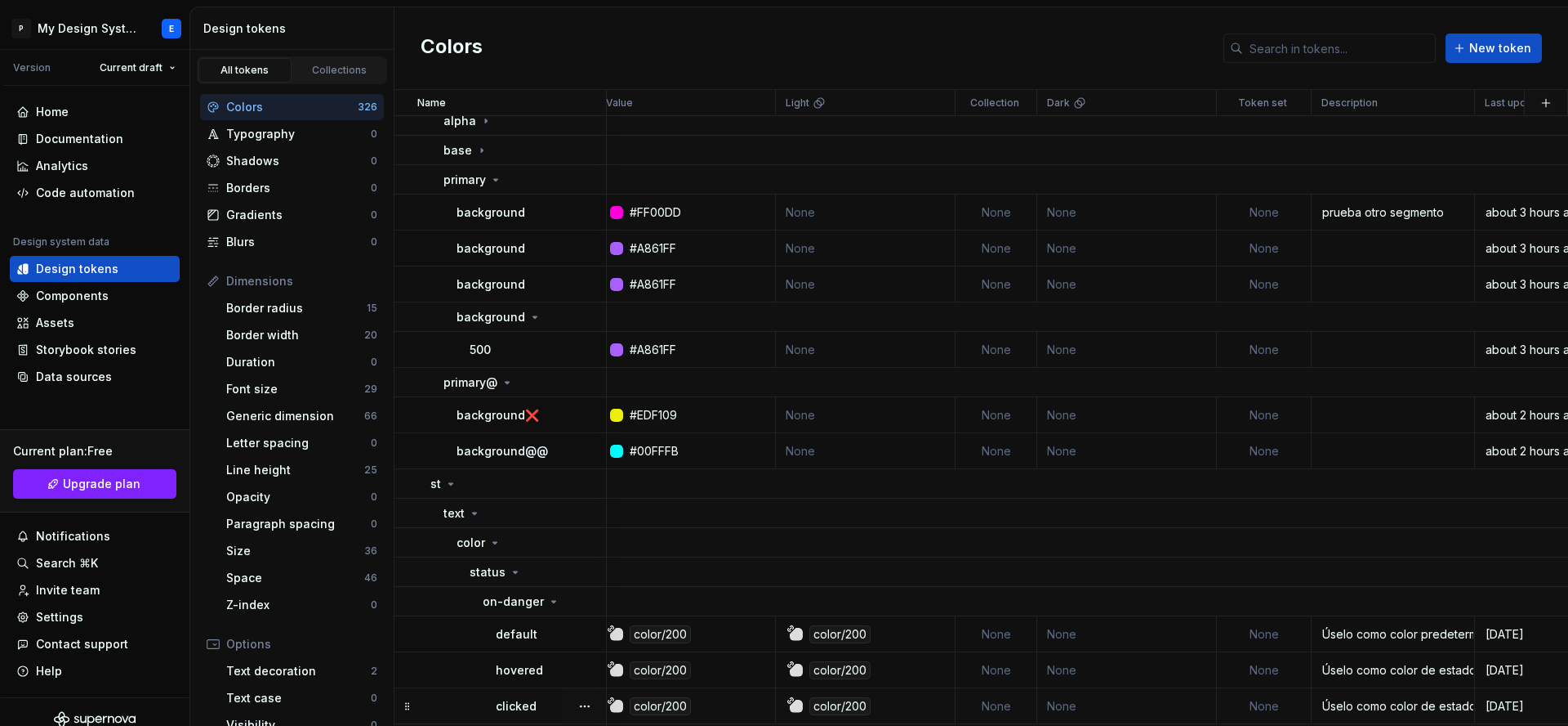
scroll to position [134, 0]
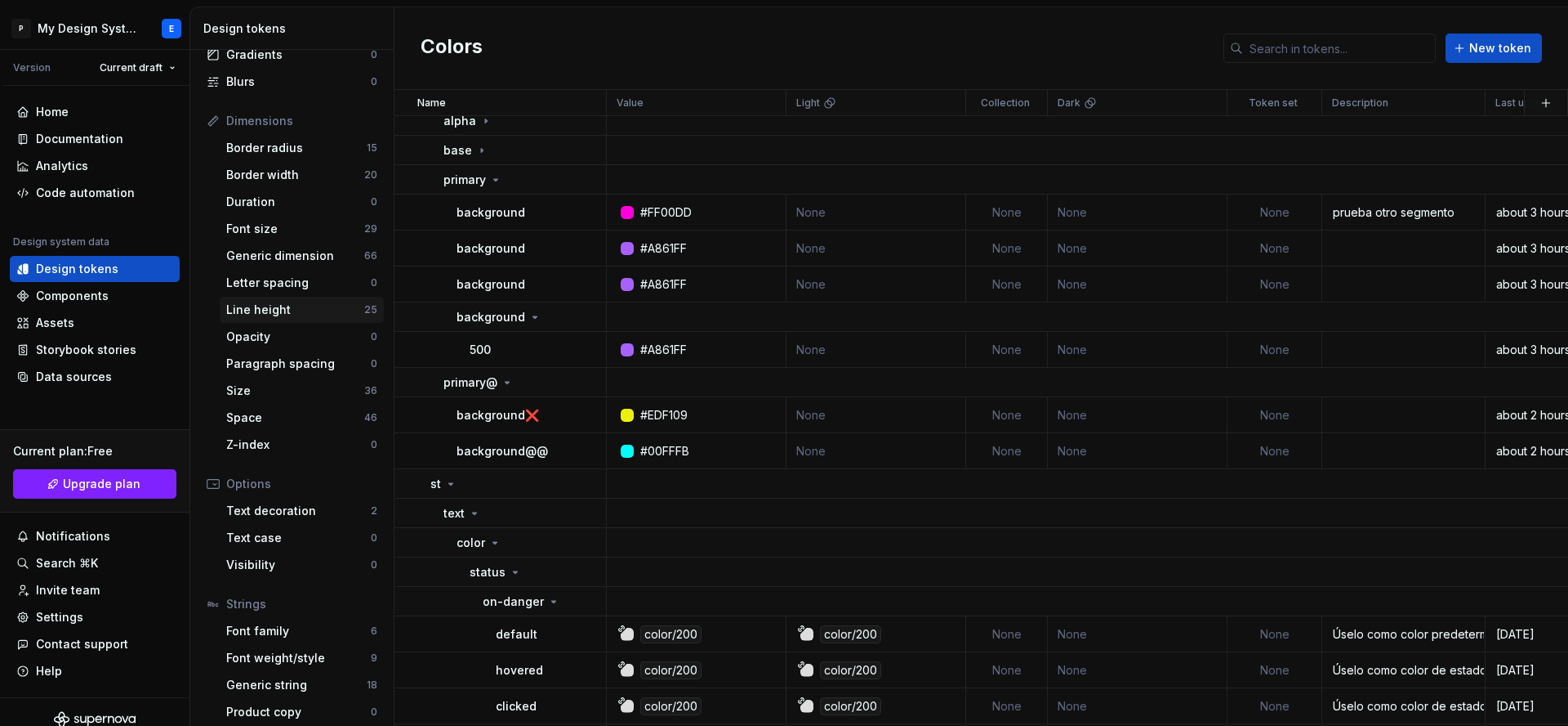
click at [283, 307] on div "Line height" at bounding box center [295, 309] width 138 height 16
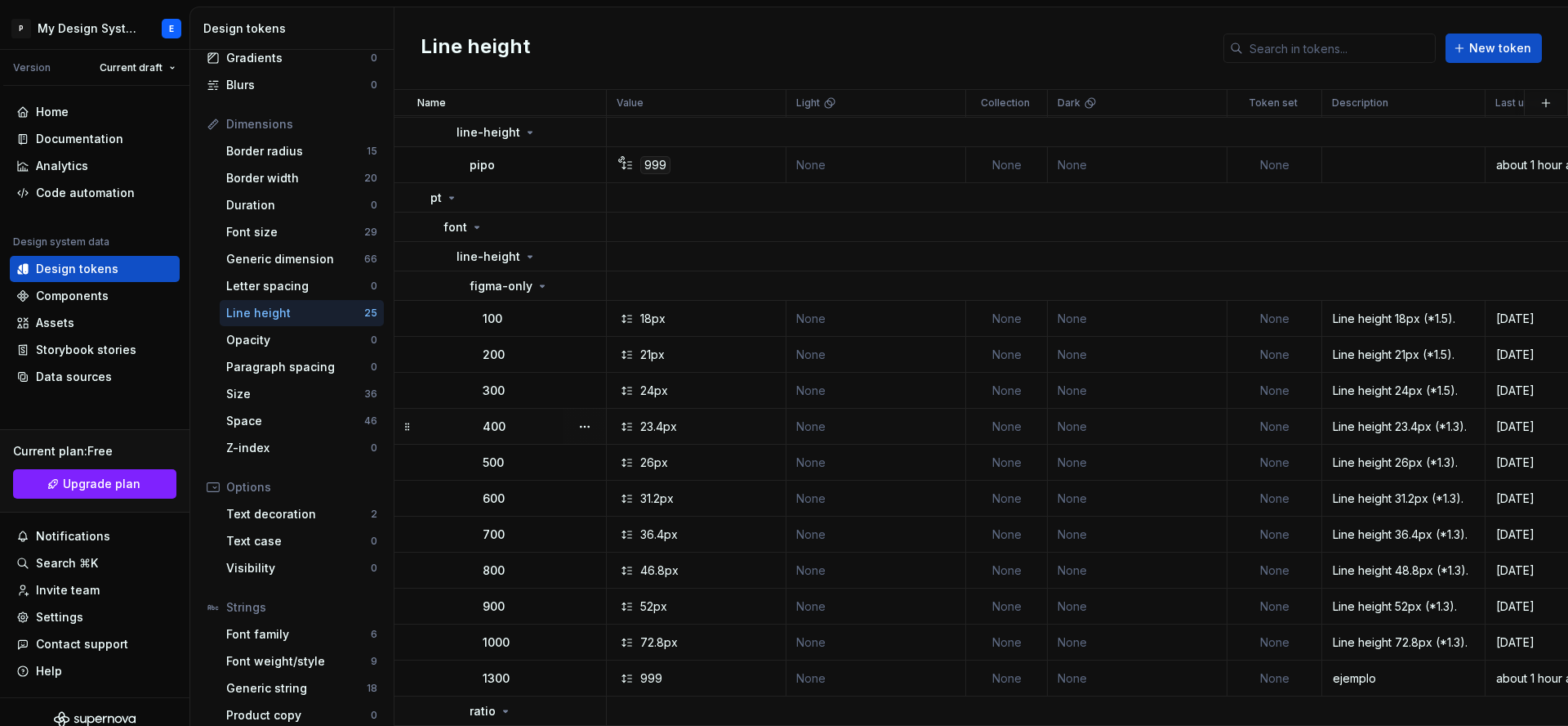
scroll to position [672, 0]
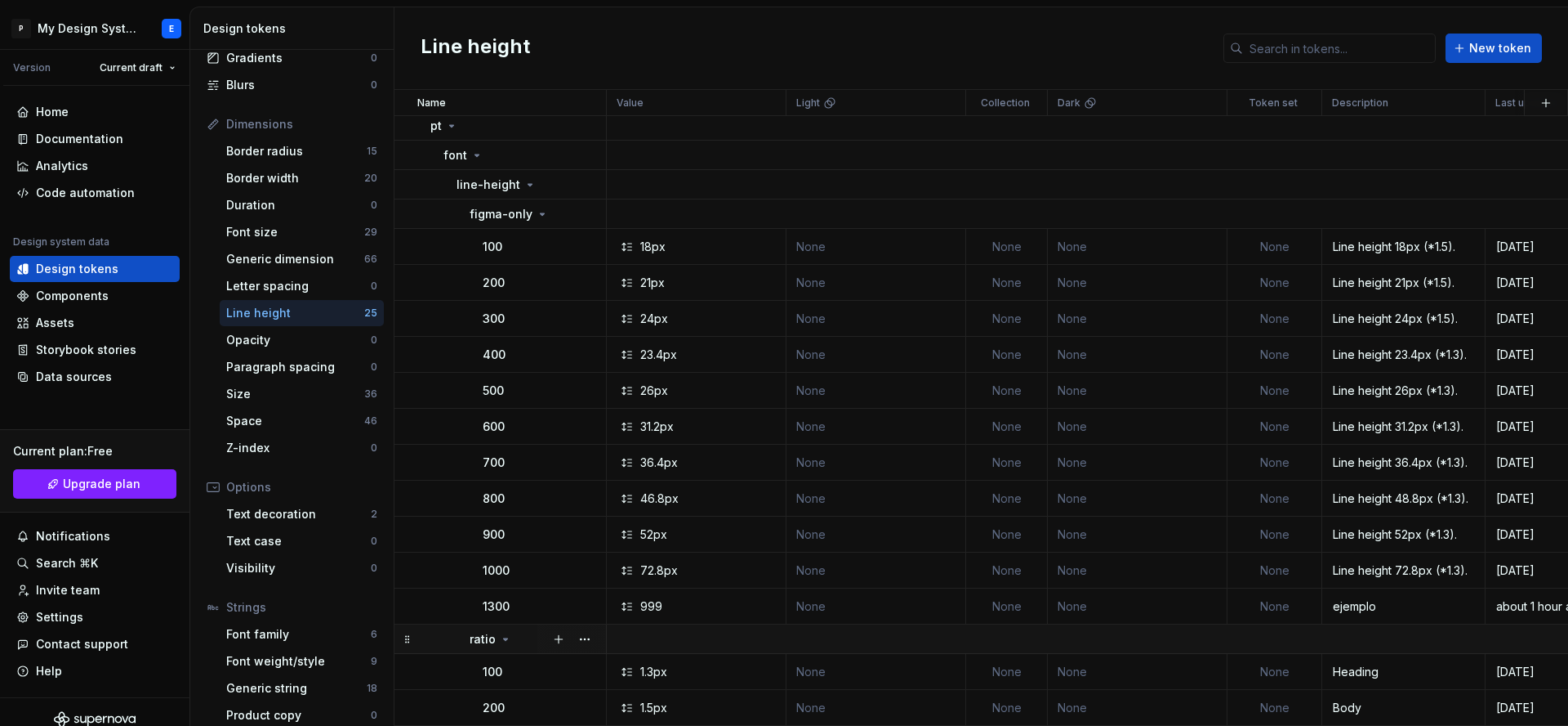
click at [503, 634] on icon at bounding box center [506, 639] width 13 height 13
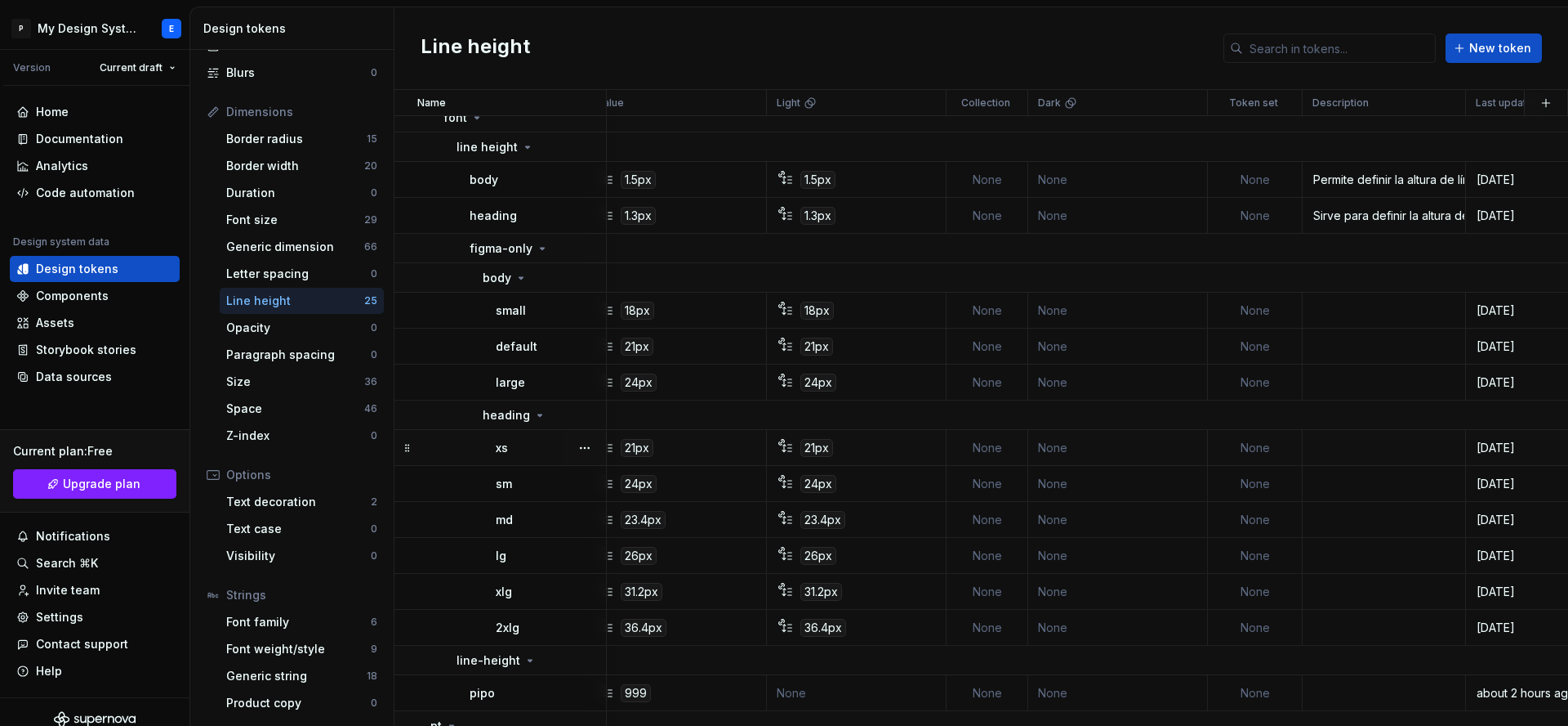
scroll to position [72, 0]
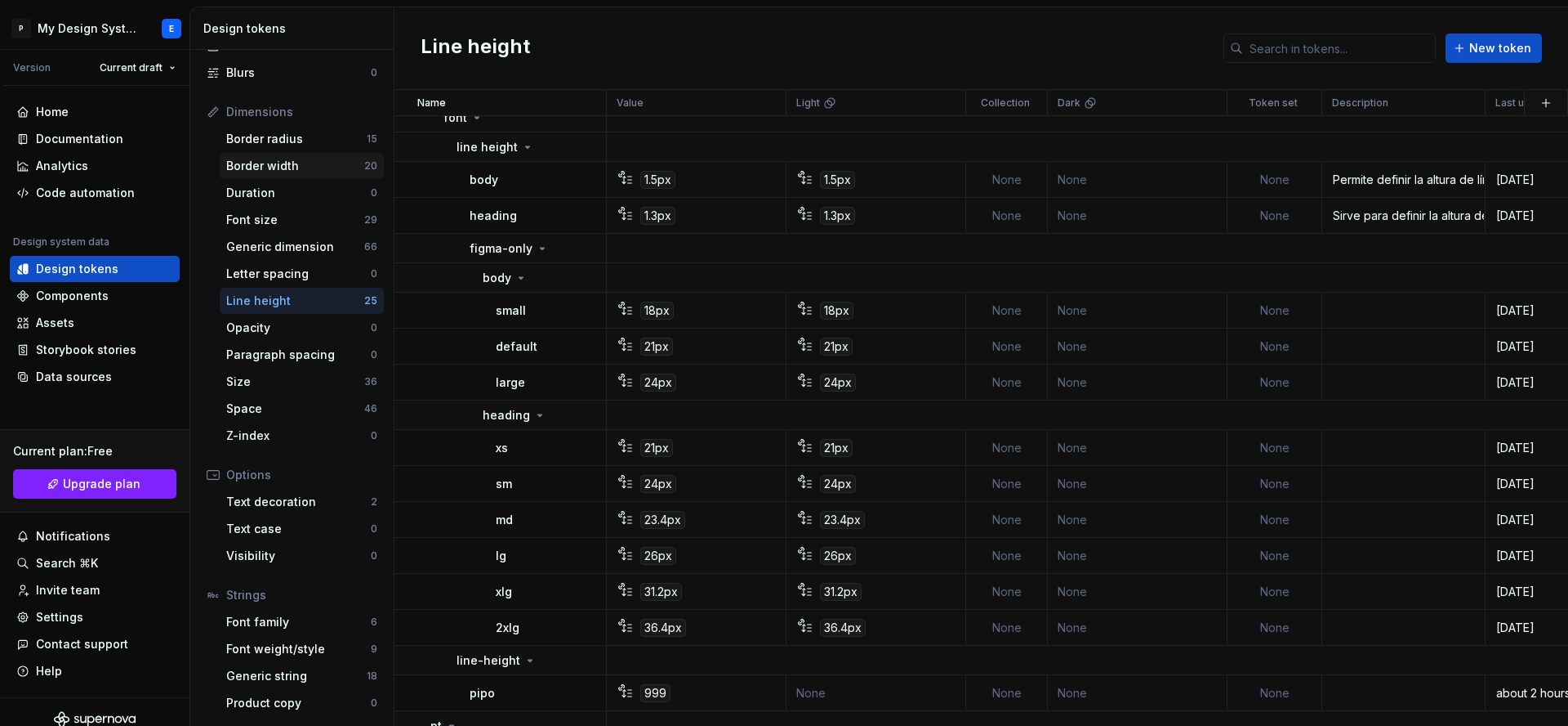
click at [261, 171] on div "Border width" at bounding box center [295, 166] width 138 height 16
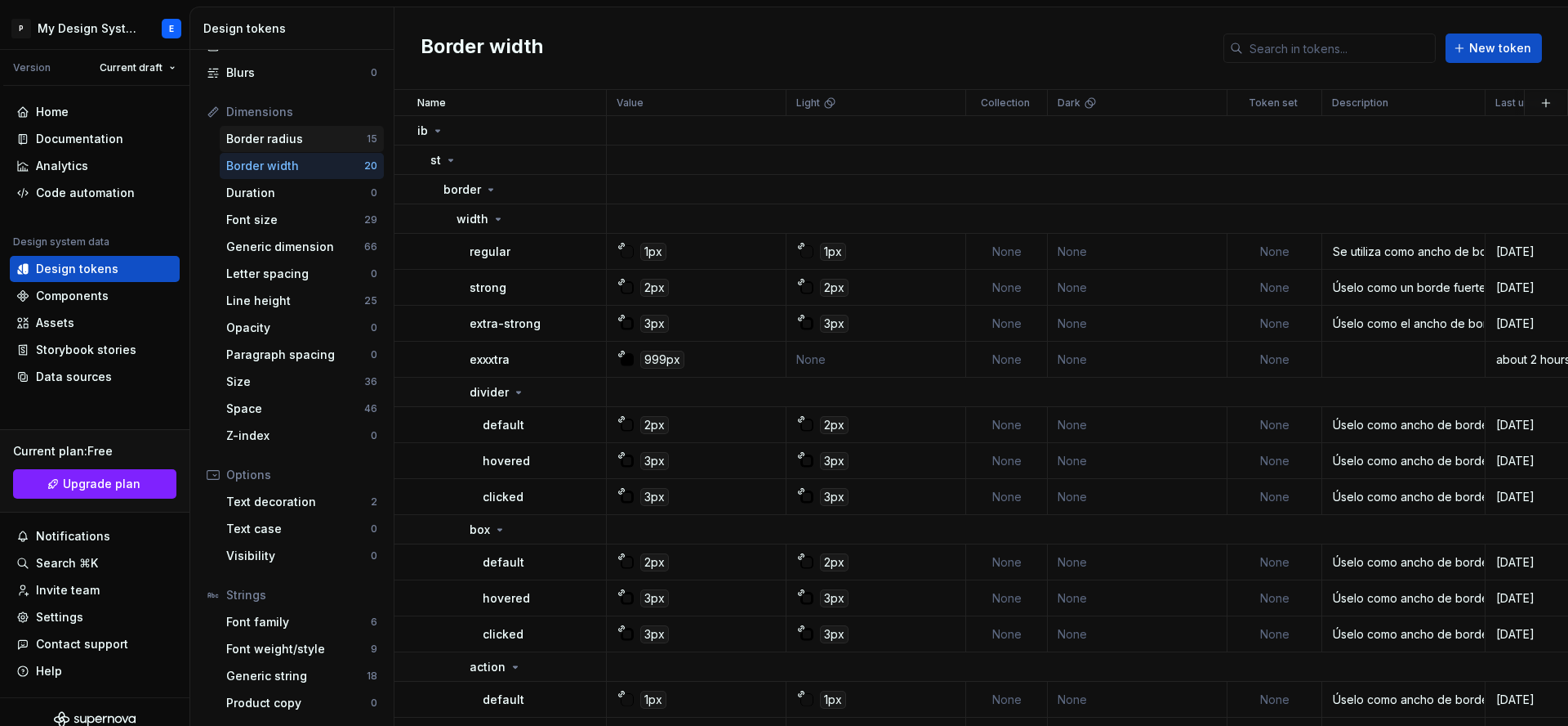
click at [264, 138] on div "Border radius" at bounding box center [297, 139] width 141 height 16
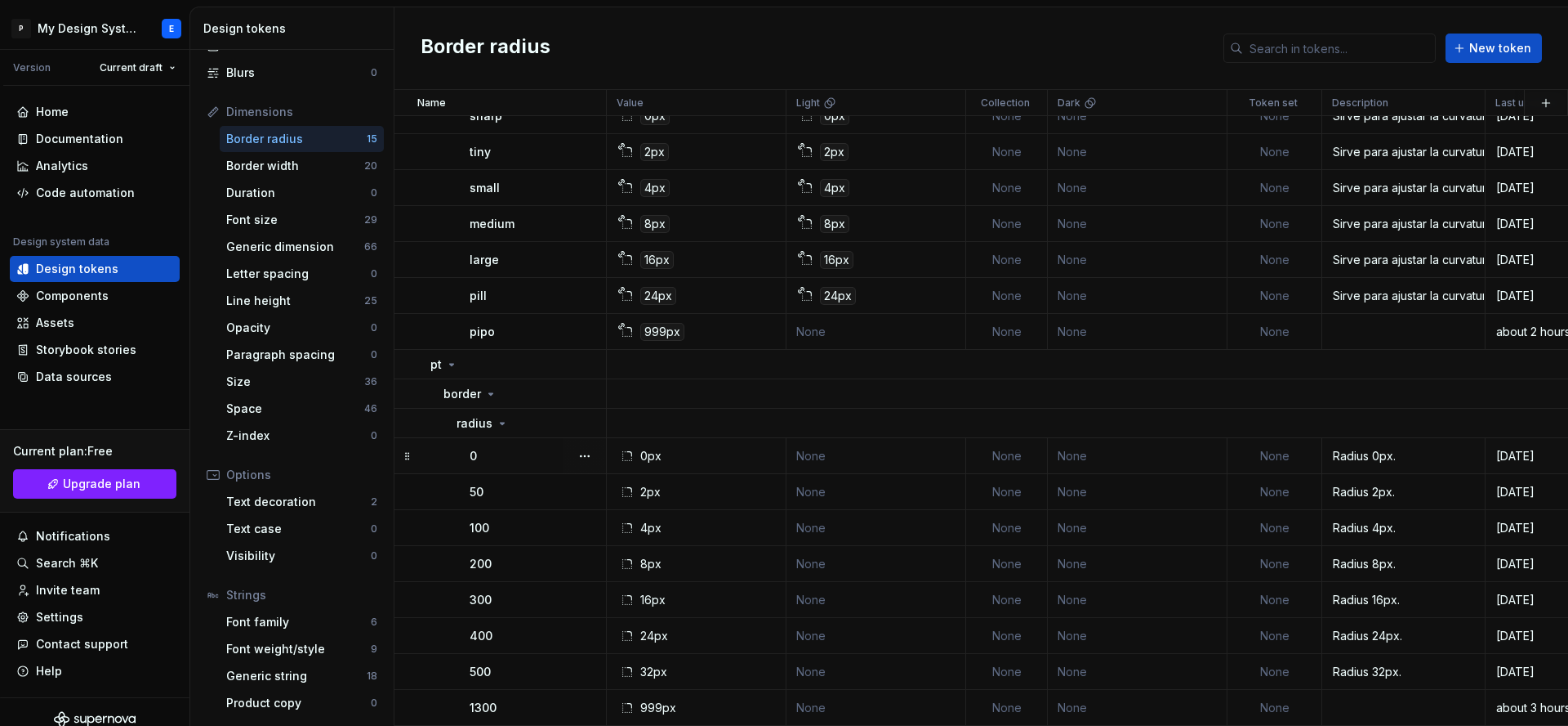
scroll to position [136, 1]
